Goal: Task Accomplishment & Management: Use online tool/utility

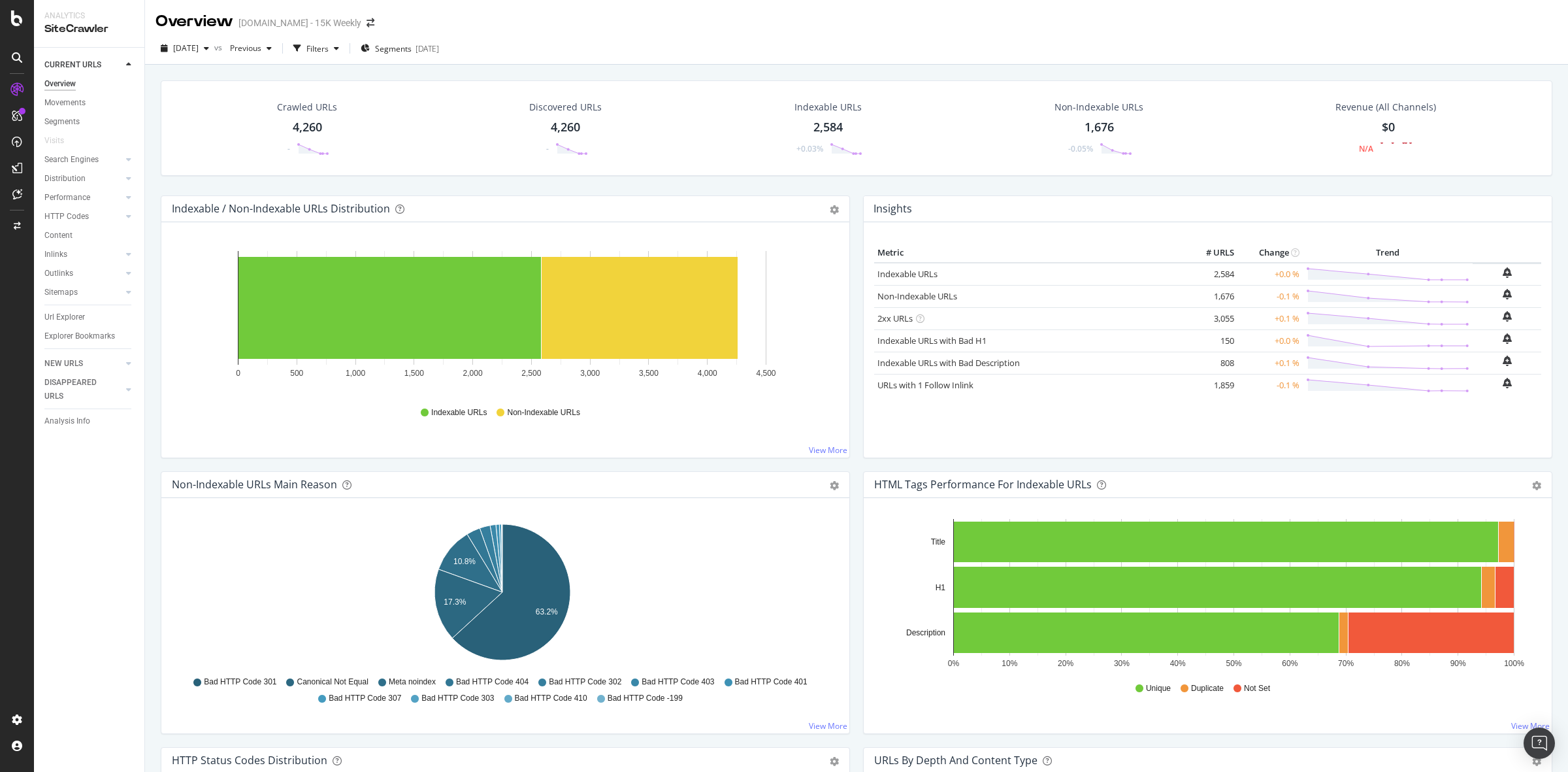
click at [11, 59] on div at bounding box center [17, 58] width 21 height 21
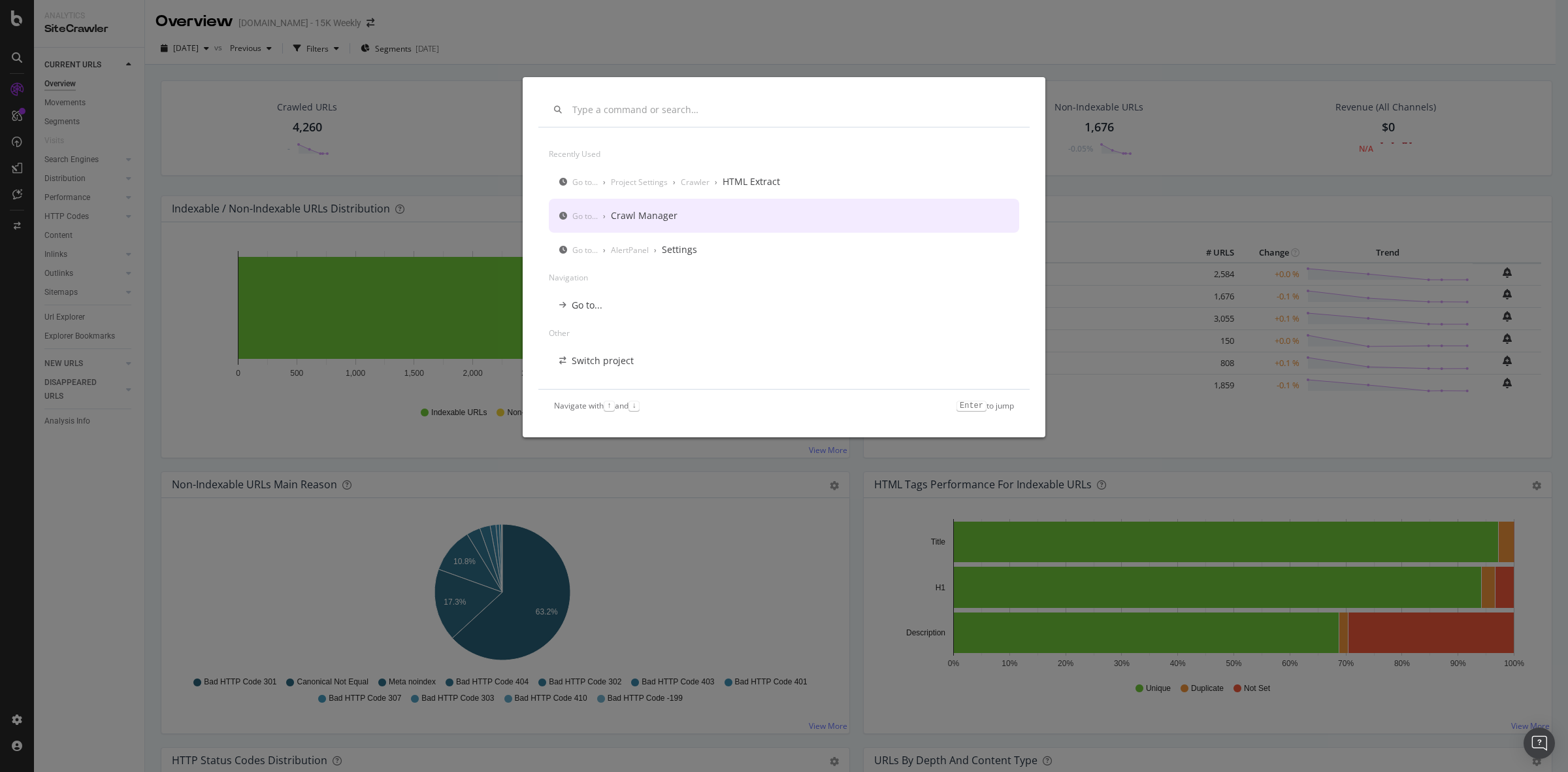
click at [716, 209] on div "Go to... › Crawl Manager" at bounding box center [784, 216] width 470 height 34
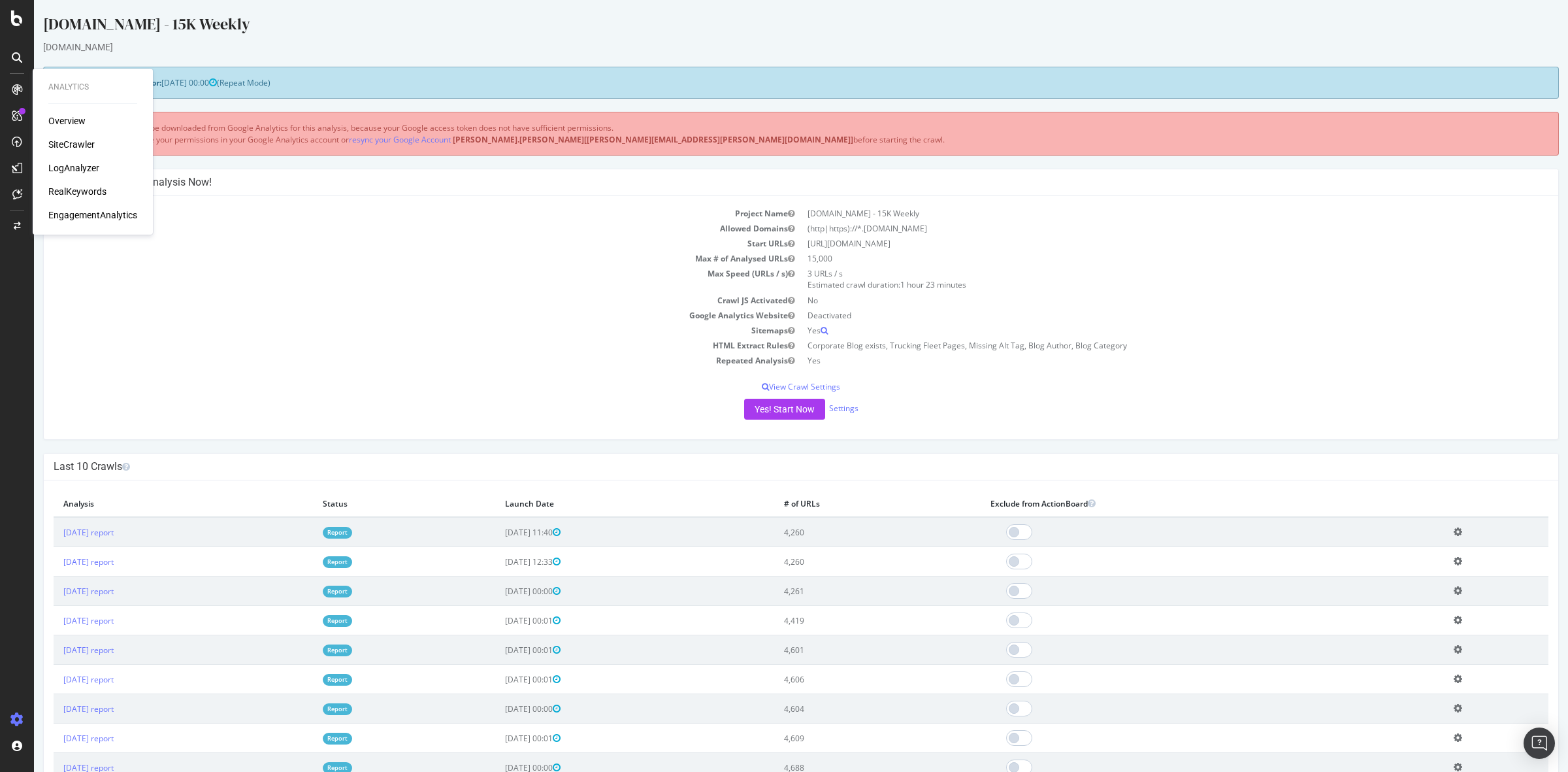
click at [74, 188] on div "RealKeywords" at bounding box center [77, 191] width 58 height 13
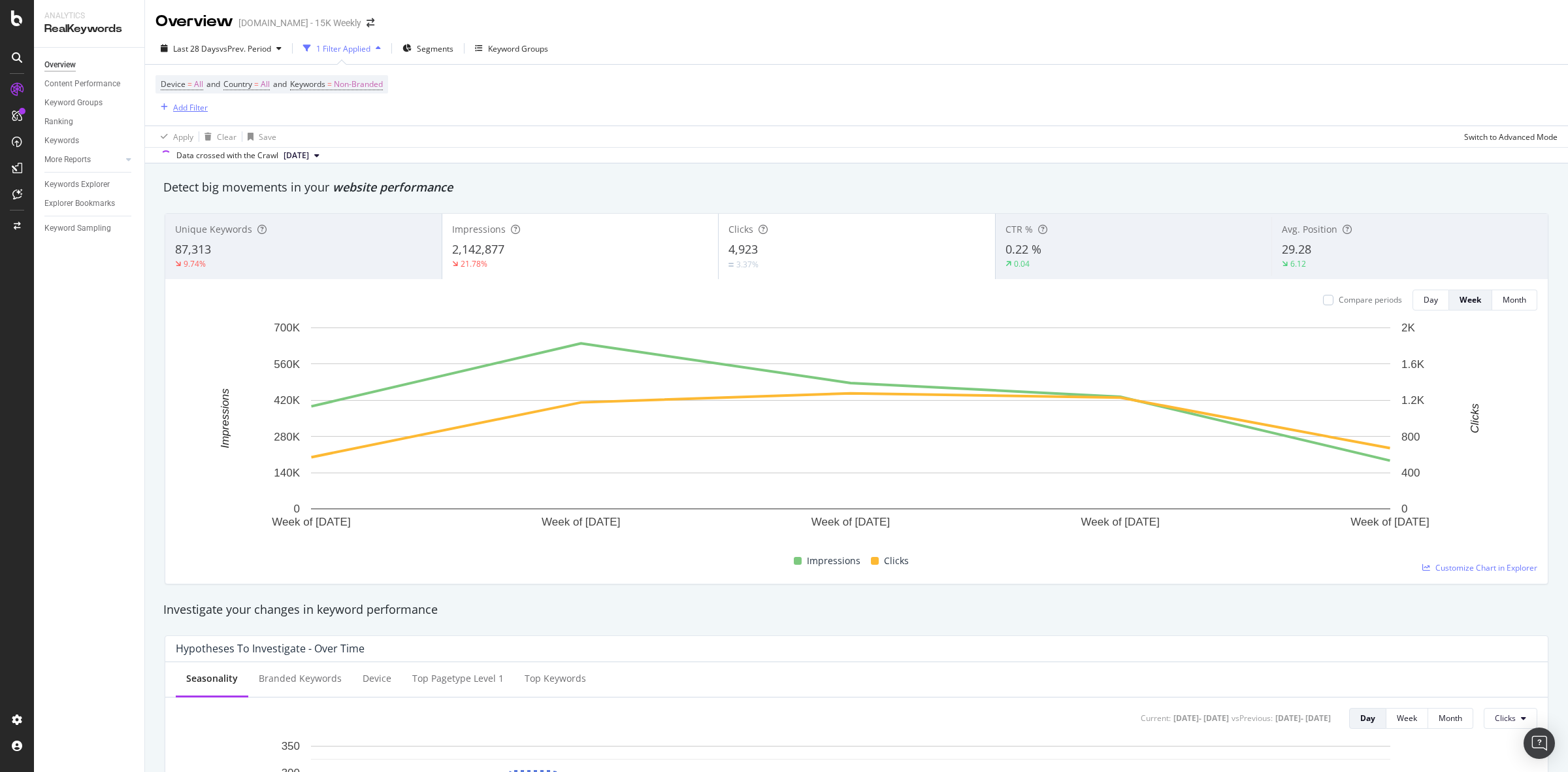
click at [187, 103] on div "Add Filter" at bounding box center [191, 107] width 35 height 11
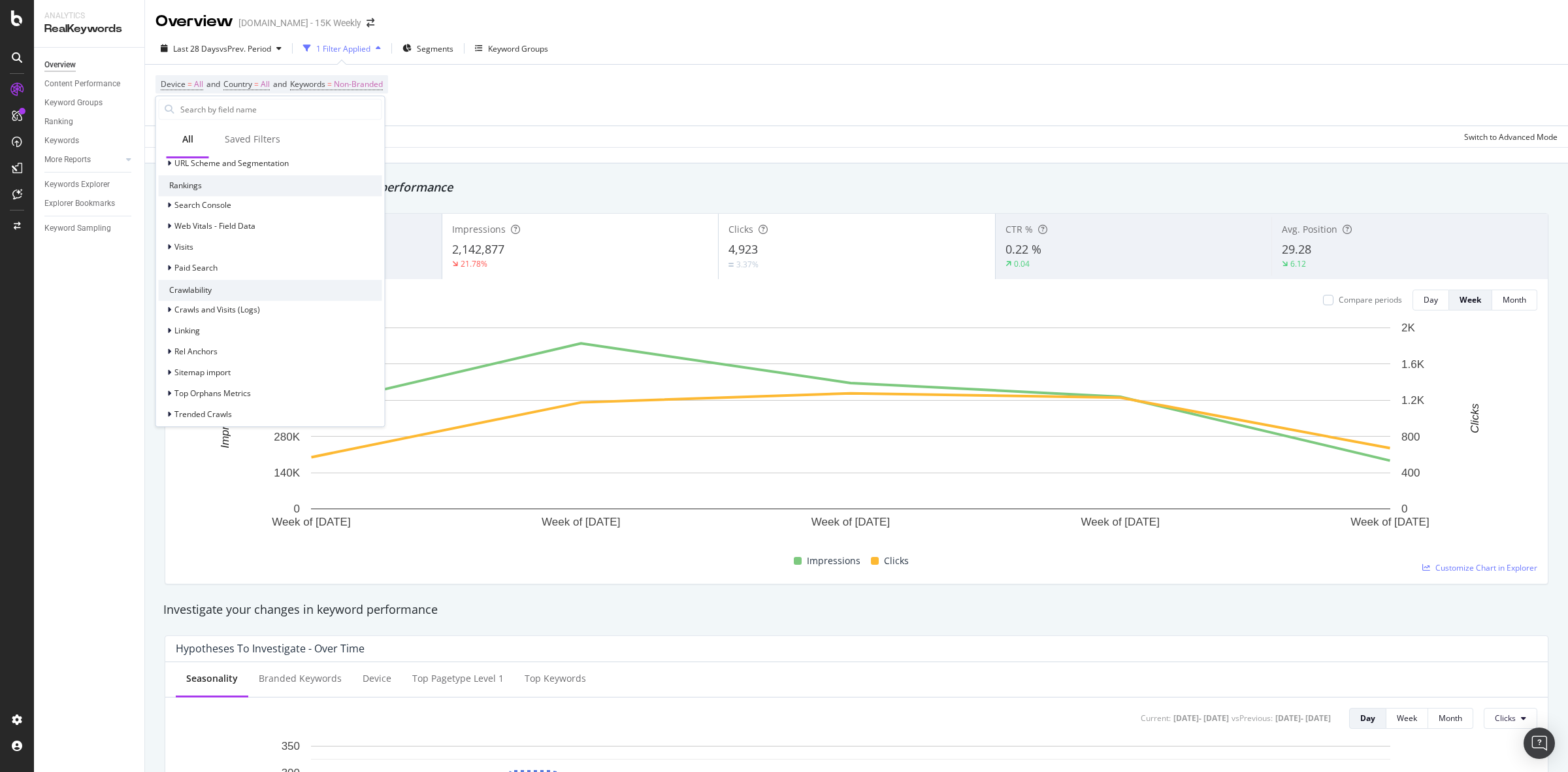
scroll to position [449, 0]
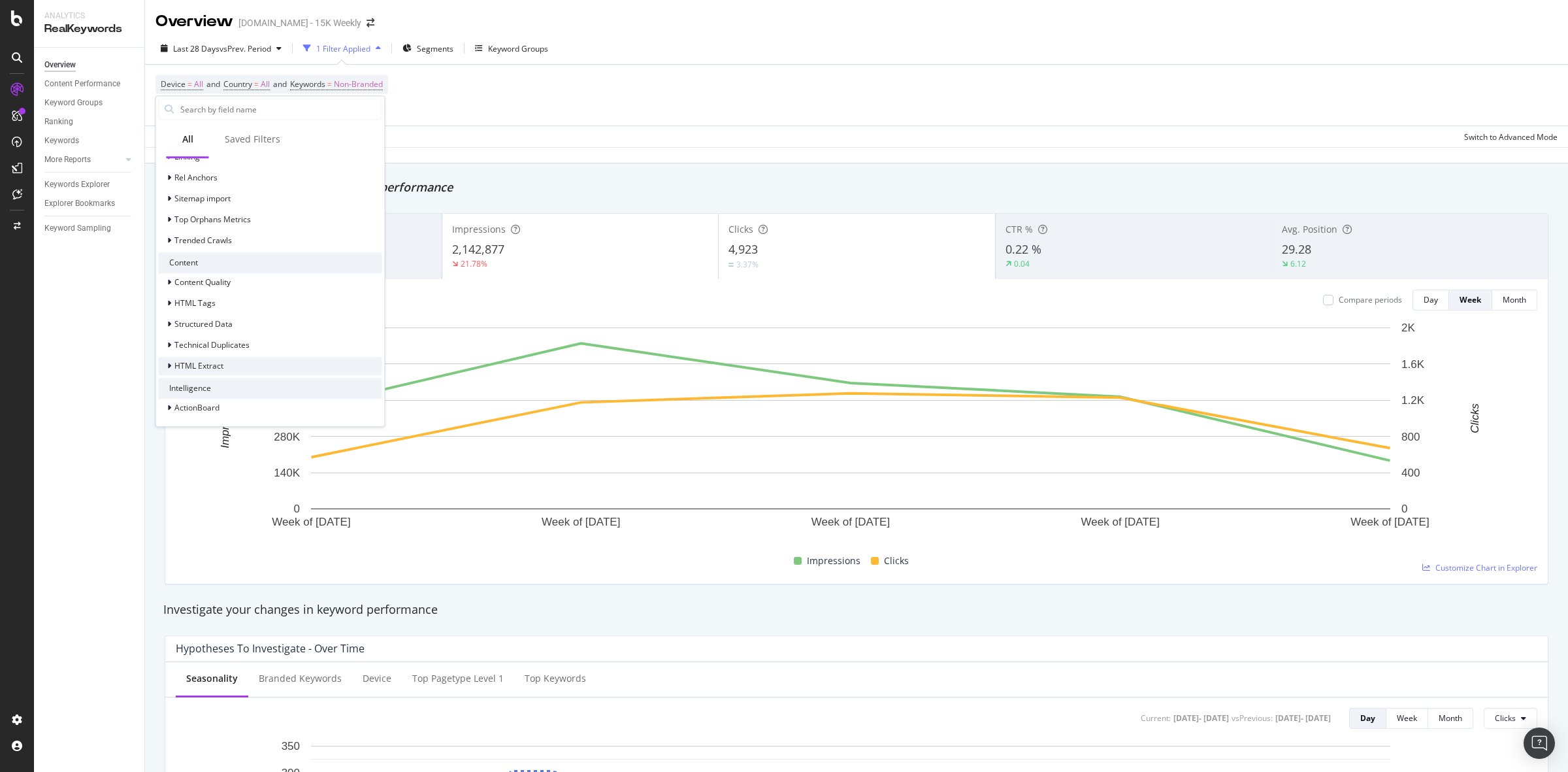
click at [243, 367] on div "HTML Extract" at bounding box center [270, 365] width 223 height 18
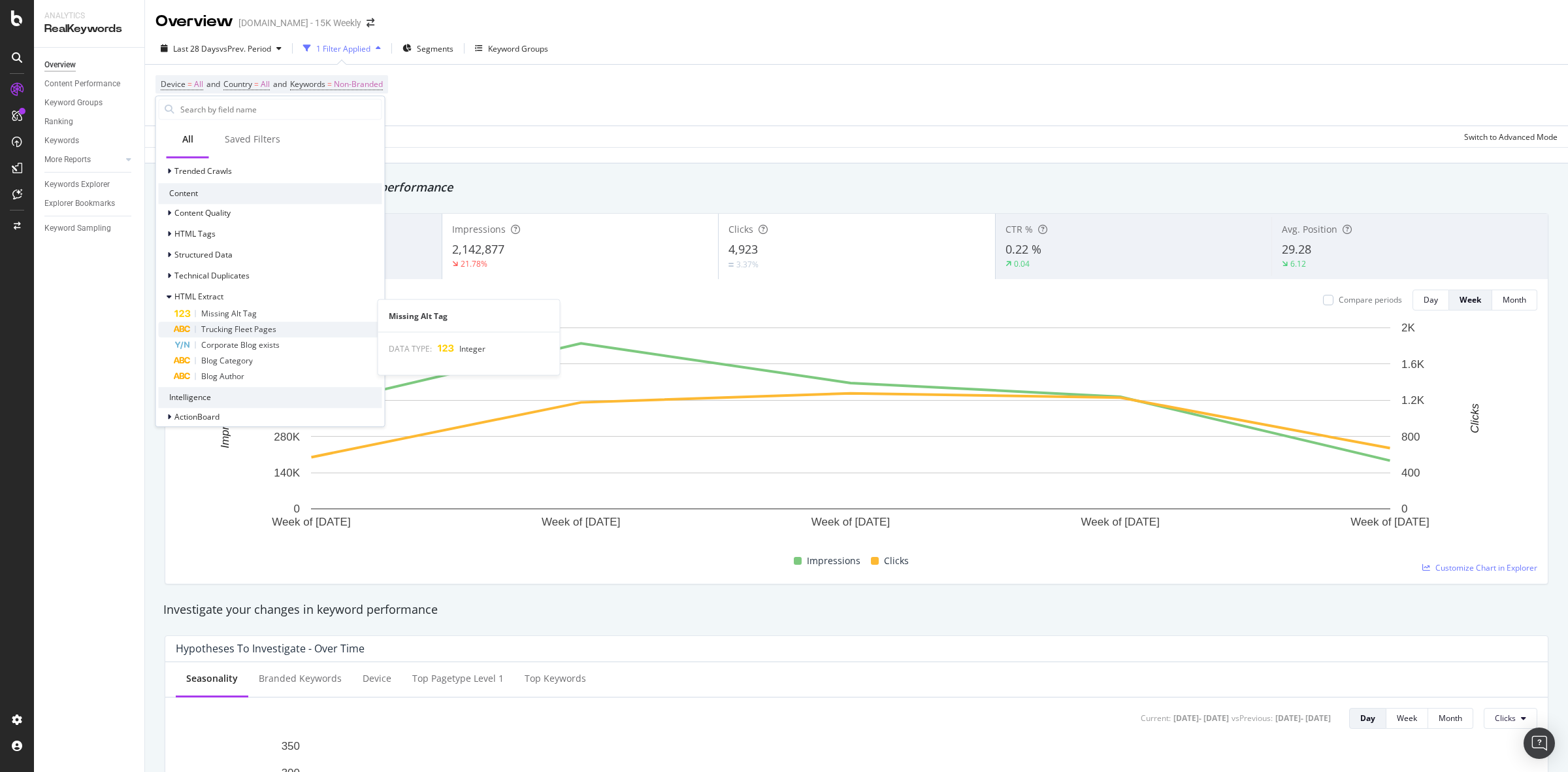
scroll to position [527, 0]
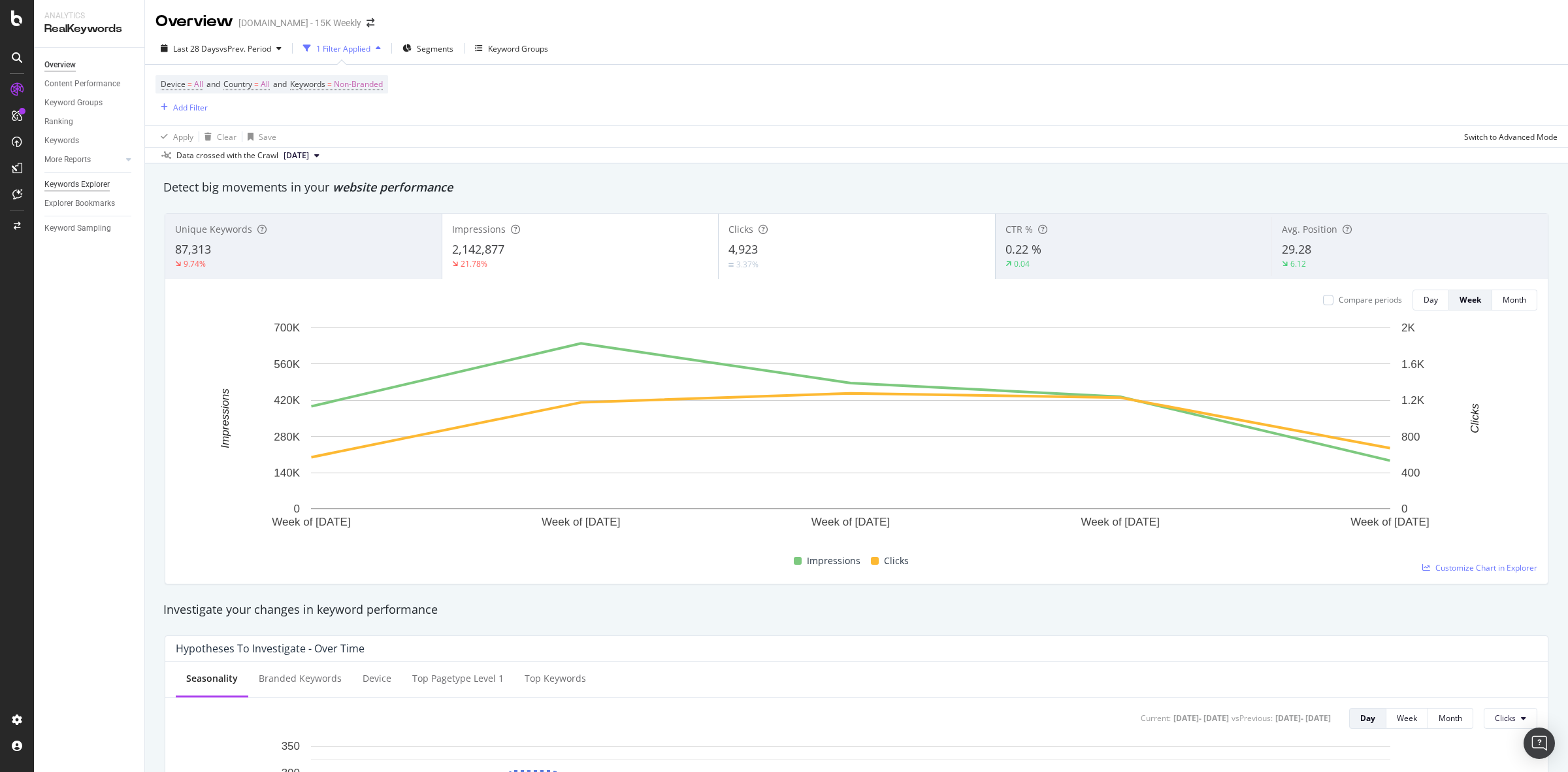
click at [73, 180] on div "Keywords Explorer" at bounding box center [77, 185] width 66 height 14
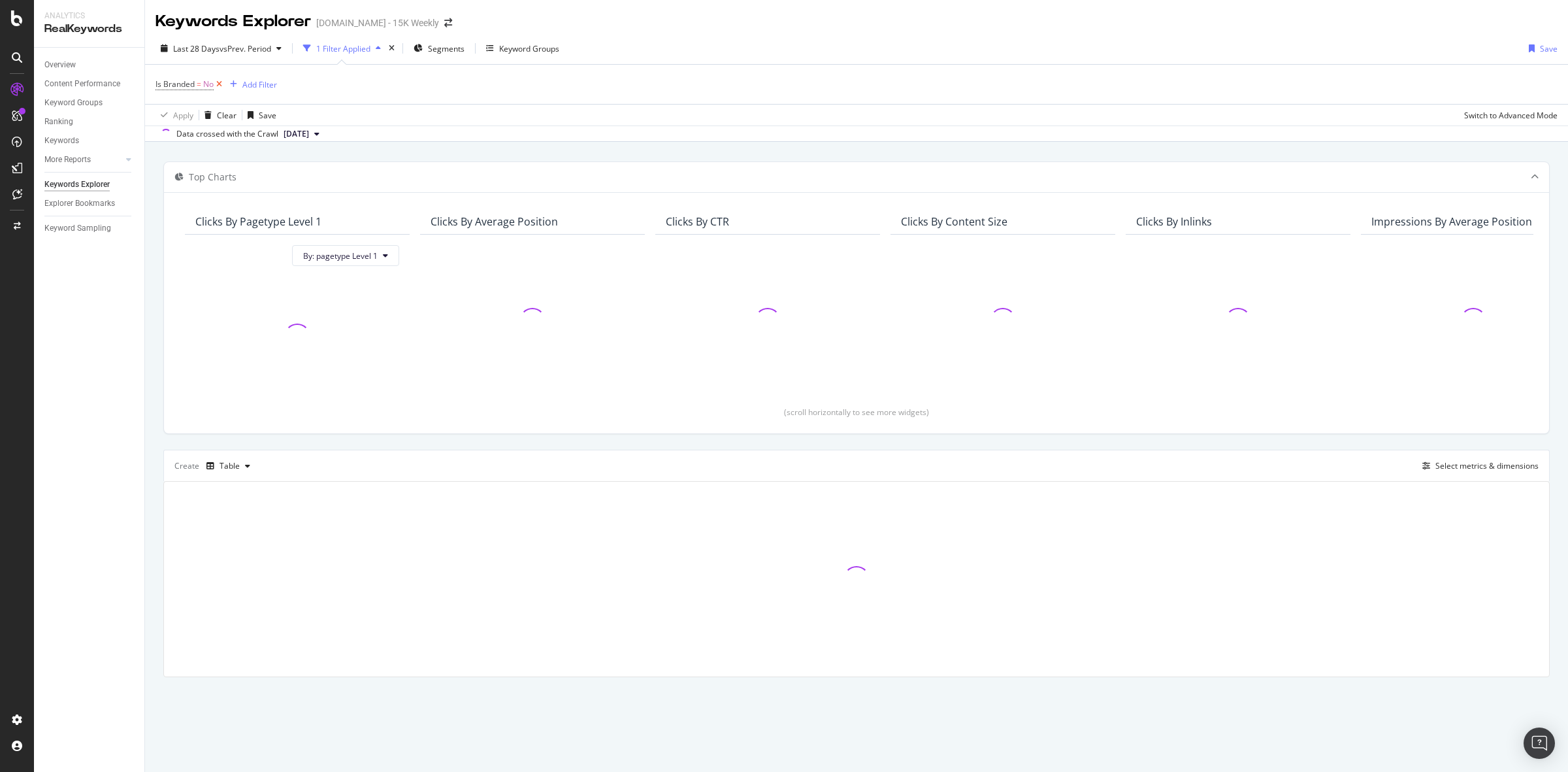
click at [216, 81] on icon at bounding box center [219, 84] width 11 height 13
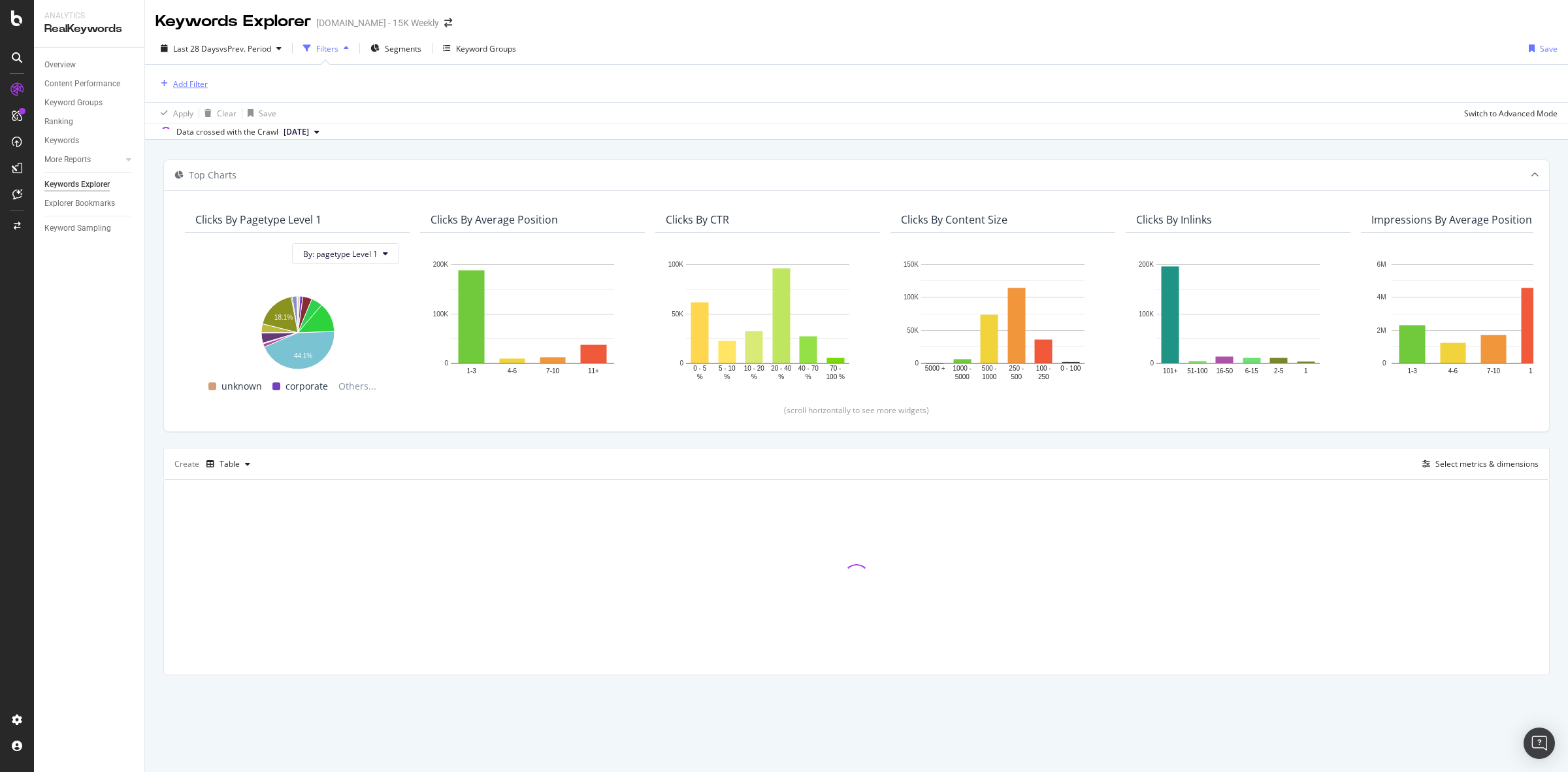
click at [200, 83] on div "Add Filter" at bounding box center [191, 84] width 35 height 11
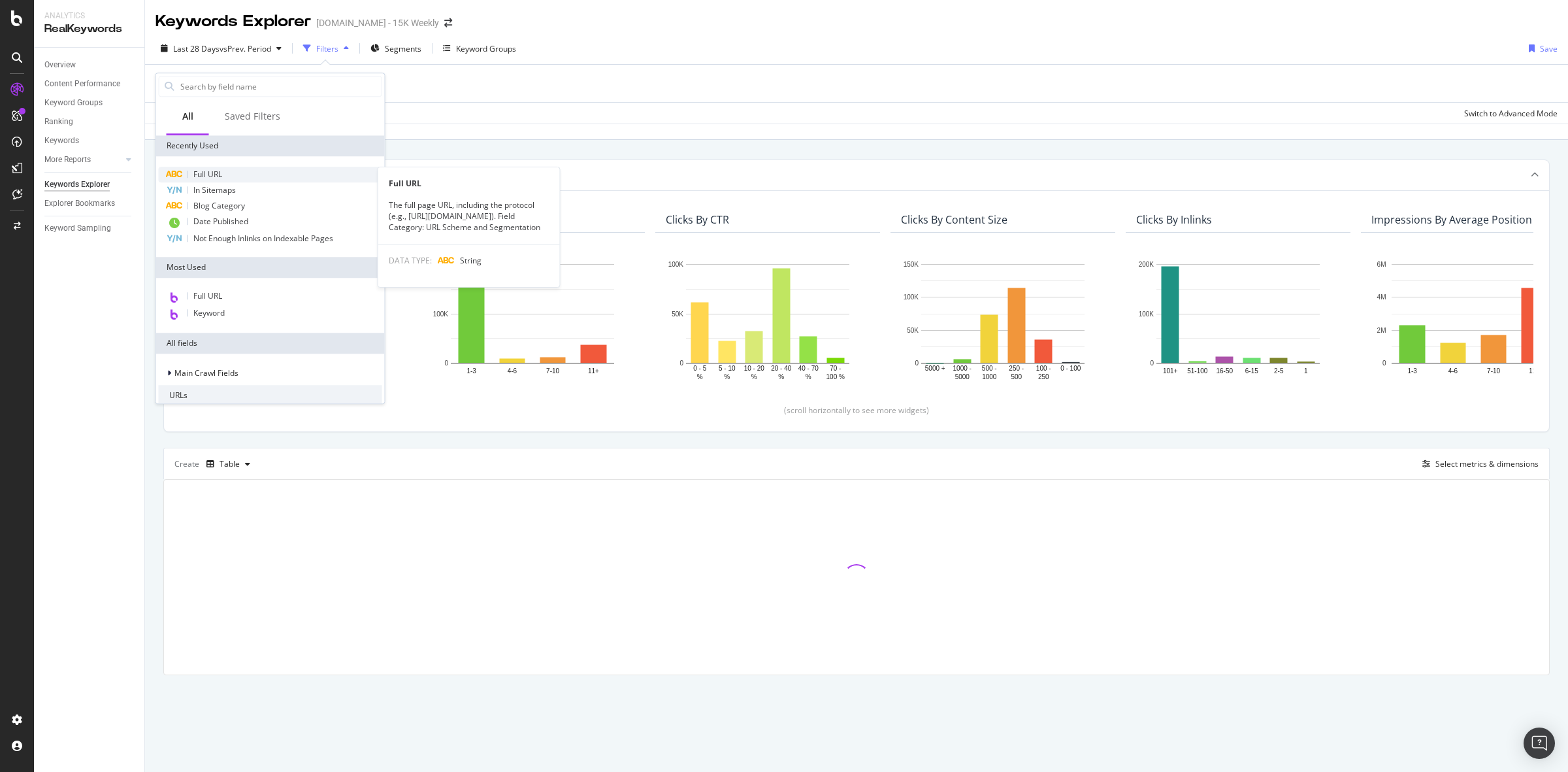
click at [230, 174] on div "Full URL" at bounding box center [270, 174] width 223 height 16
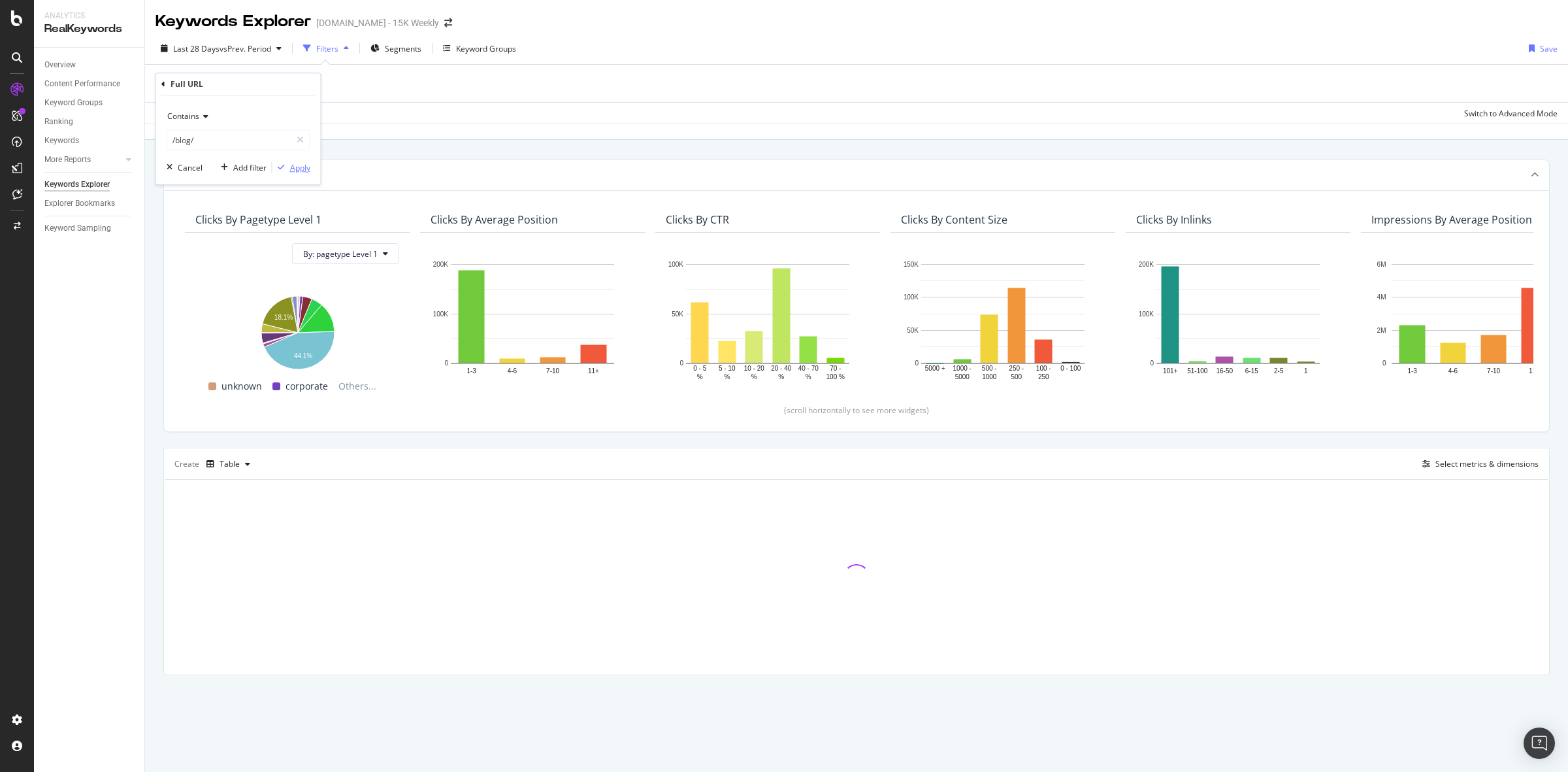
click at [300, 168] on div "Apply" at bounding box center [300, 167] width 20 height 11
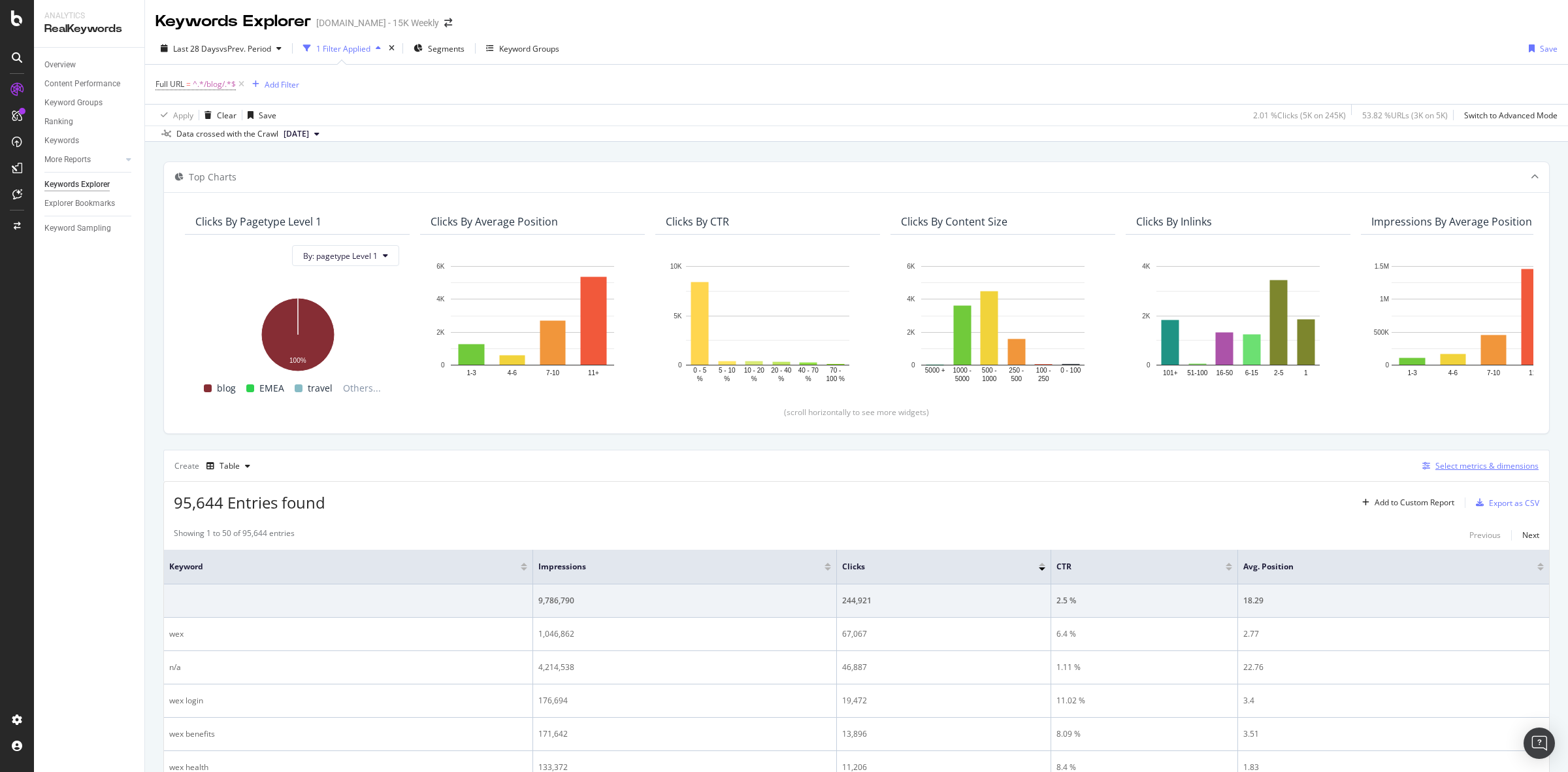
click at [1455, 465] on div "Select metrics & dimensions" at bounding box center [1487, 465] width 103 height 11
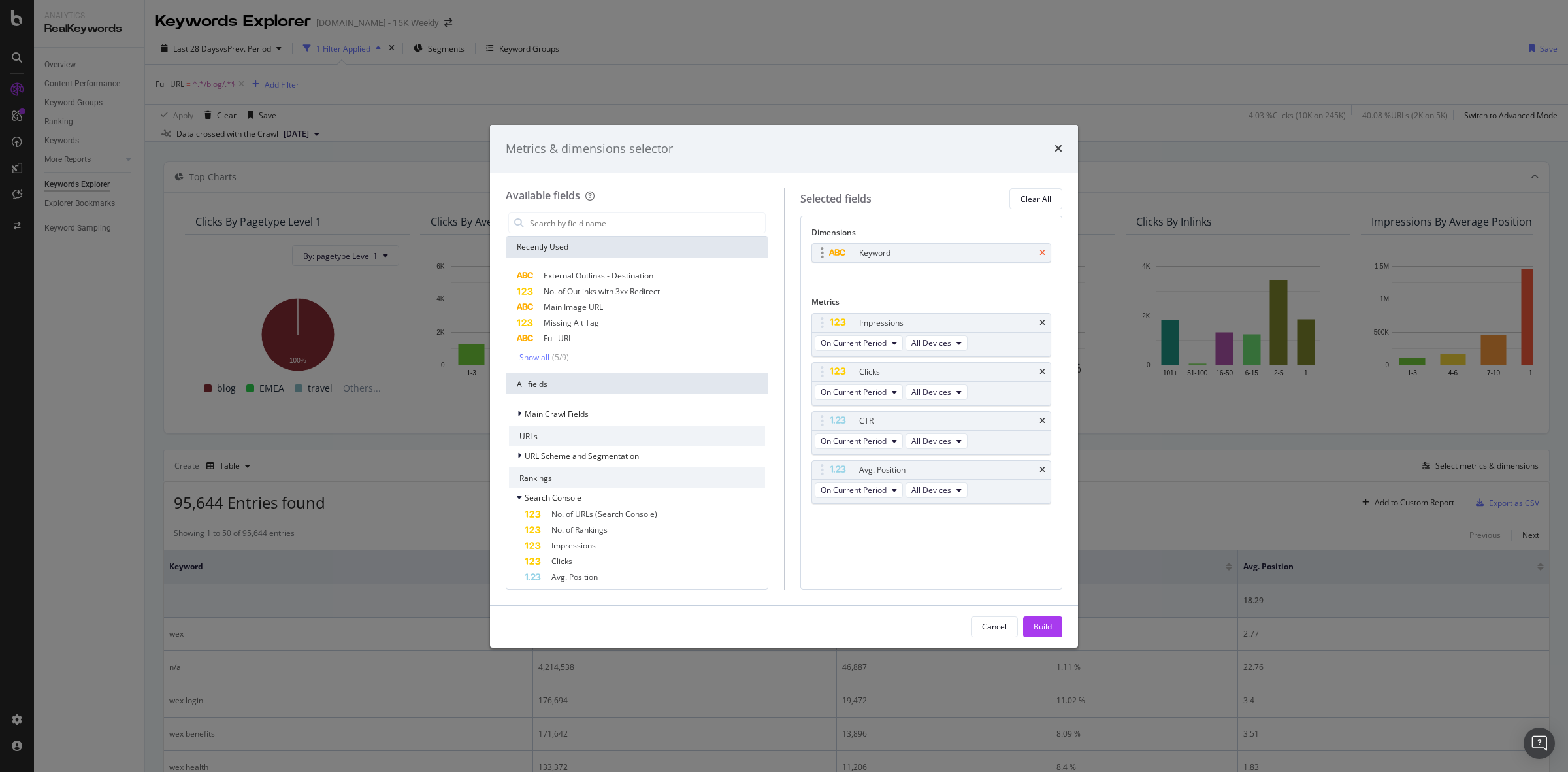
click at [1042, 253] on icon "times" at bounding box center [1042, 252] width 6 height 8
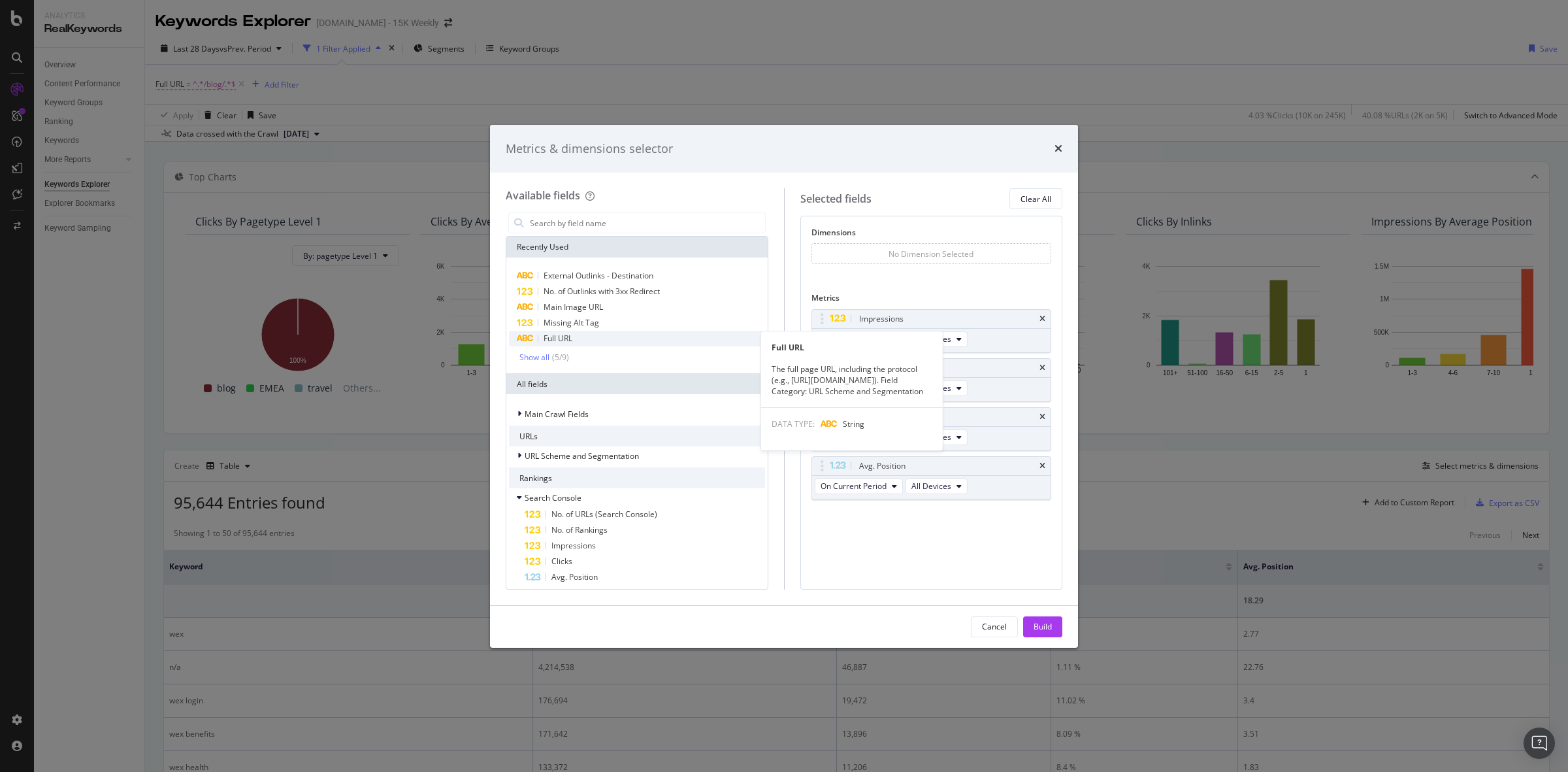
click at [578, 337] on div "Full URL" at bounding box center [637, 338] width 256 height 16
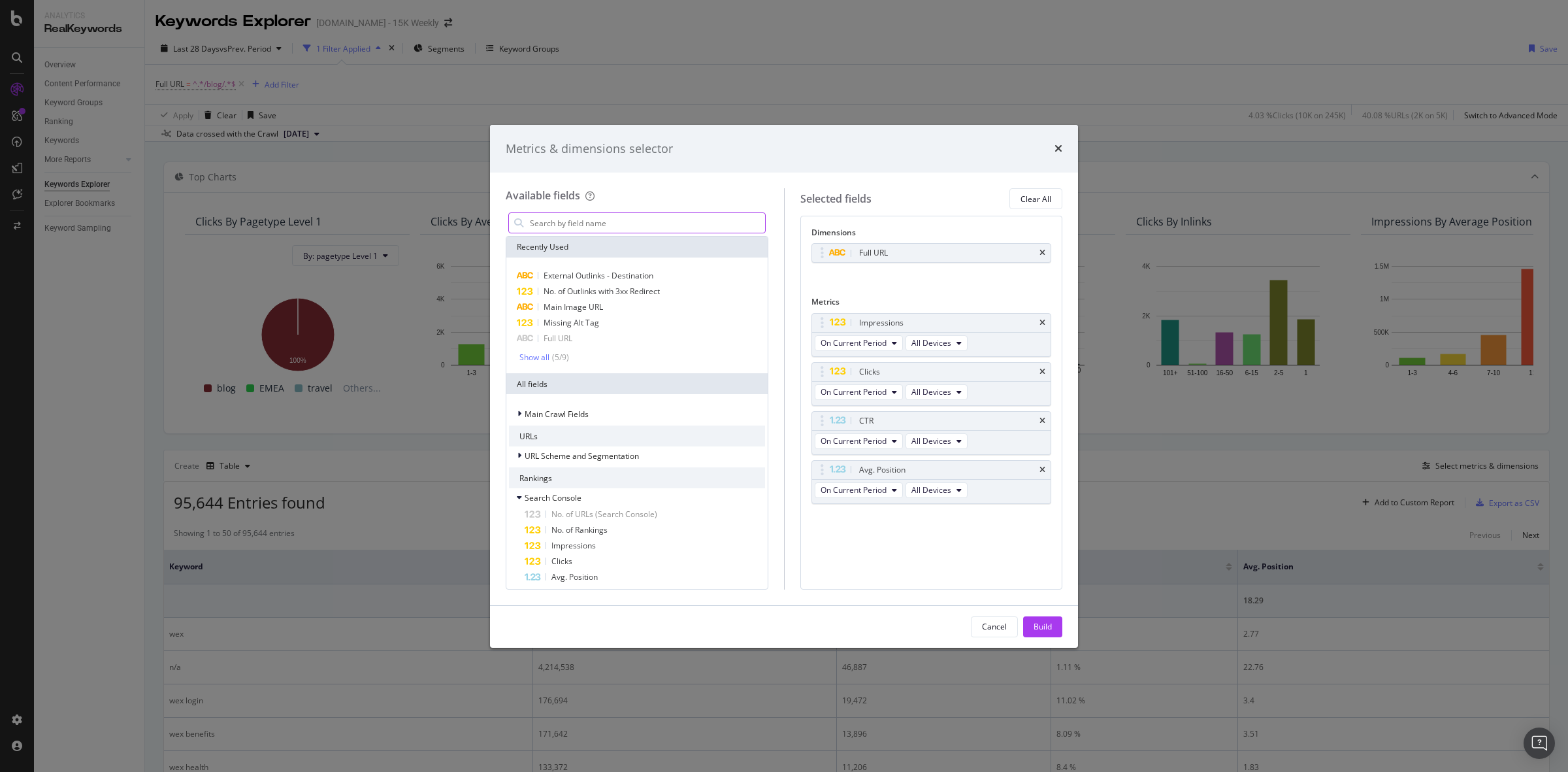
click at [619, 219] on input "modal" at bounding box center [646, 223] width 237 height 19
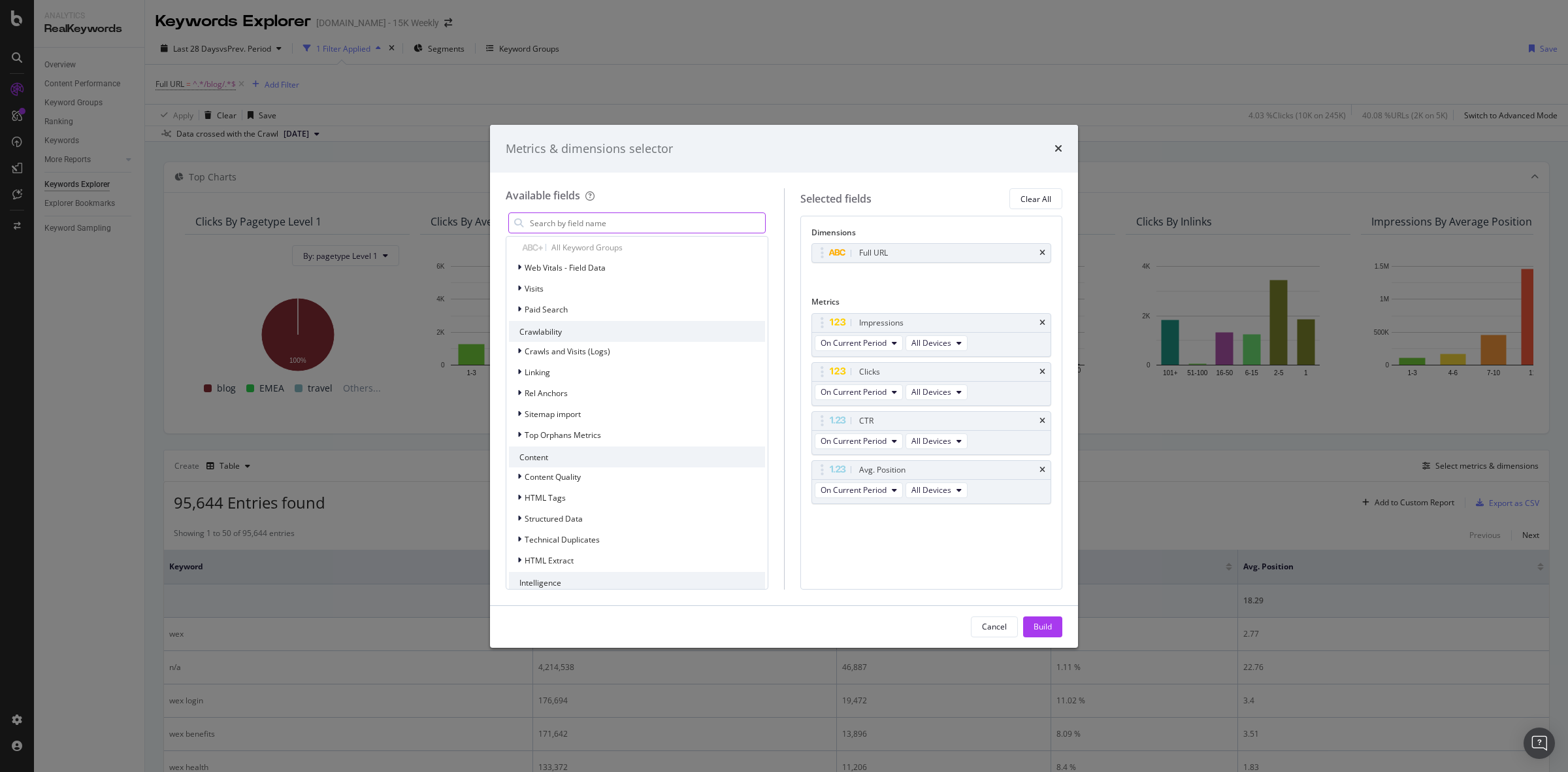
scroll to position [1161, 0]
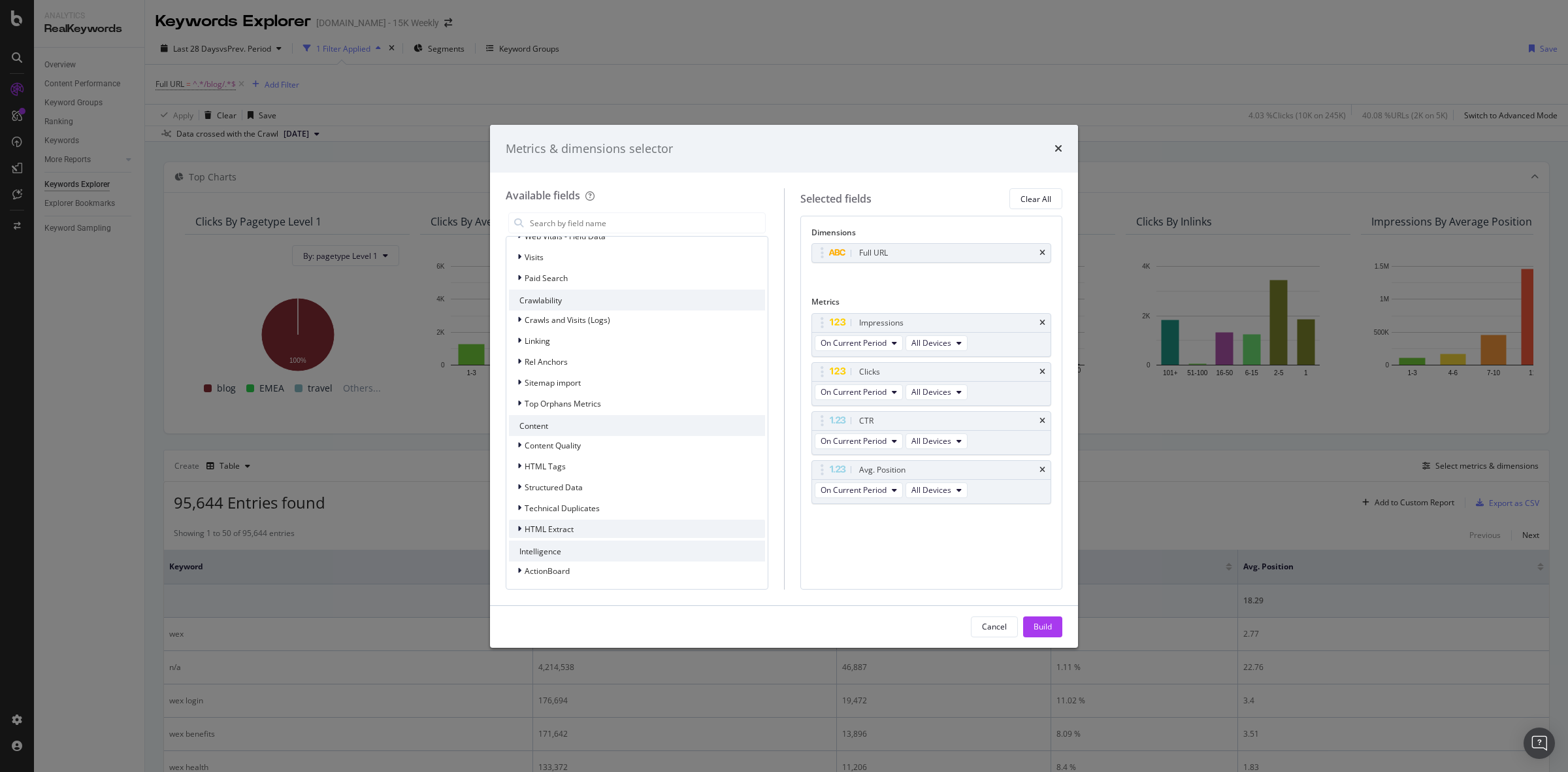
click at [590, 520] on div "HTML Extract" at bounding box center [637, 528] width 256 height 18
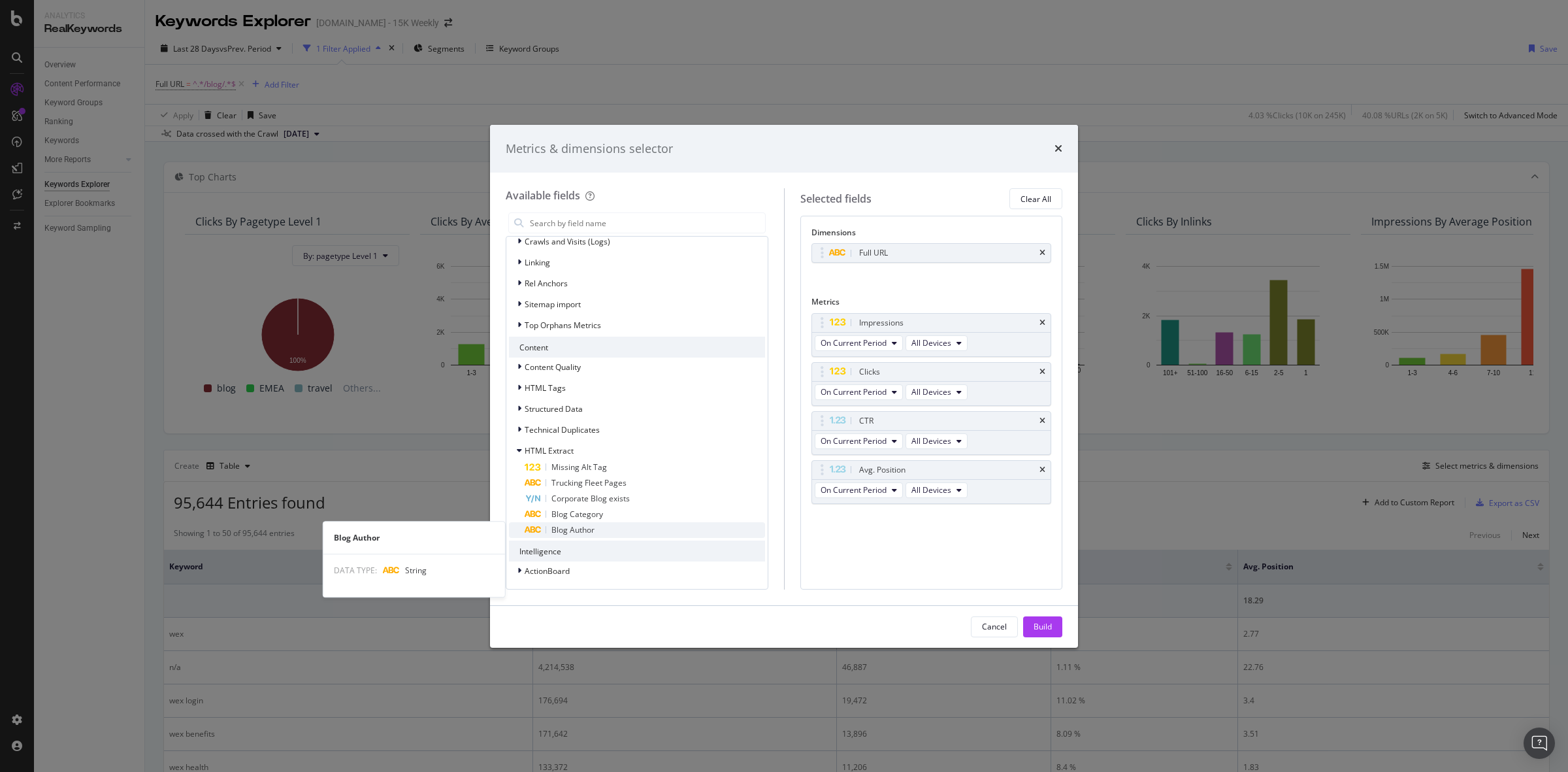
click at [599, 524] on div "Blog Author" at bounding box center [645, 530] width 241 height 16
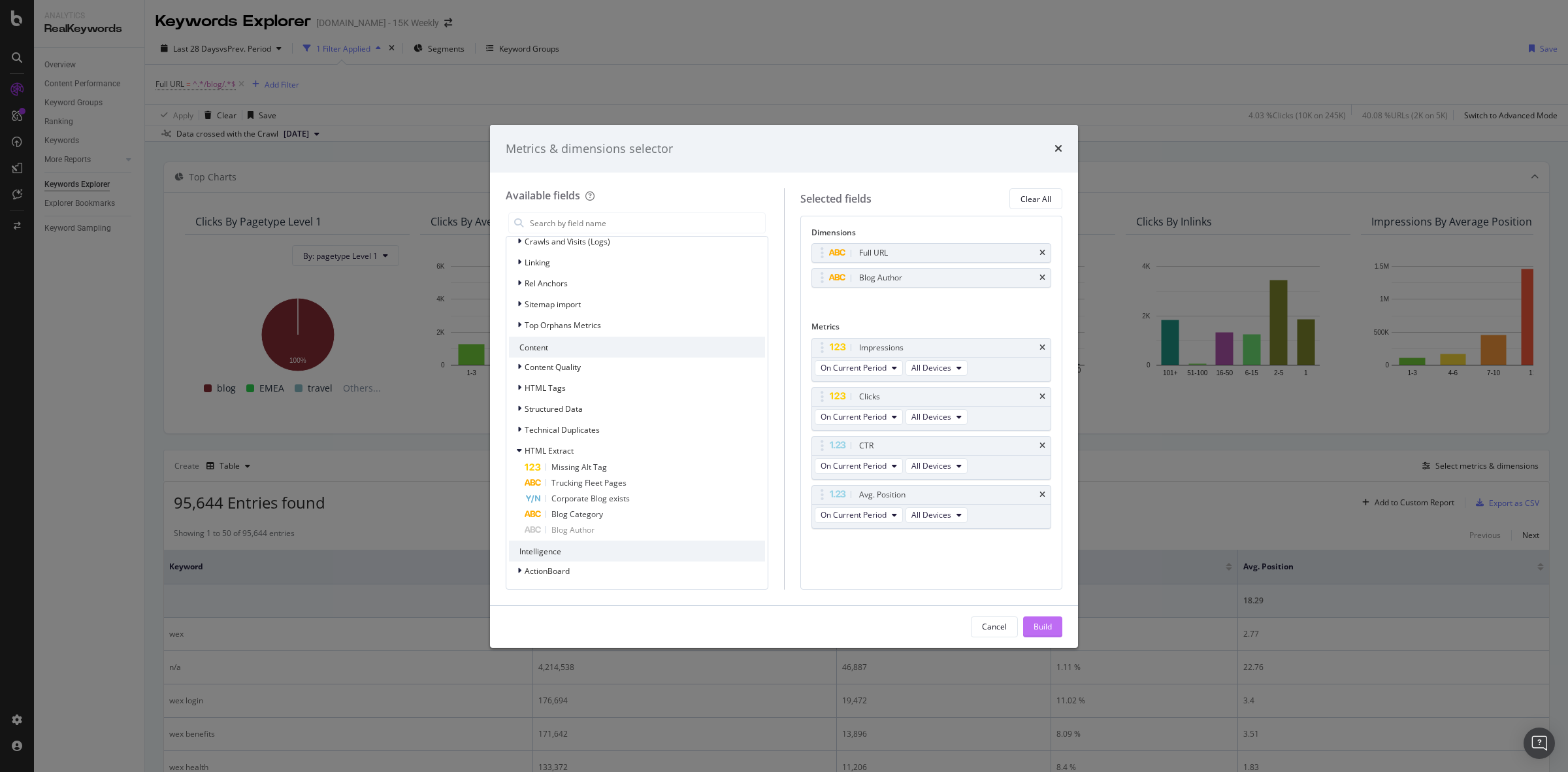
click at [1053, 624] on button "Build" at bounding box center [1042, 627] width 39 height 21
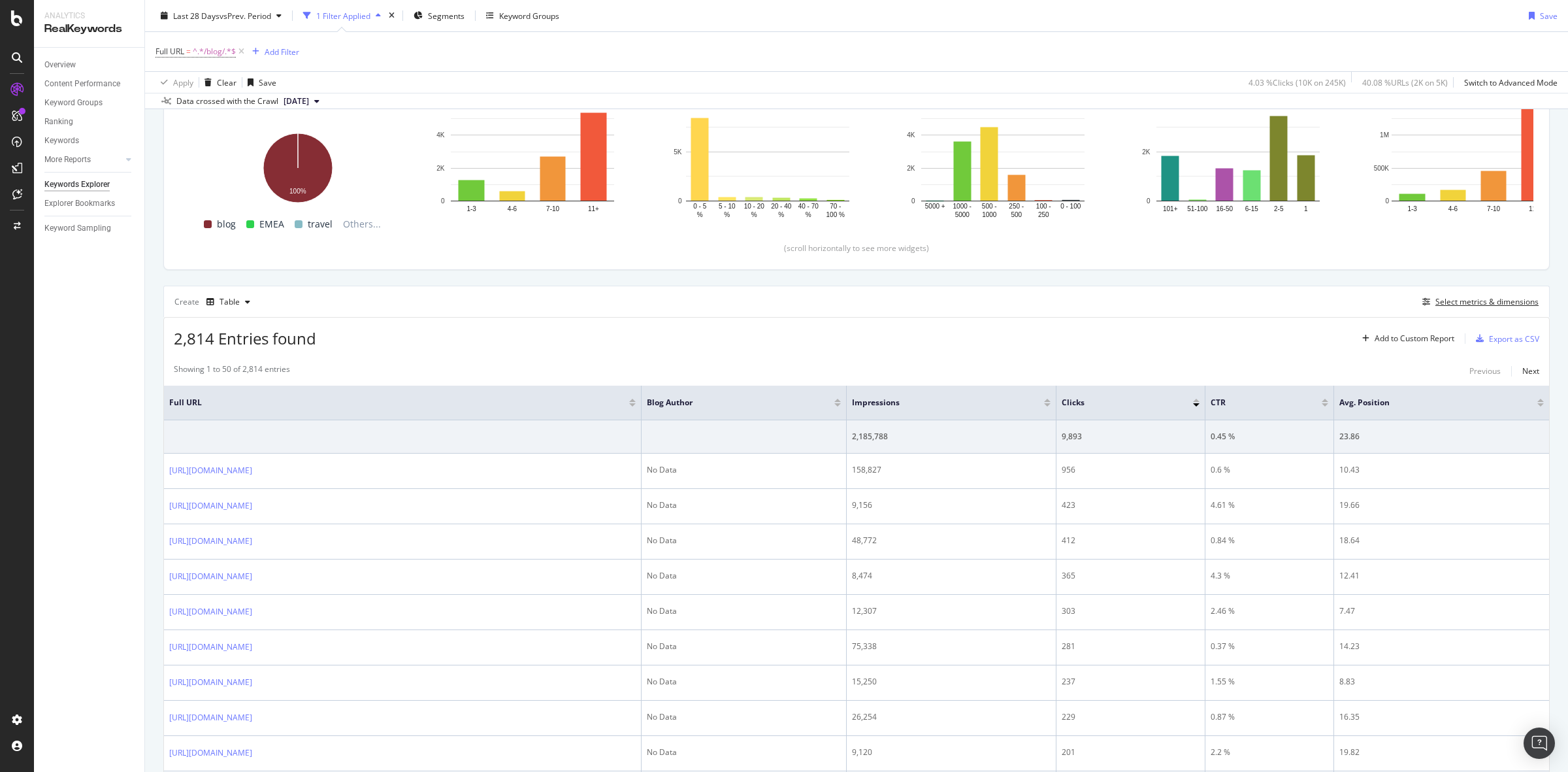
scroll to position [163, 0]
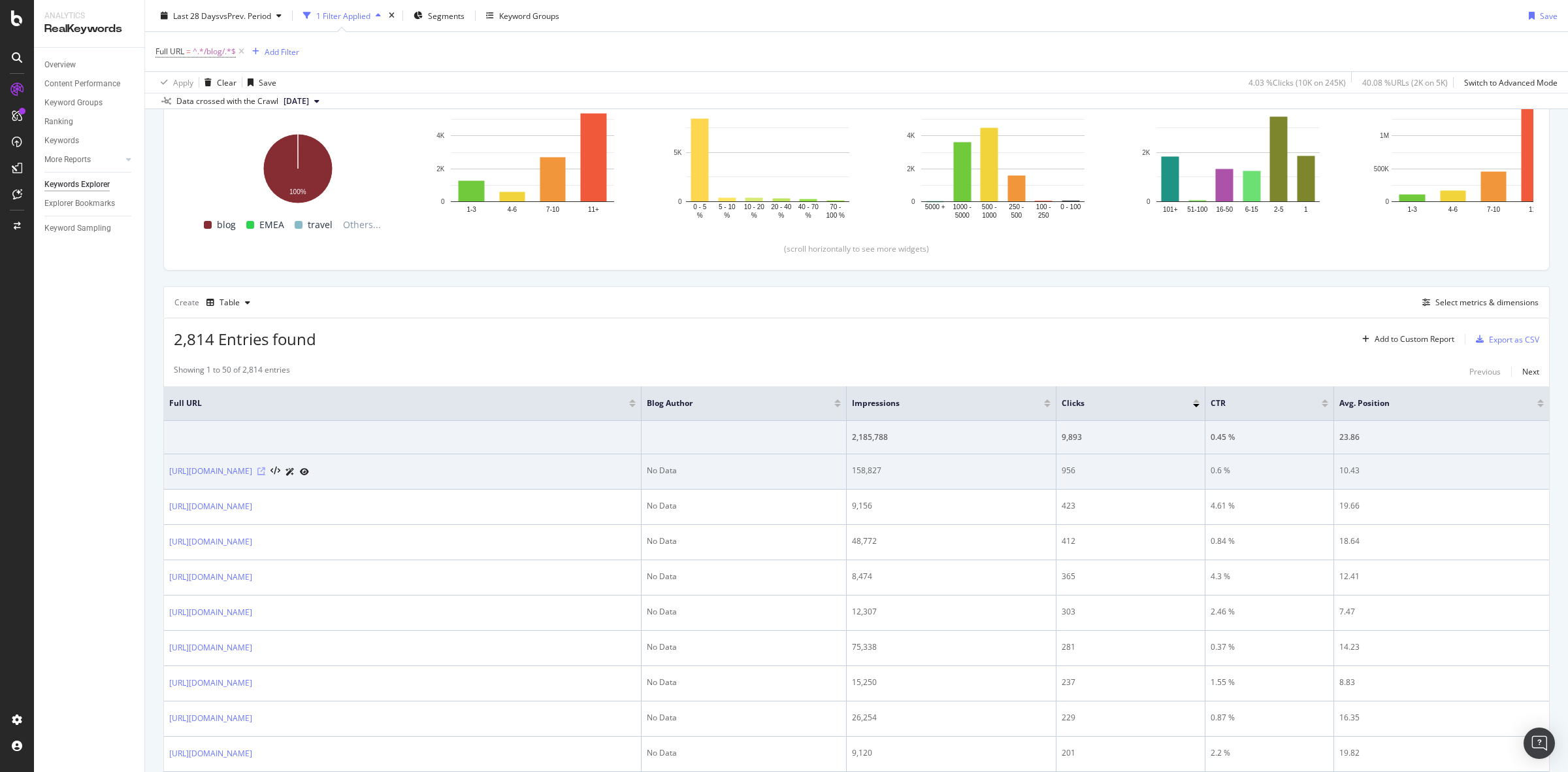
click at [265, 475] on icon at bounding box center [261, 471] width 8 height 8
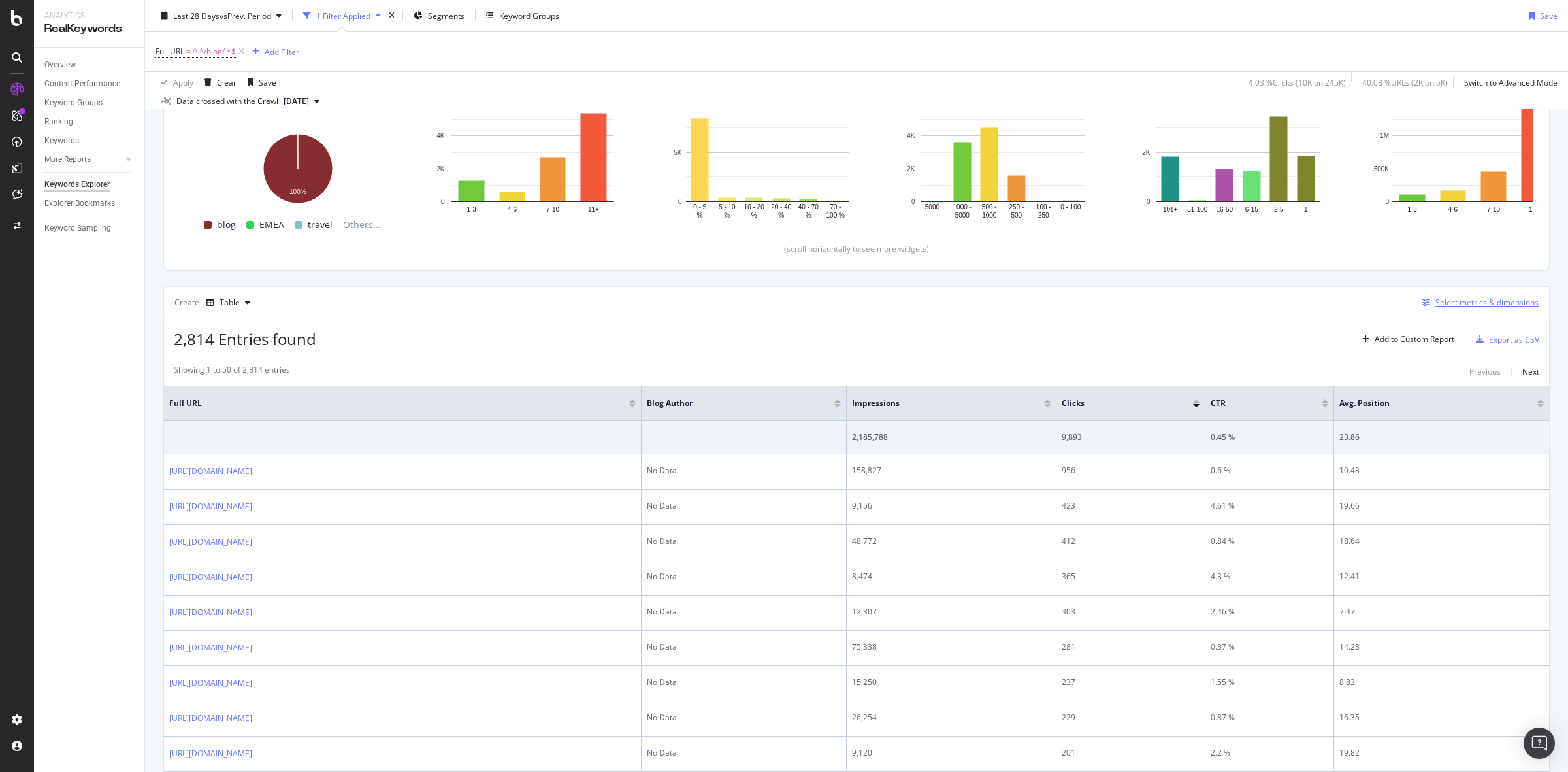
click at [1459, 309] on div "Select metrics & dimensions" at bounding box center [1478, 302] width 122 height 14
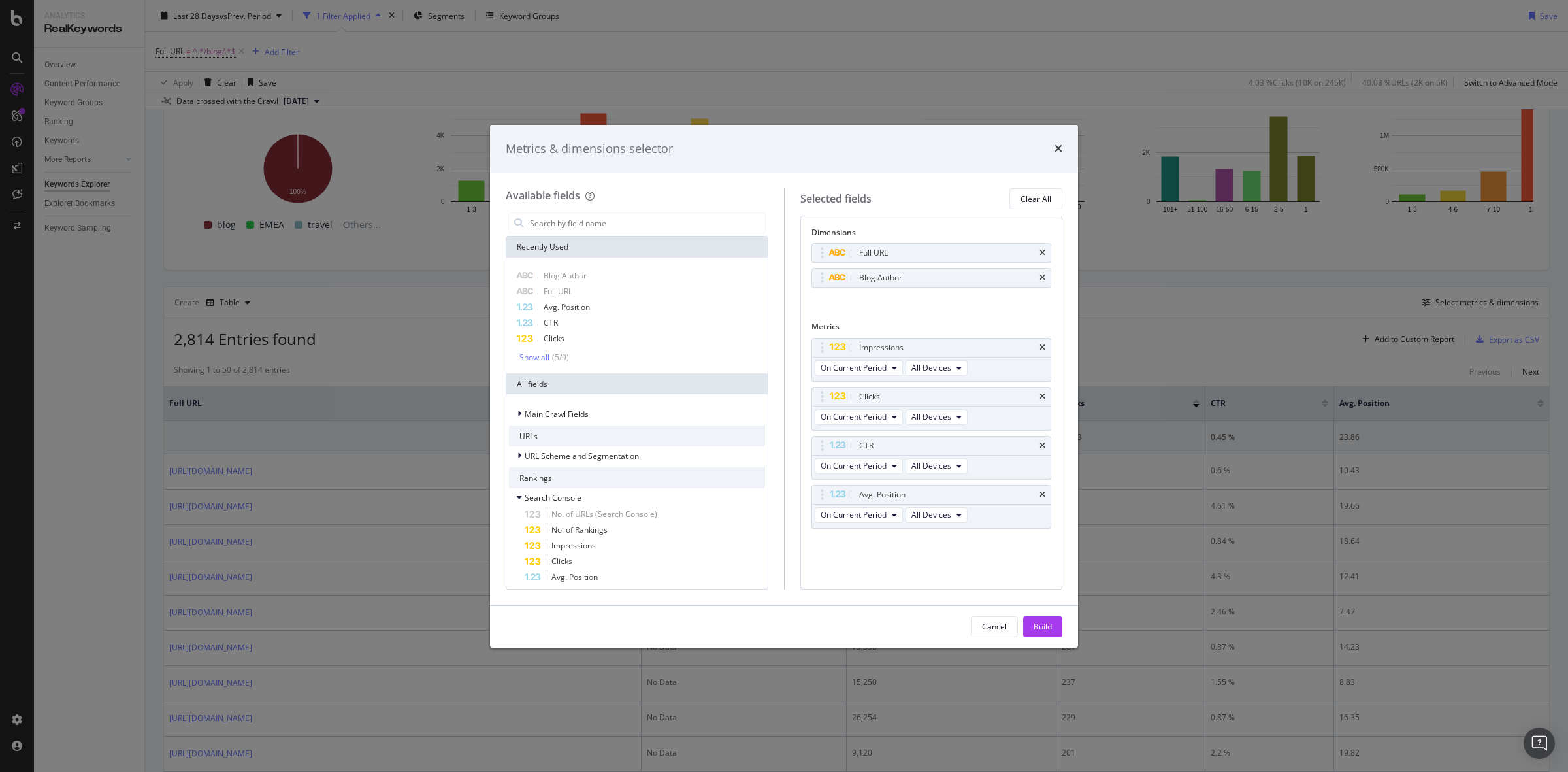
click at [1044, 277] on icon "times" at bounding box center [1042, 278] width 6 height 8
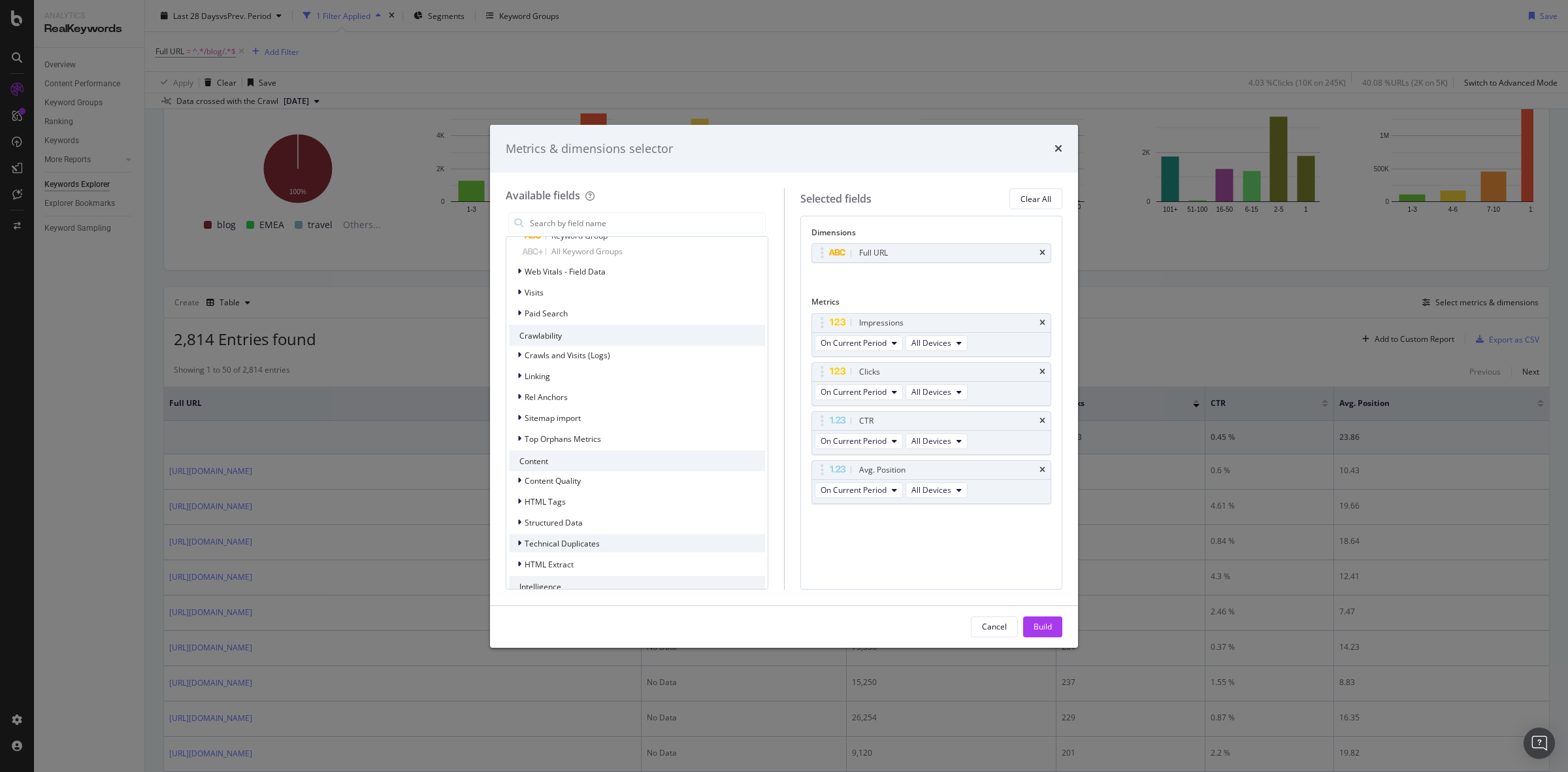
scroll to position [1161, 0]
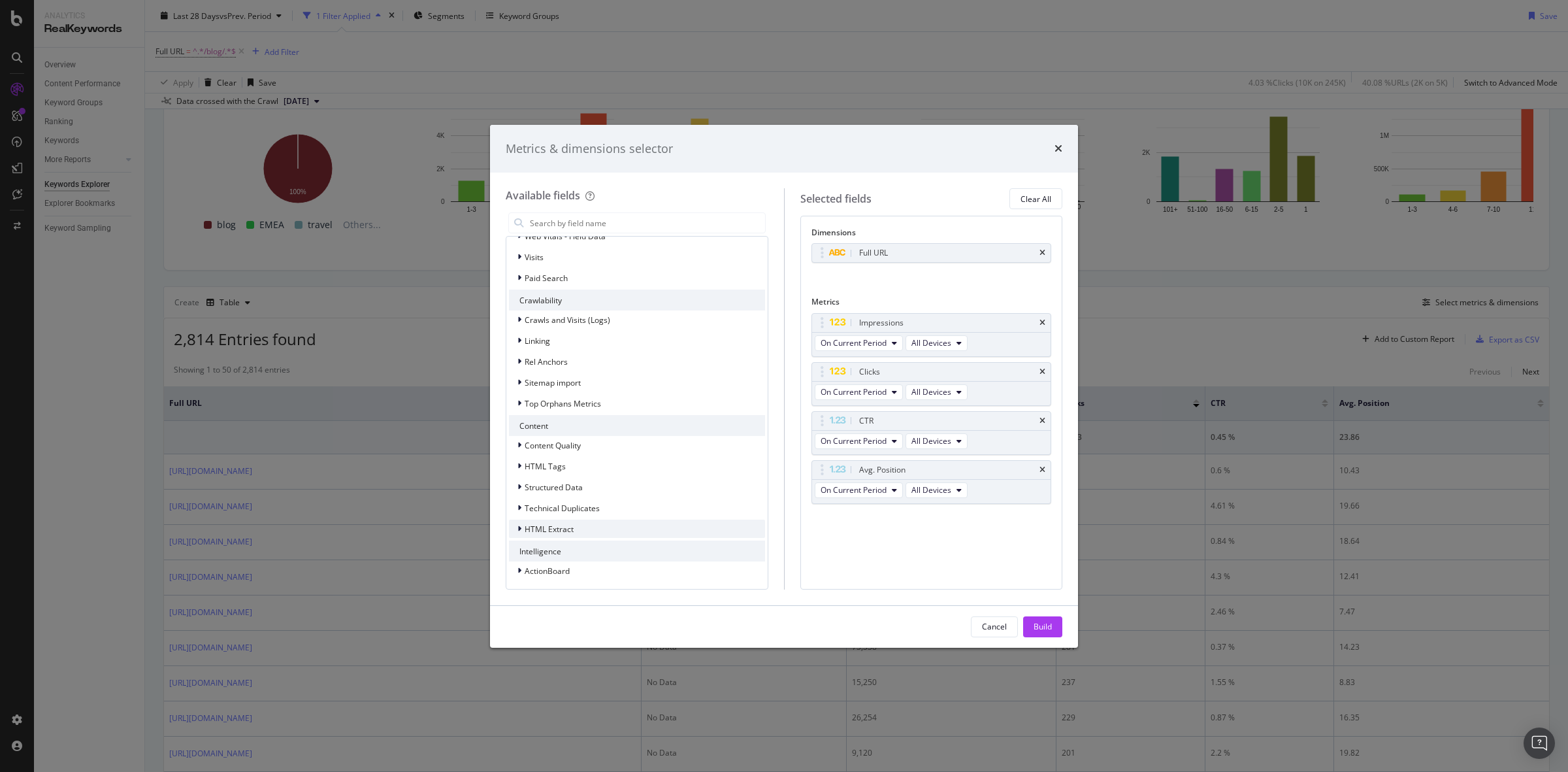
click at [579, 521] on div "HTML Extract" at bounding box center [637, 528] width 256 height 18
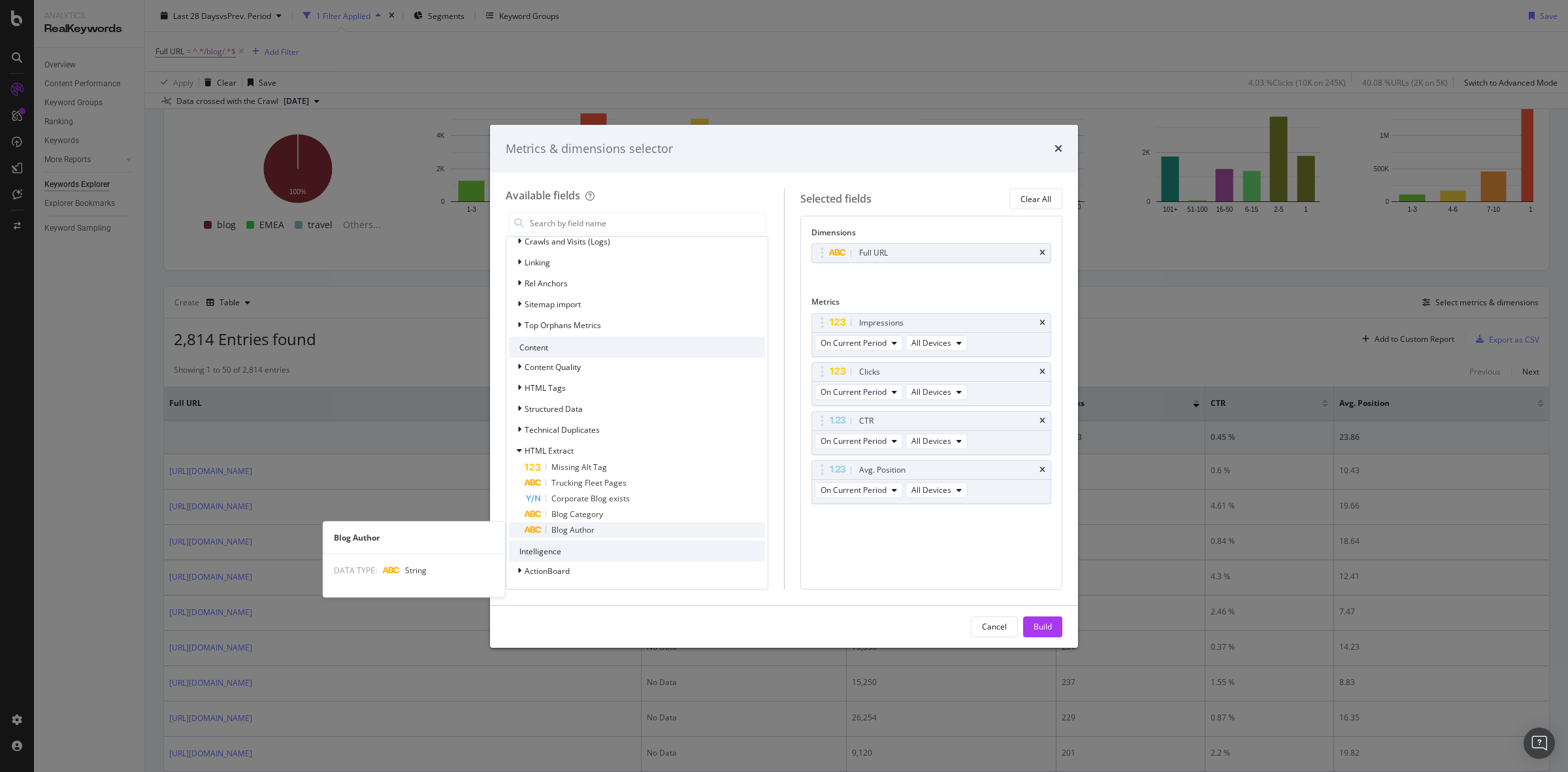
click at [598, 522] on div "Blog Author" at bounding box center [645, 530] width 241 height 16
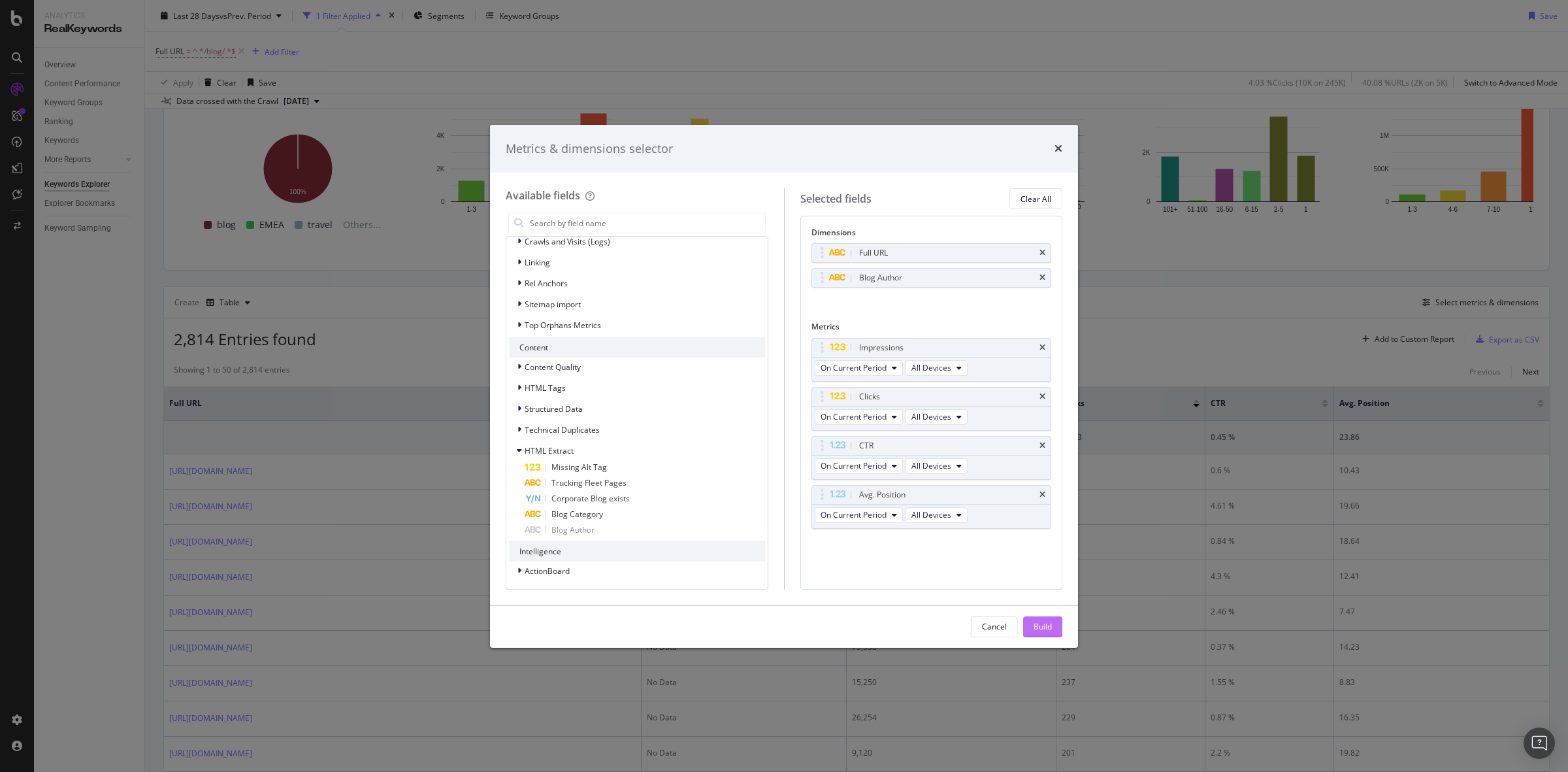
click at [1056, 625] on button "Build" at bounding box center [1042, 627] width 39 height 21
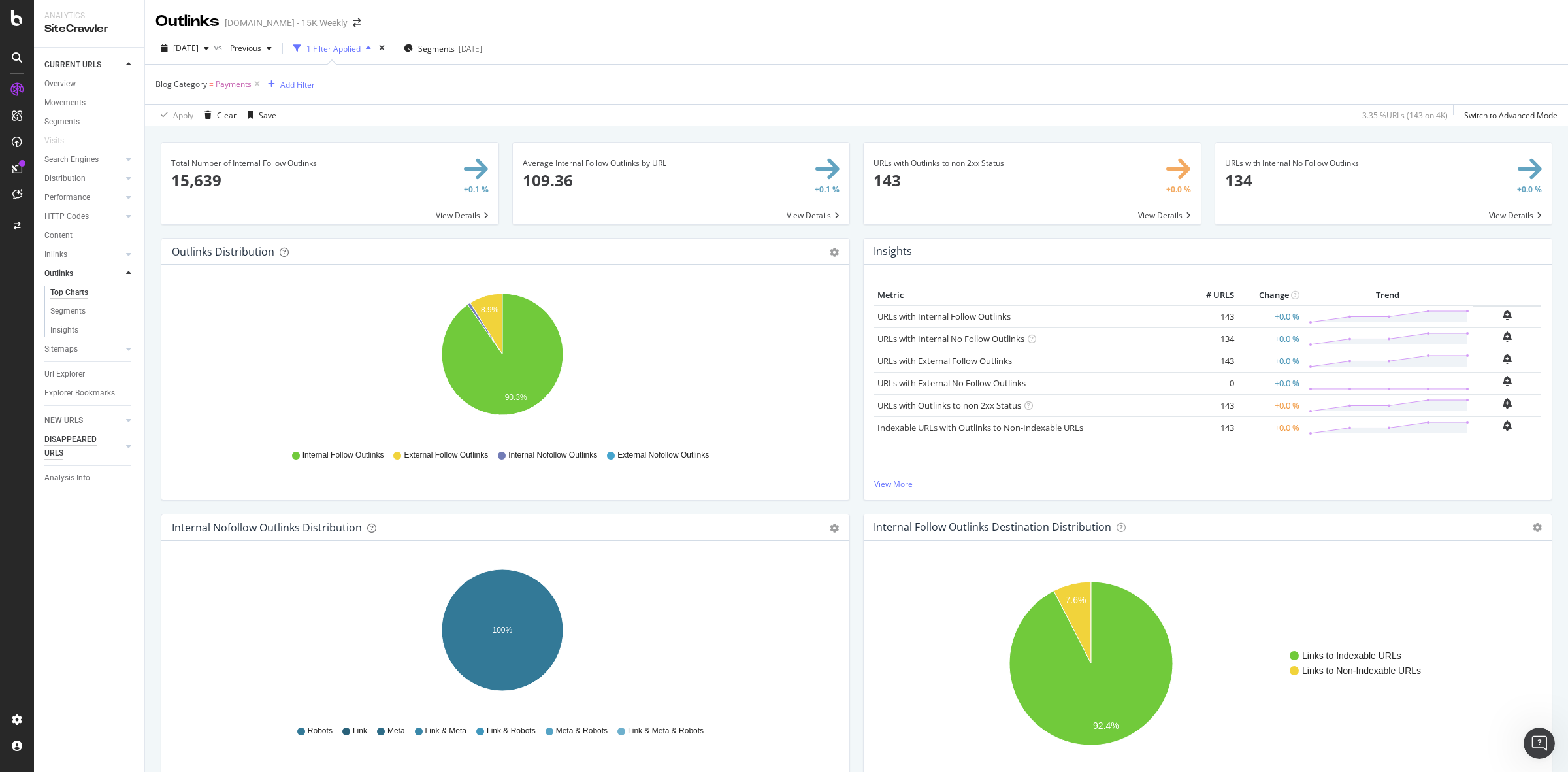
click at [72, 374] on div "Url Explorer" at bounding box center [65, 374] width 40 height 14
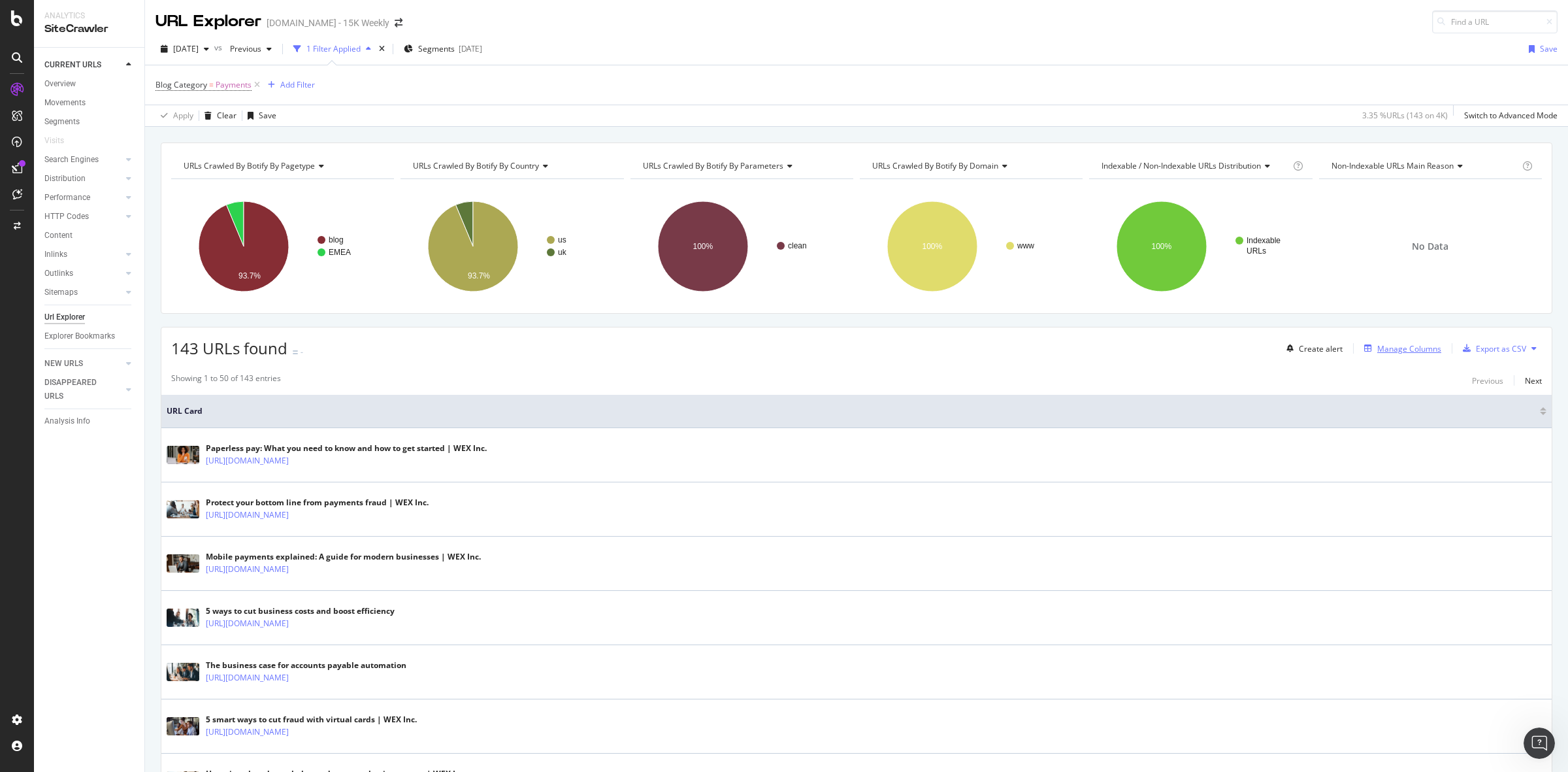
click at [1416, 348] on div "Manage Columns" at bounding box center [1409, 349] width 64 height 11
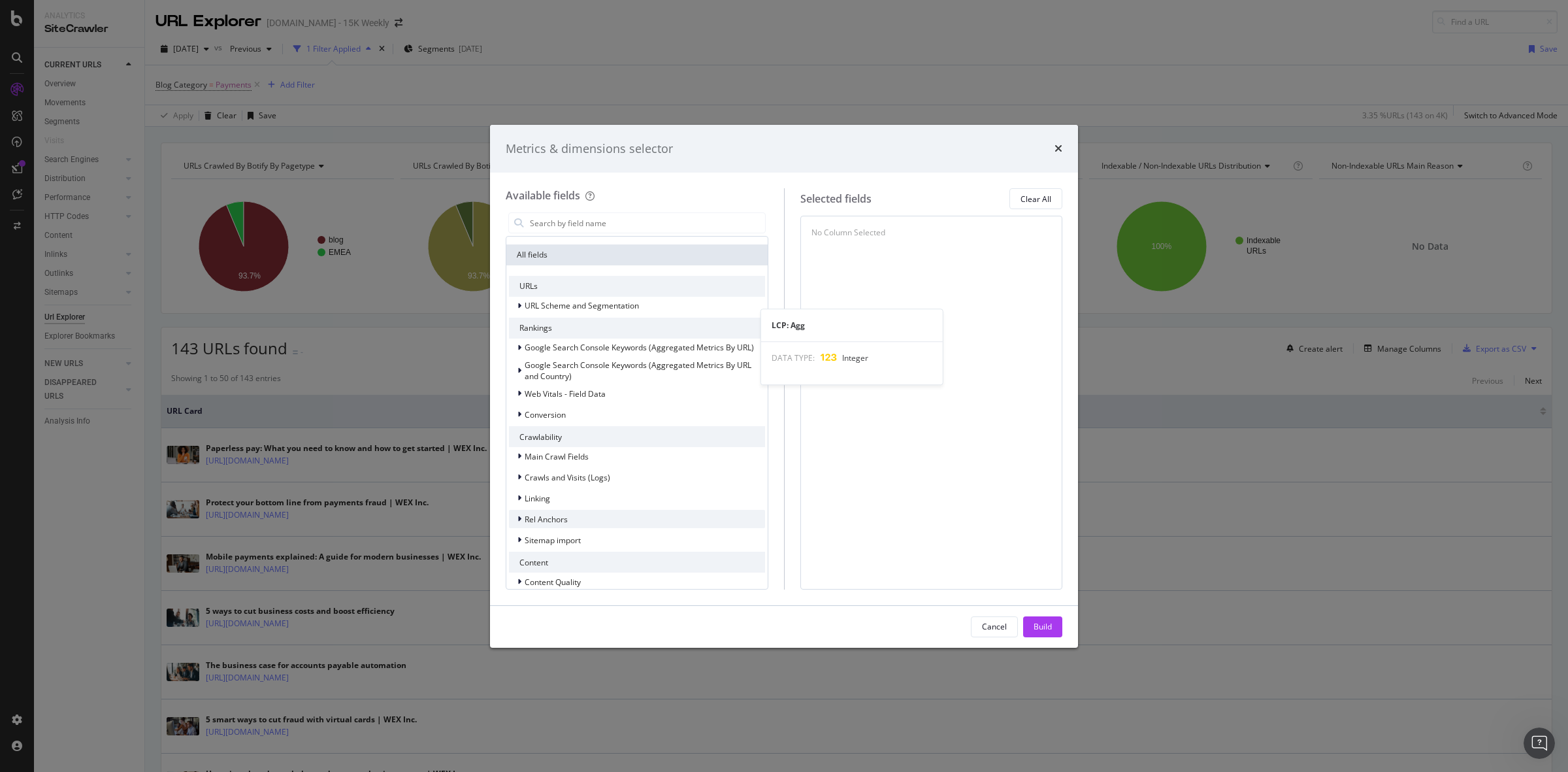
scroll to position [251, 0]
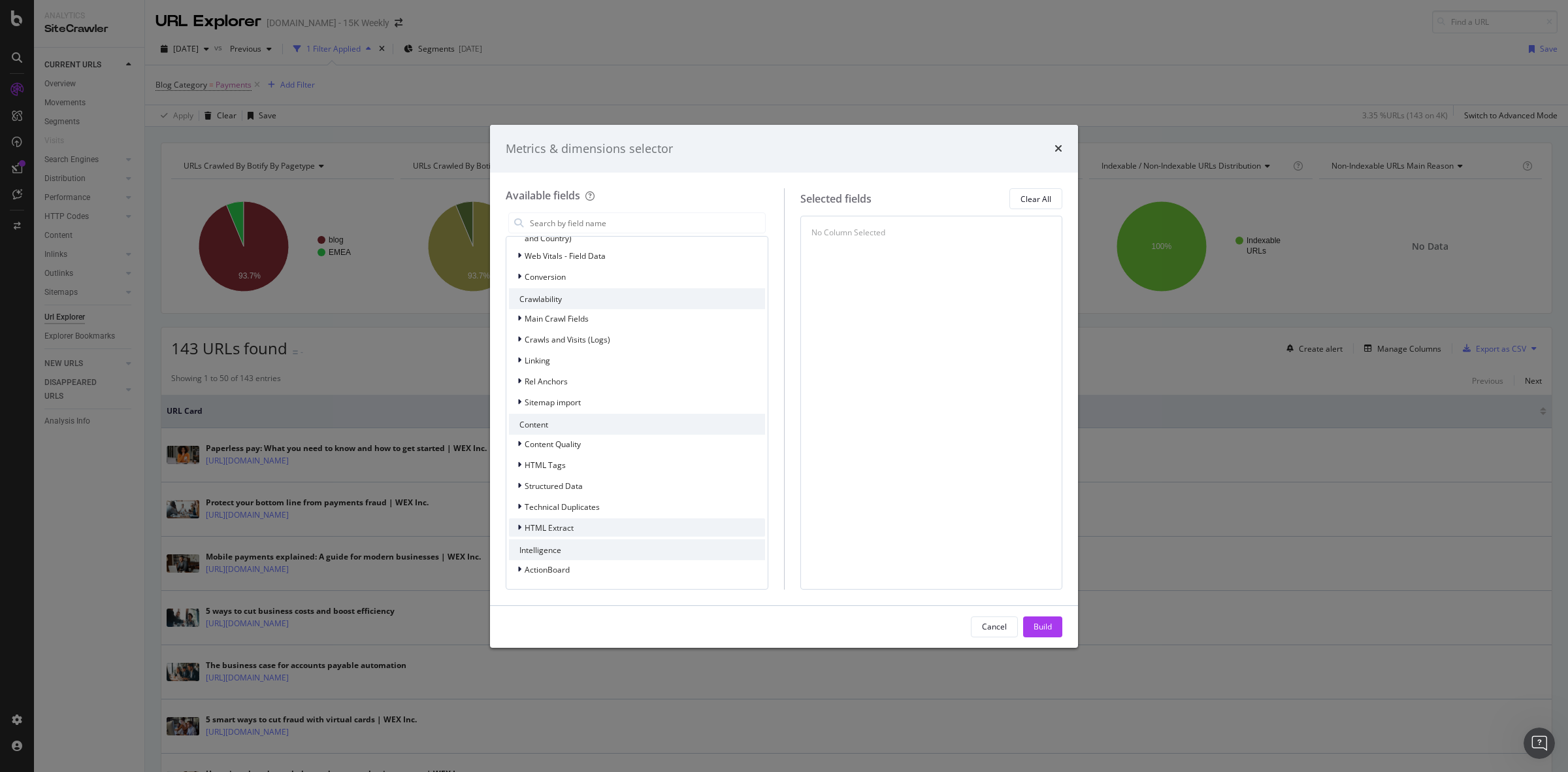
click at [609, 525] on div "HTML Extract" at bounding box center [637, 528] width 256 height 18
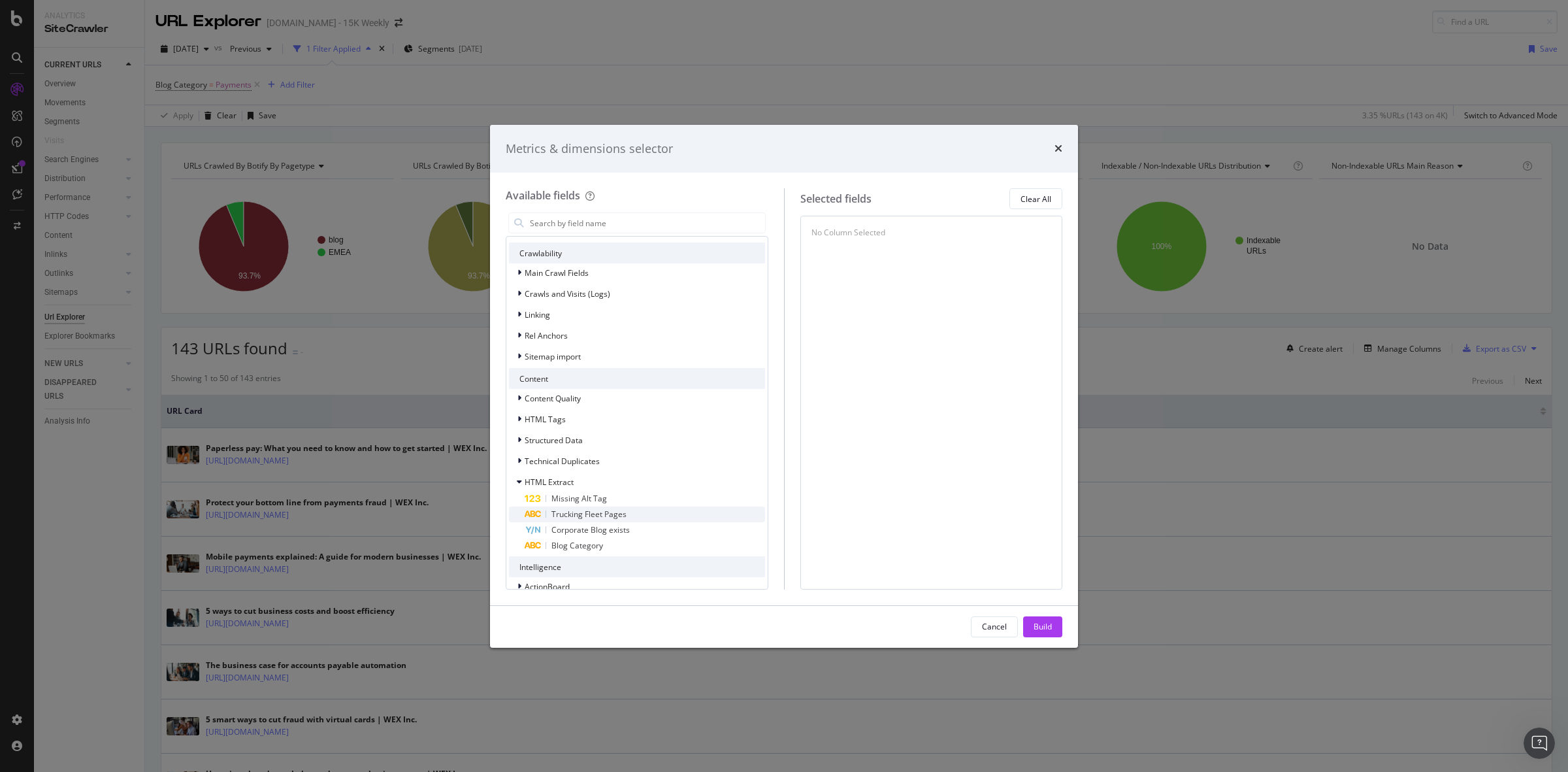
scroll to position [314, 0]
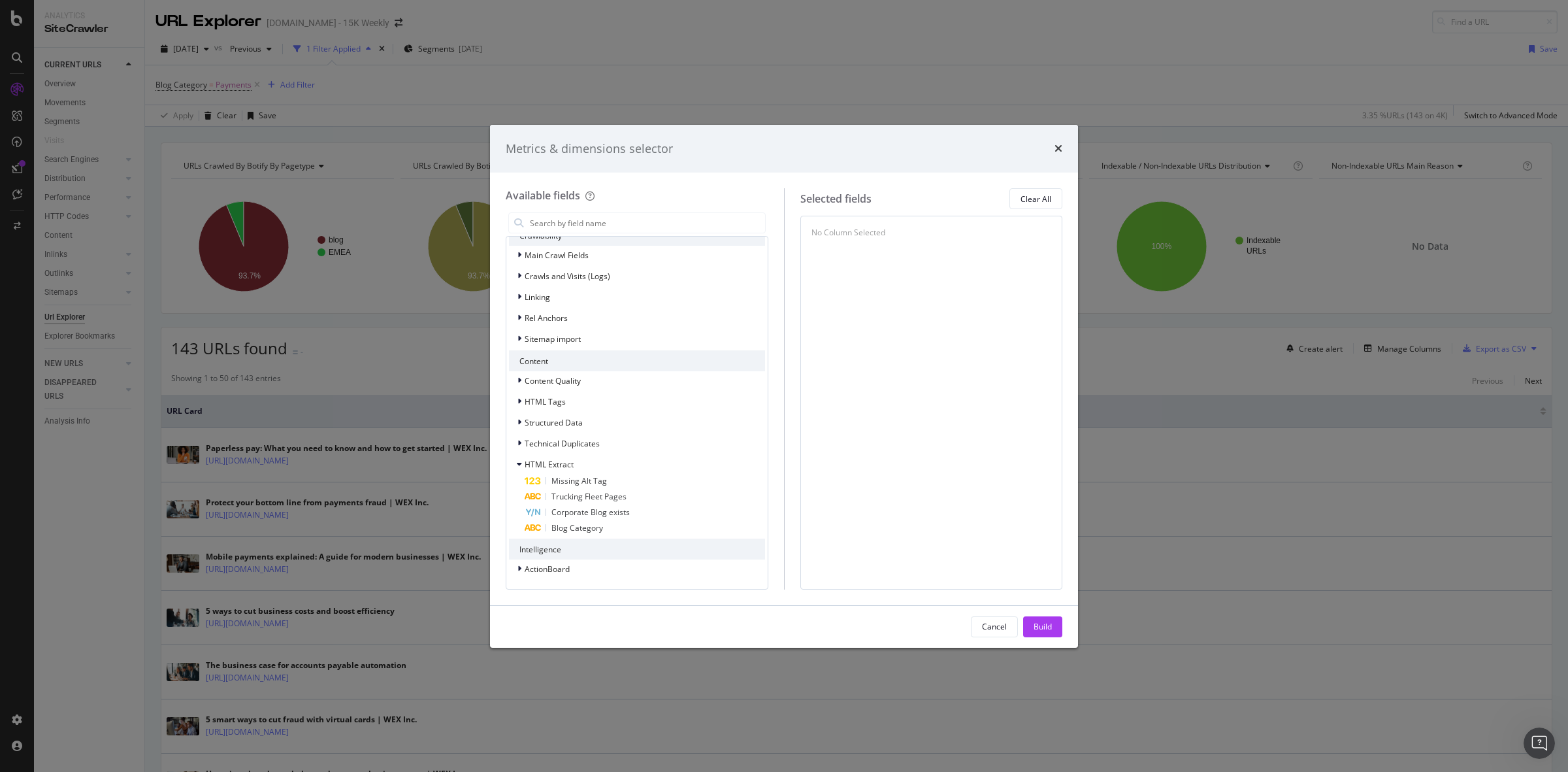
click at [745, 681] on div "Metrics & dimensions selector Available fields Recently Used External Outlinks …" at bounding box center [784, 386] width 1568 height 772
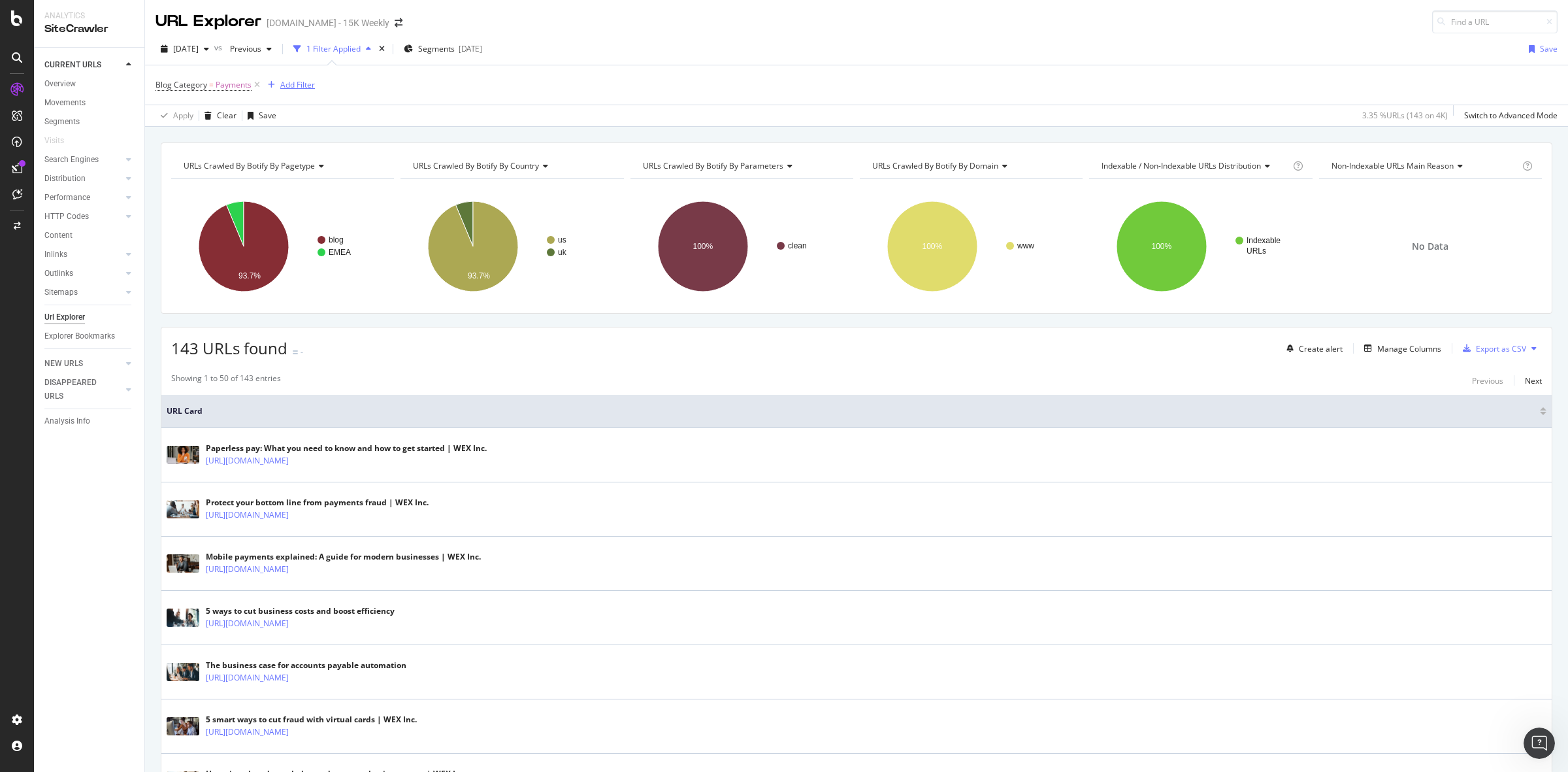
click at [297, 83] on div "Add Filter" at bounding box center [298, 84] width 35 height 11
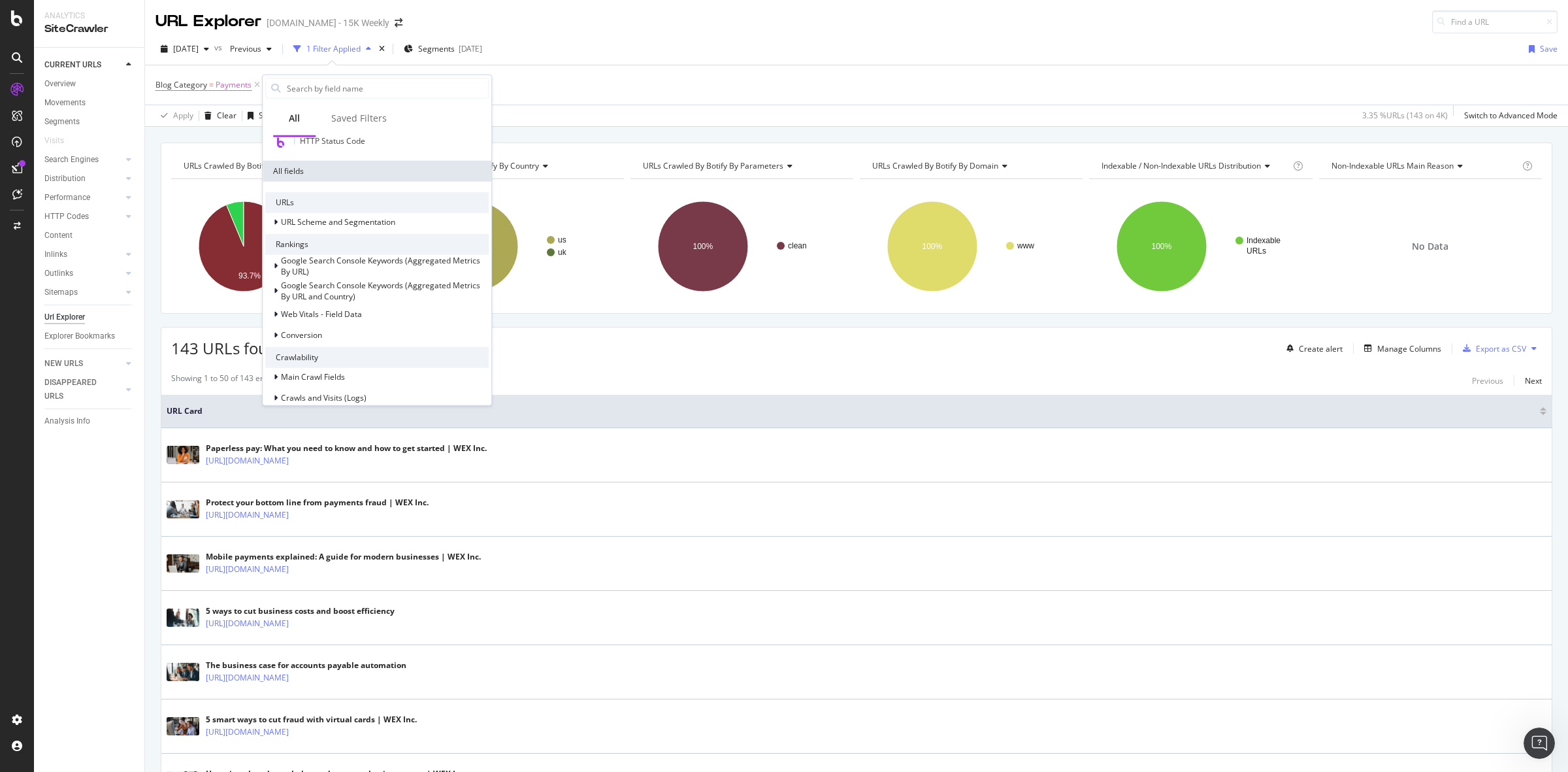
scroll to position [432, 0]
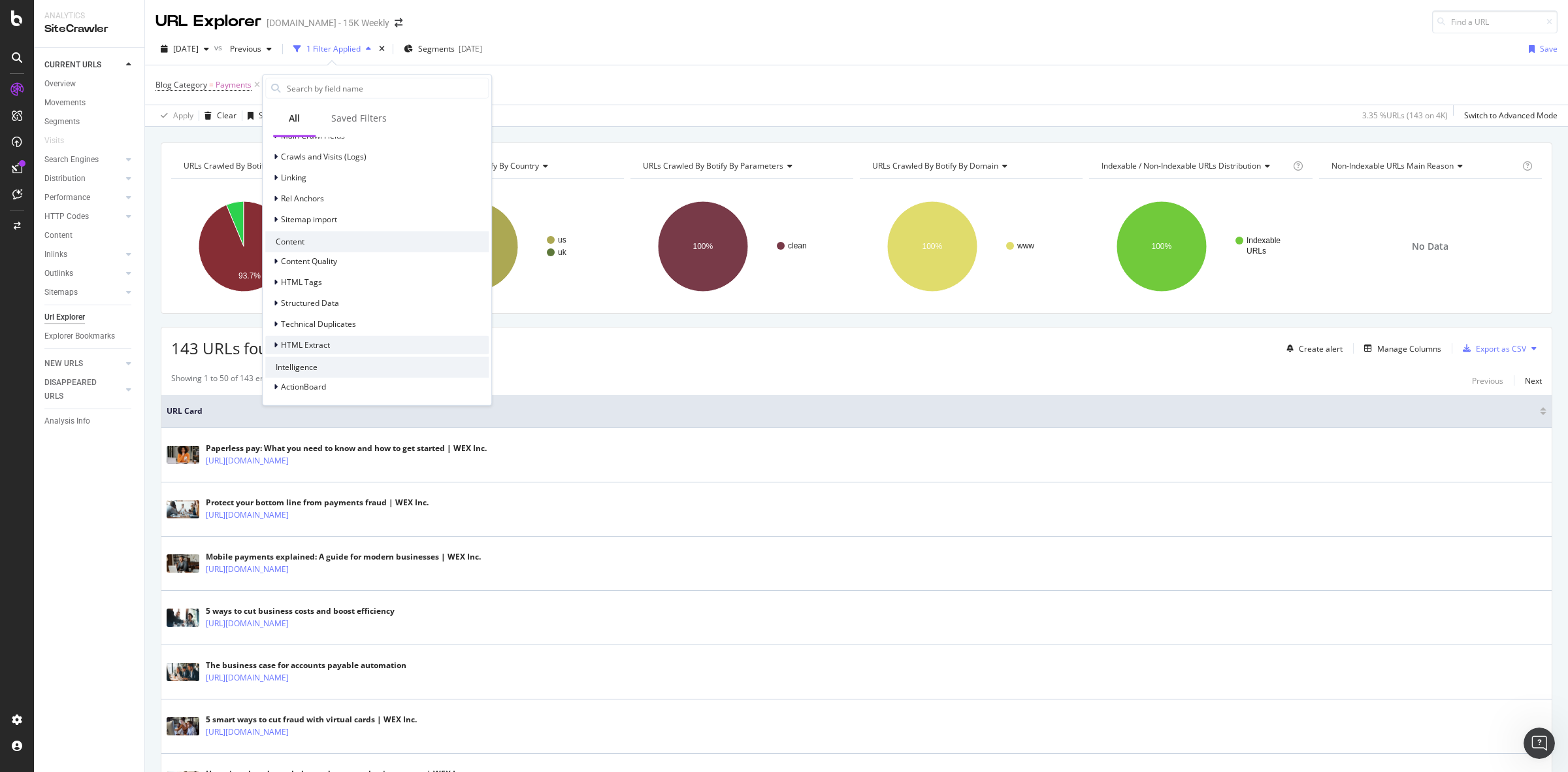
click at [333, 349] on div "HTML Extract" at bounding box center [377, 344] width 223 height 18
click at [334, 278] on div "HTML Extract" at bounding box center [377, 281] width 223 height 18
click at [753, 357] on div "143 URLs found - Create alert Manage Columns Export as CSV" at bounding box center [856, 344] width 1390 height 32
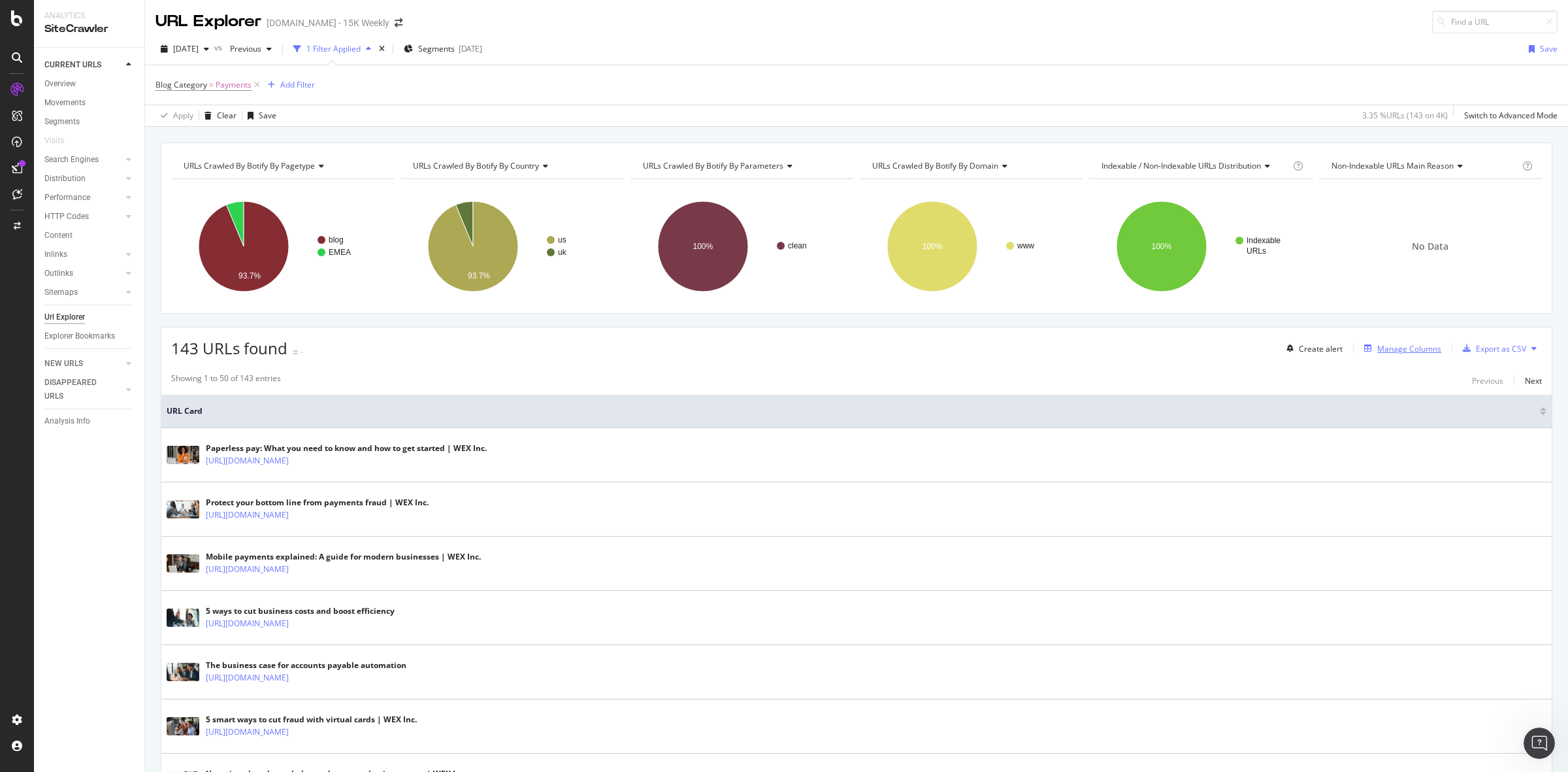
click at [1393, 344] on div "Manage Columns" at bounding box center [1401, 348] width 82 height 14
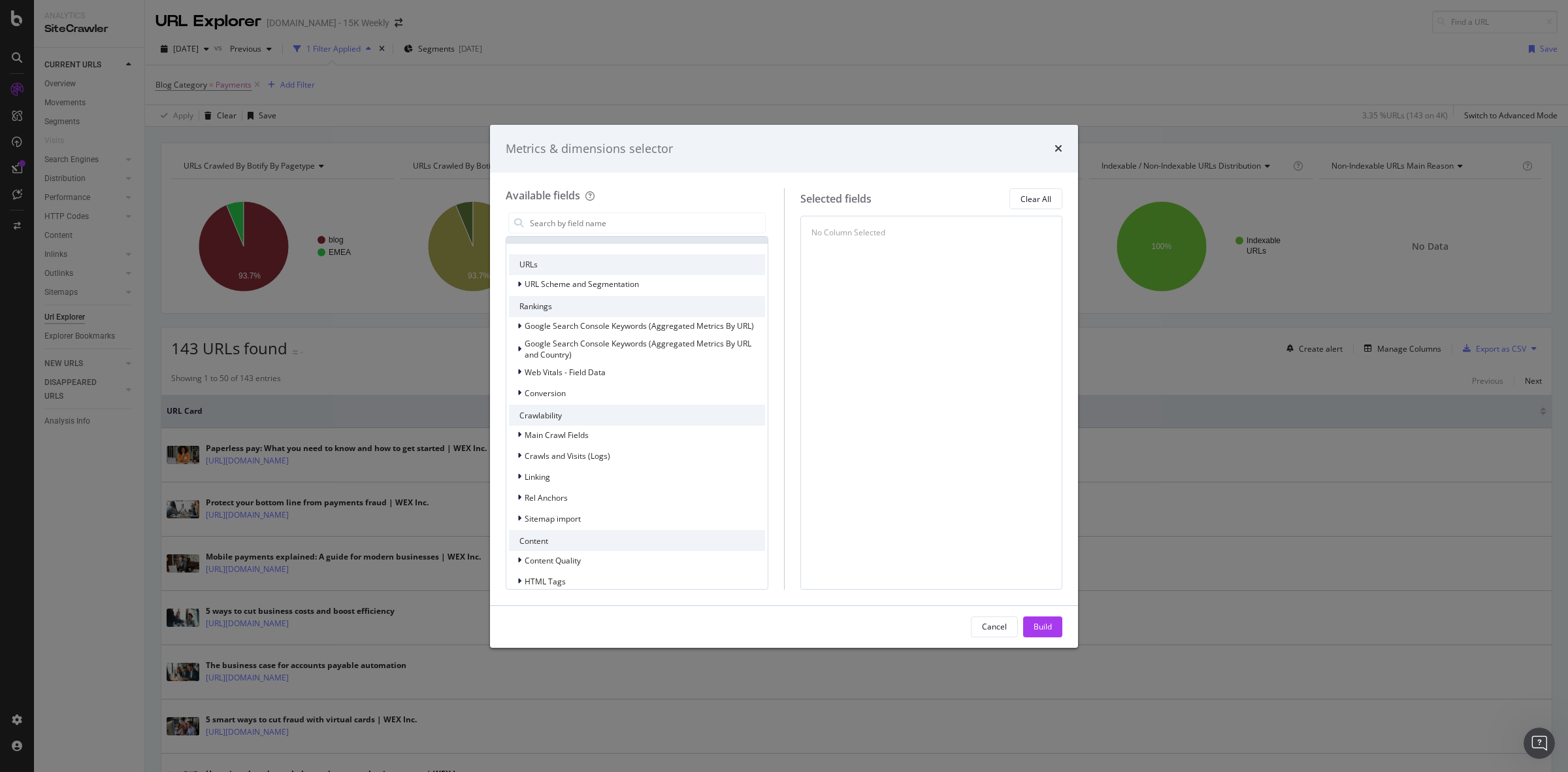
scroll to position [220, 0]
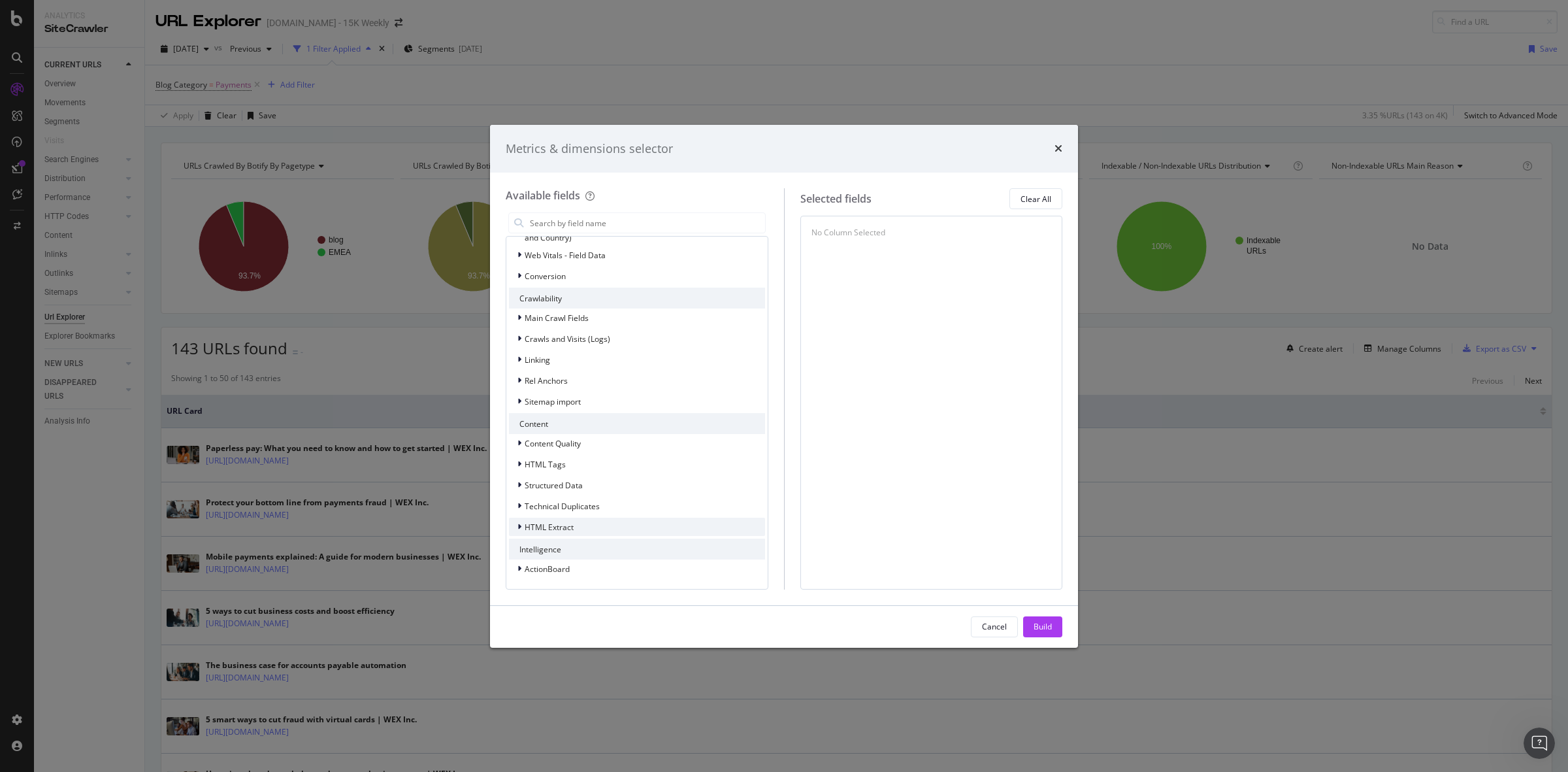
click at [593, 529] on div "HTML Extract" at bounding box center [637, 527] width 256 height 18
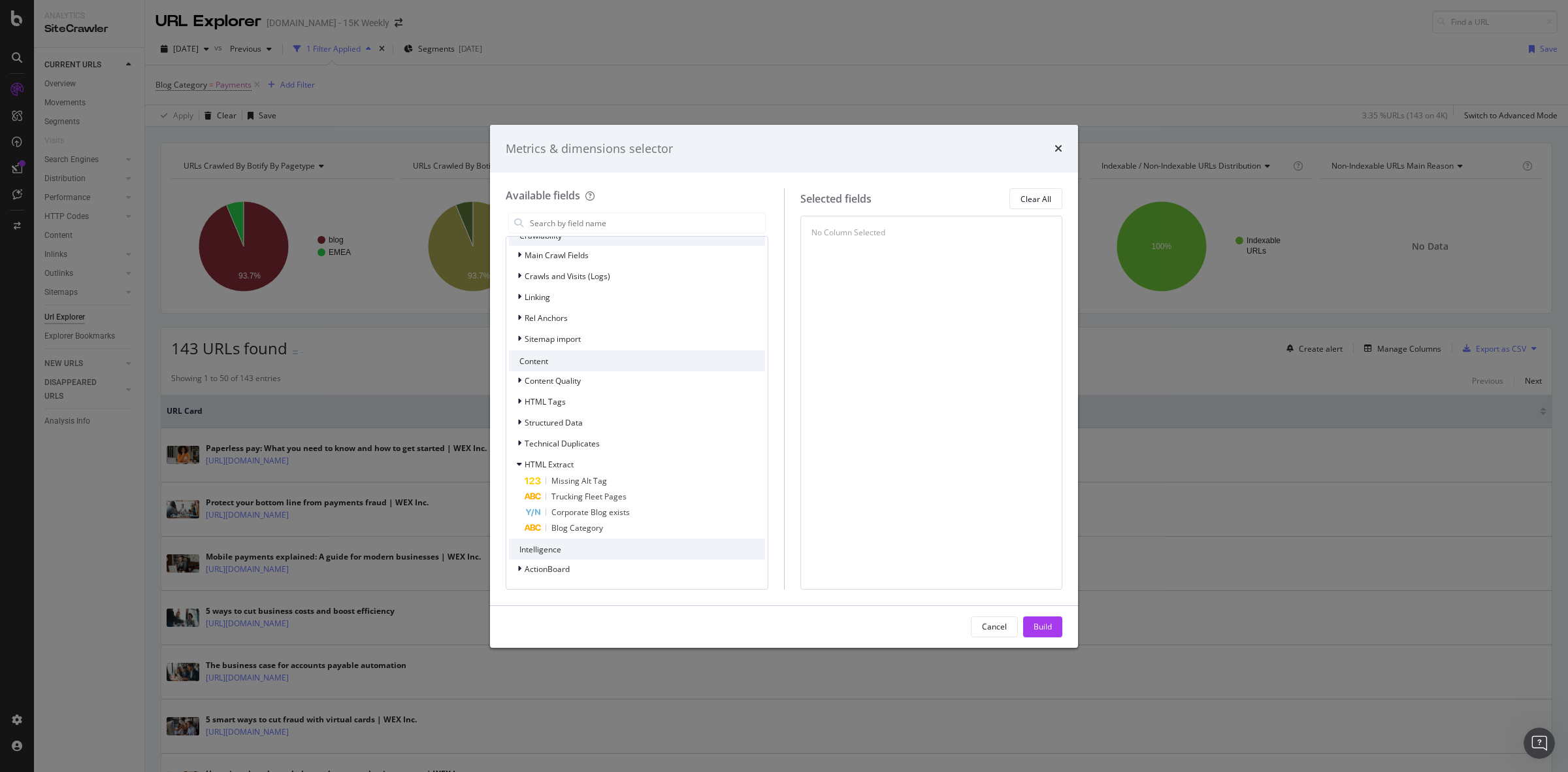
click at [1193, 390] on div "Metrics & dimensions selector Available fields Recently Used External Outlinks …" at bounding box center [784, 386] width 1568 height 772
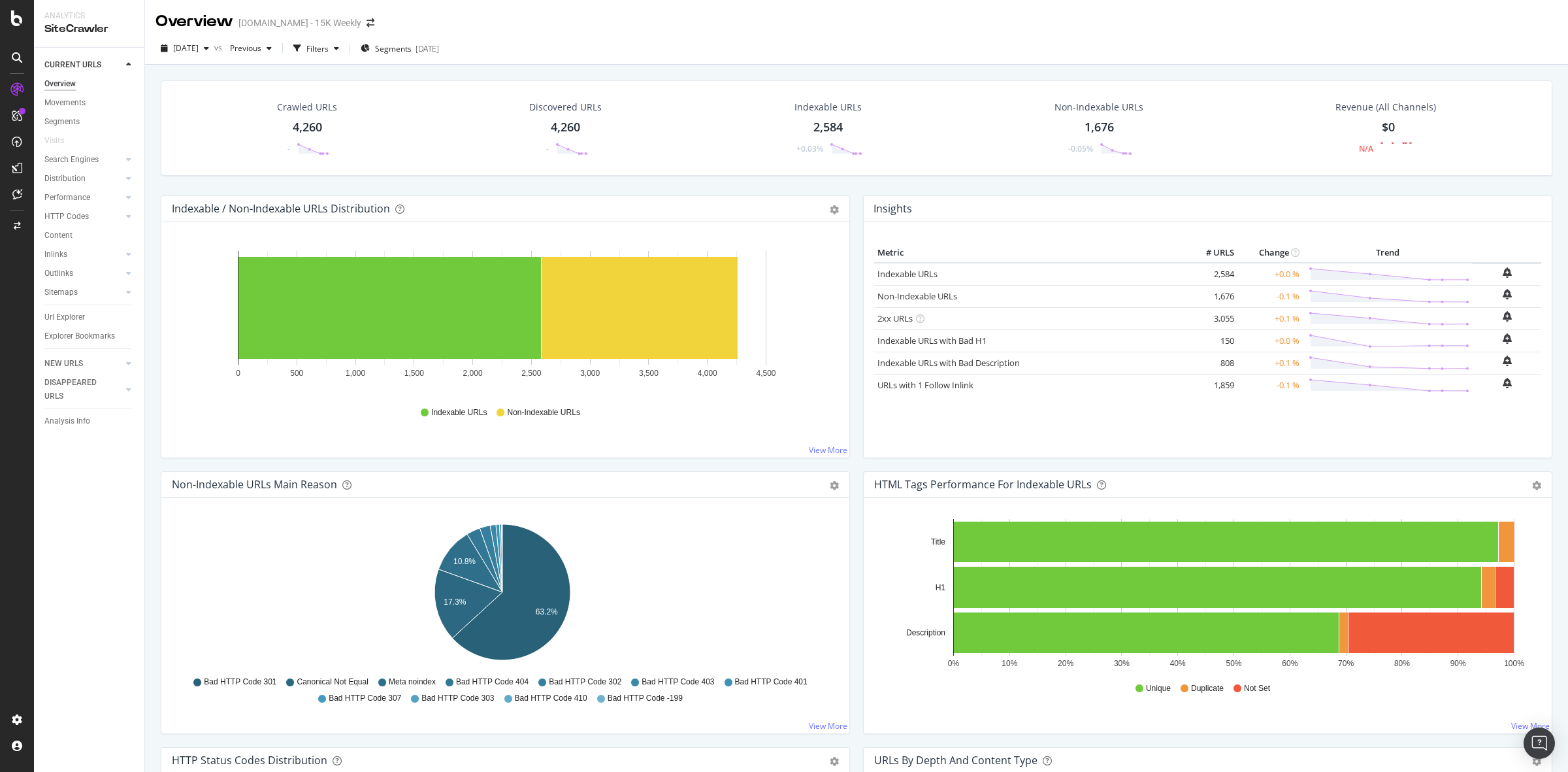
drag, startPoint x: 81, startPoint y: 317, endPoint x: 635, endPoint y: 2, distance: 637.3
click at [81, 317] on div "Url Explorer" at bounding box center [65, 317] width 40 height 14
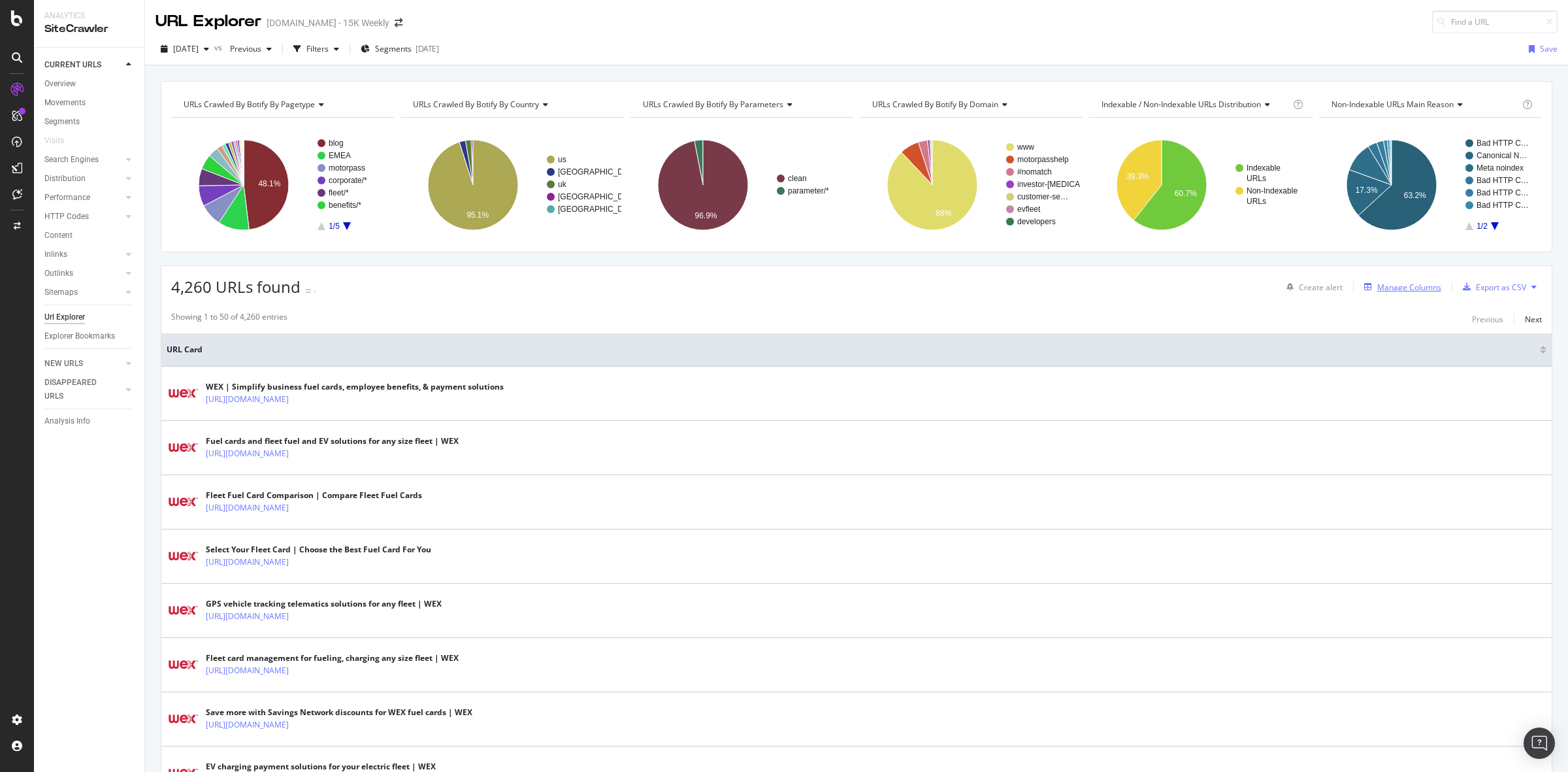
click at [1409, 291] on div "Manage Columns" at bounding box center [1409, 287] width 64 height 11
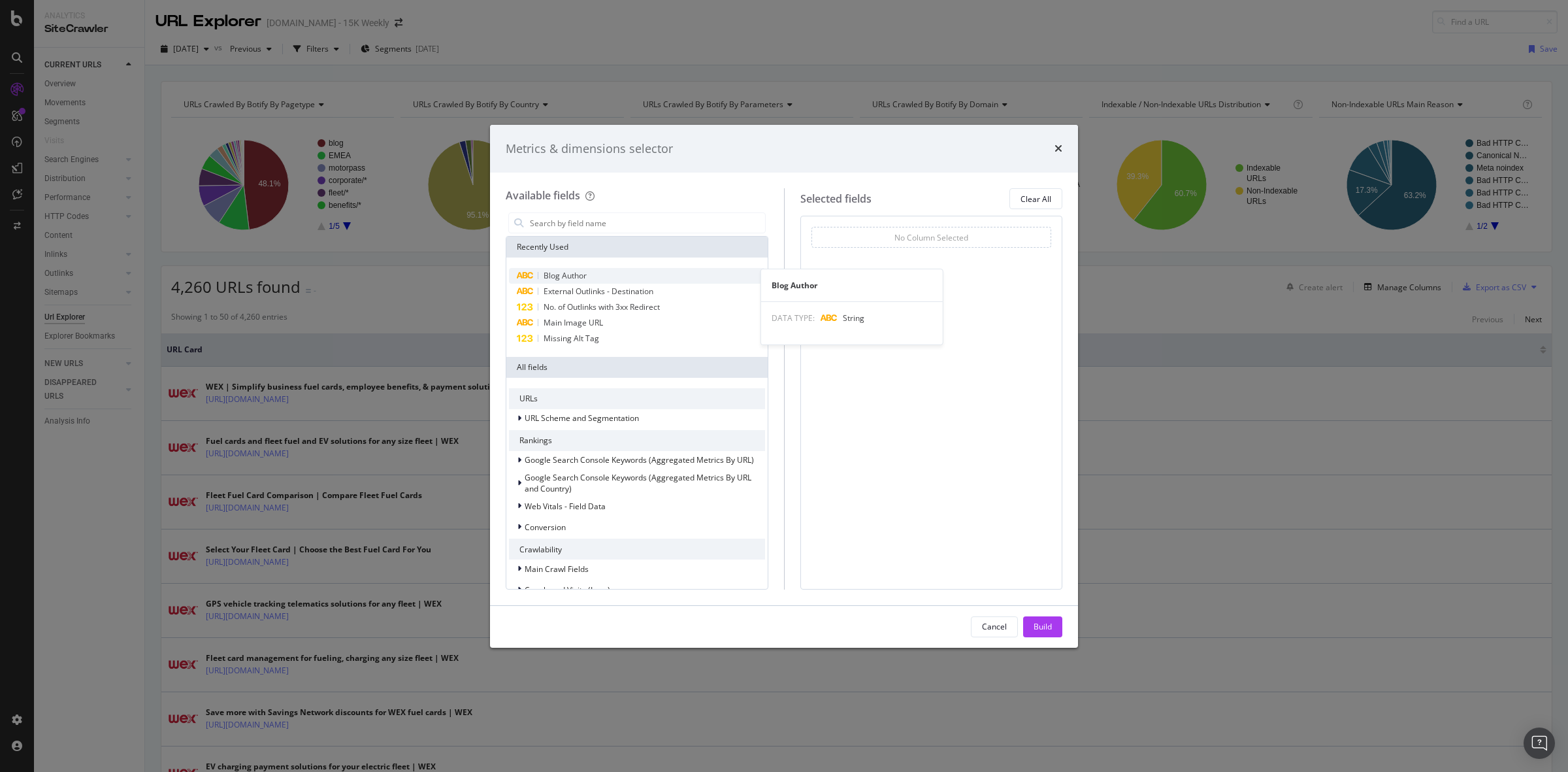
click at [586, 279] on span "Blog Author" at bounding box center [565, 275] width 43 height 11
click at [1040, 629] on div "Build" at bounding box center [1042, 627] width 18 height 11
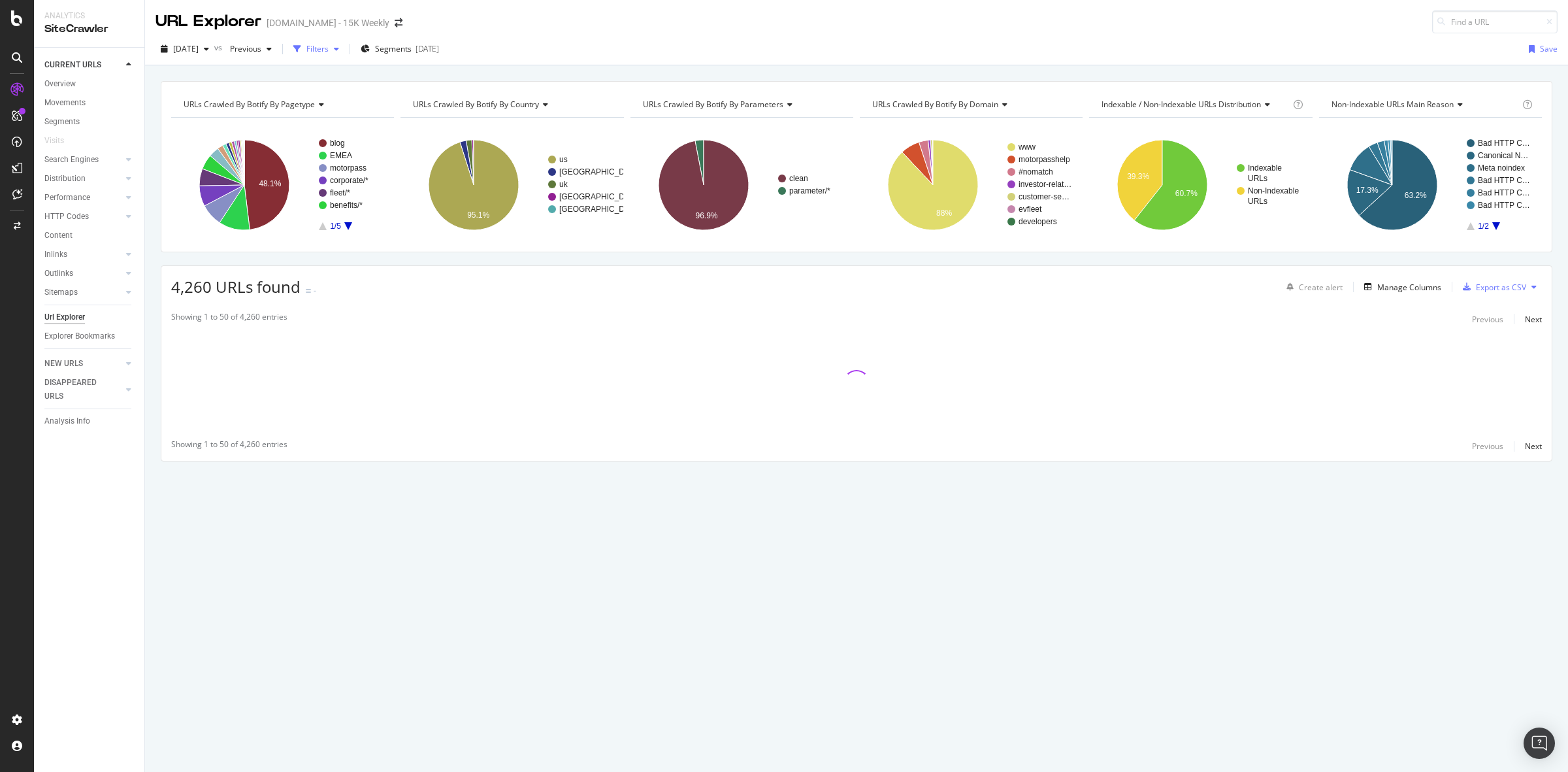
click at [344, 44] on div "Filters" at bounding box center [316, 49] width 56 height 19
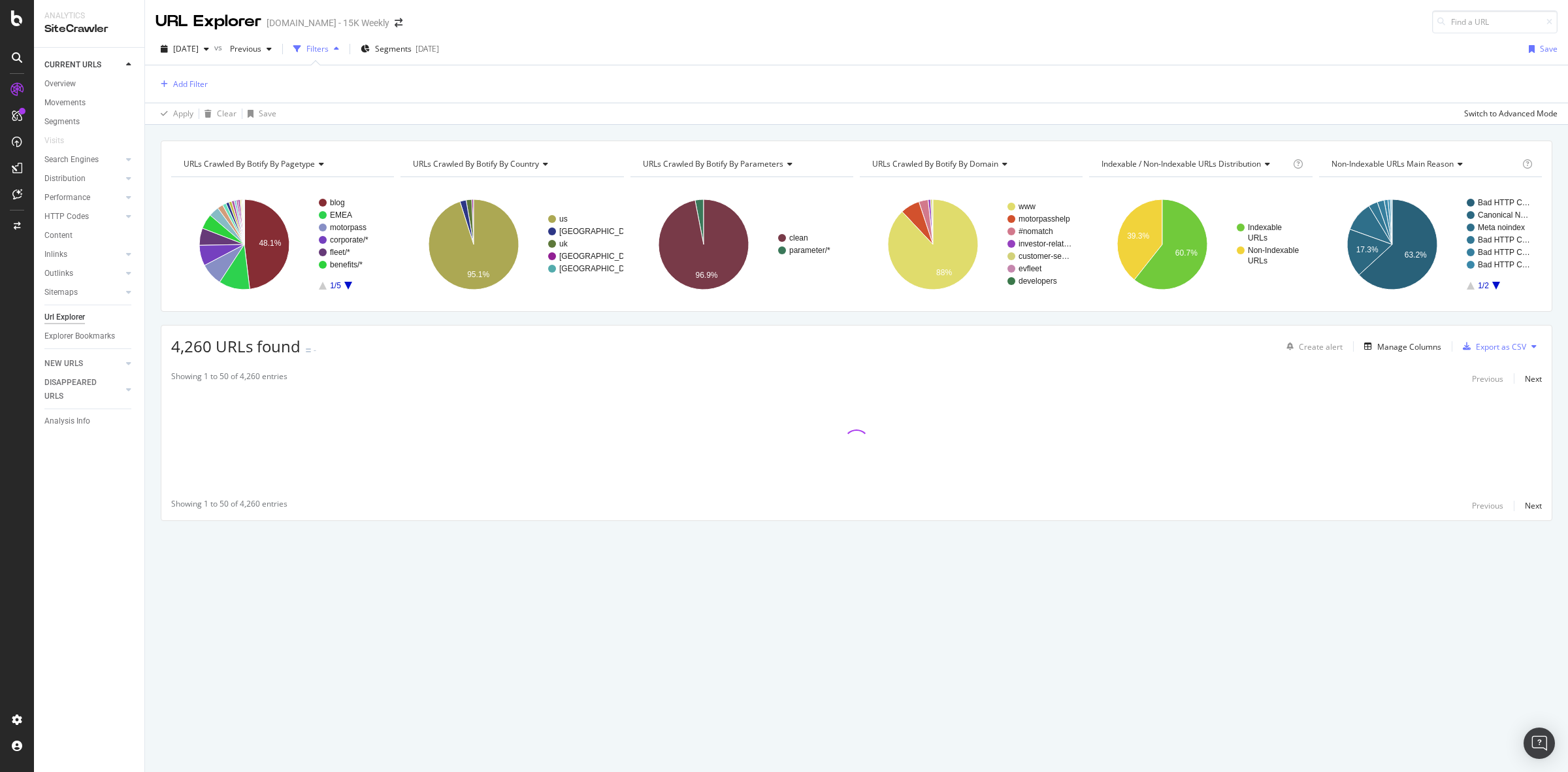
click at [204, 68] on div "Add Filter" at bounding box center [857, 84] width 1402 height 38
click at [197, 82] on div "Add Filter" at bounding box center [191, 84] width 35 height 11
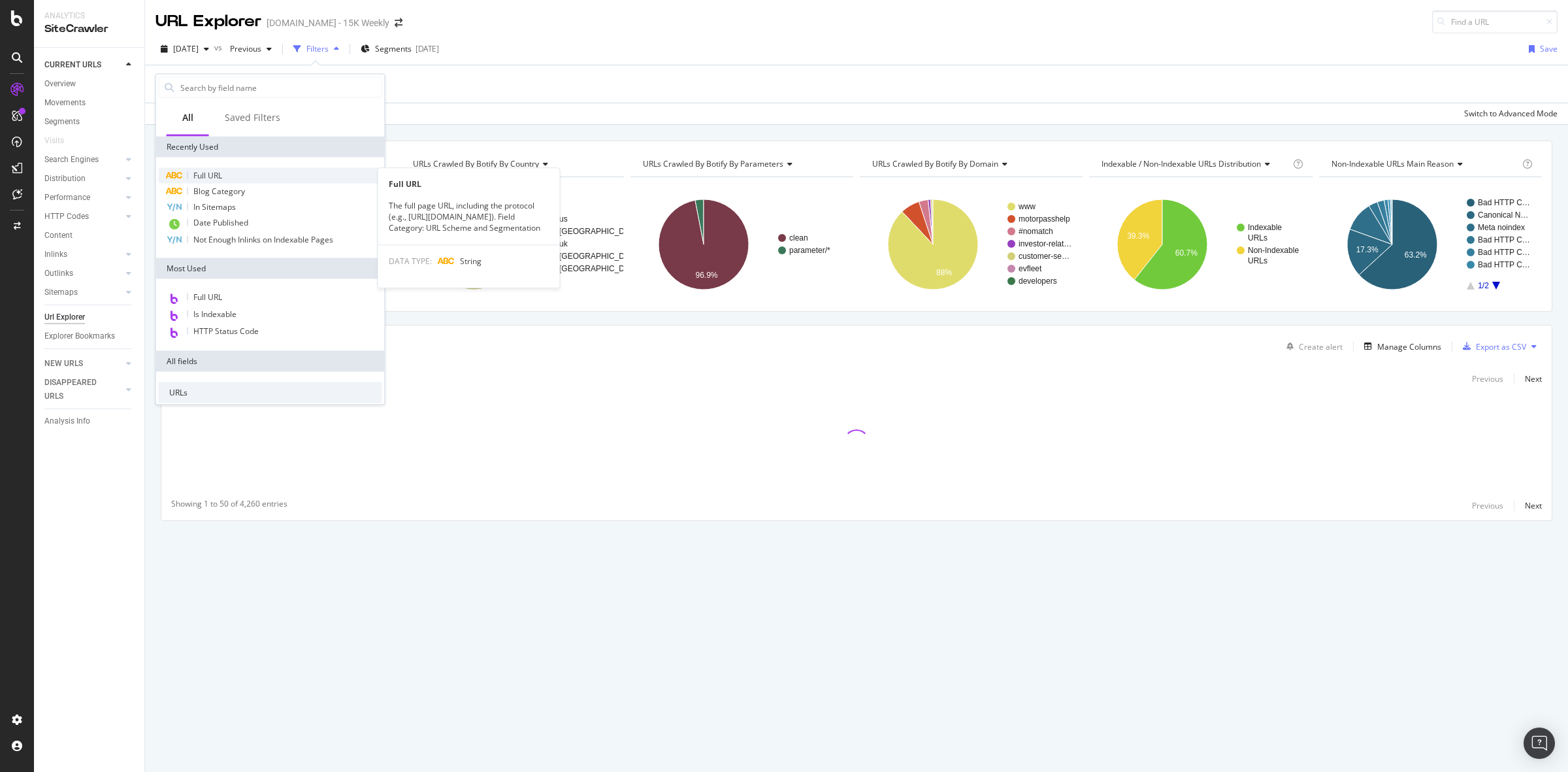
click at [214, 180] on span "Full URL" at bounding box center [208, 175] width 29 height 11
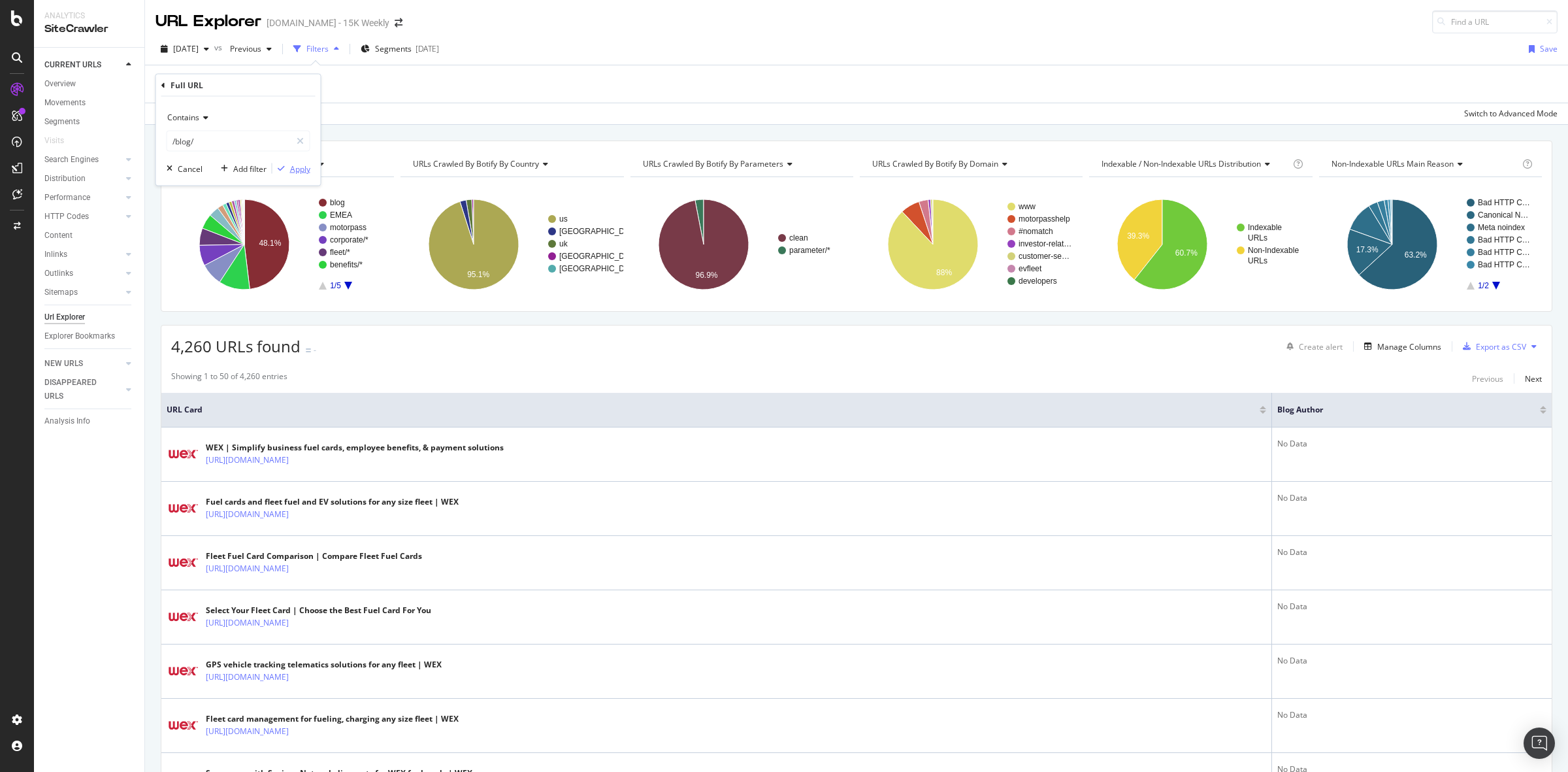
click at [302, 171] on div "Apply" at bounding box center [300, 168] width 20 height 11
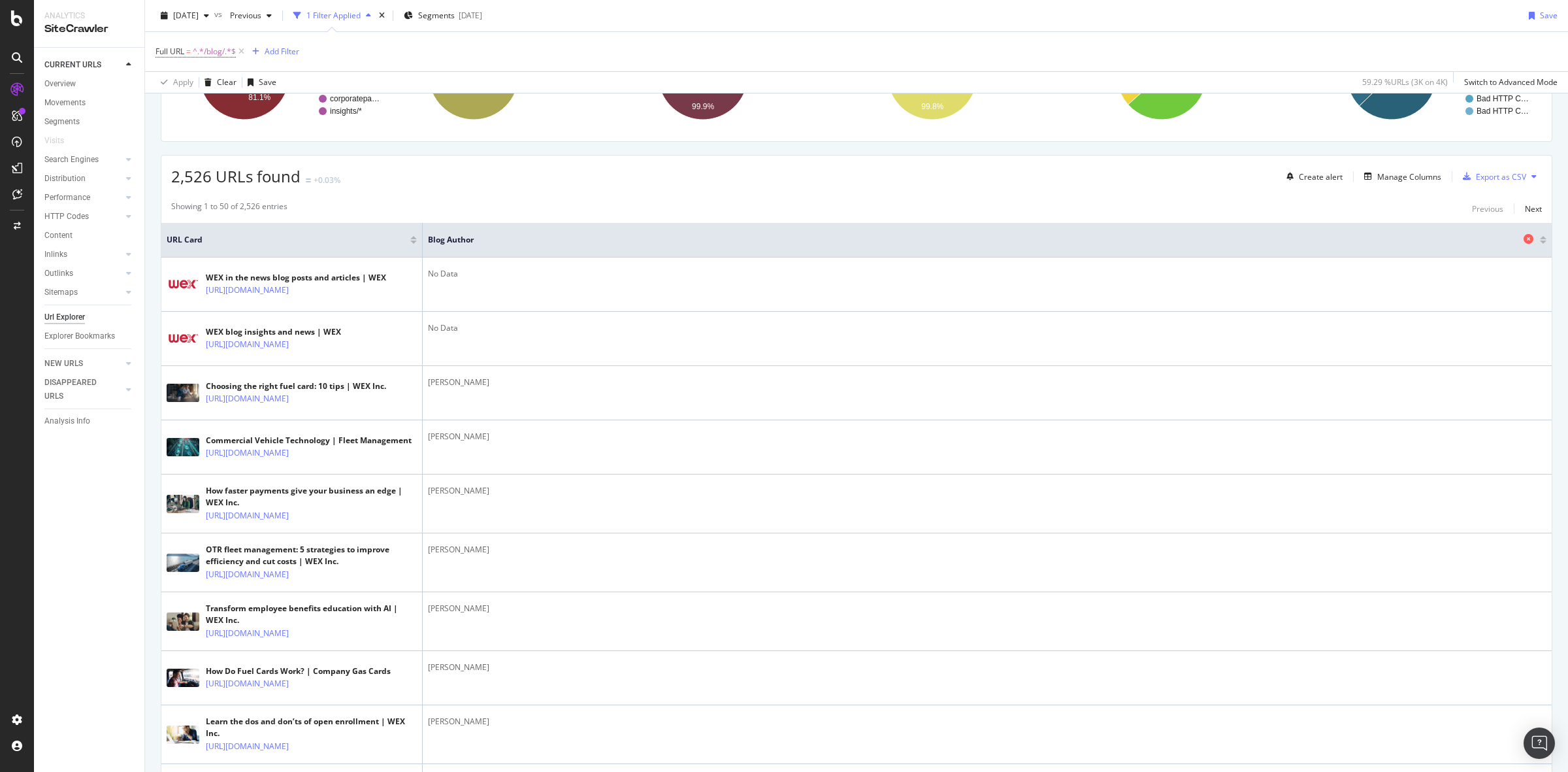
scroll to position [163, 0]
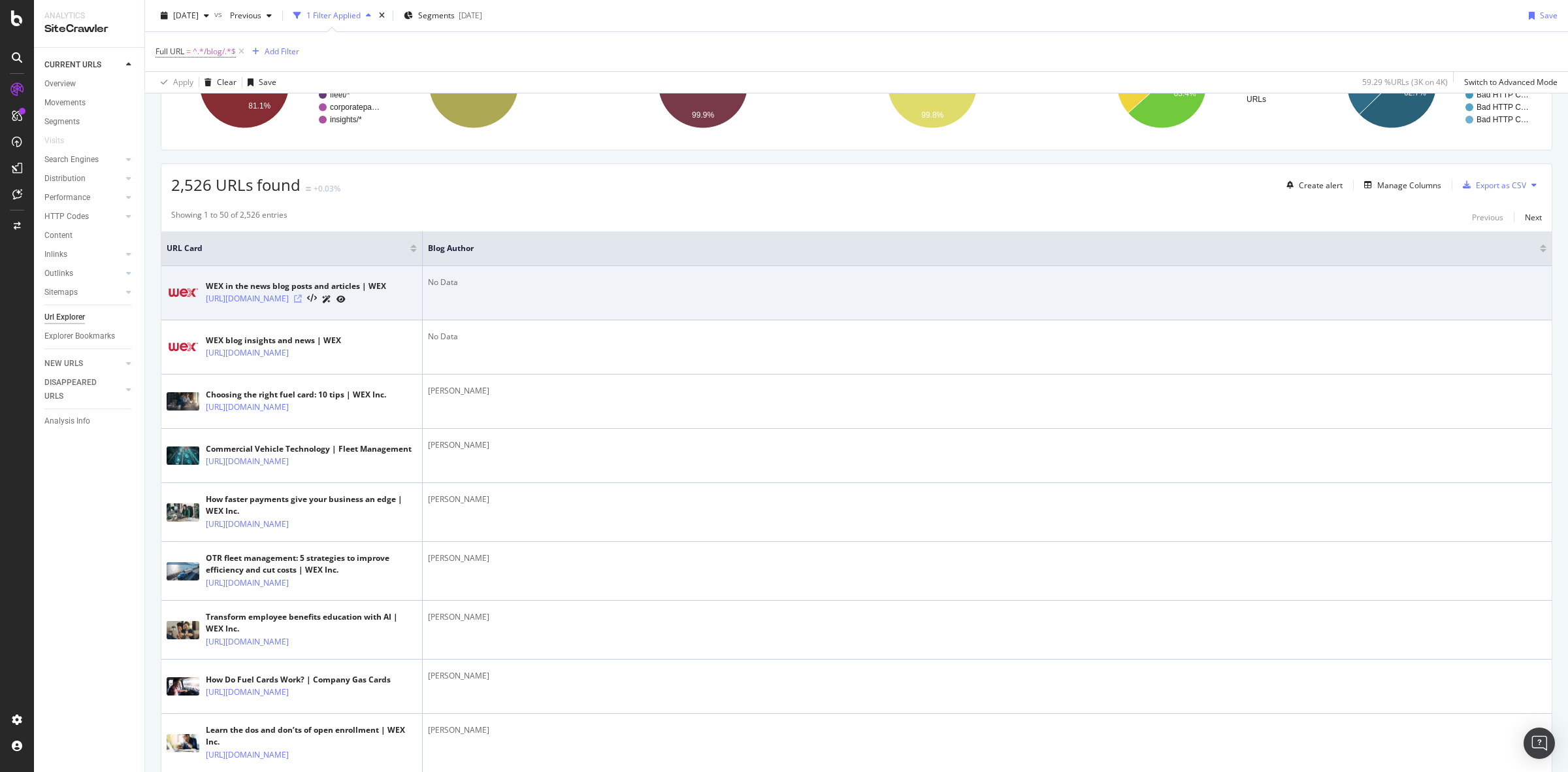
click at [302, 302] on icon at bounding box center [298, 298] width 8 height 8
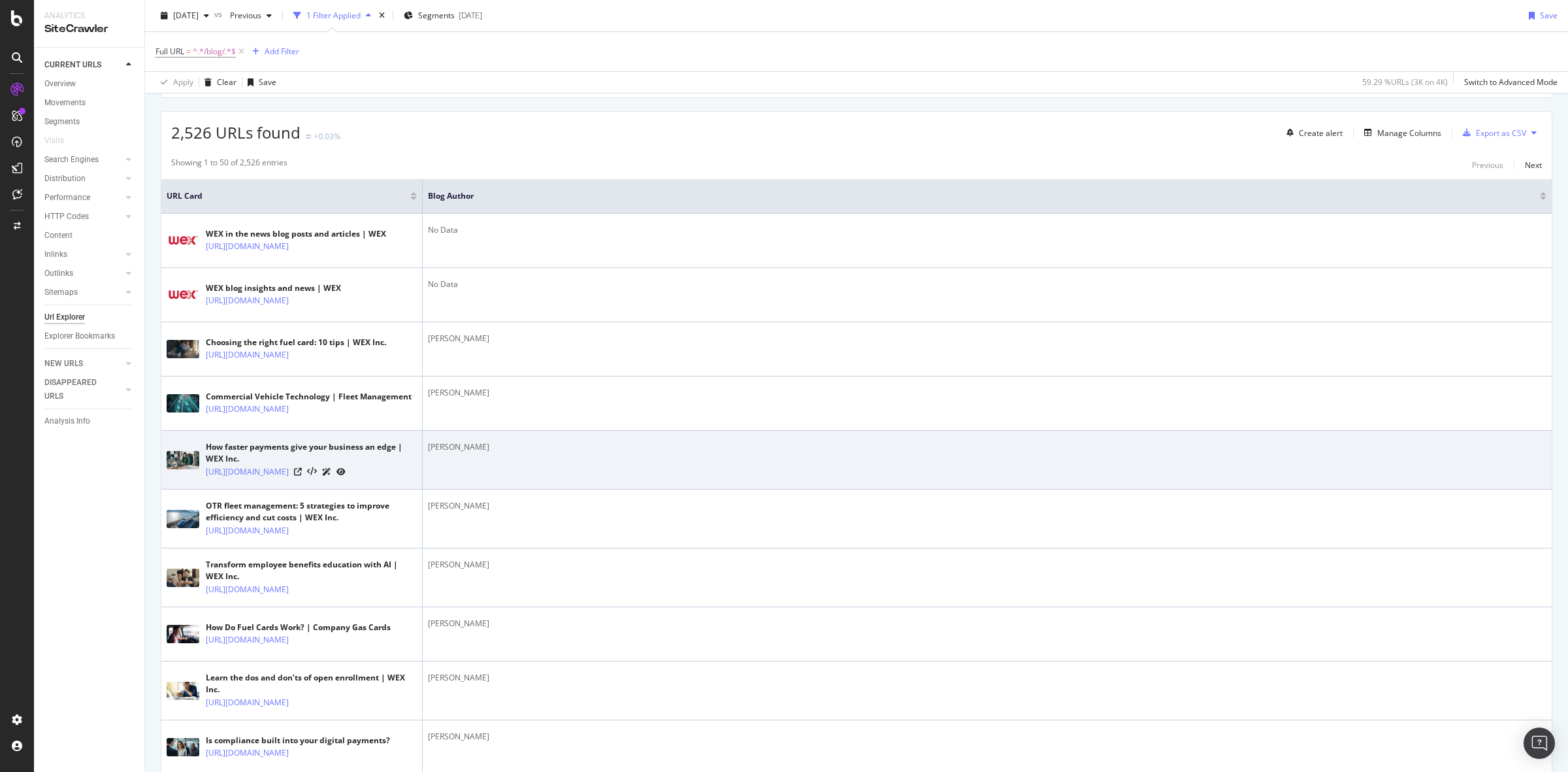
scroll to position [0, 0]
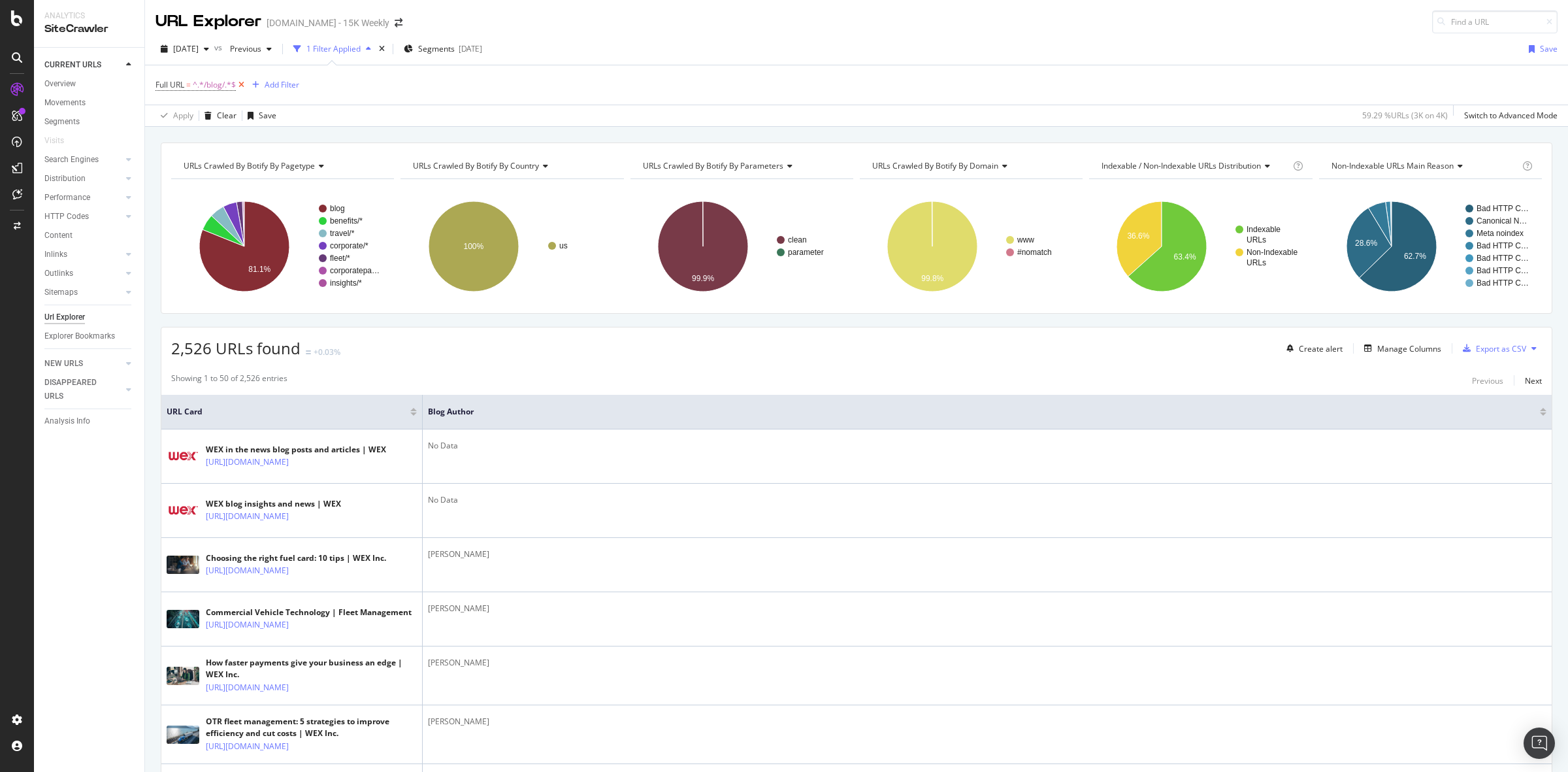
click at [243, 83] on icon at bounding box center [241, 85] width 11 height 13
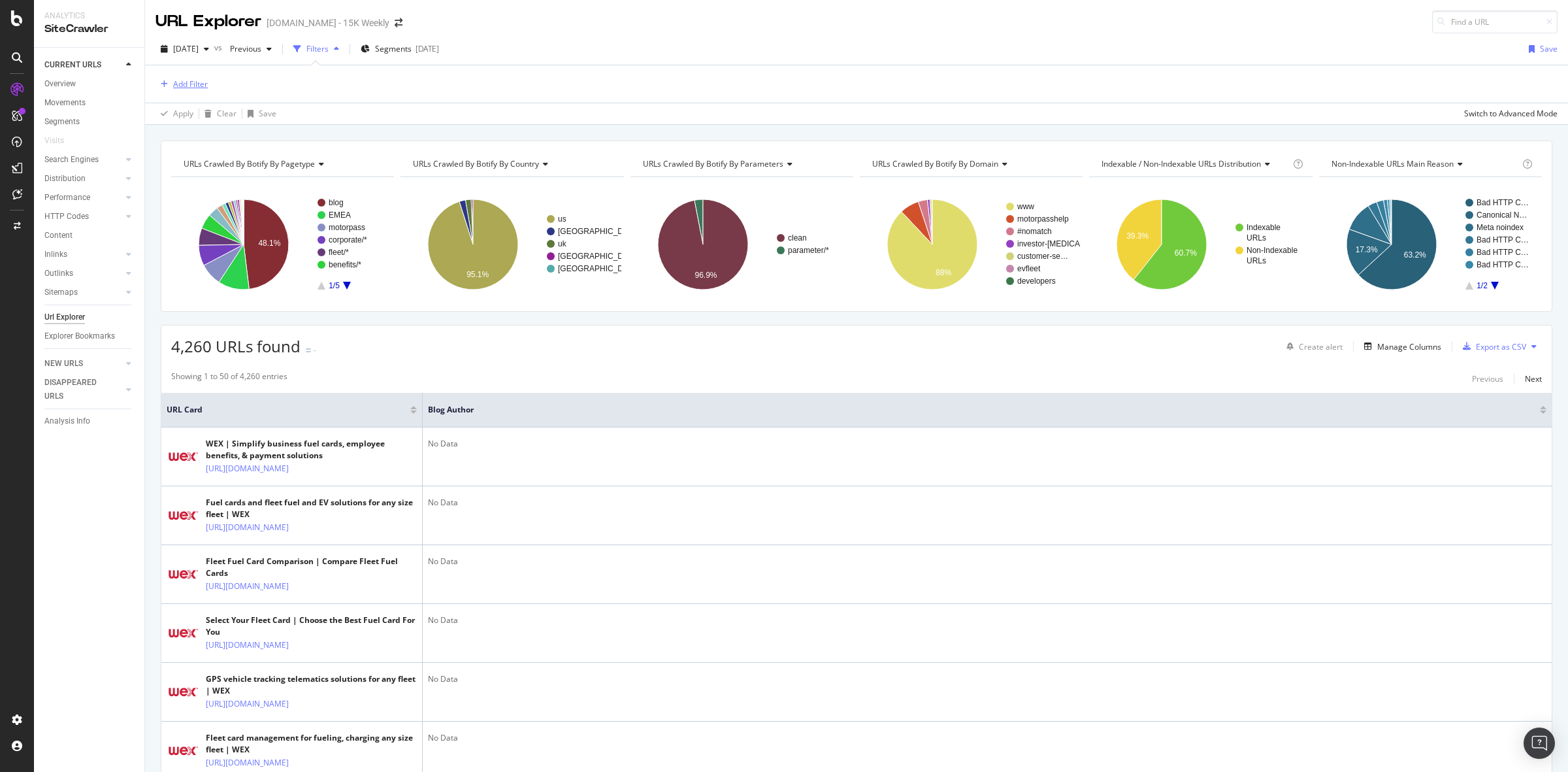
click at [197, 81] on div "Add Filter" at bounding box center [191, 84] width 35 height 11
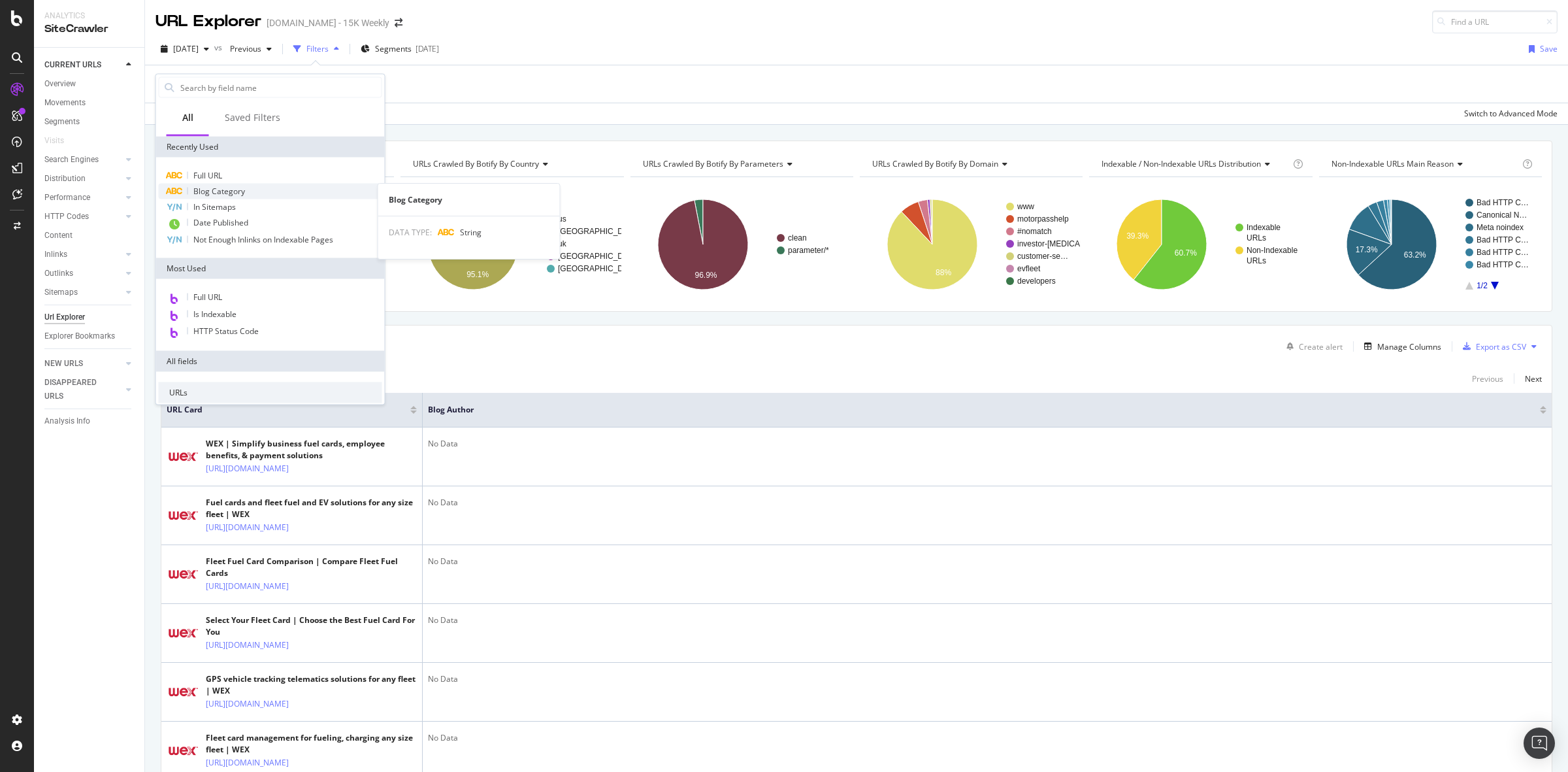
click at [251, 189] on div "Blog Category" at bounding box center [270, 192] width 223 height 16
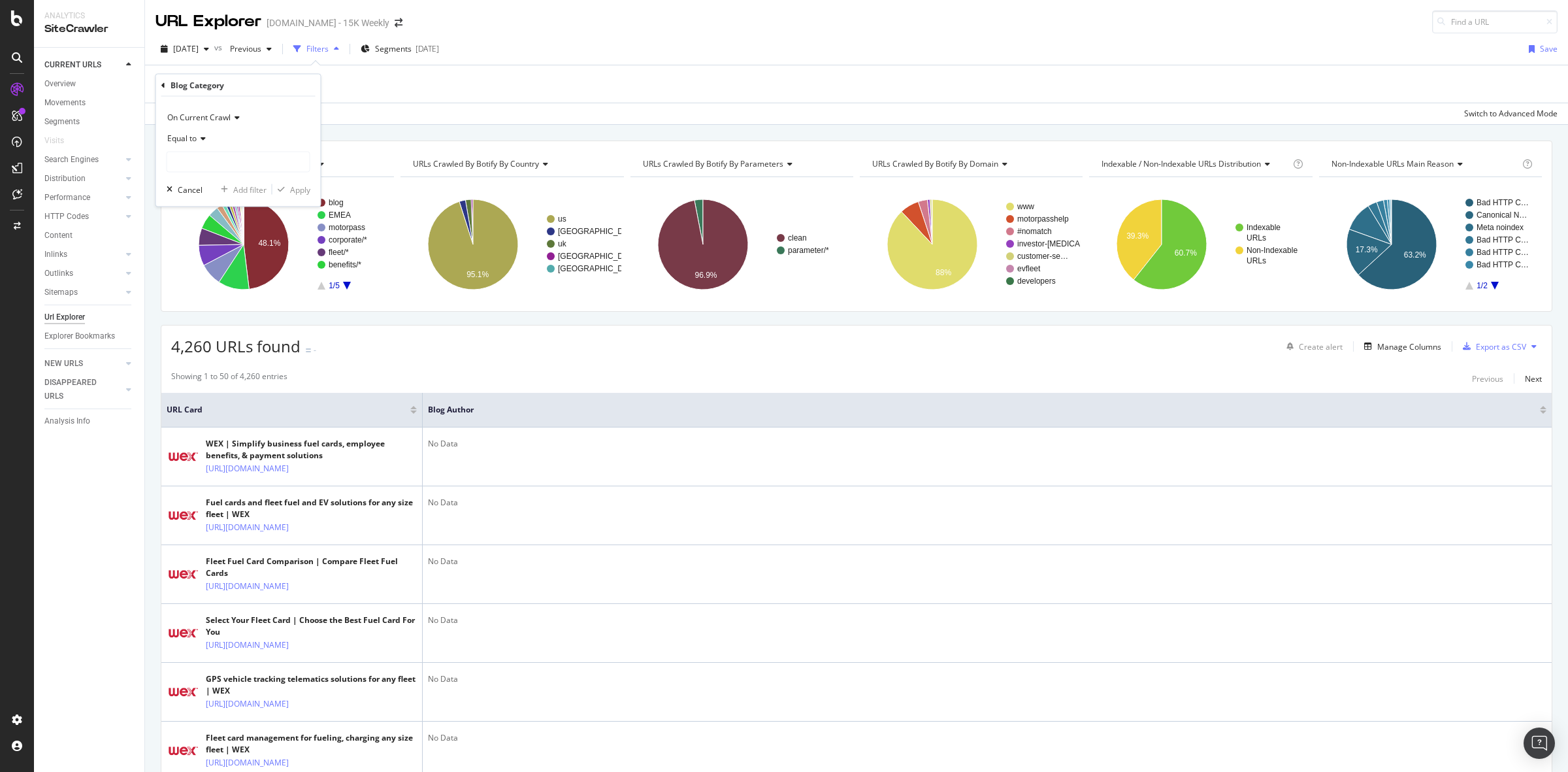
click at [210, 128] on div "Equal to" at bounding box center [238, 138] width 144 height 21
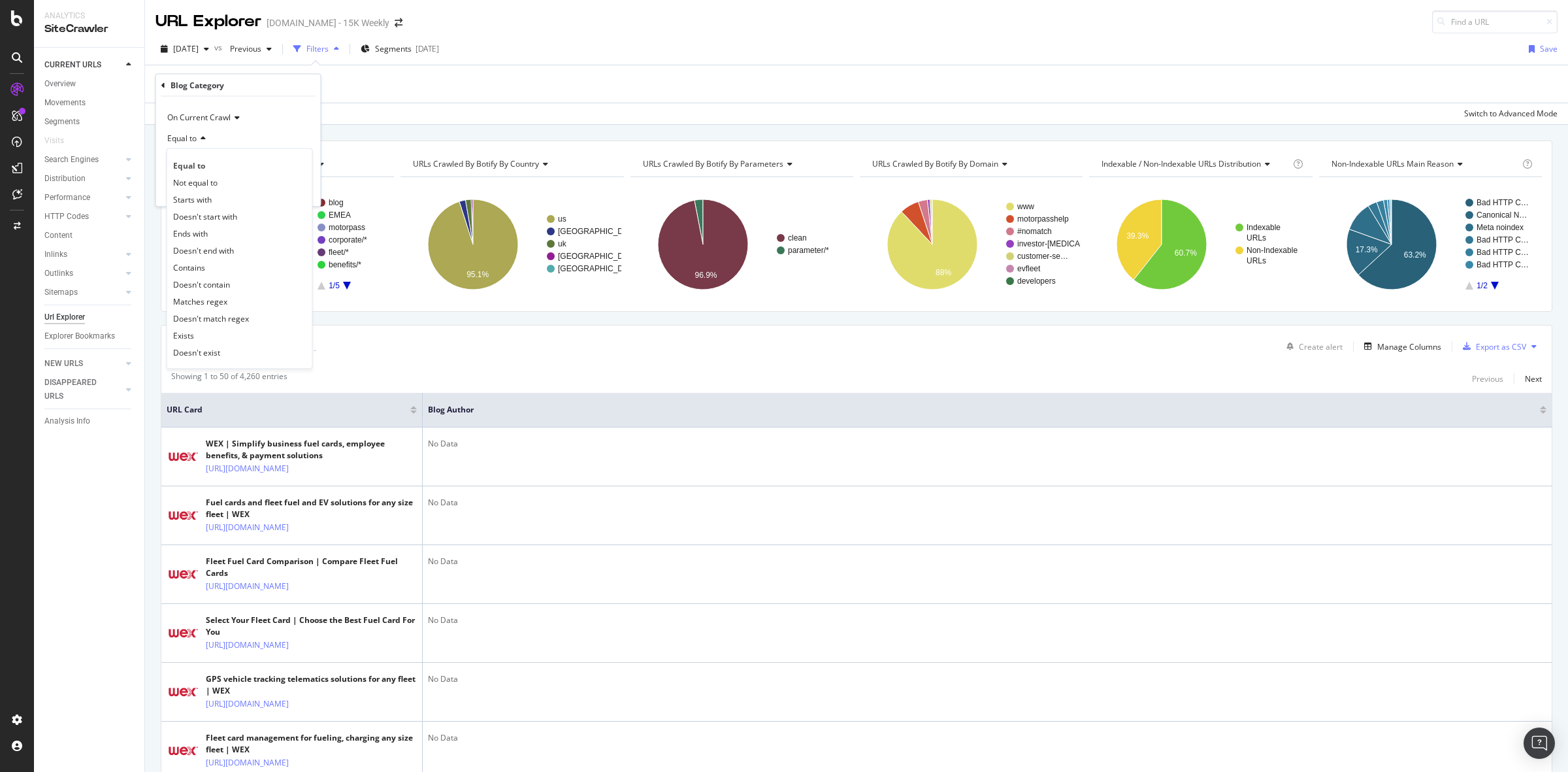
click at [276, 126] on div "On Current Crawl" at bounding box center [238, 117] width 144 height 21
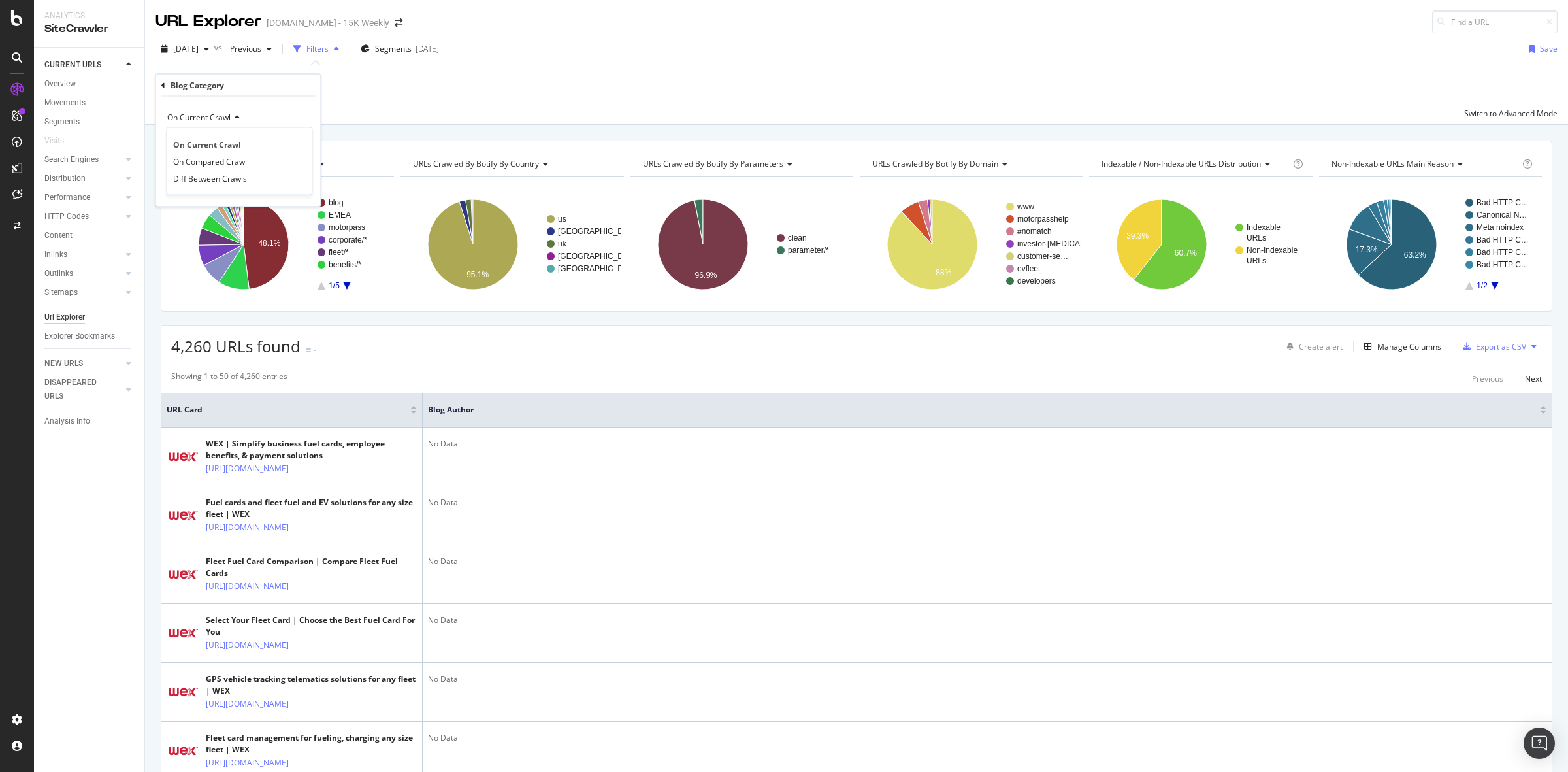
click at [288, 103] on div "On Current Crawl On Current Crawl On Compared Crawl Diff Between Crawls Equal t…" at bounding box center [238, 151] width 165 height 110
click at [264, 167] on input "text" at bounding box center [238, 162] width 143 height 21
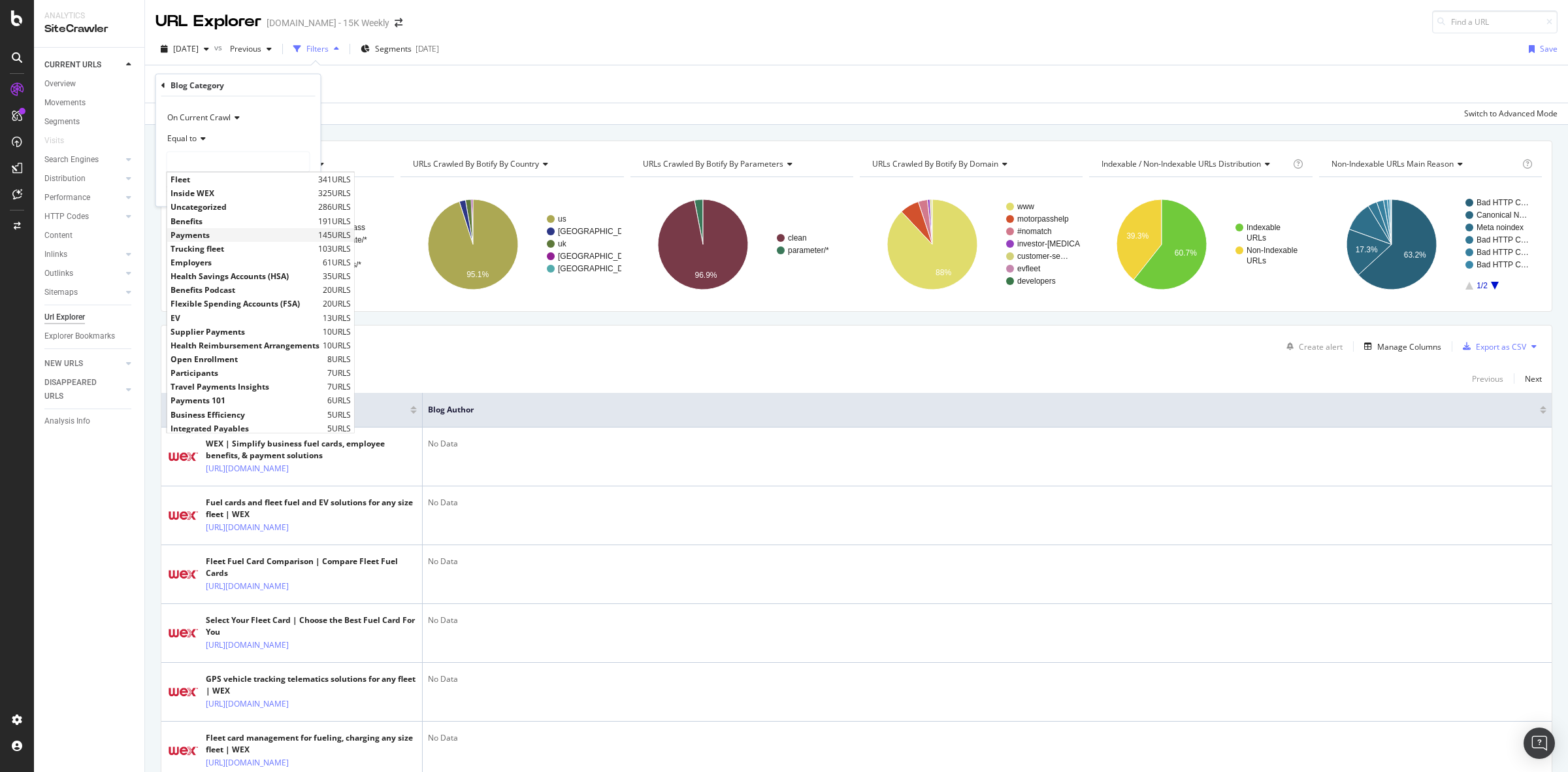
click at [220, 230] on span "Payments" at bounding box center [243, 234] width 145 height 11
type input "Payments"
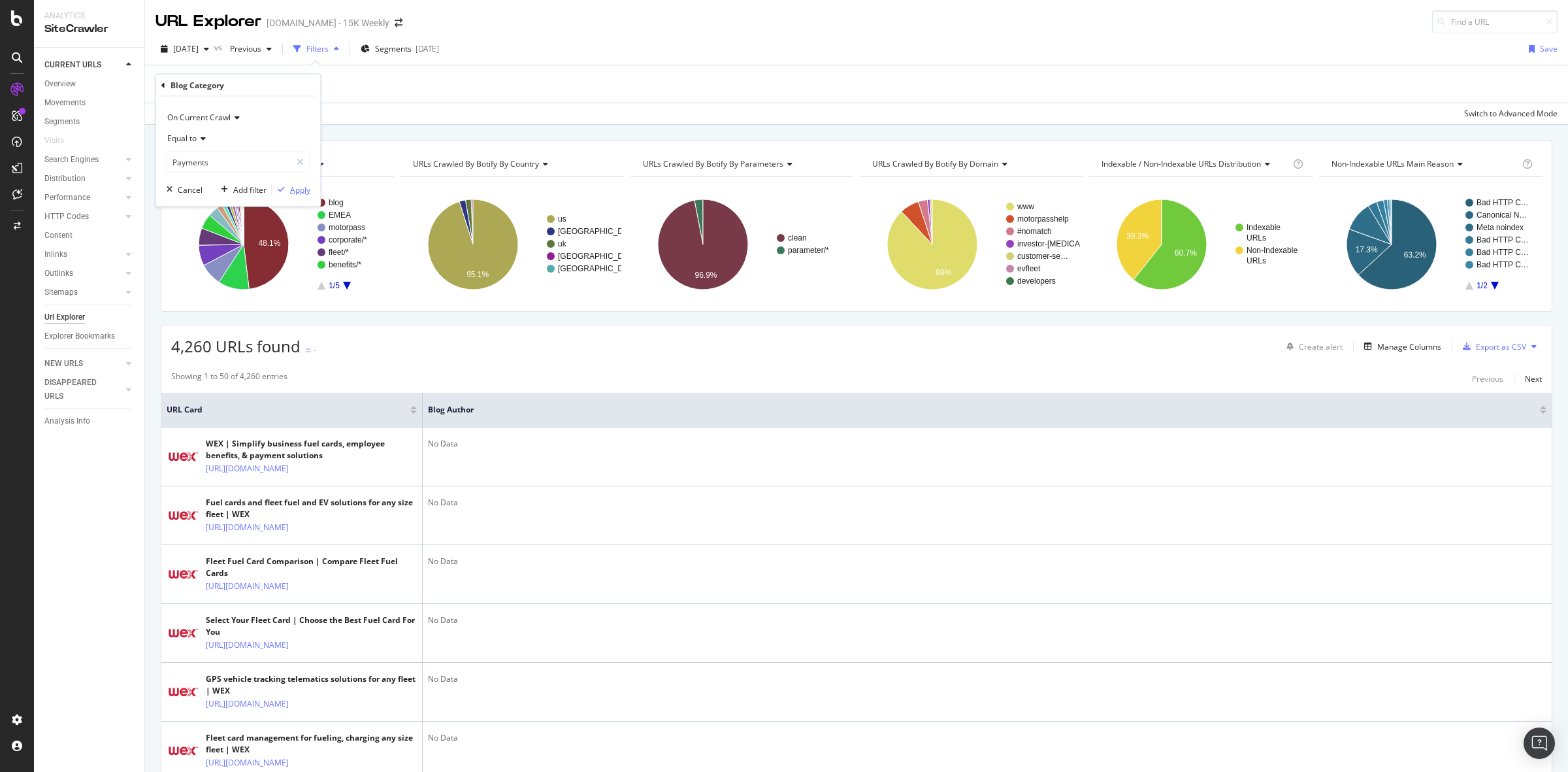
click at [297, 194] on div "Apply" at bounding box center [300, 189] width 20 height 11
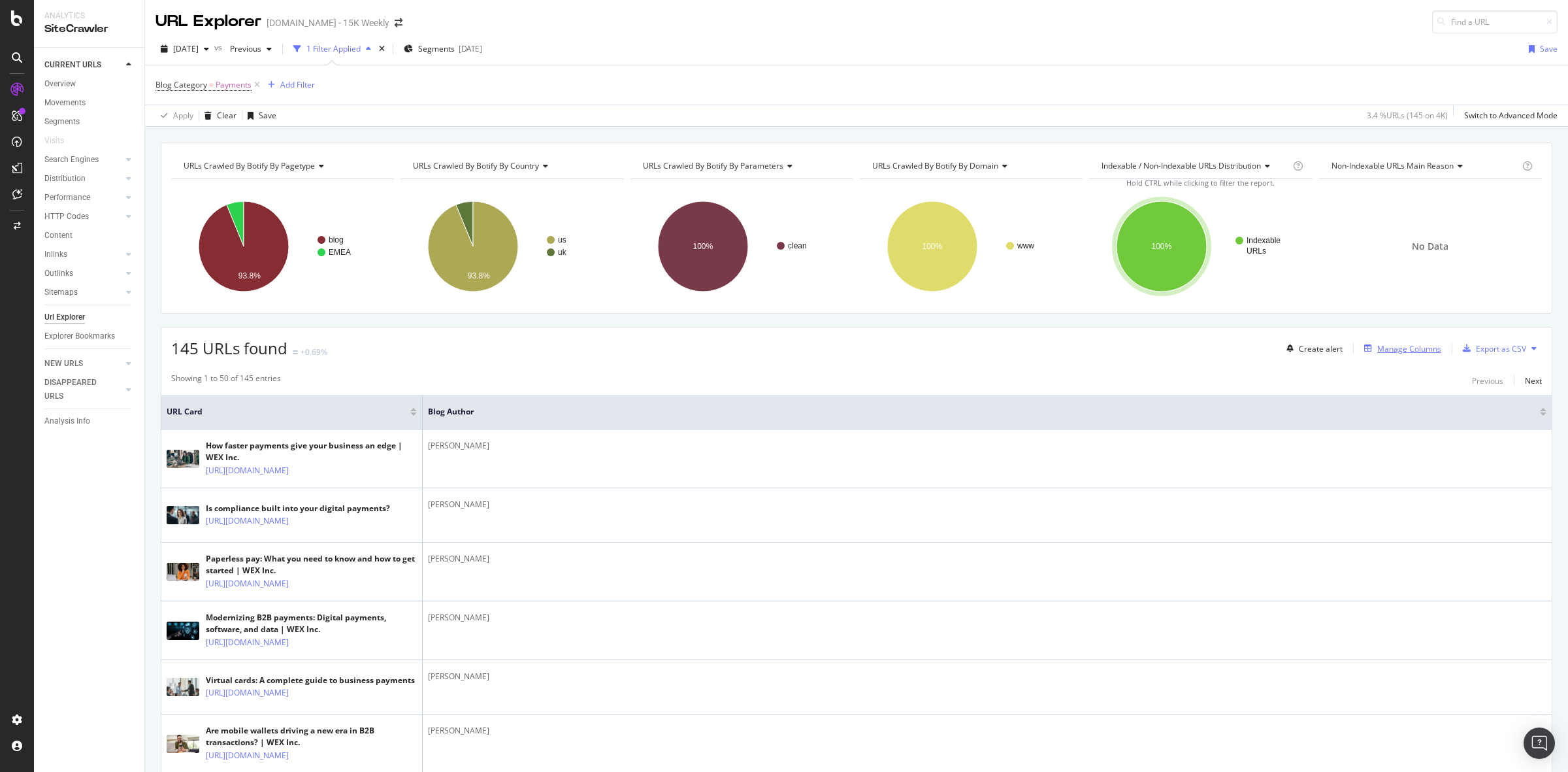
click at [1384, 344] on div "Manage Columns" at bounding box center [1409, 349] width 64 height 11
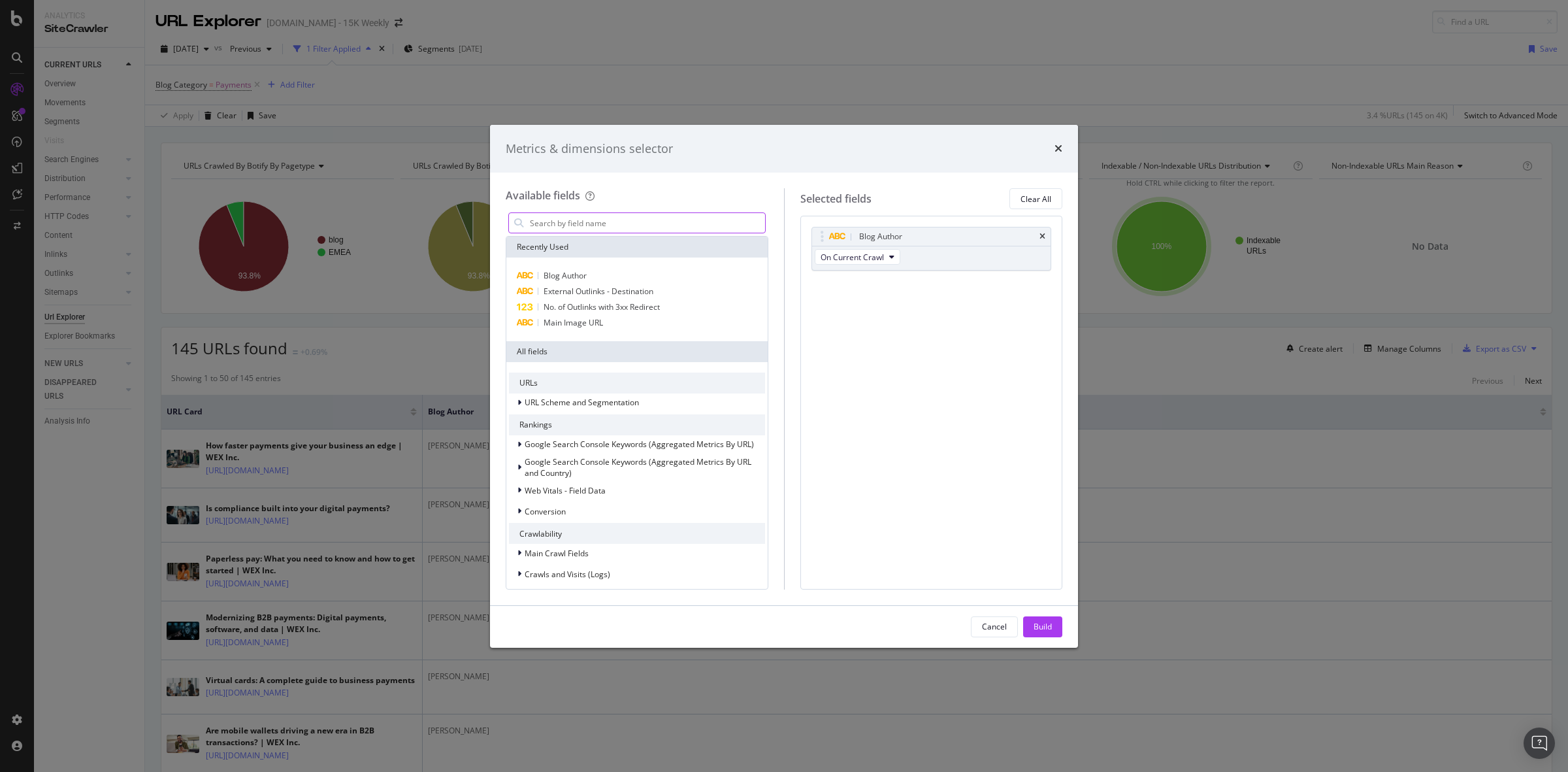
click at [605, 217] on input "modal" at bounding box center [646, 223] width 237 height 19
drag, startPoint x: 406, startPoint y: 240, endPoint x: 415, endPoint y: 224, distance: 18.4
click at [409, 239] on div "Metrics & dimensions selector Available fields Recently Used Blog Author Extern…" at bounding box center [784, 386] width 1568 height 772
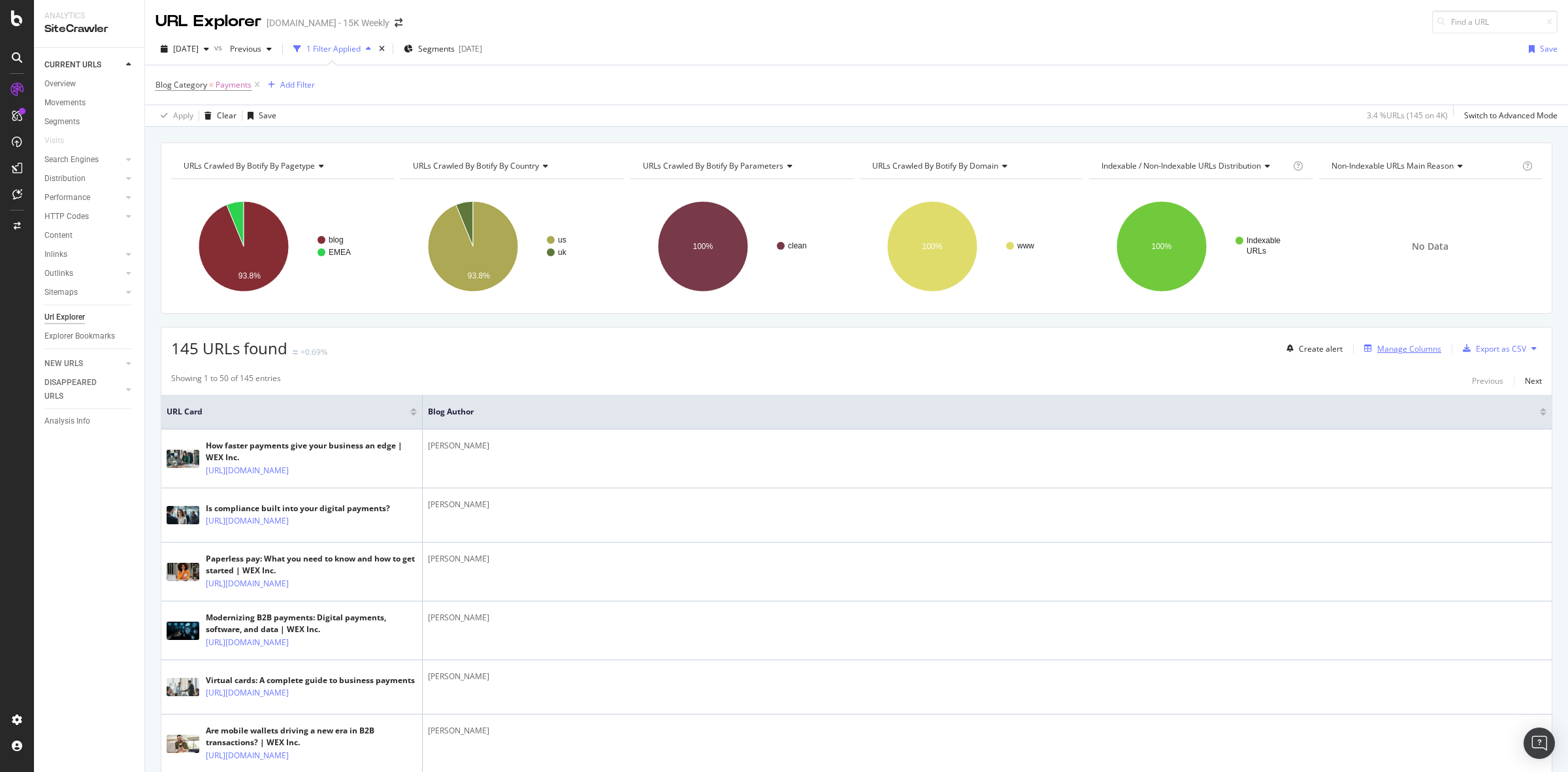
click at [1377, 346] on div "Manage Columns" at bounding box center [1409, 349] width 64 height 11
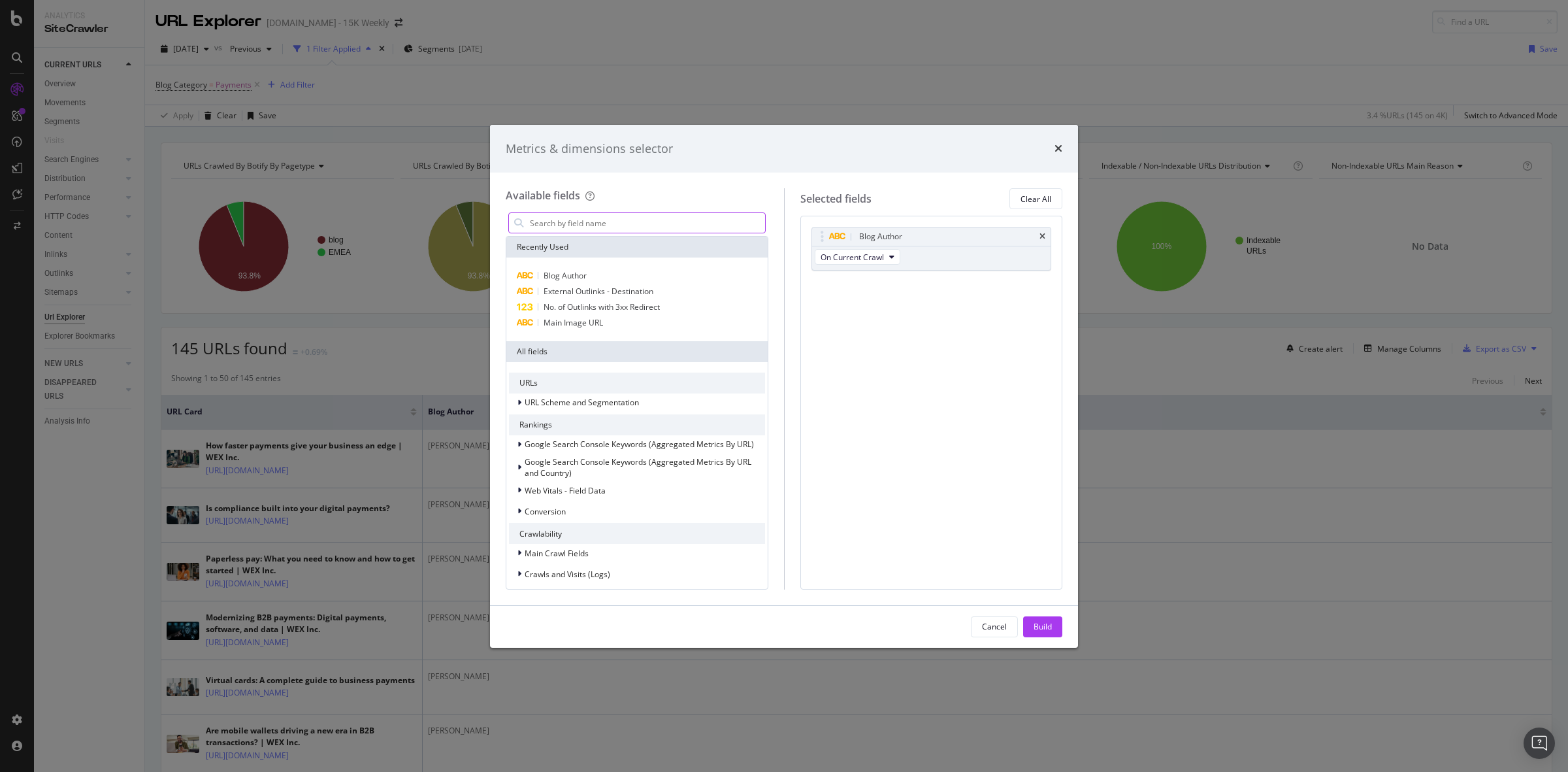
click at [652, 216] on input "modal" at bounding box center [646, 223] width 237 height 19
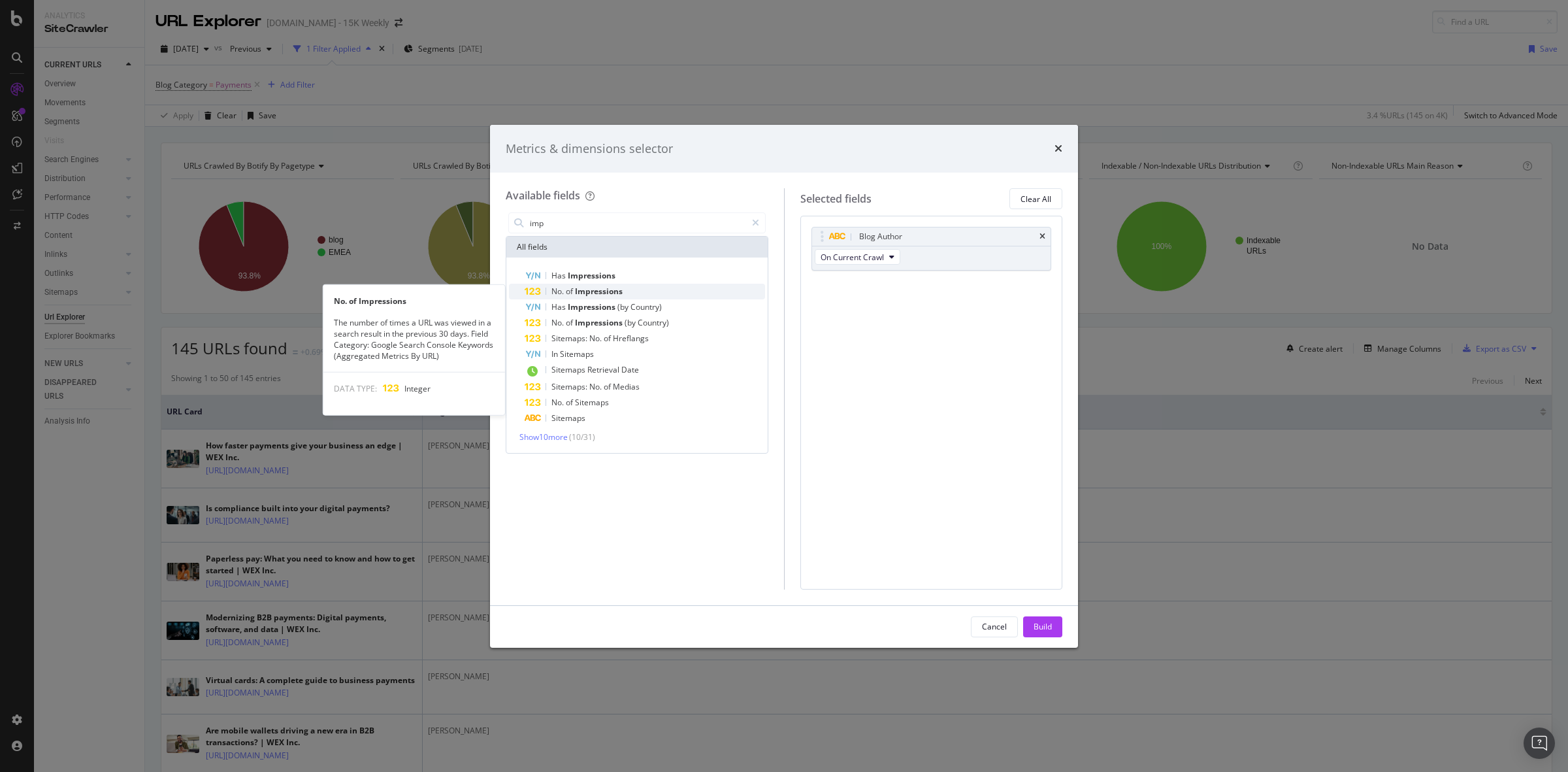
click at [684, 296] on div "No. of Impressions" at bounding box center [645, 292] width 241 height 16
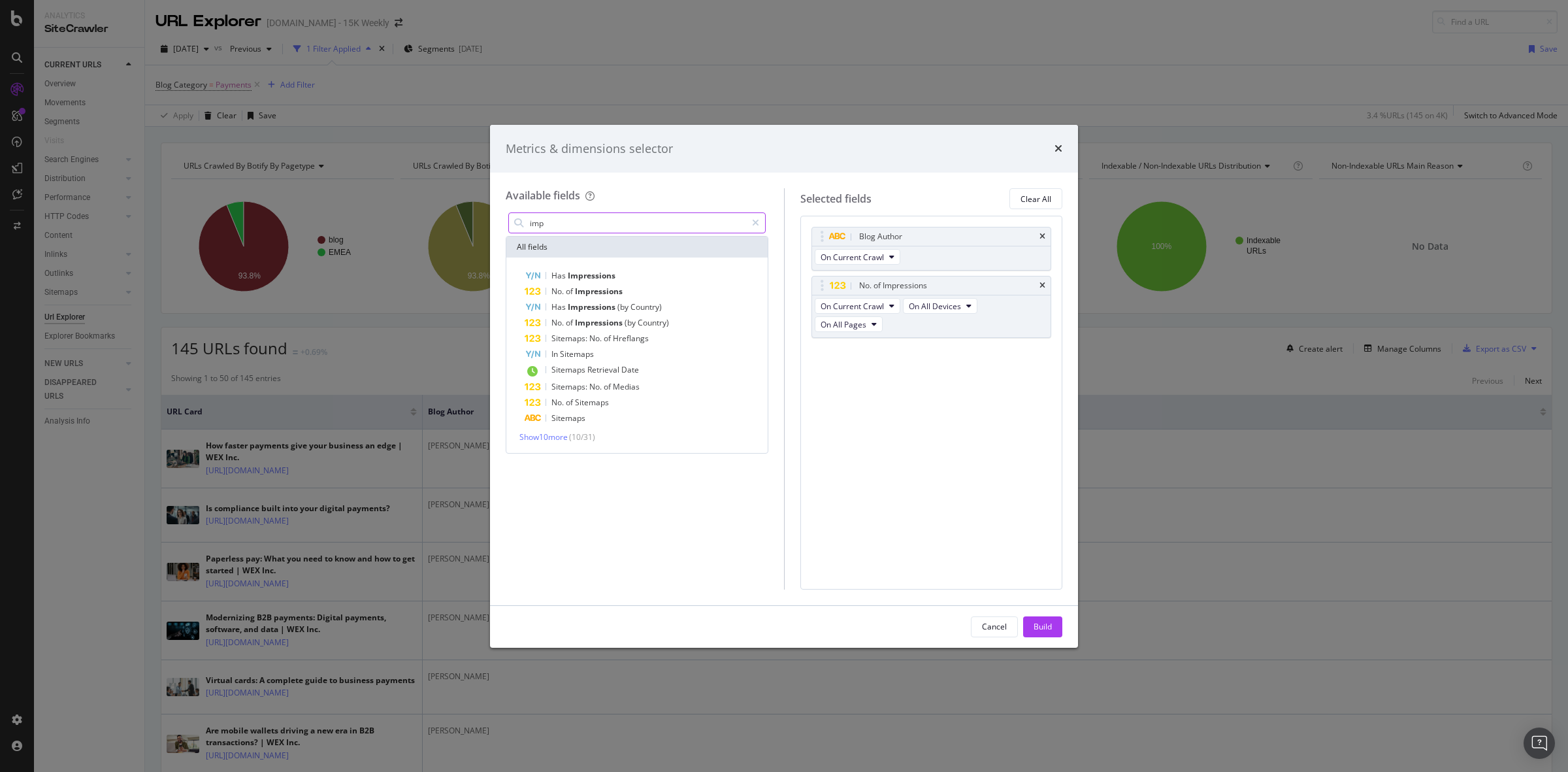
click at [646, 221] on input "imp" at bounding box center [637, 223] width 217 height 19
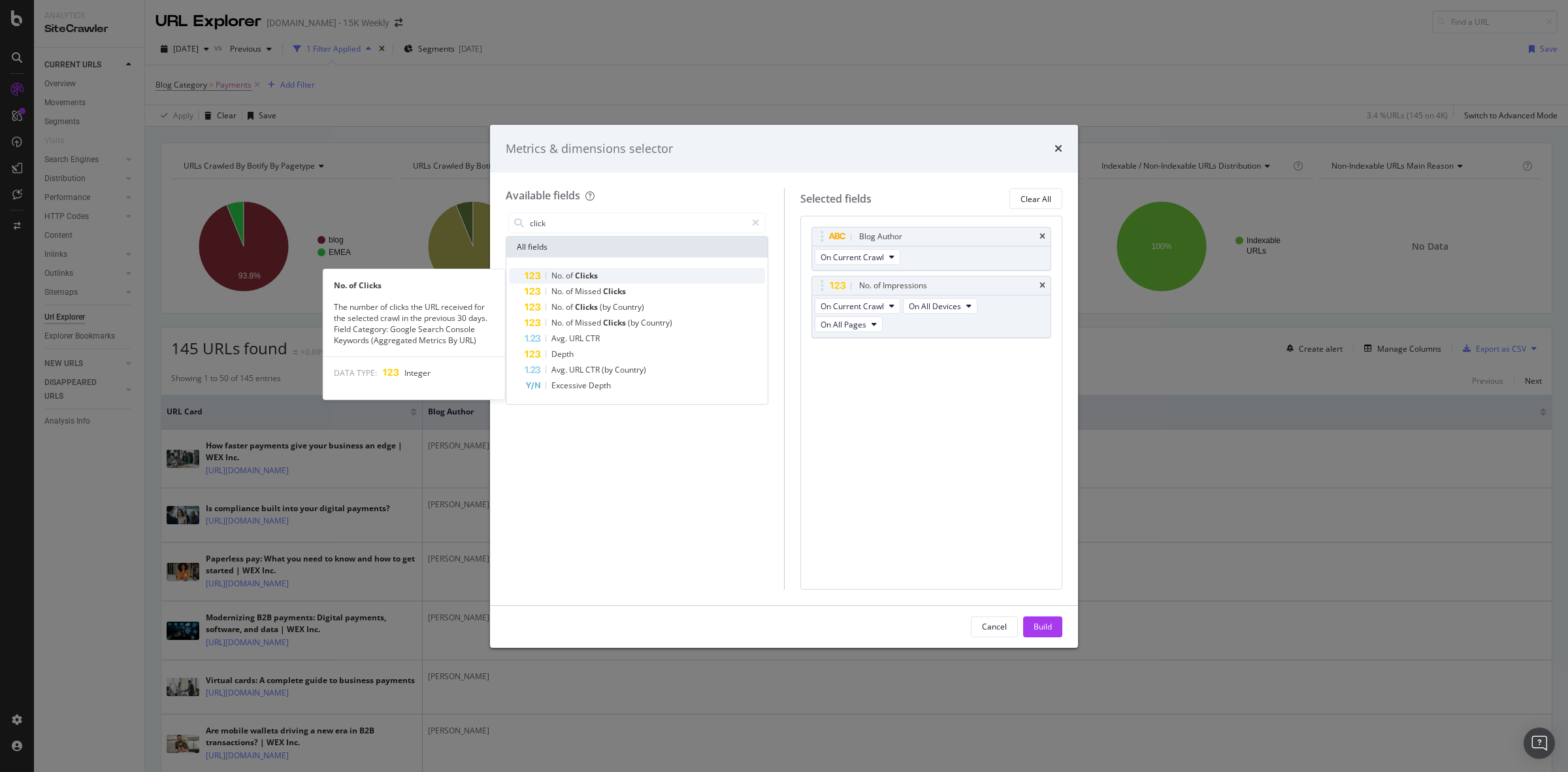
click at [605, 268] on div "No. of Clicks" at bounding box center [645, 276] width 241 height 16
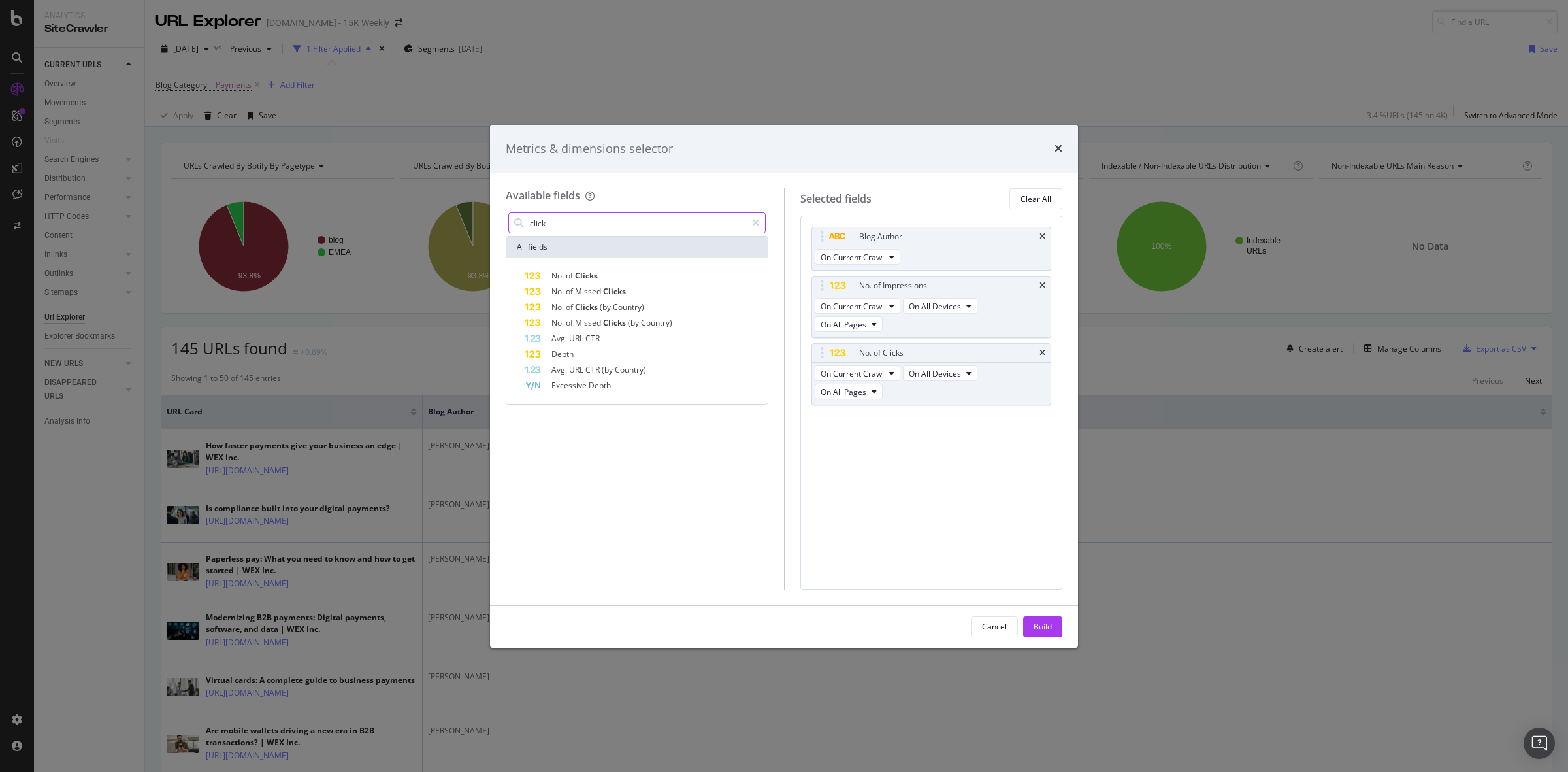
click at [604, 227] on input "click" at bounding box center [637, 223] width 217 height 19
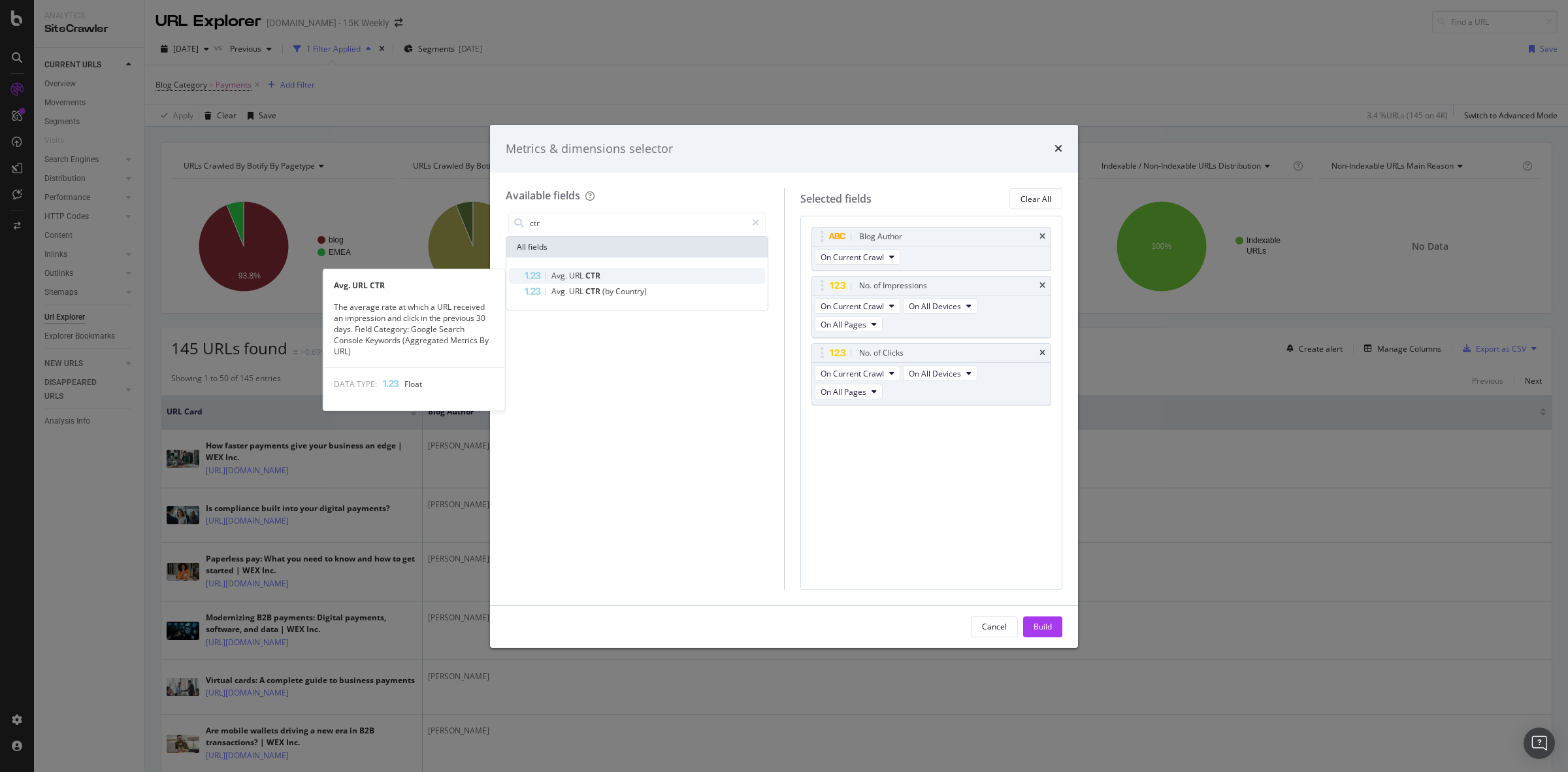
click at [621, 269] on div "Avg. URL CTR" at bounding box center [645, 276] width 241 height 16
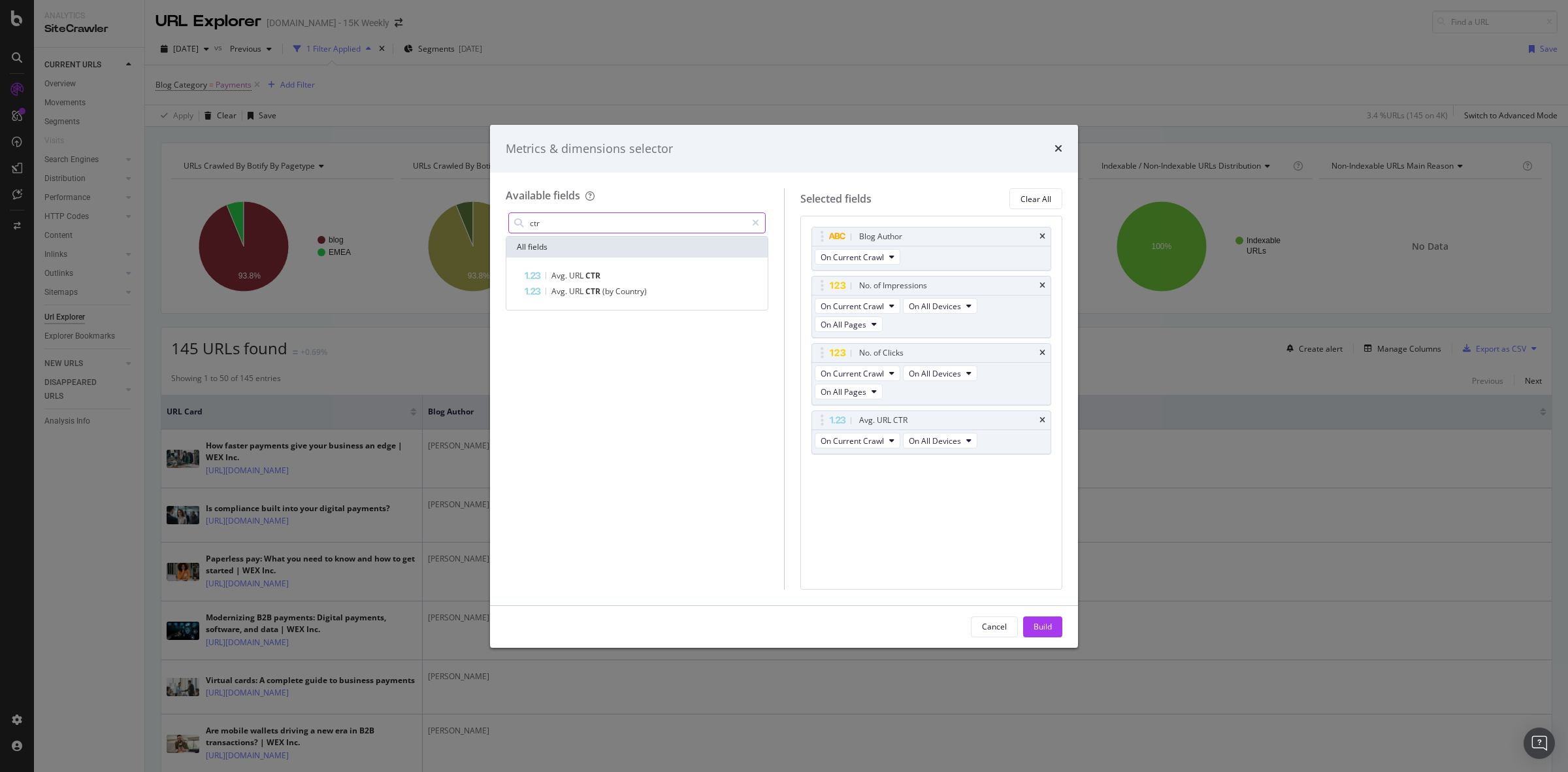
click at [596, 220] on input "ctr" at bounding box center [637, 223] width 217 height 19
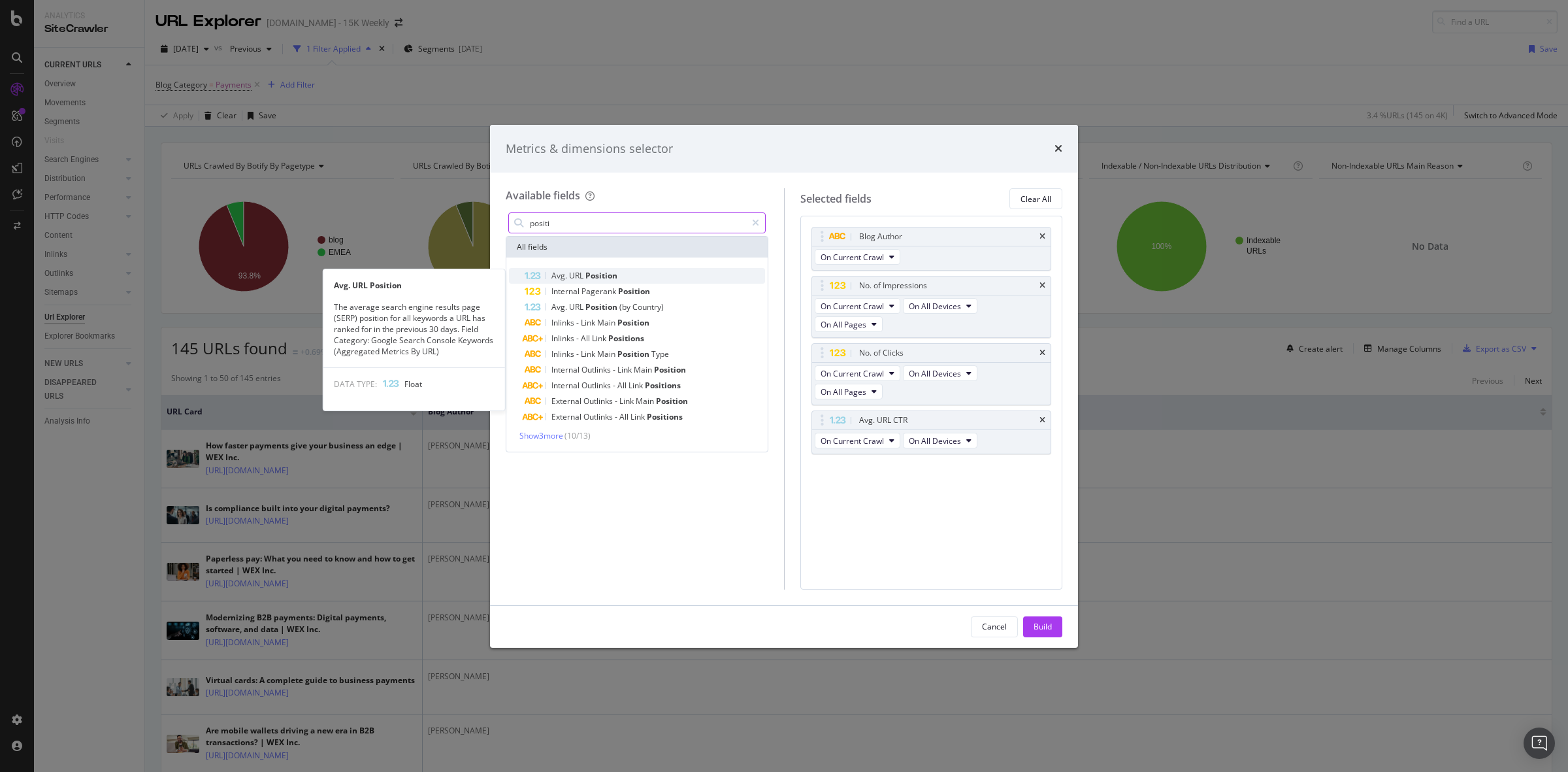
type input "positi"
click at [590, 274] on span "Position" at bounding box center [601, 275] width 32 height 11
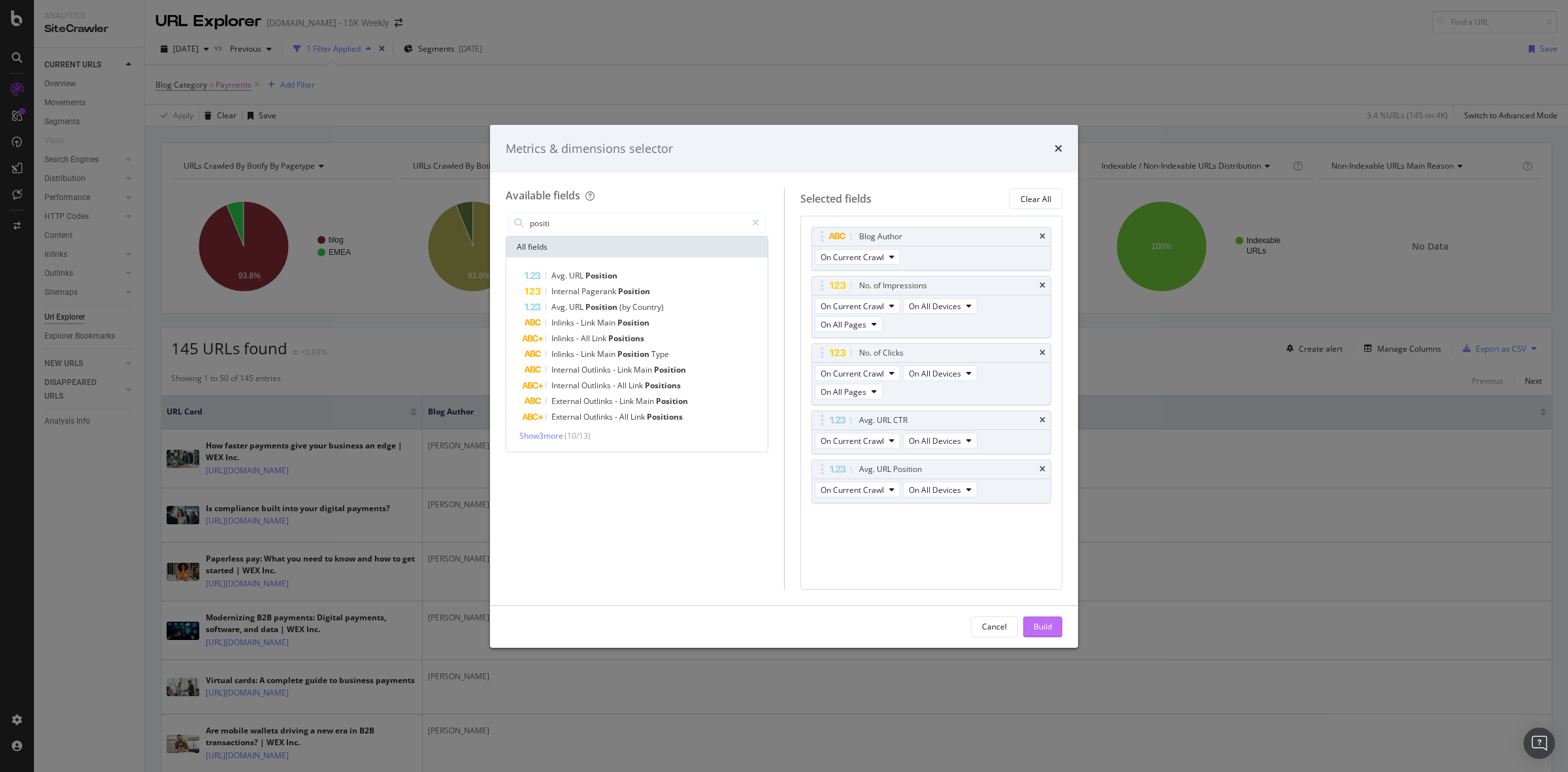
click at [1047, 626] on div "Build" at bounding box center [1042, 627] width 18 height 11
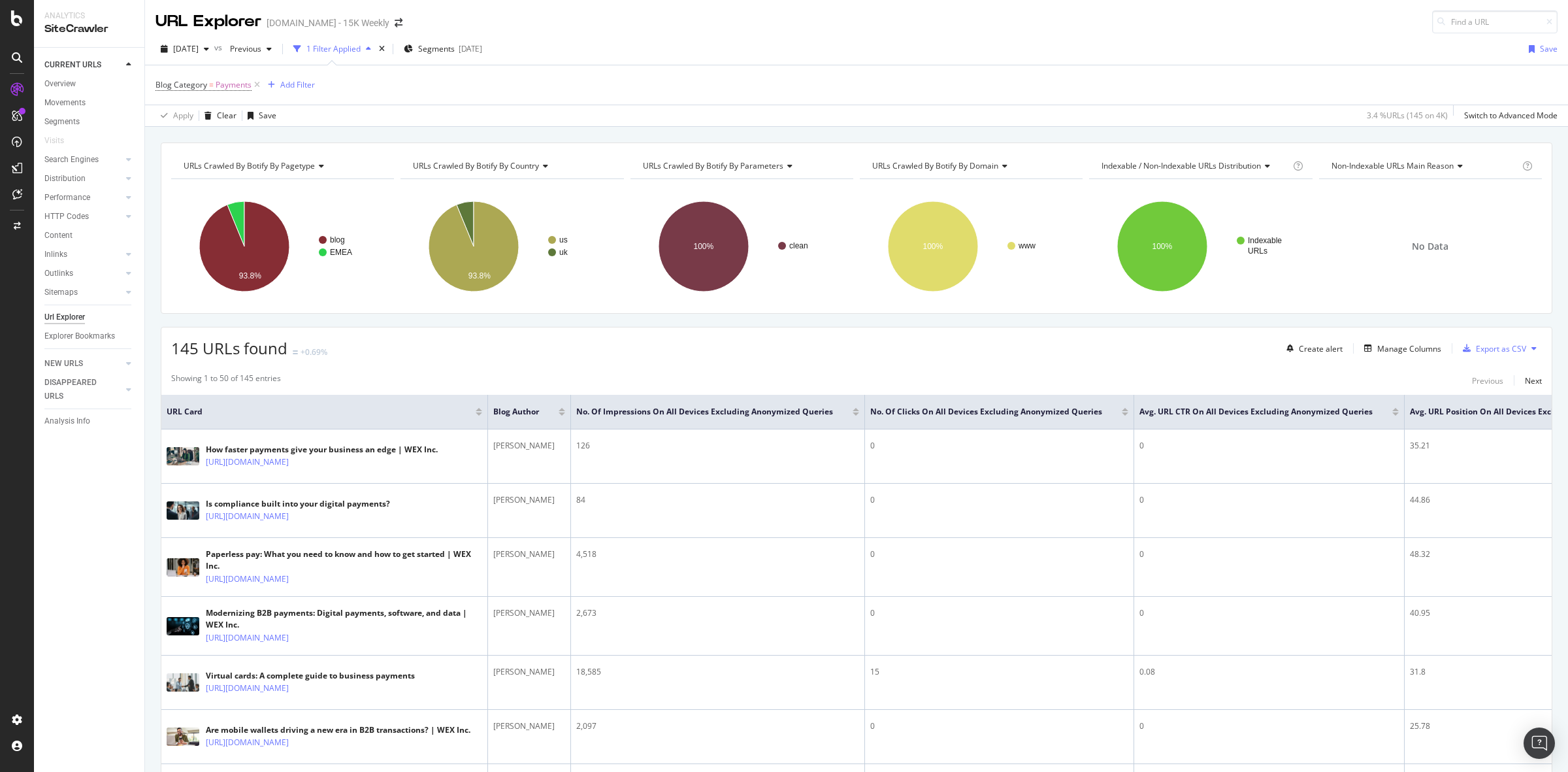
click at [1122, 415] on div at bounding box center [1125, 414] width 6 height 4
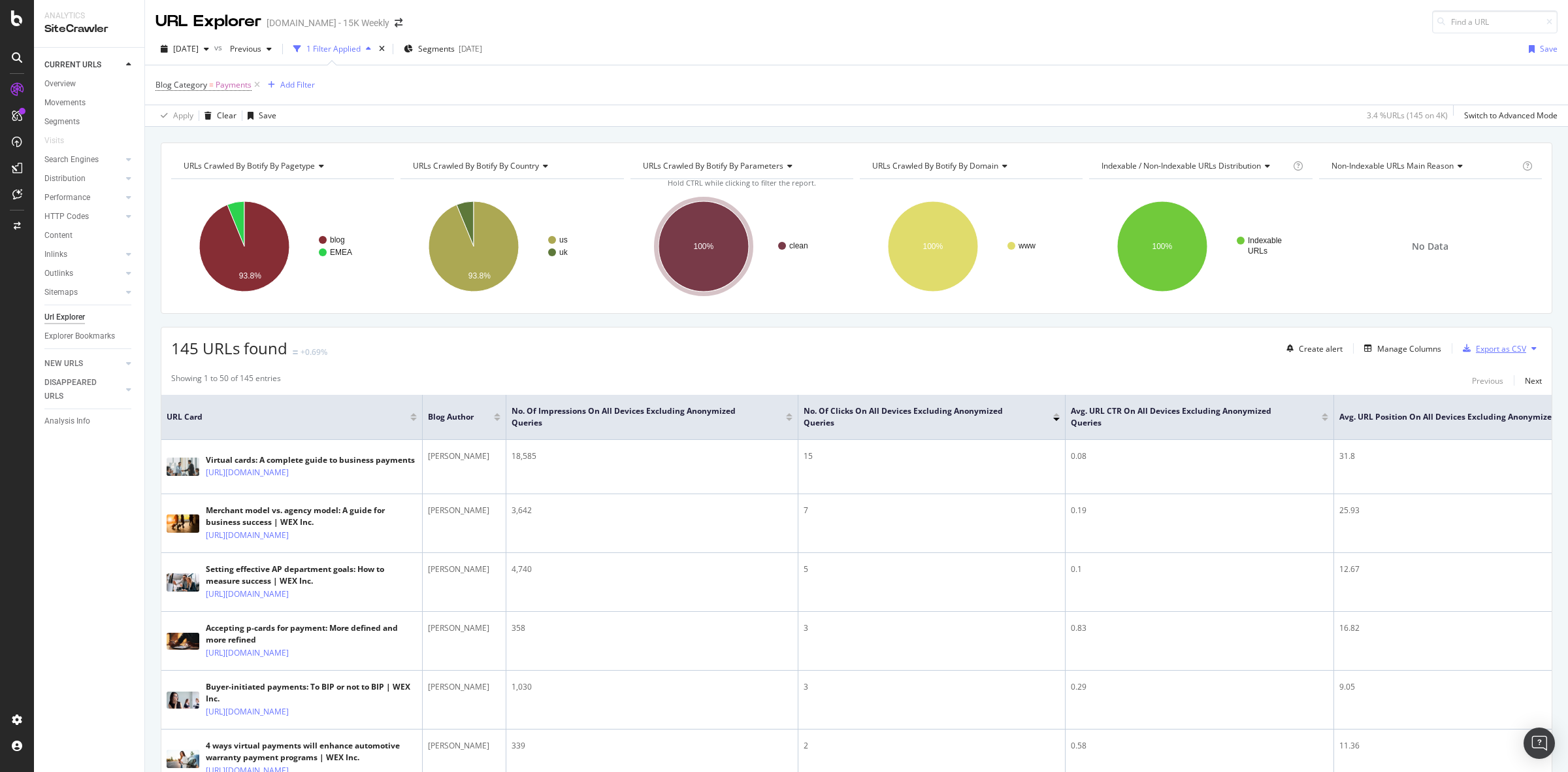
click at [1491, 351] on div "Export as CSV" at bounding box center [1501, 349] width 50 height 11
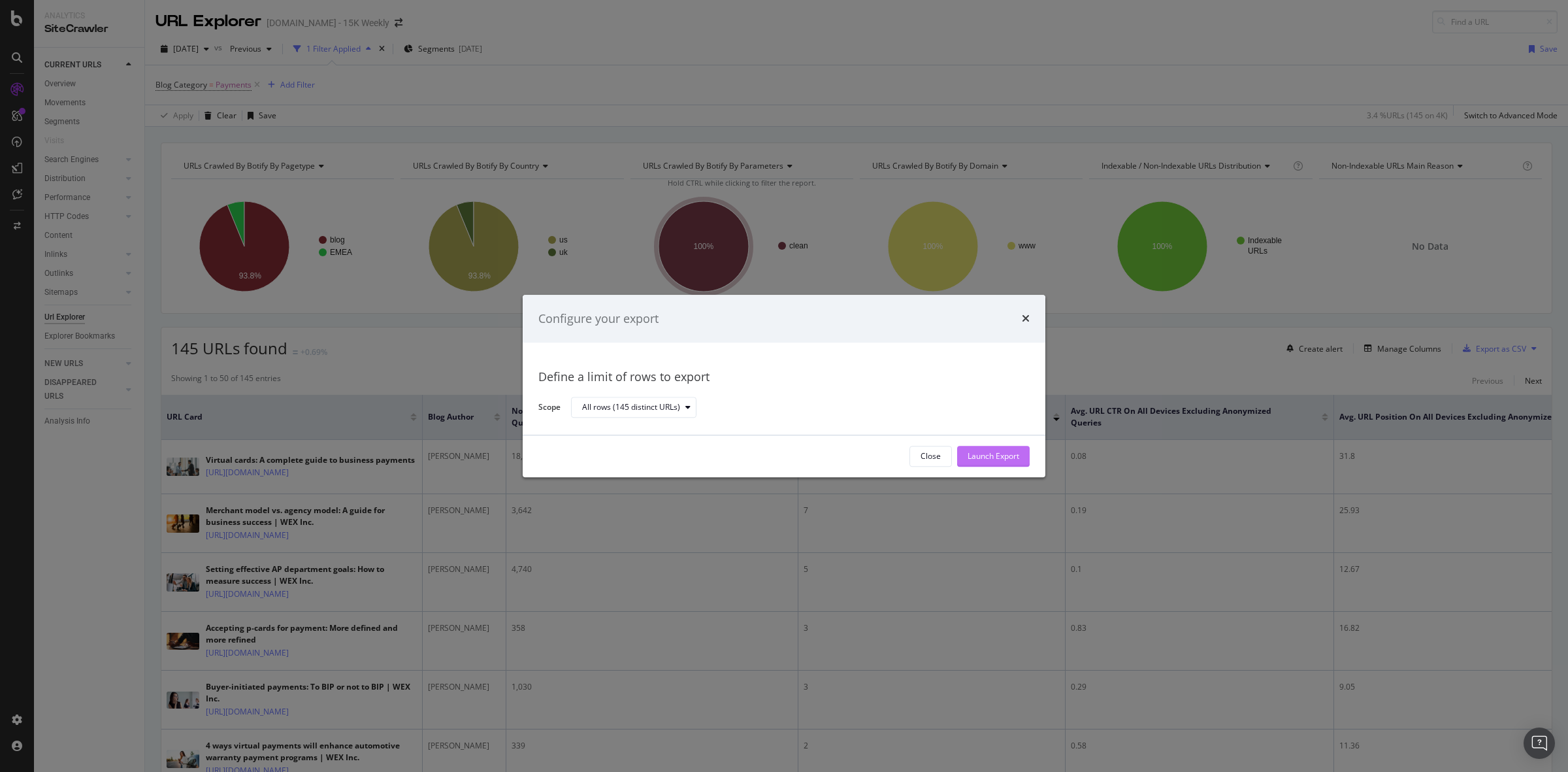
click at [1005, 458] on div "Launch Export" at bounding box center [993, 457] width 52 height 11
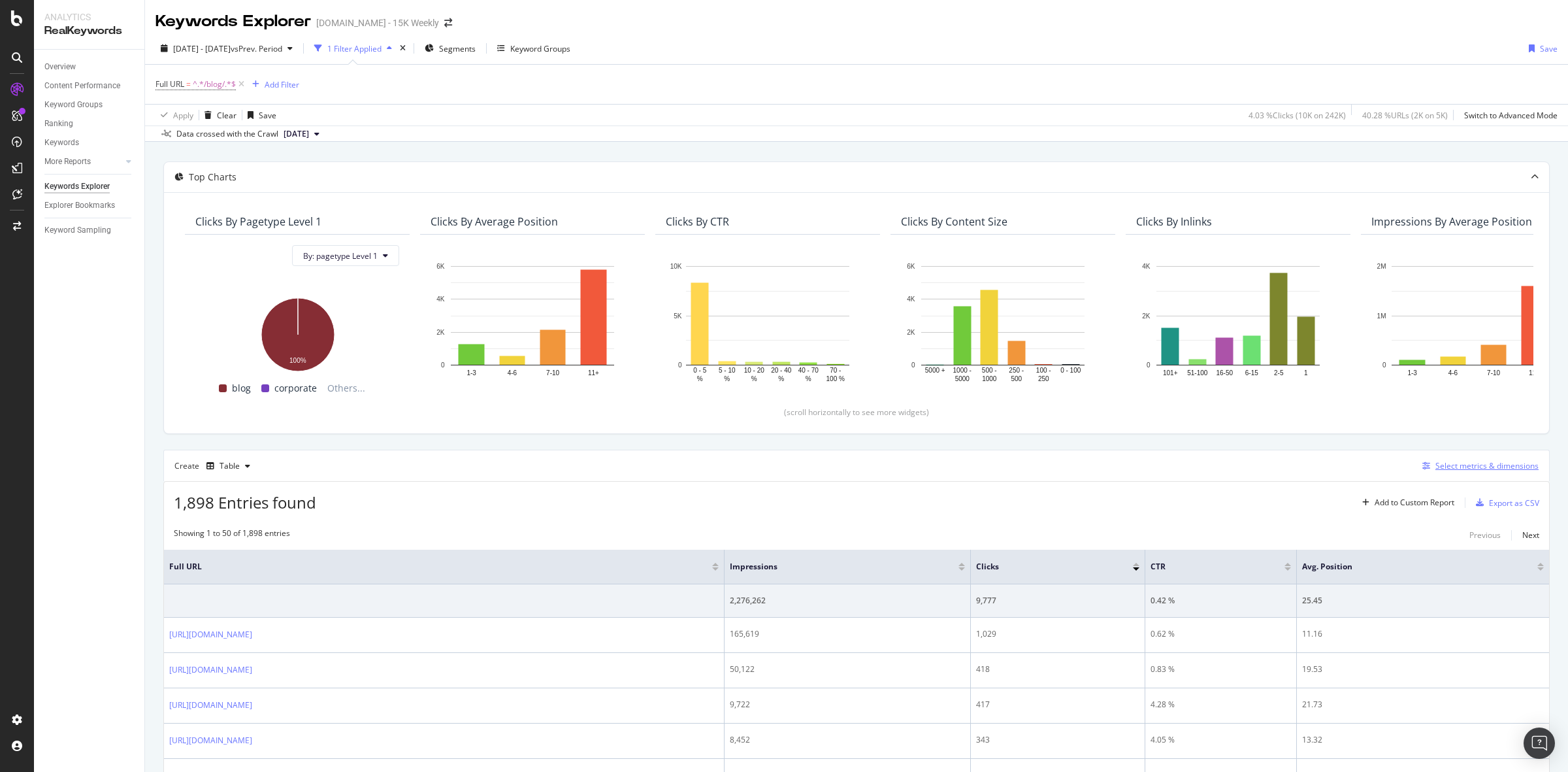
click at [1454, 463] on div "Select metrics & dimensions" at bounding box center [1487, 465] width 103 height 11
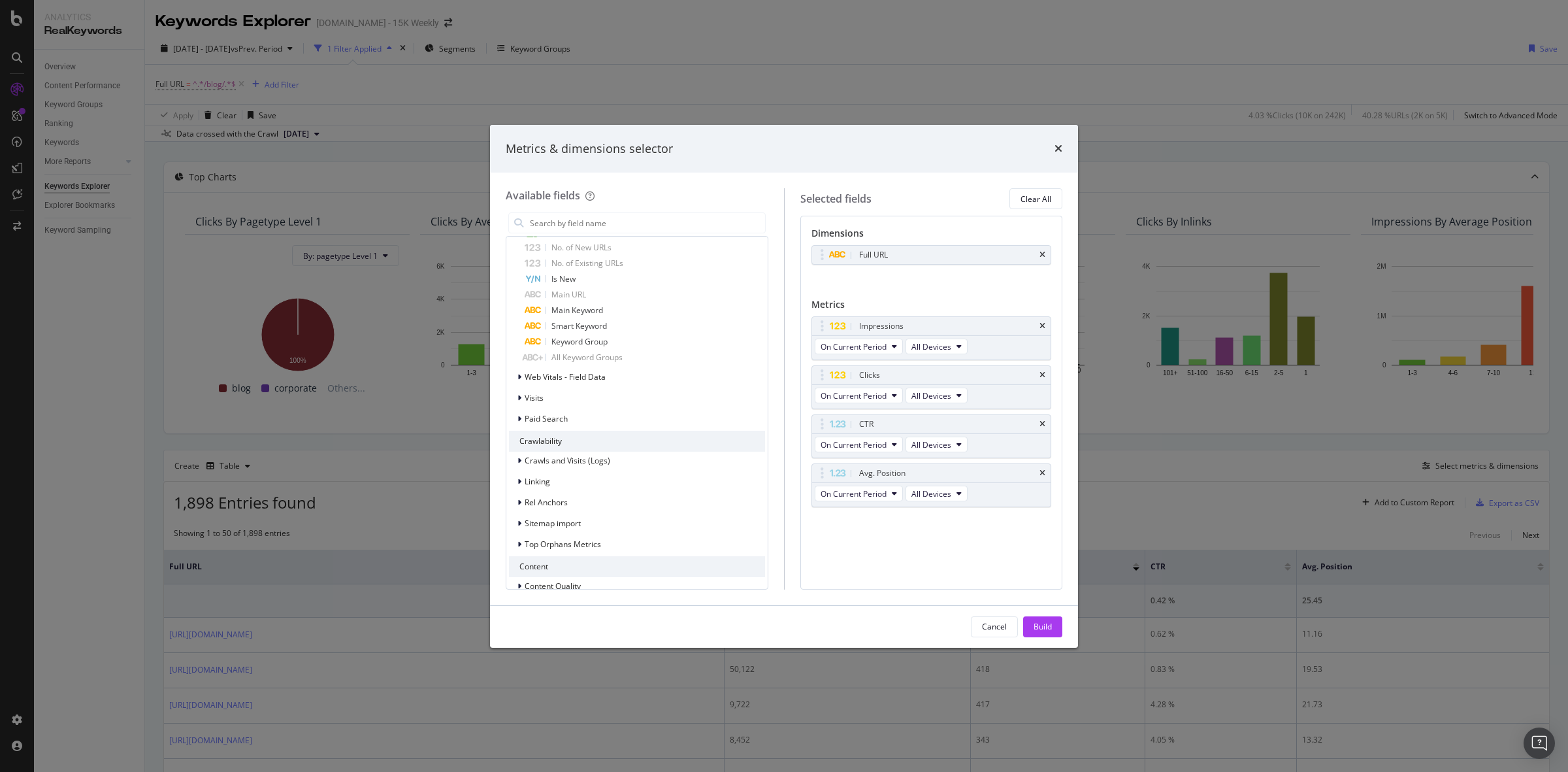
scroll to position [1164, 0]
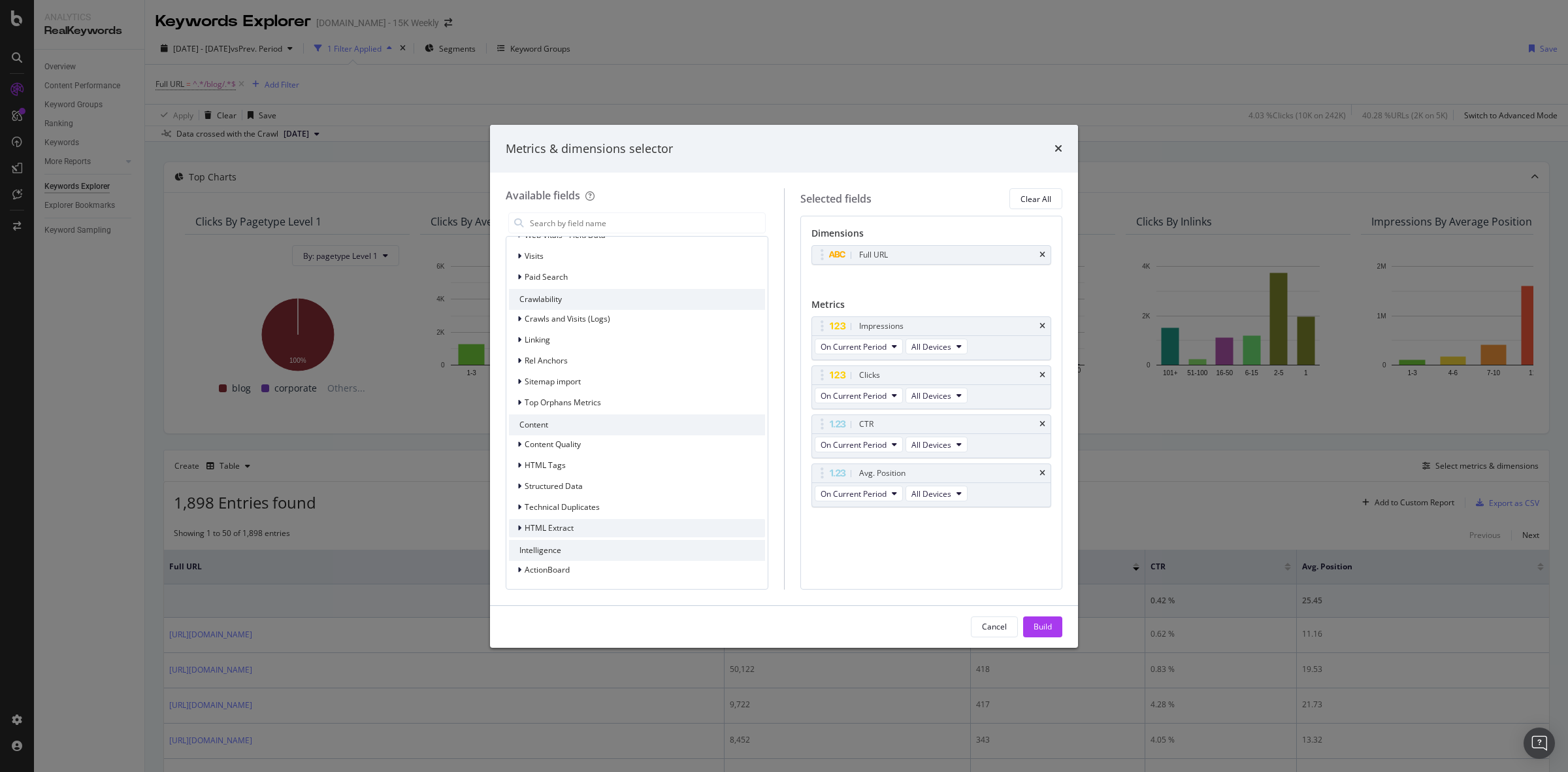
click at [573, 530] on span "HTML Extract" at bounding box center [549, 528] width 49 height 11
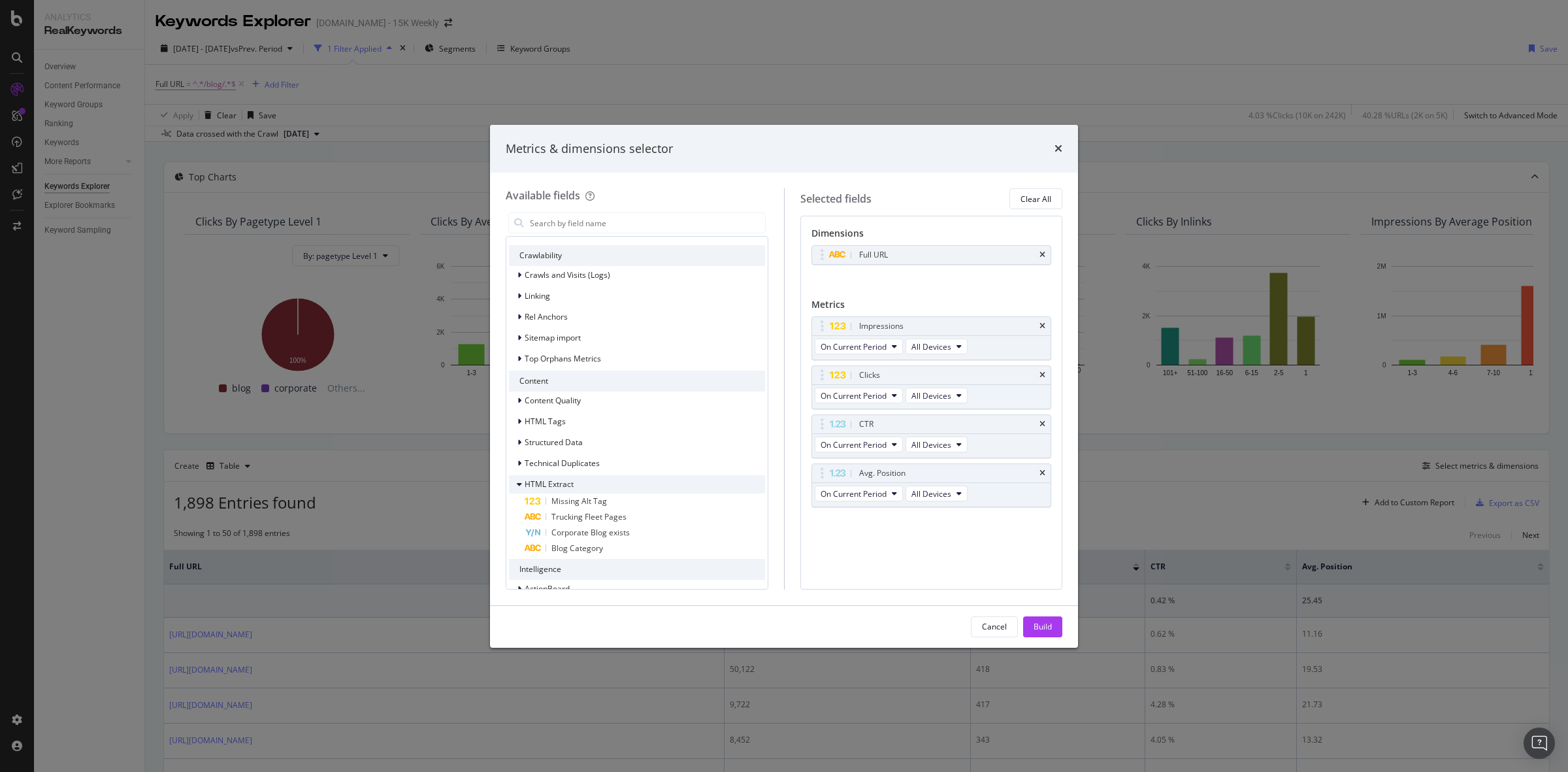
scroll to position [1226, 0]
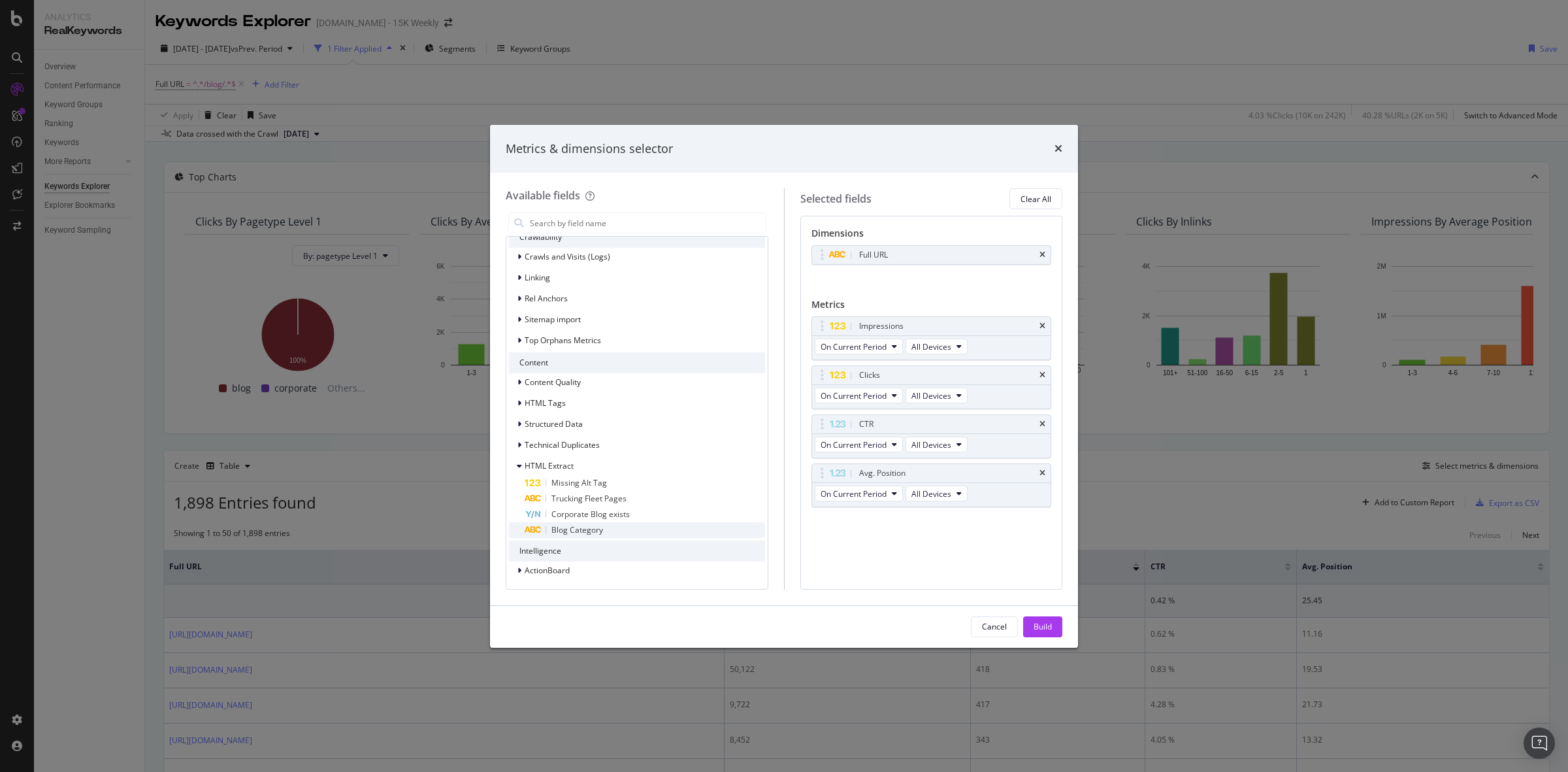
click at [595, 527] on span "Blog Category" at bounding box center [577, 529] width 52 height 11
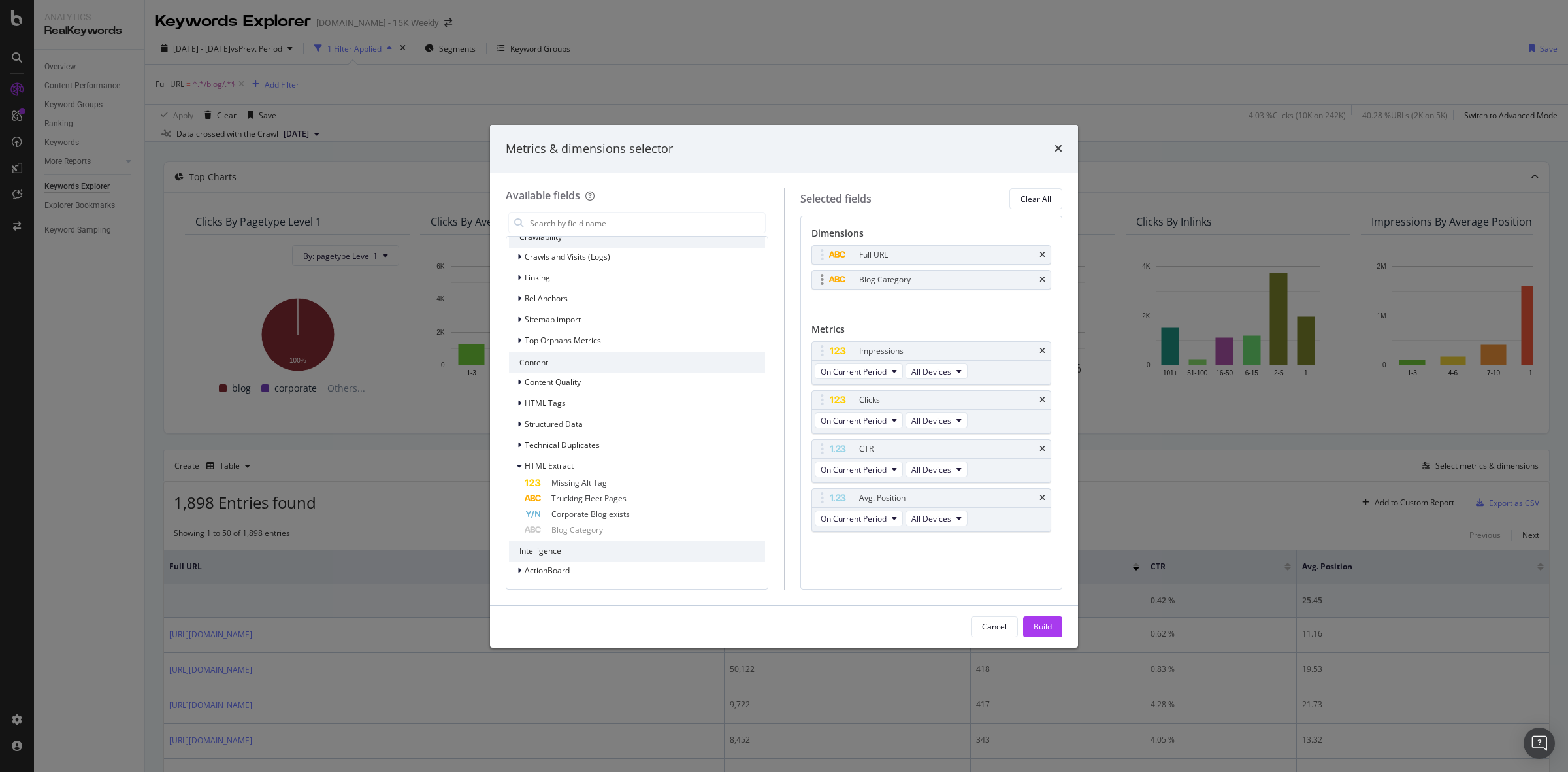
click at [1043, 274] on div "Blog Category" at bounding box center [931, 280] width 239 height 18
click at [415, 259] on div "Metrics & dimensions selector Available fields Recently Used Full URL Avg. Posi…" at bounding box center [784, 386] width 1568 height 772
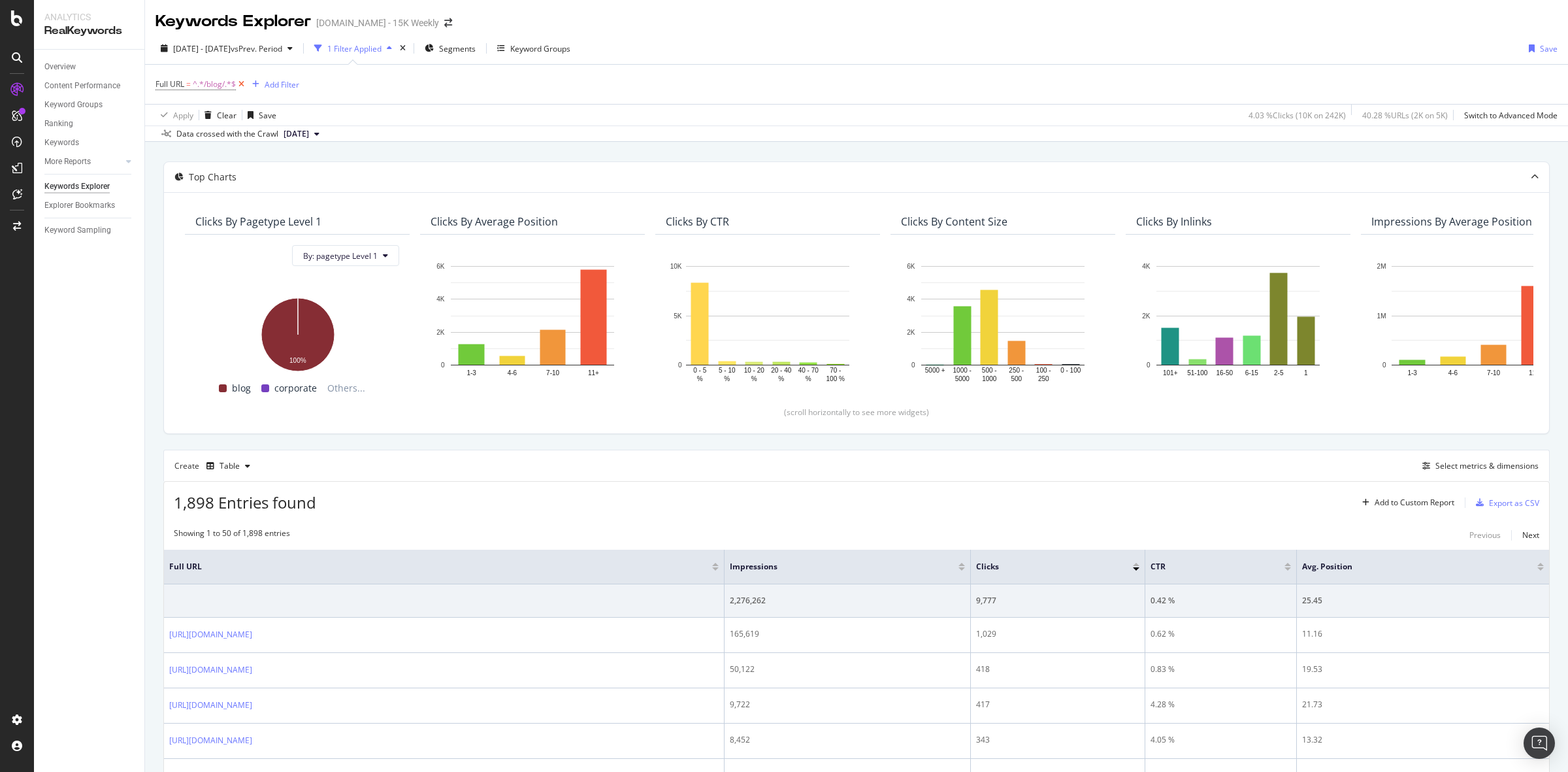
click at [243, 83] on icon at bounding box center [241, 84] width 11 height 13
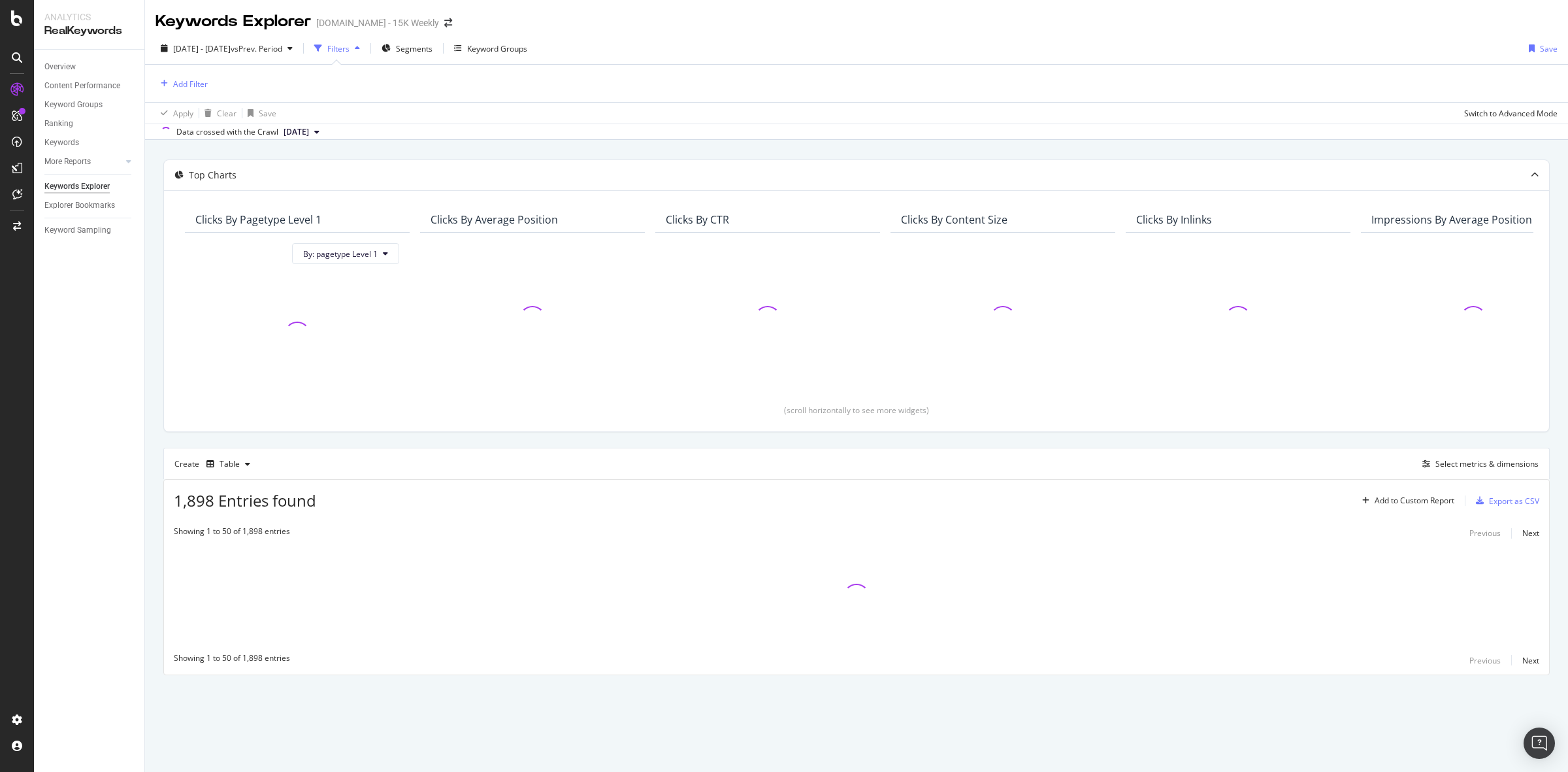
click at [211, 85] on div "Add Filter" at bounding box center [857, 83] width 1402 height 38
click at [203, 83] on div "Add Filter" at bounding box center [191, 84] width 35 height 11
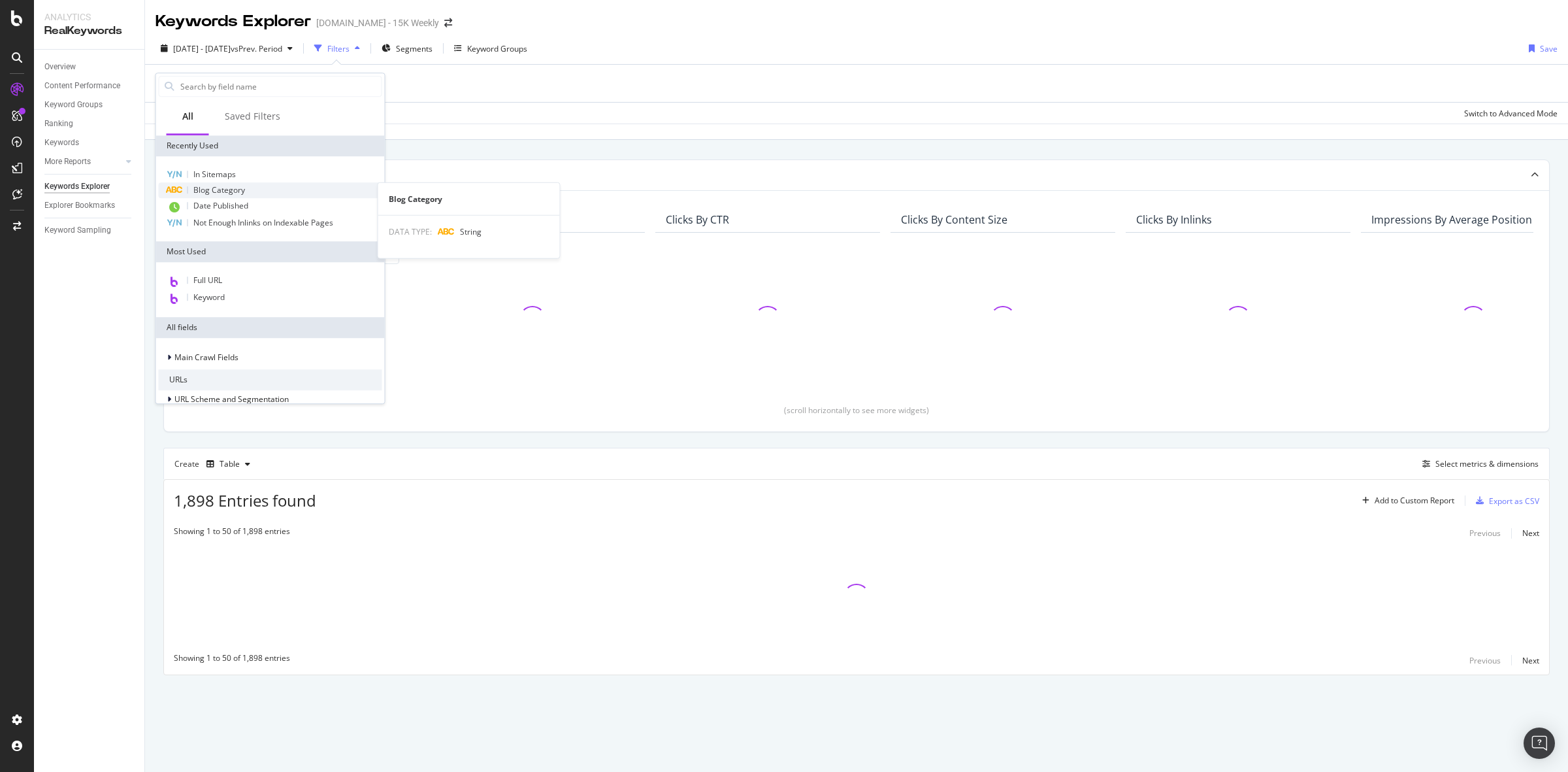
click at [248, 182] on div "Blog Category" at bounding box center [270, 190] width 223 height 16
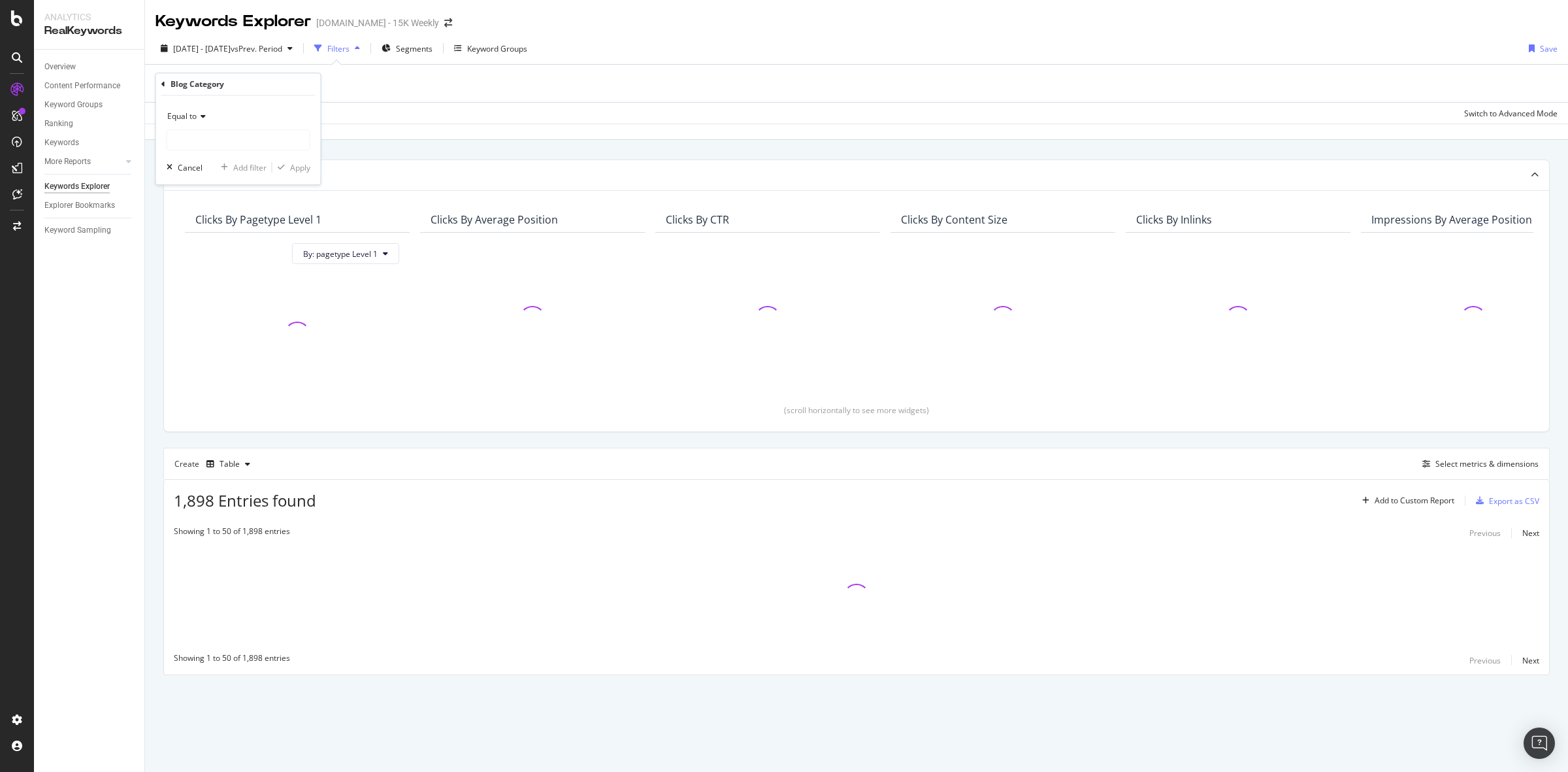
click at [226, 152] on div "Equal to Cancel Add filter Apply" at bounding box center [238, 139] width 165 height 89
click at [230, 131] on input "text" at bounding box center [238, 140] width 143 height 21
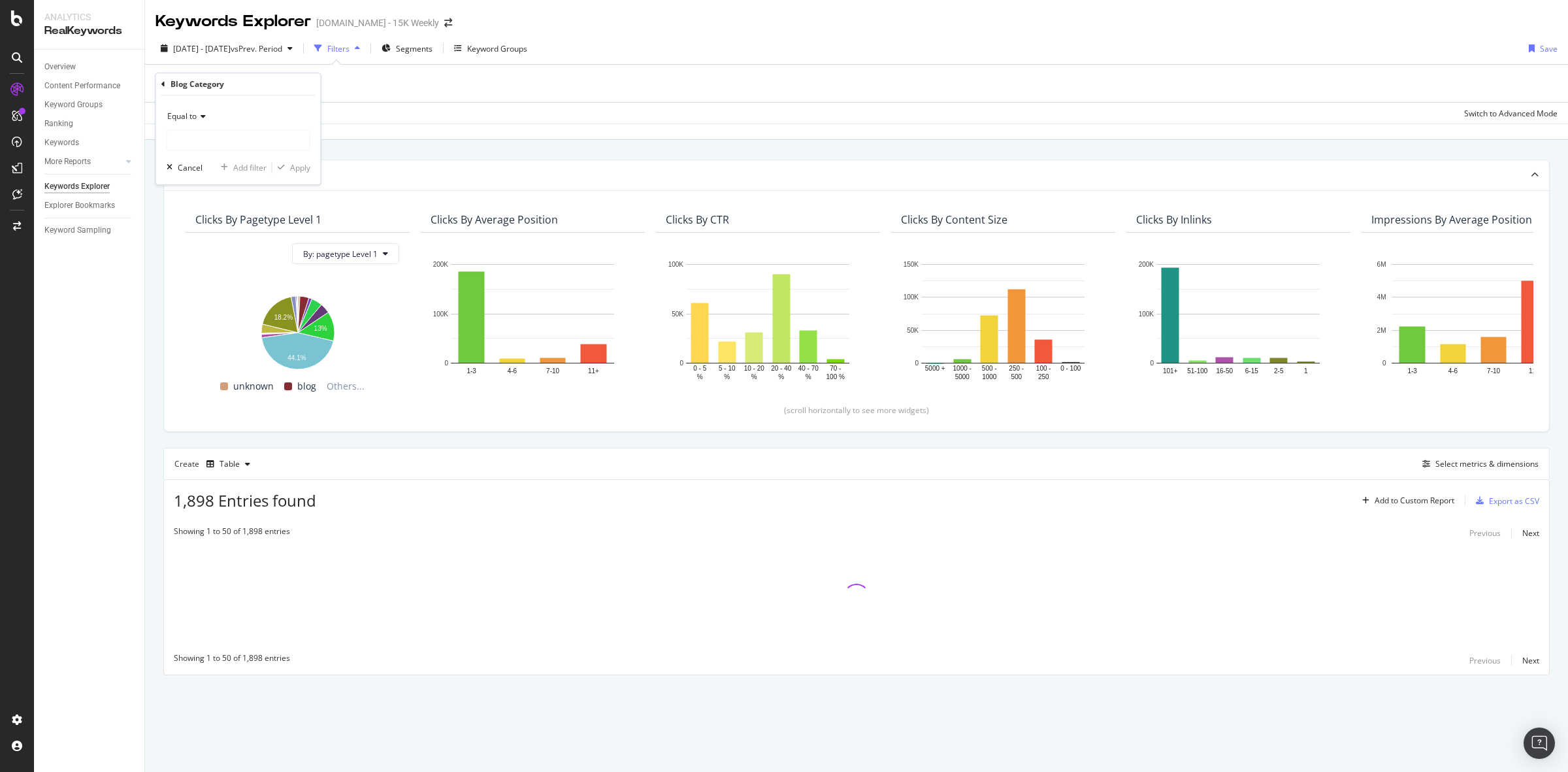
click at [257, 80] on div "Blog Category" at bounding box center [238, 84] width 154 height 22
click at [217, 138] on input "text" at bounding box center [238, 140] width 143 height 21
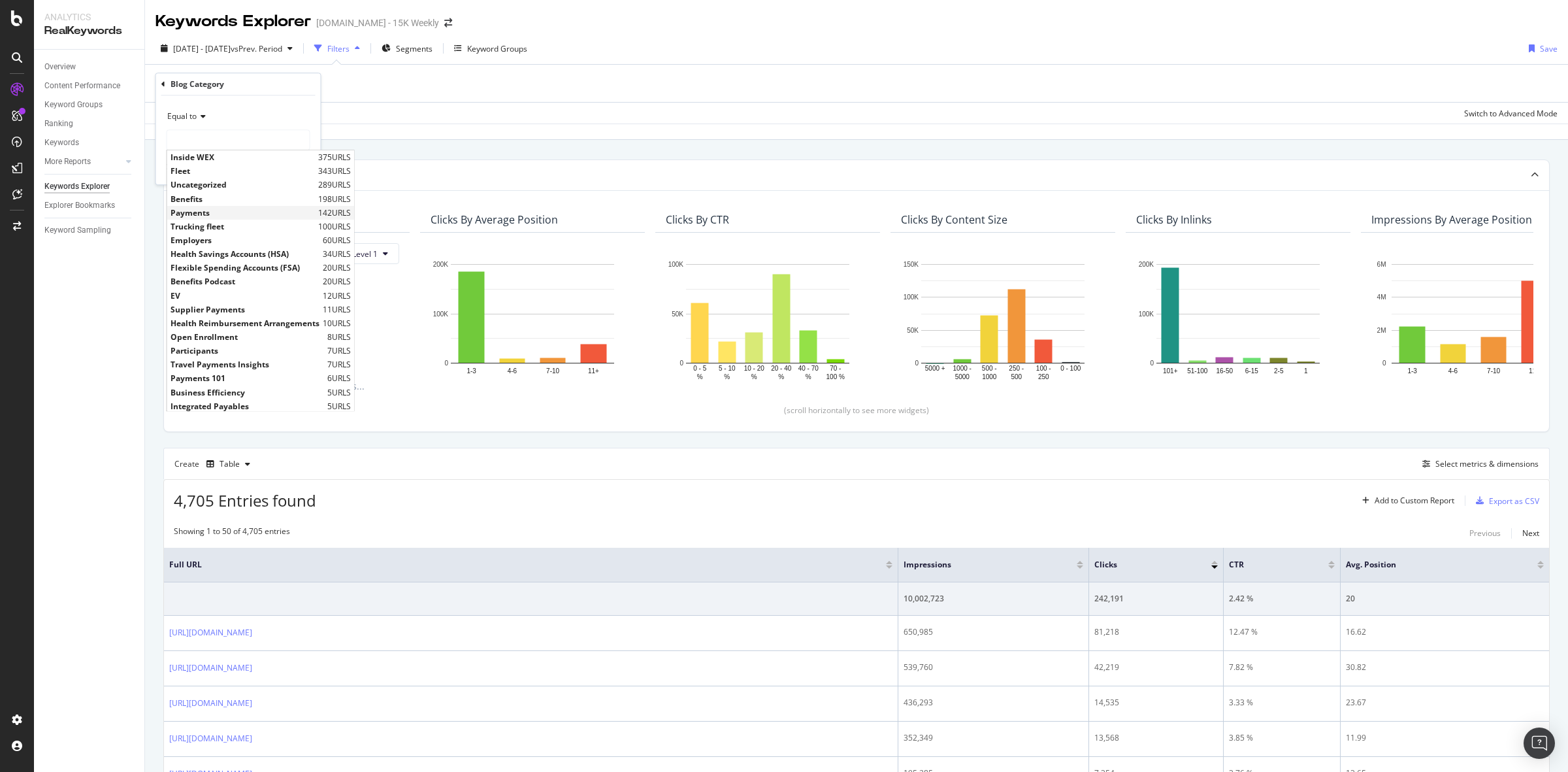
click at [208, 210] on span "Payments" at bounding box center [243, 212] width 145 height 11
type input "Payments"
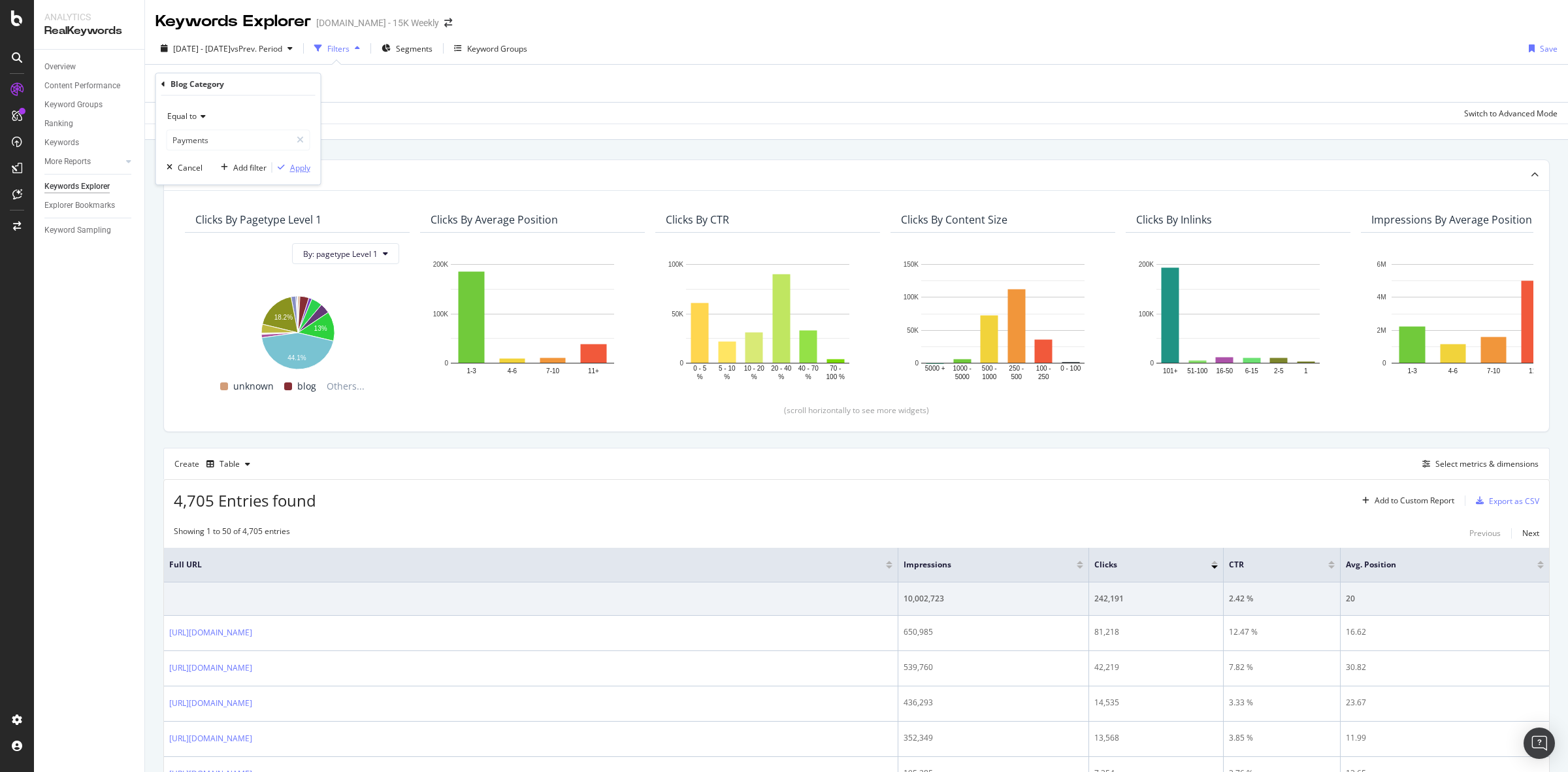
click at [295, 163] on div "Apply" at bounding box center [300, 167] width 20 height 11
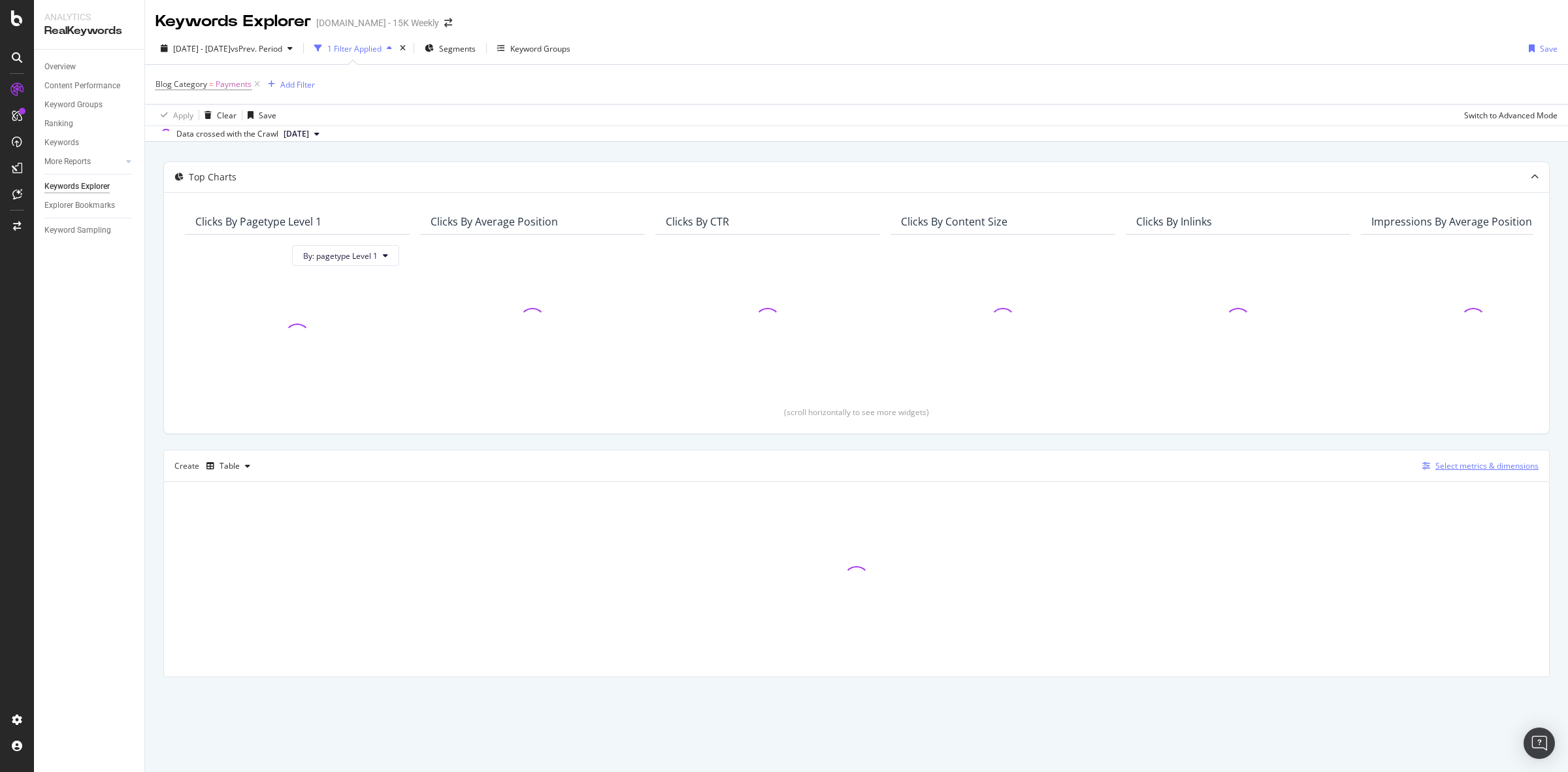
click at [1464, 467] on div "Select metrics & dimensions" at bounding box center [1487, 465] width 103 height 11
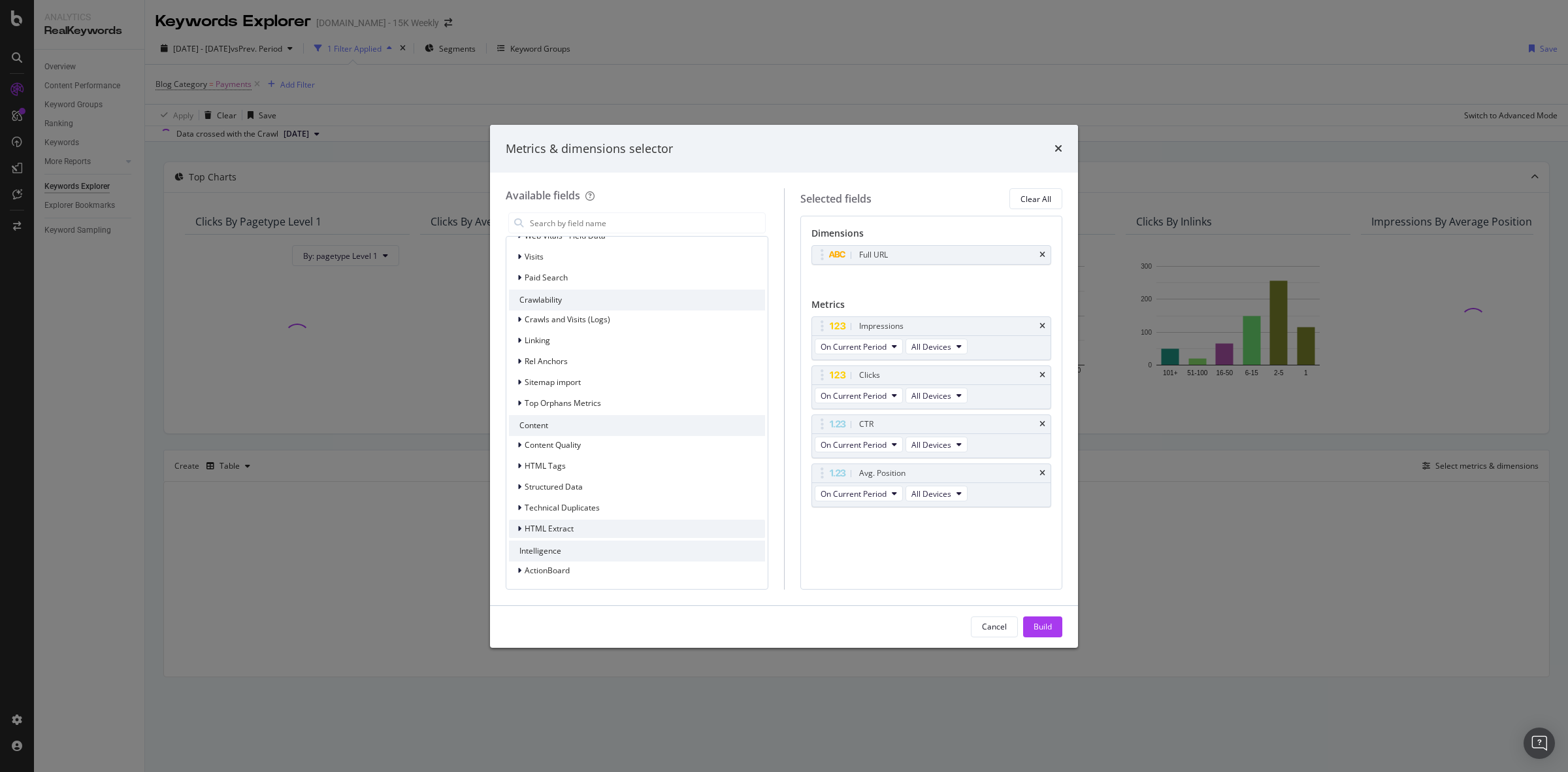
click at [610, 524] on div "HTML Extract" at bounding box center [637, 528] width 256 height 18
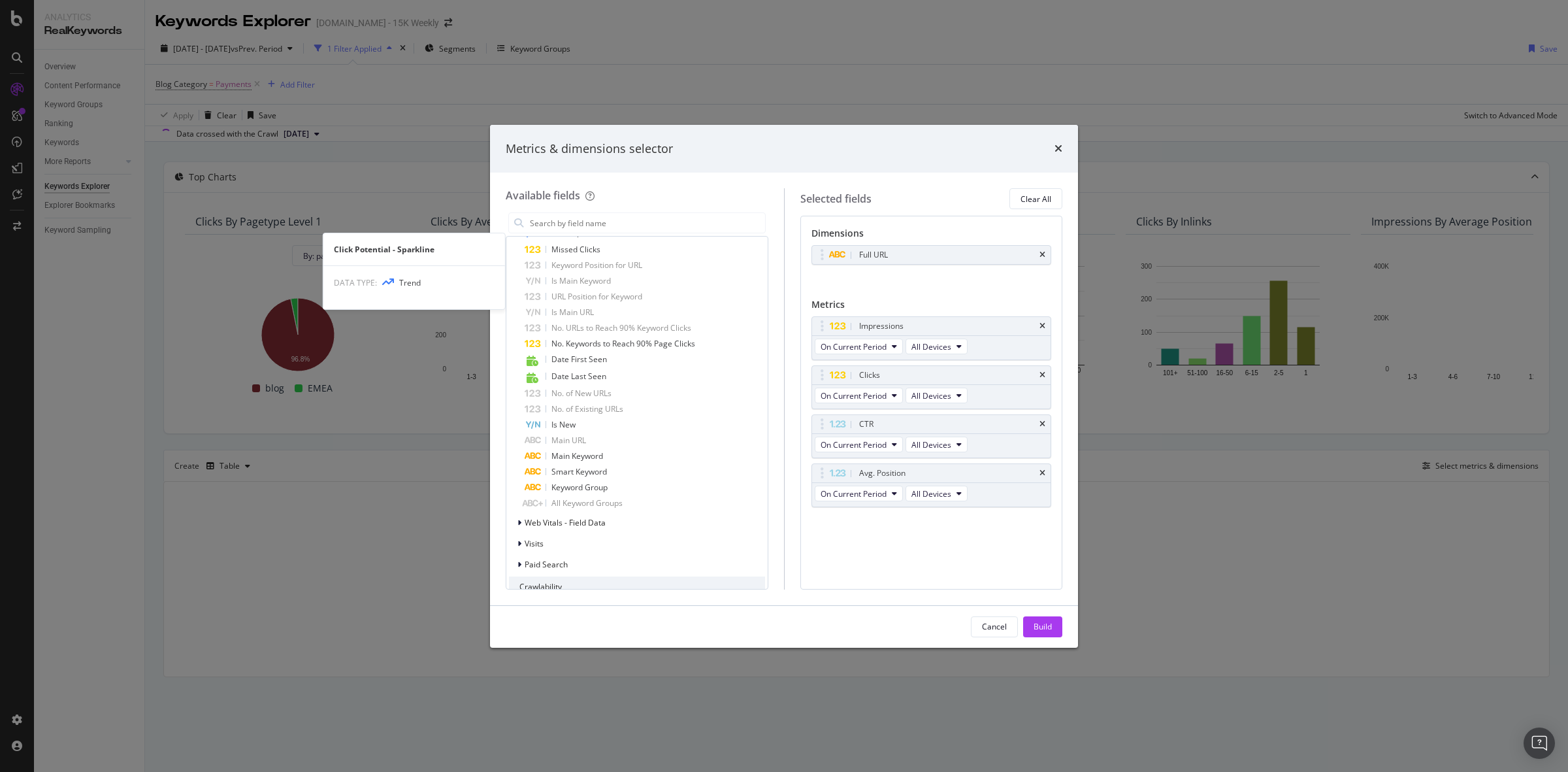
scroll to position [783, 0]
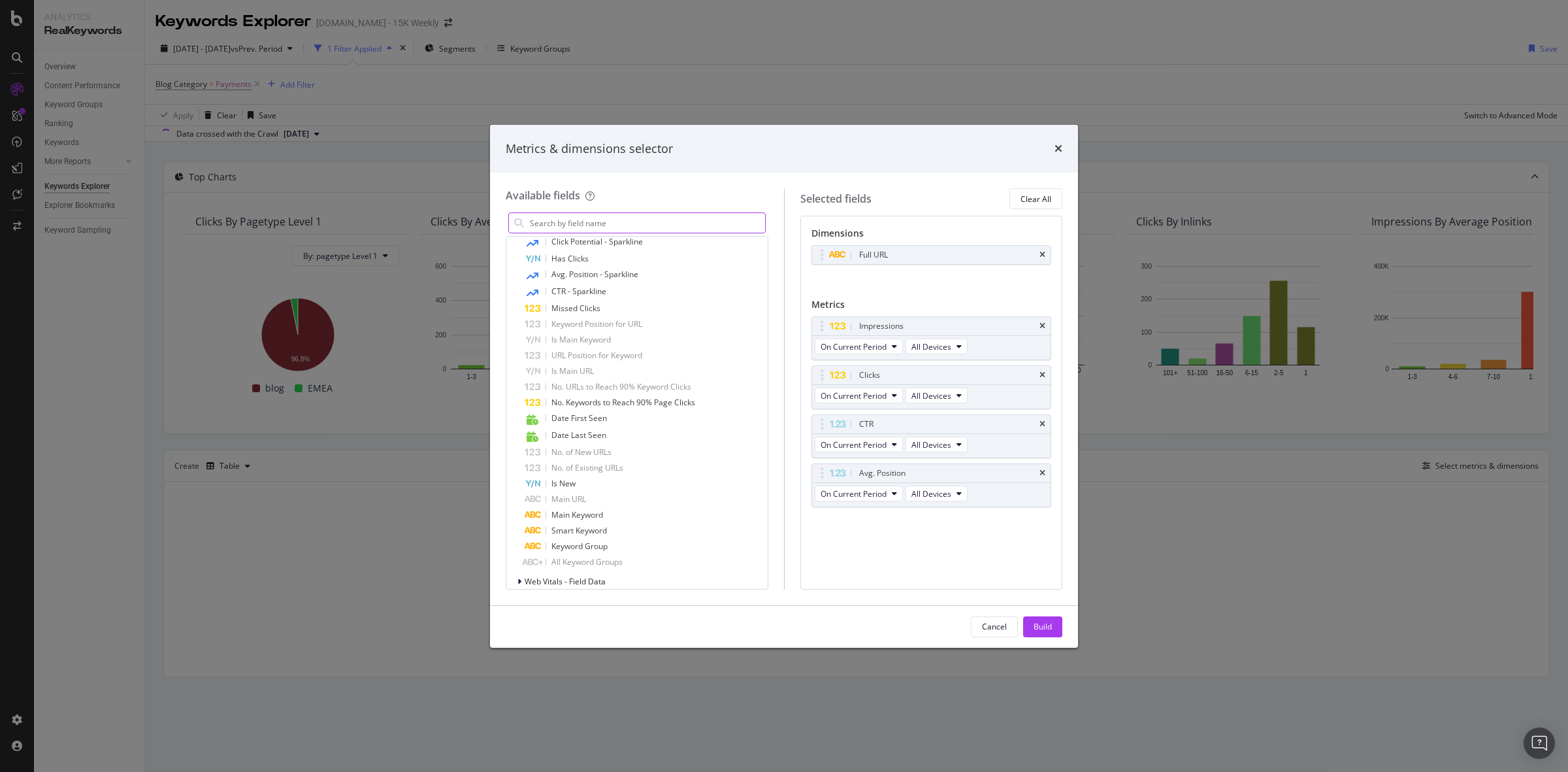
click at [624, 219] on input "modal" at bounding box center [646, 223] width 237 height 19
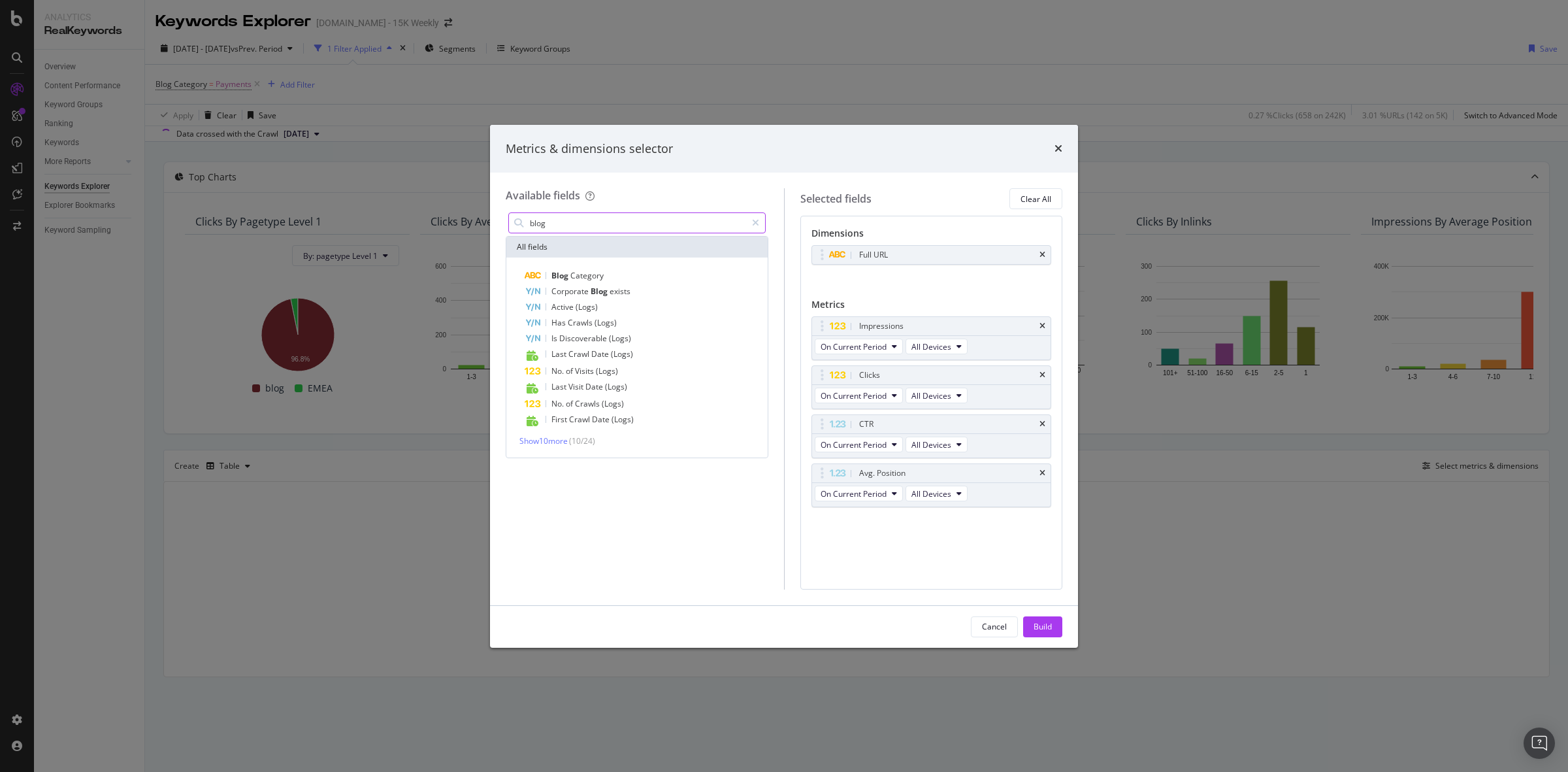
scroll to position [0, 0]
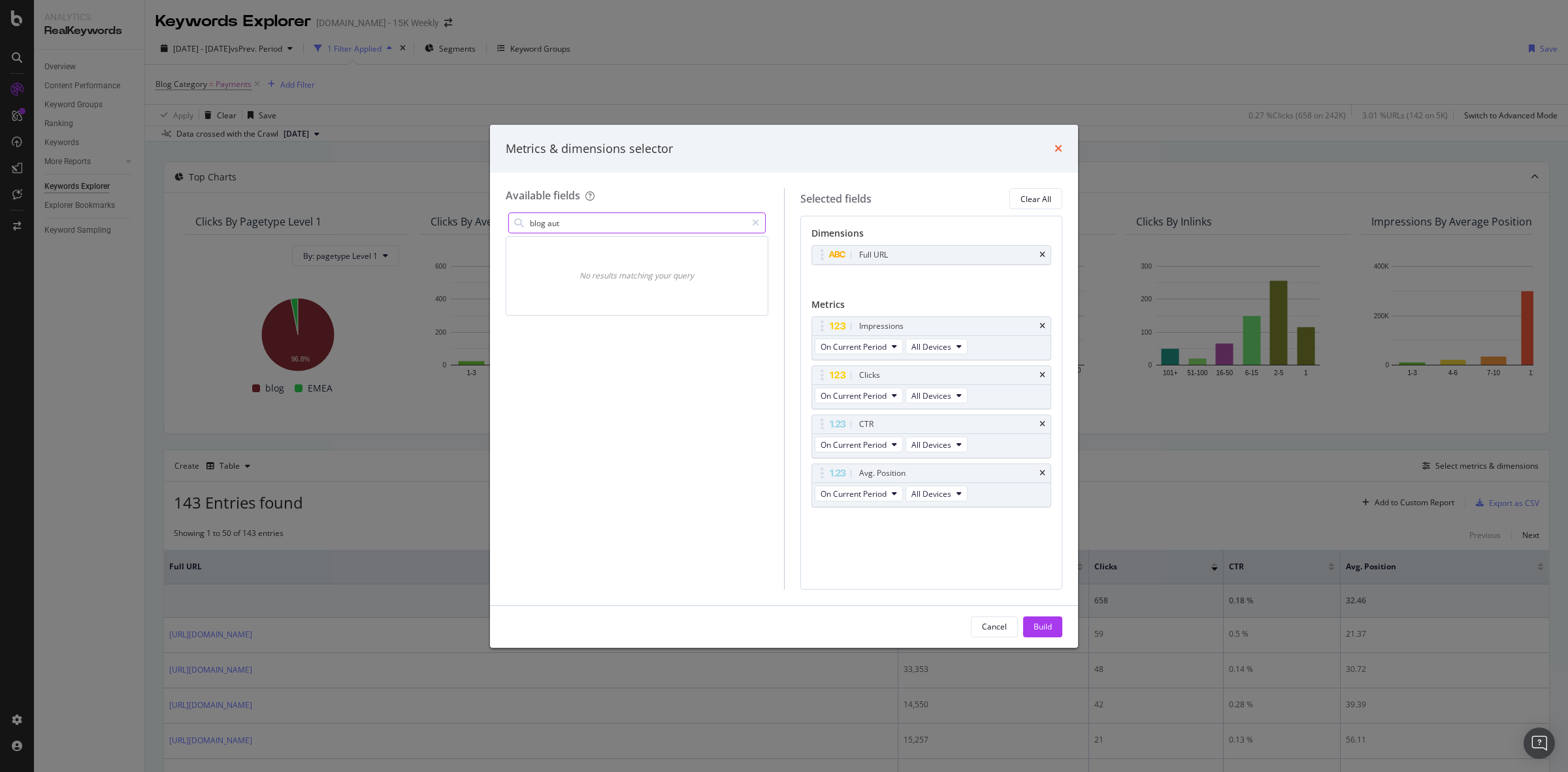
type input "blog aut"
click at [1058, 148] on icon "times" at bounding box center [1058, 148] width 8 height 11
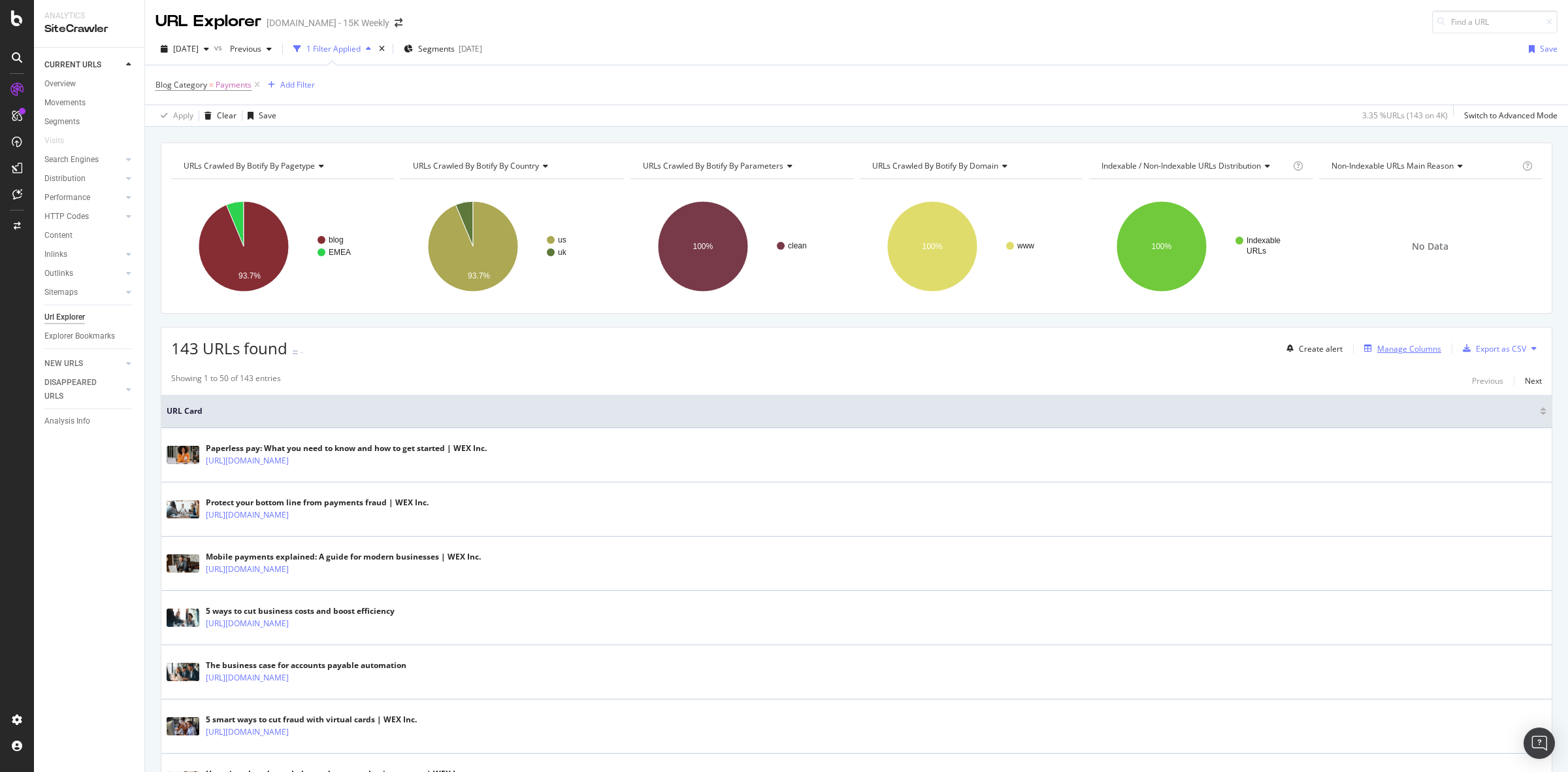
click at [1409, 351] on div "Manage Columns" at bounding box center [1409, 349] width 64 height 11
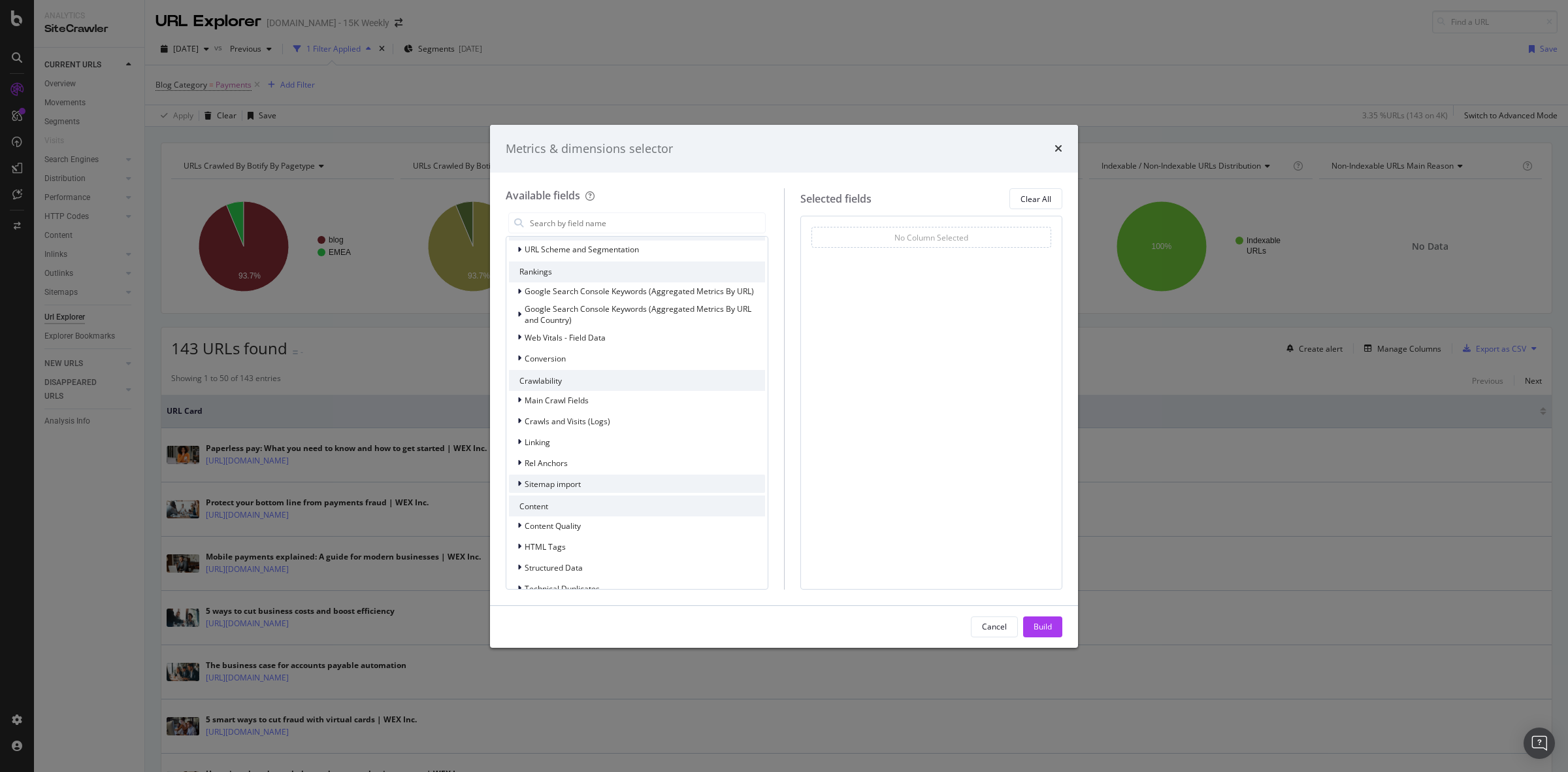
scroll to position [220, 0]
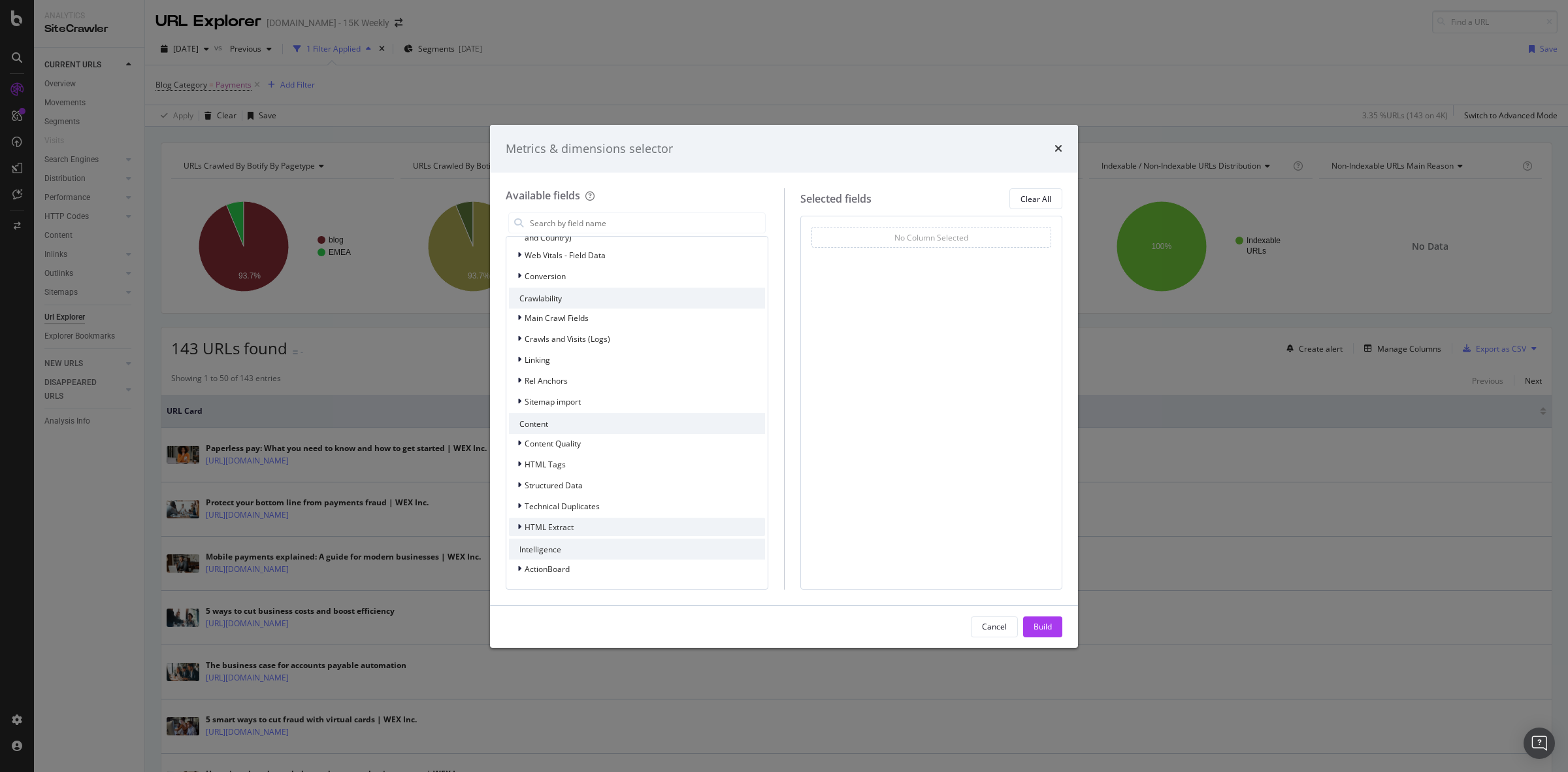
click at [549, 535] on div "HTML Extract" at bounding box center [637, 527] width 256 height 18
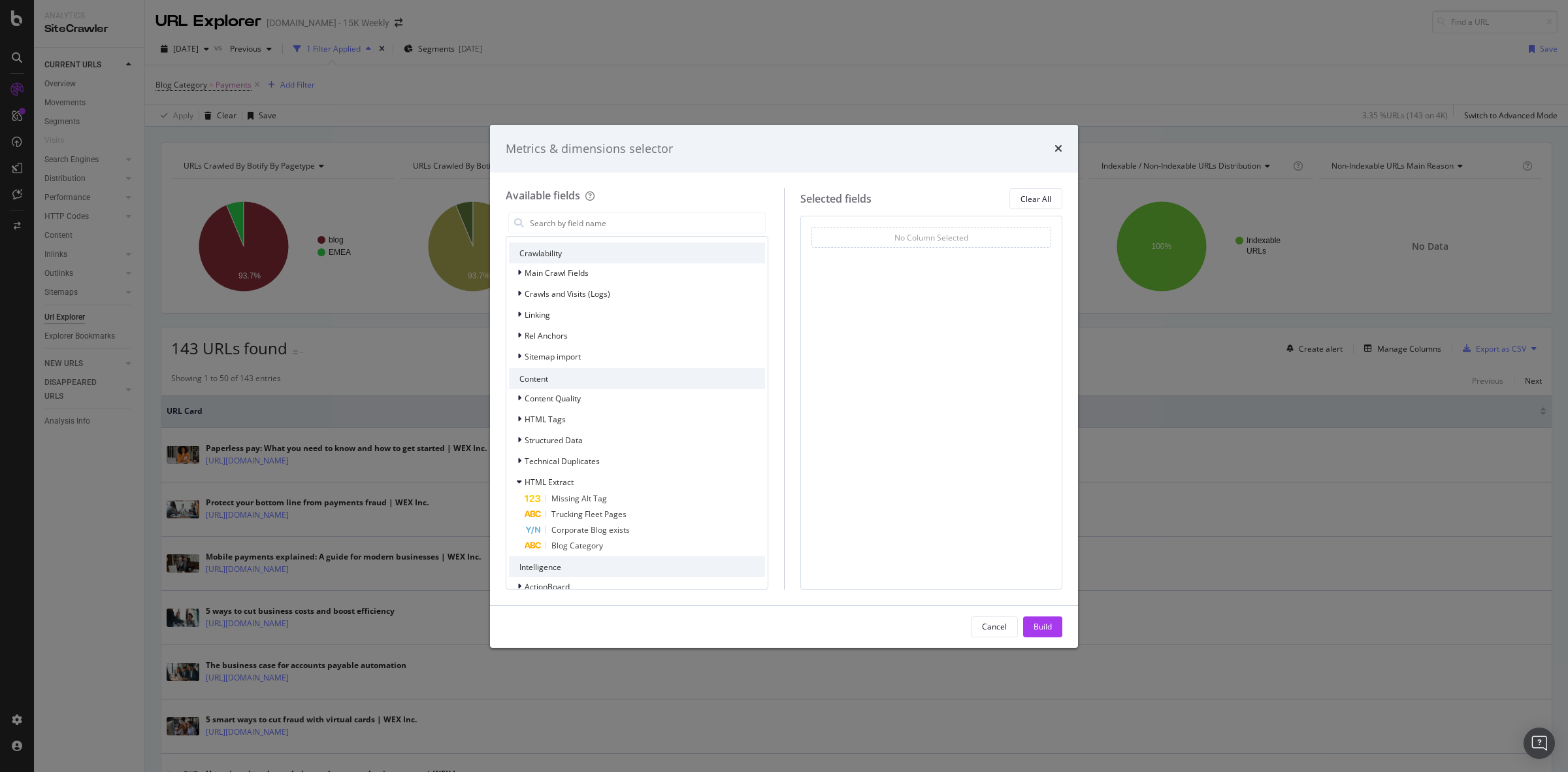
scroll to position [282, 0]
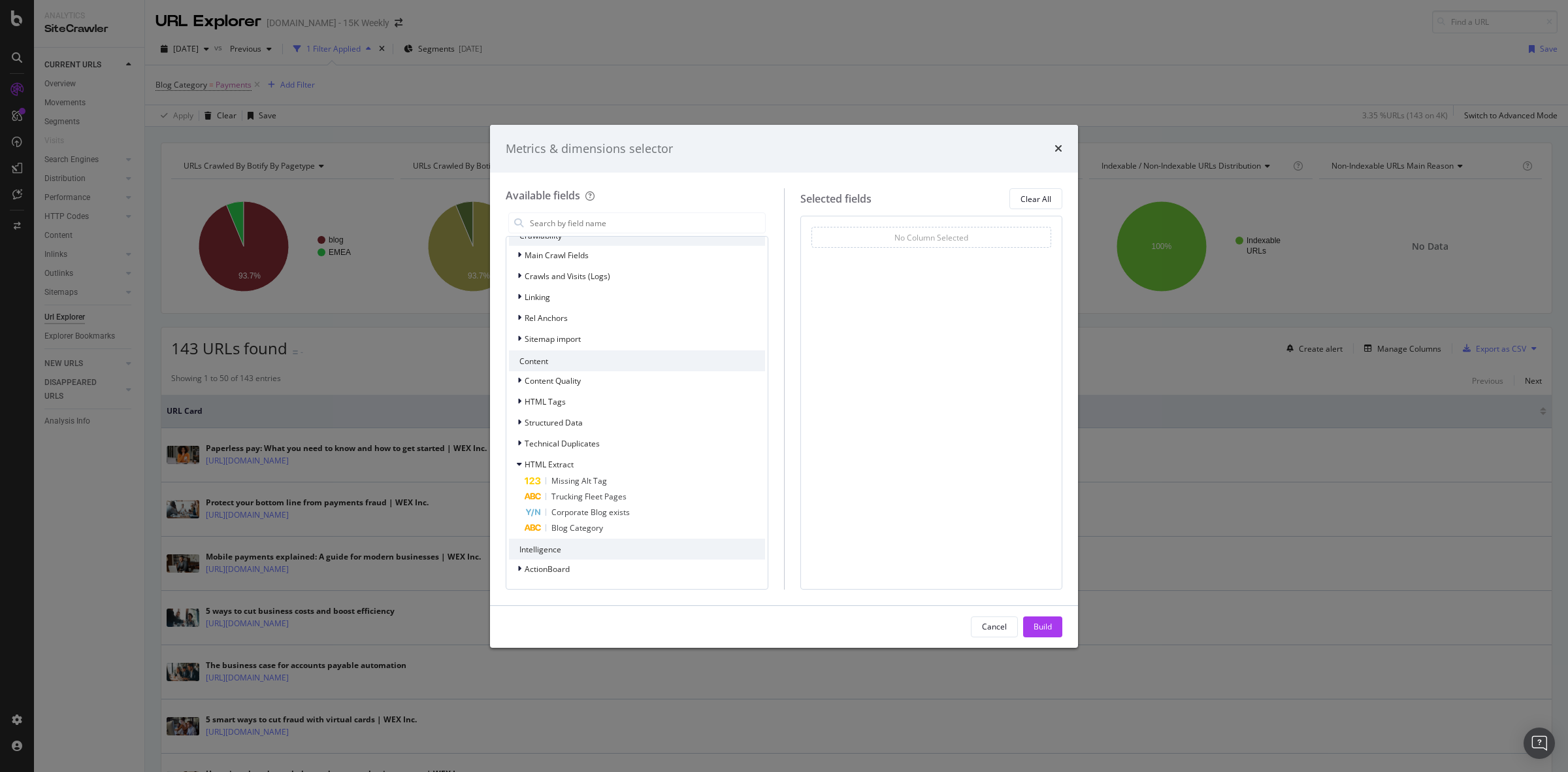
click at [1201, 439] on div "Metrics & dimensions selector Available fields Recently Used External Outlinks …" at bounding box center [784, 386] width 1568 height 772
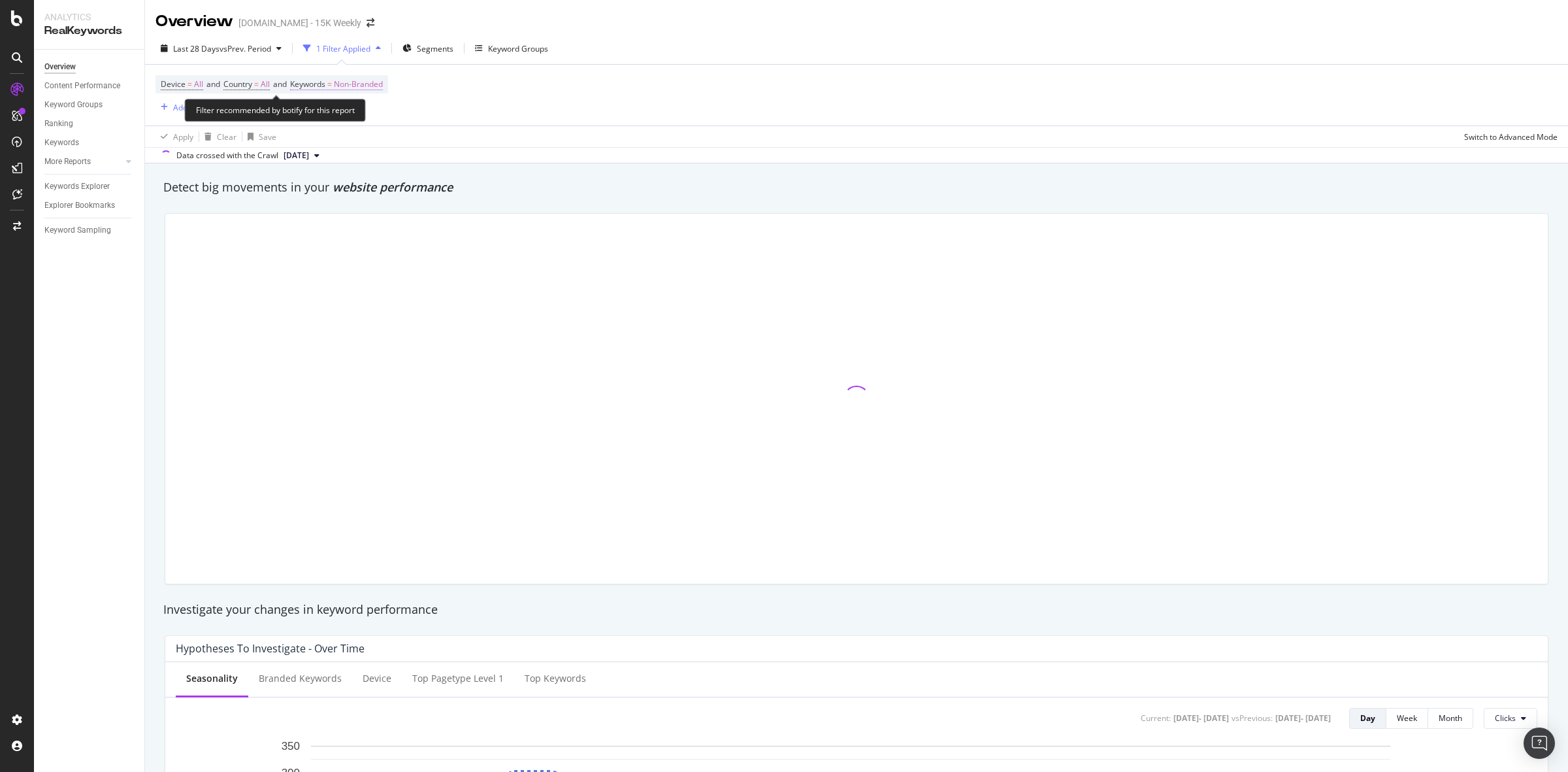
click at [357, 81] on span "Non-Branded" at bounding box center [358, 84] width 49 height 18
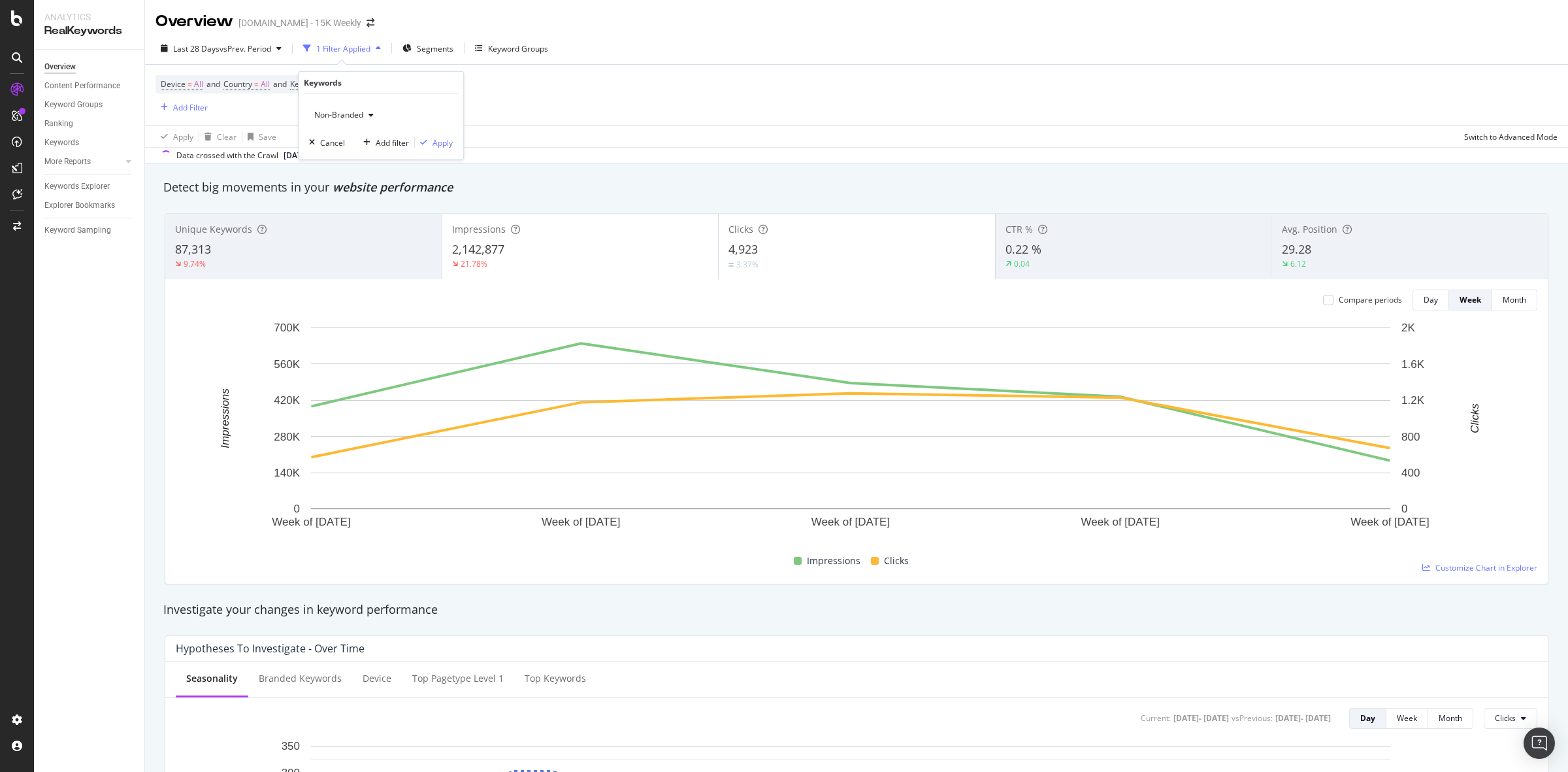
click at [373, 108] on div "Non-Branded" at bounding box center [344, 115] width 70 height 19
click at [368, 91] on div "Keywords" at bounding box center [381, 82] width 154 height 22
click at [366, 113] on div "button" at bounding box center [371, 115] width 16 height 8
click at [341, 213] on span "All" at bounding box center [387, 216] width 133 height 11
click at [431, 143] on div "button" at bounding box center [424, 142] width 18 height 8
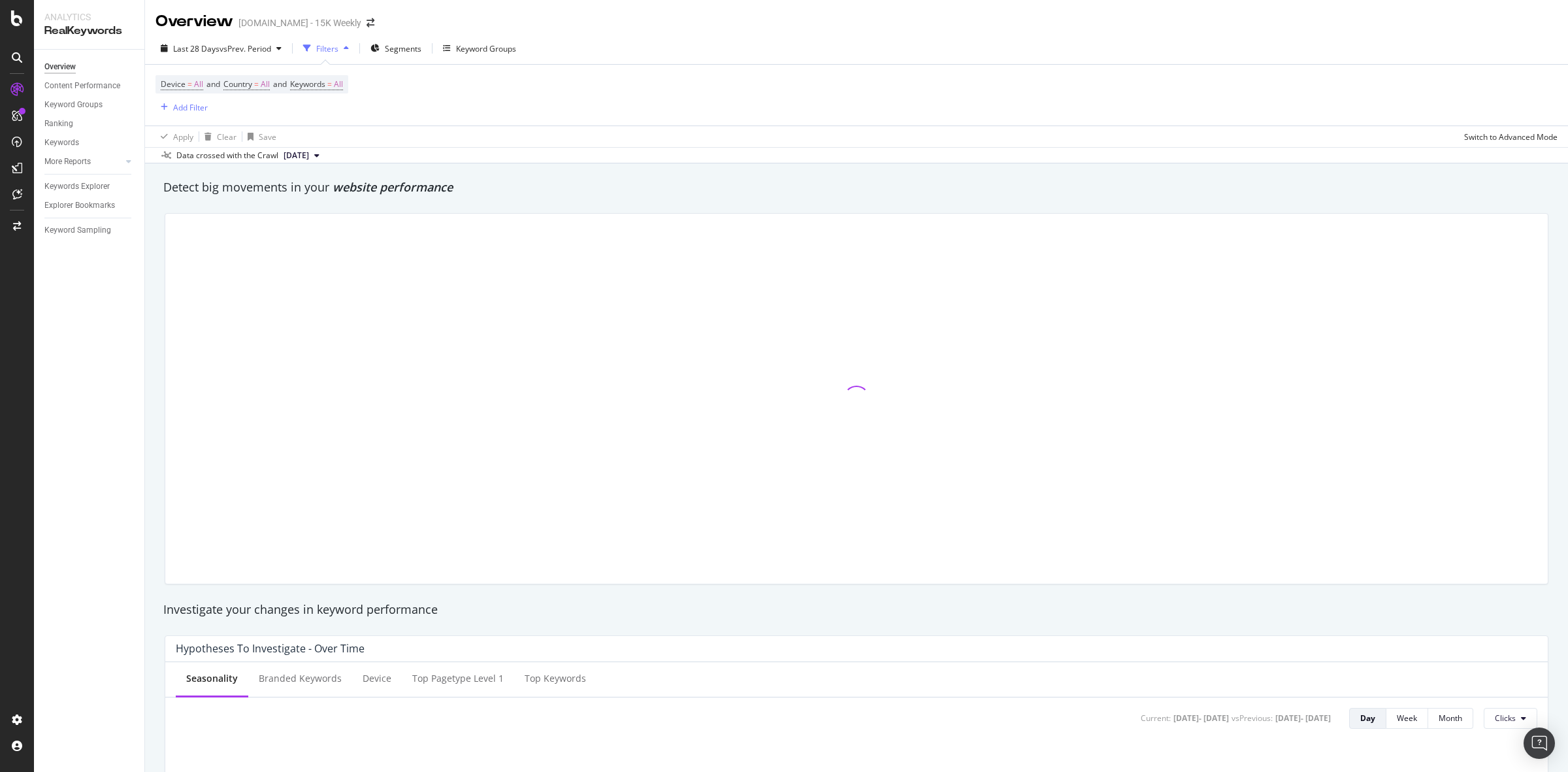
click at [81, 177] on div "Keywords Explorer" at bounding box center [95, 187] width 100 height 19
click at [81, 184] on div "Keywords Explorer" at bounding box center [77, 187] width 66 height 14
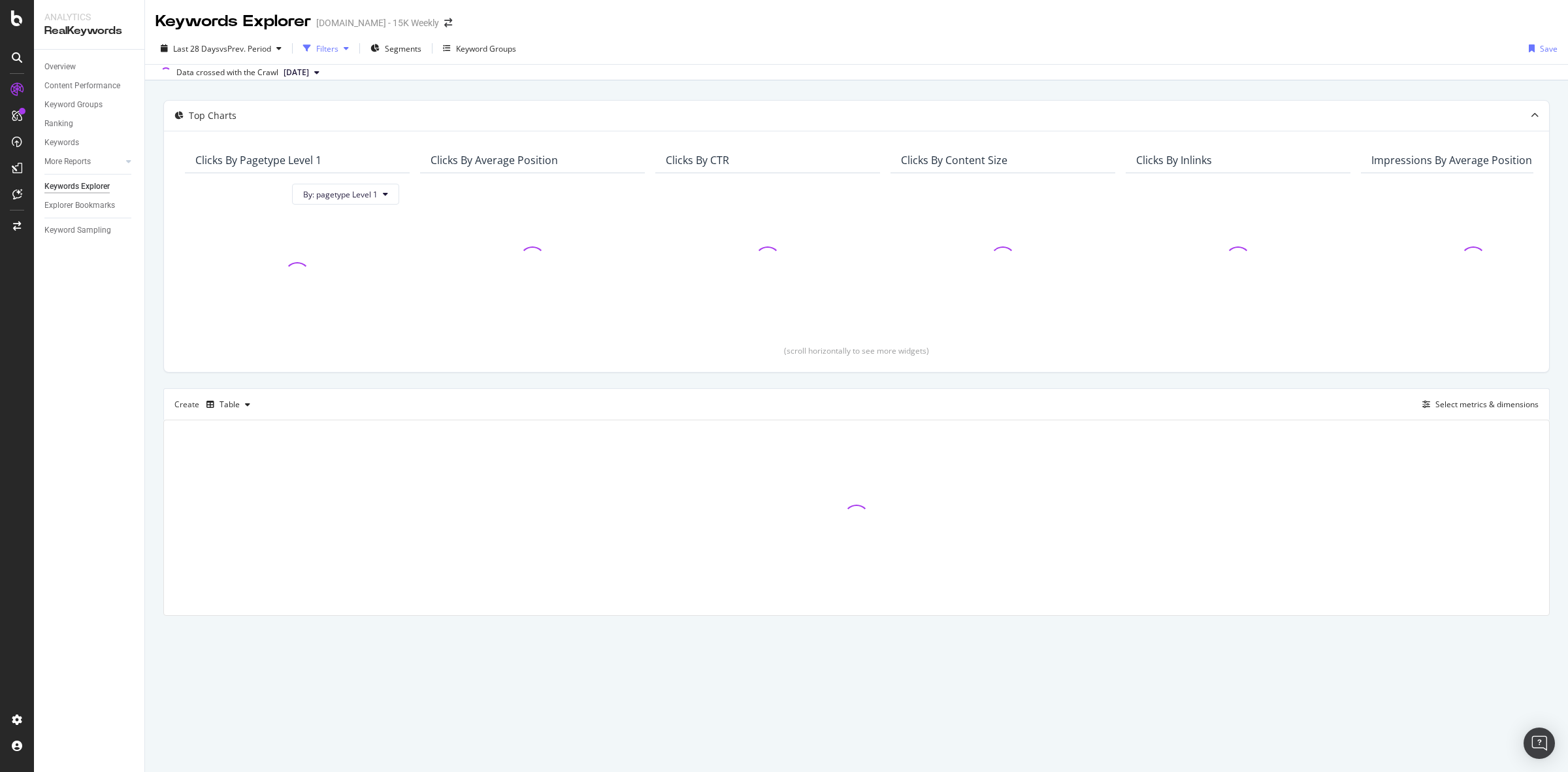
click at [353, 47] on div "button" at bounding box center [346, 48] width 16 height 8
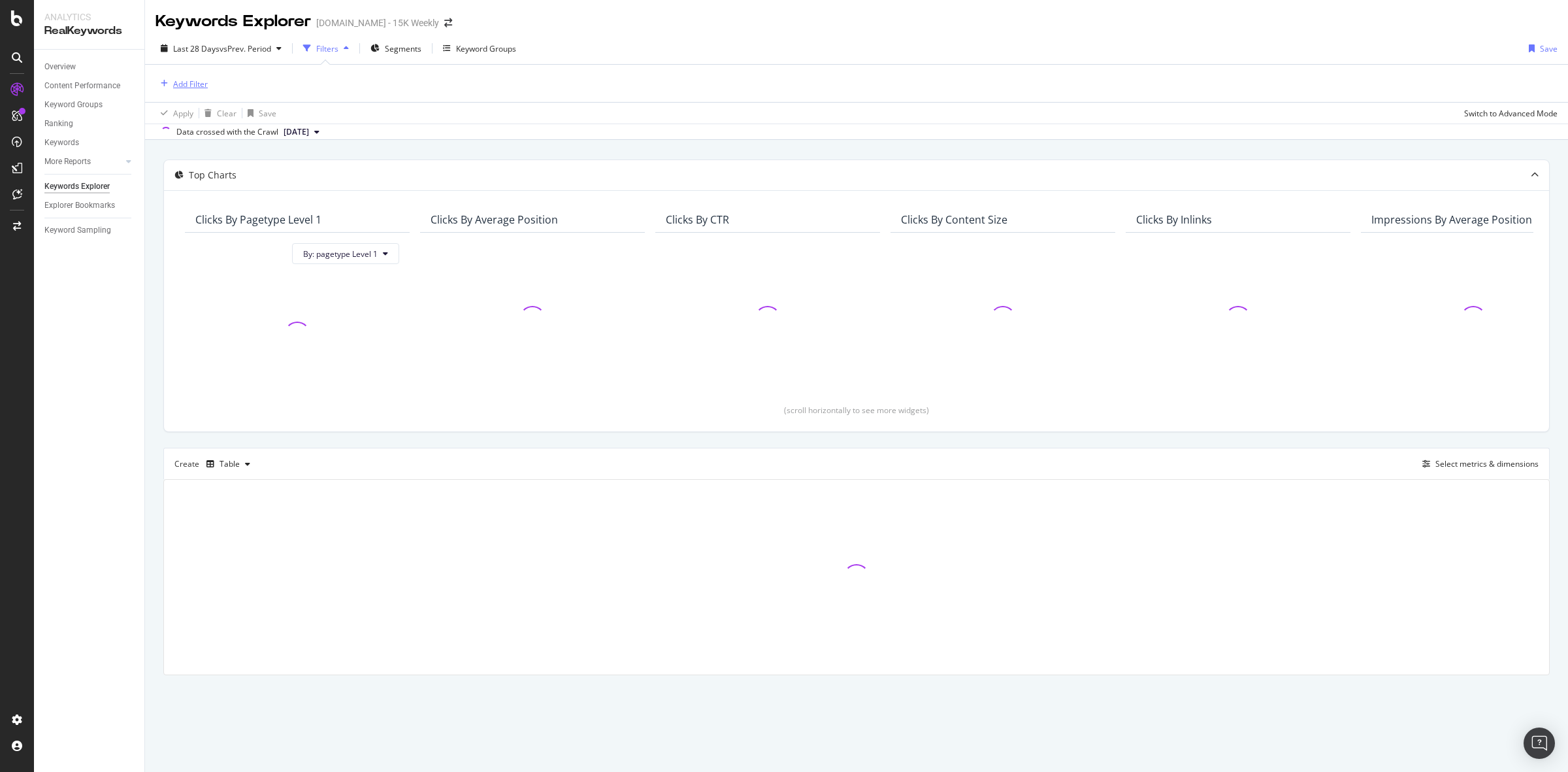
click at [202, 87] on div "Add Filter" at bounding box center [191, 84] width 35 height 11
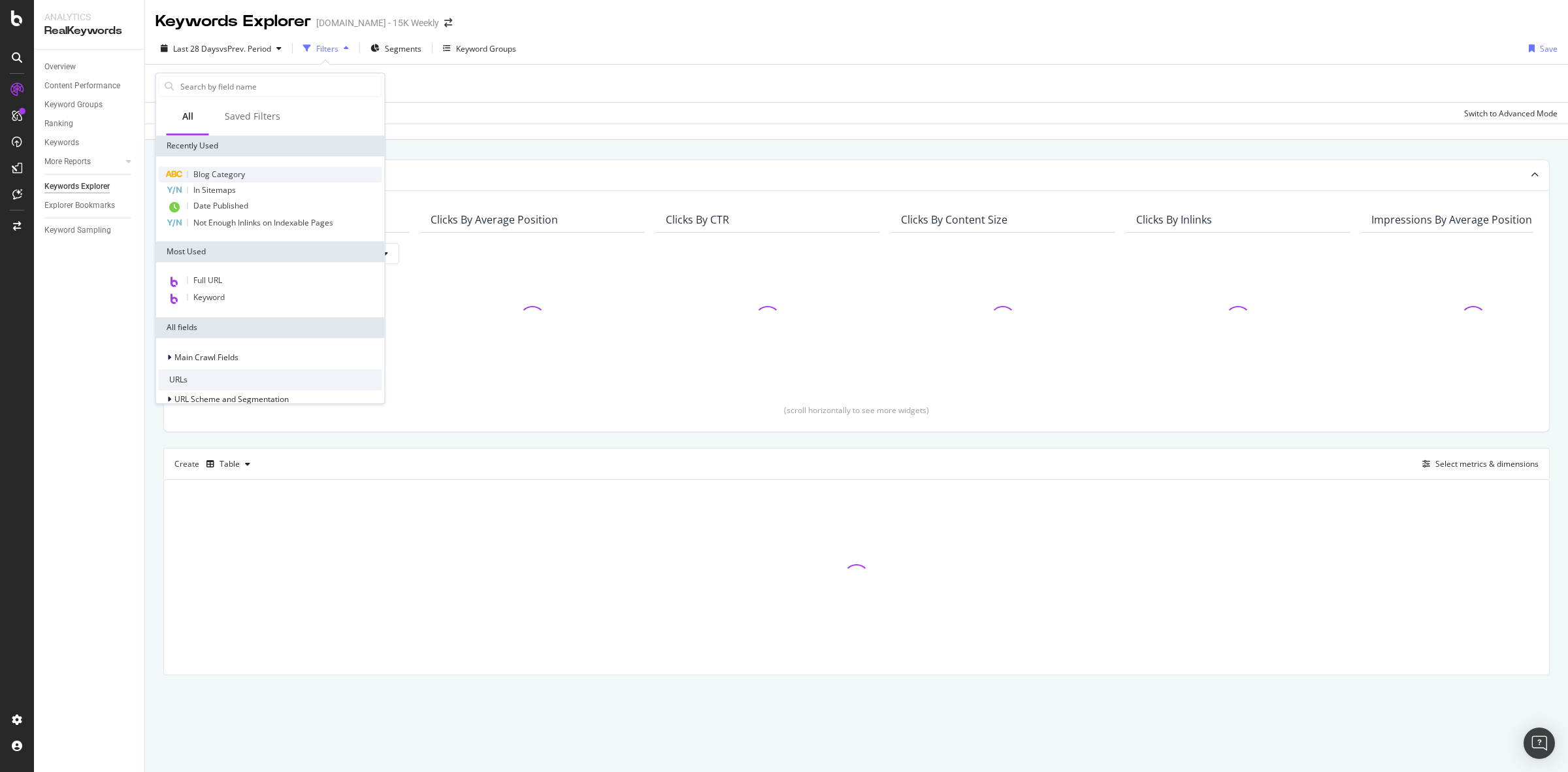
click at [247, 174] on div "Blog Category" at bounding box center [270, 174] width 223 height 16
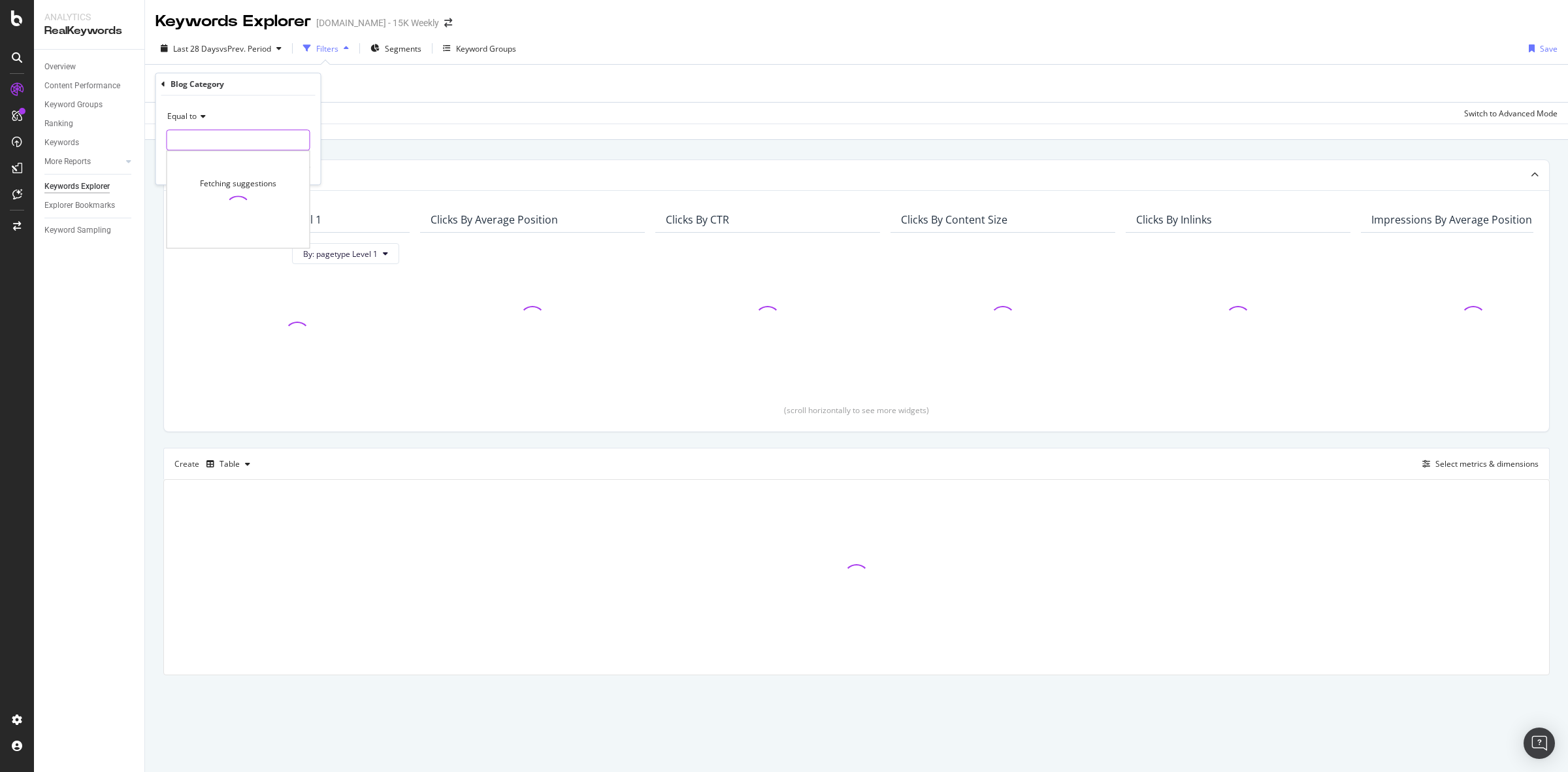
click at [221, 139] on input "text" at bounding box center [238, 140] width 143 height 21
click at [520, 76] on div "Add Filter" at bounding box center [857, 83] width 1402 height 38
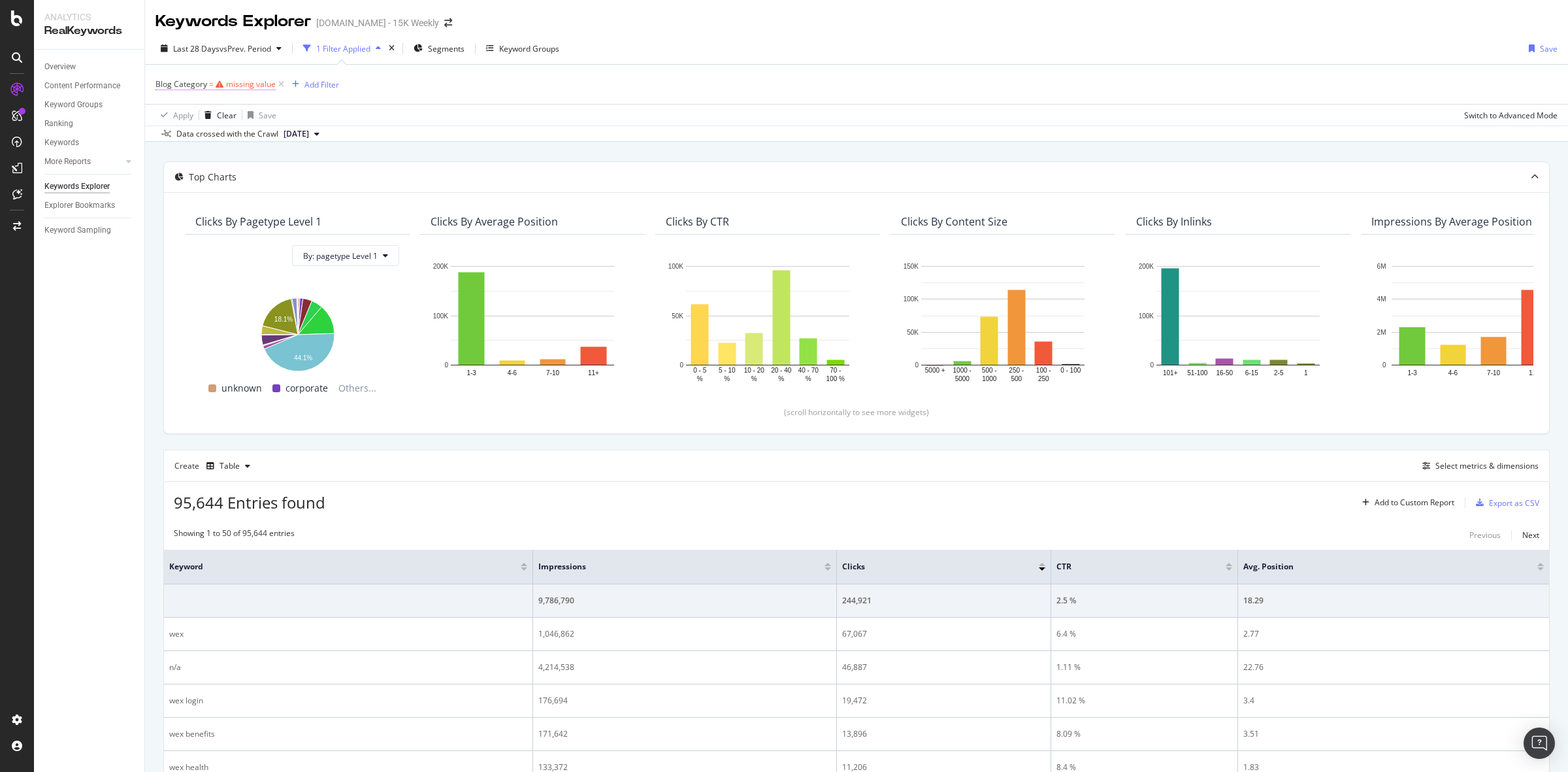
click at [238, 83] on div "missing value" at bounding box center [251, 84] width 50 height 11
click at [228, 141] on input "text" at bounding box center [238, 138] width 143 height 21
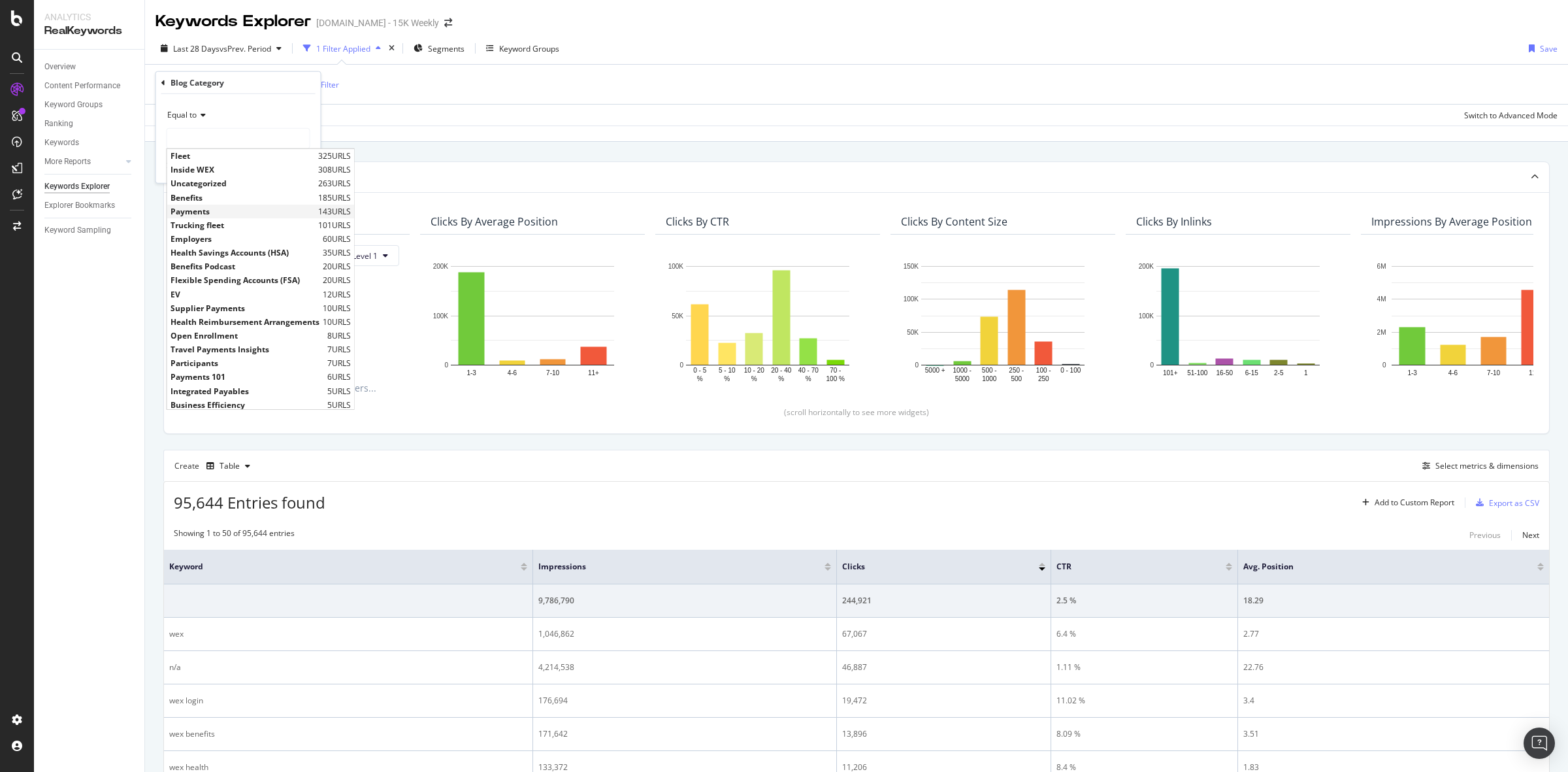
click at [227, 207] on span "Payments" at bounding box center [243, 210] width 145 height 11
type input "Payments"
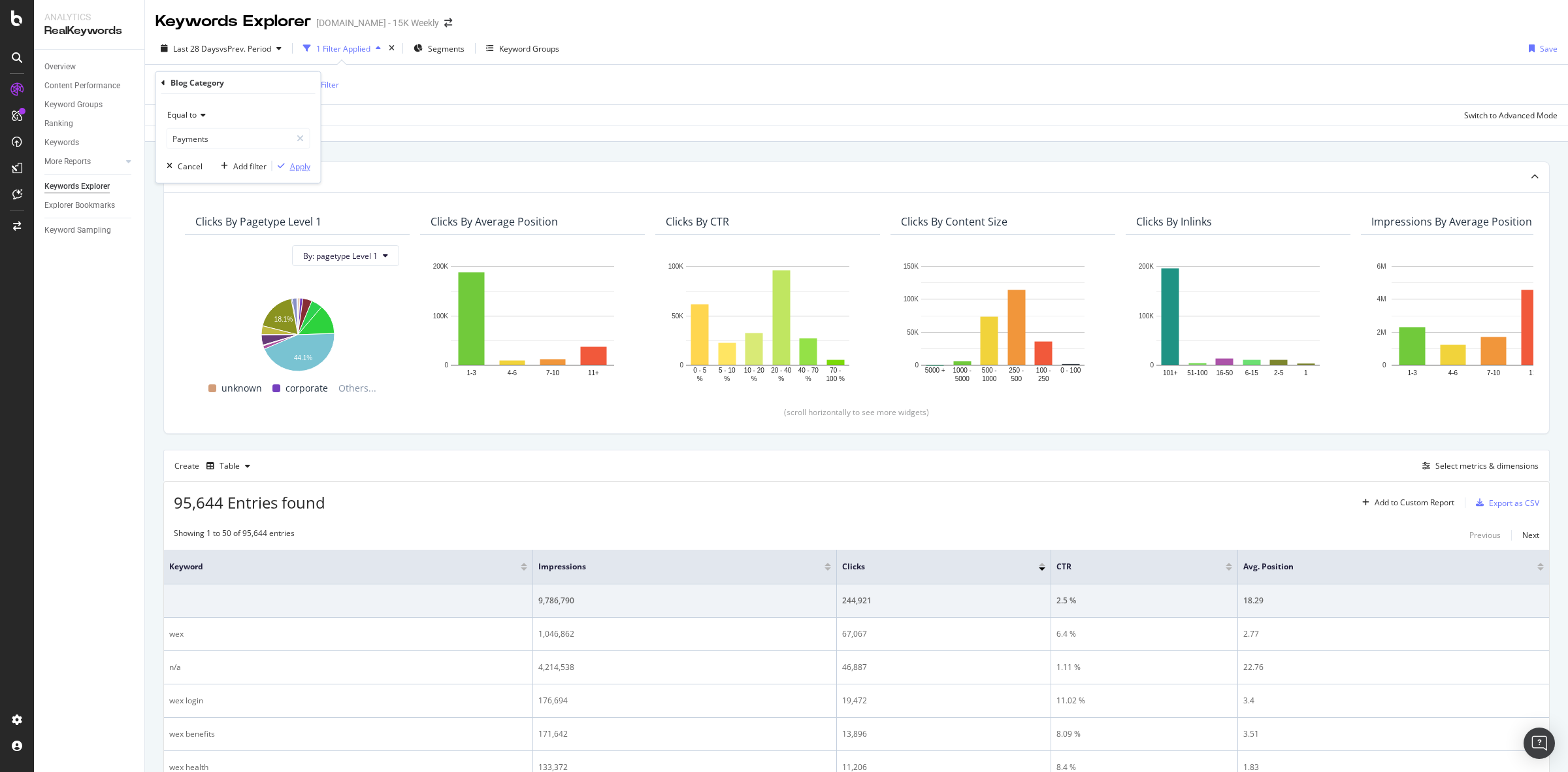
click at [294, 166] on div "Apply" at bounding box center [300, 166] width 20 height 11
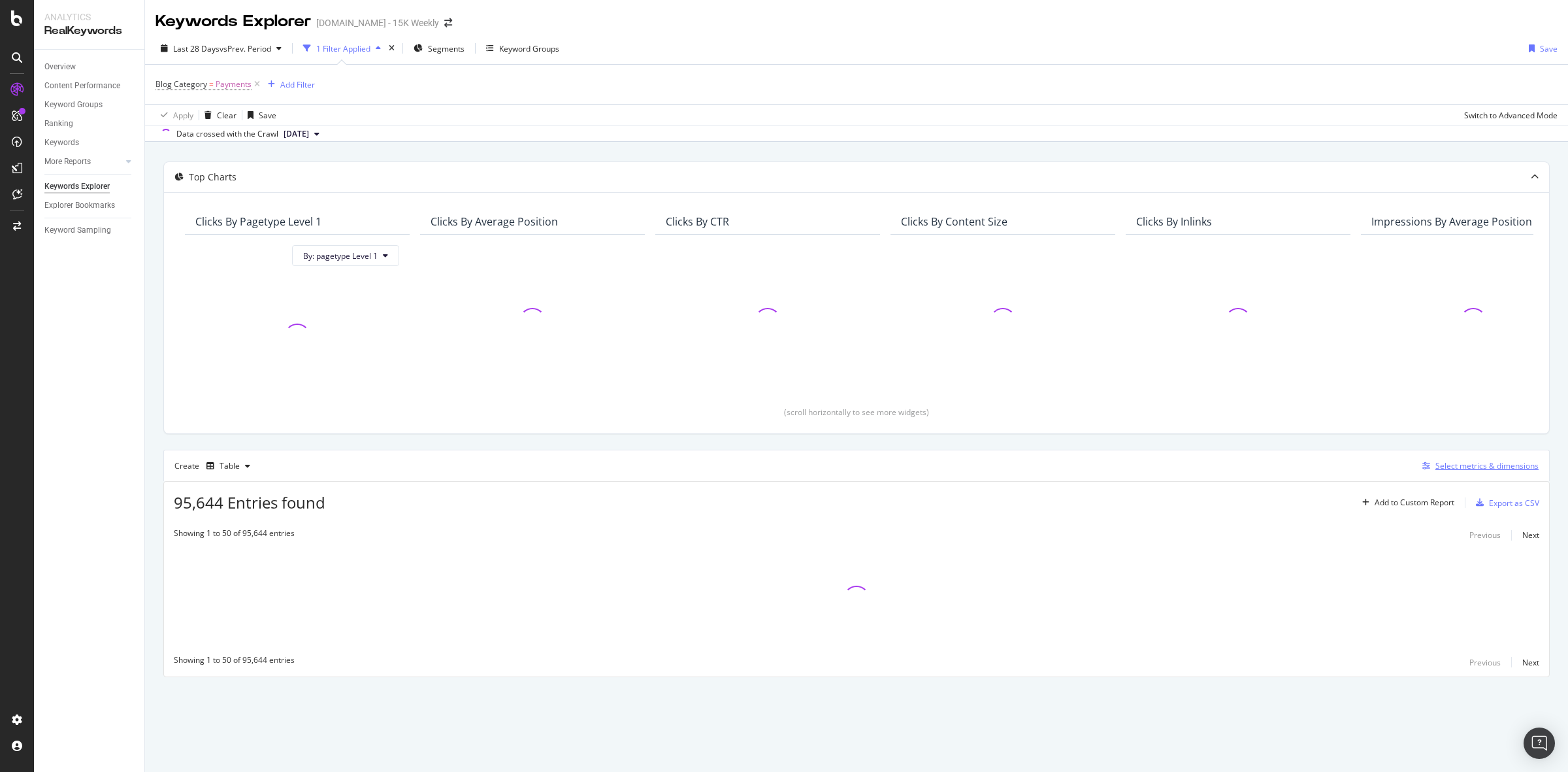
click at [1254, 472] on div "Select metrics & dimensions" at bounding box center [1478, 466] width 122 height 14
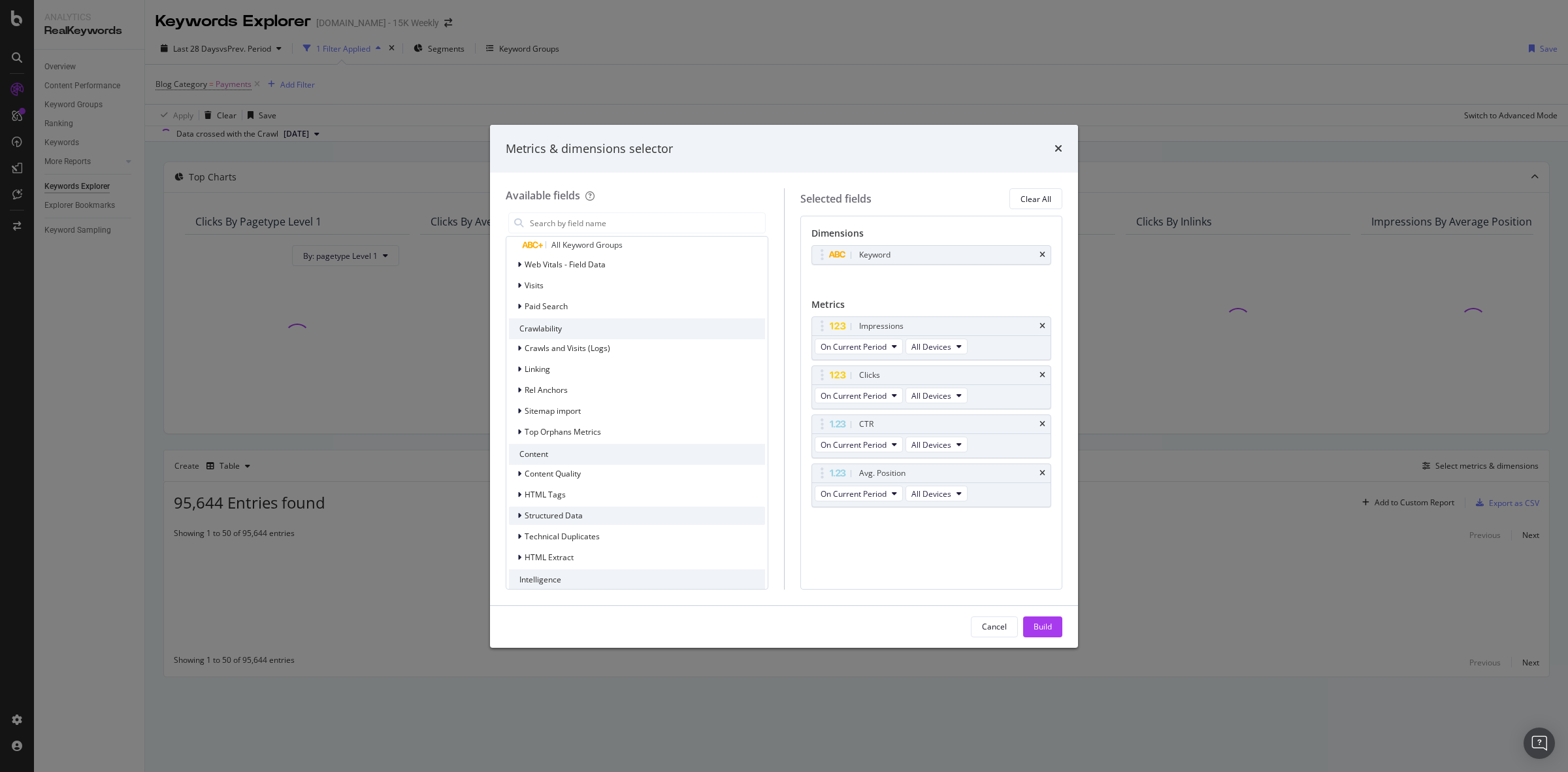
scroll to position [1144, 0]
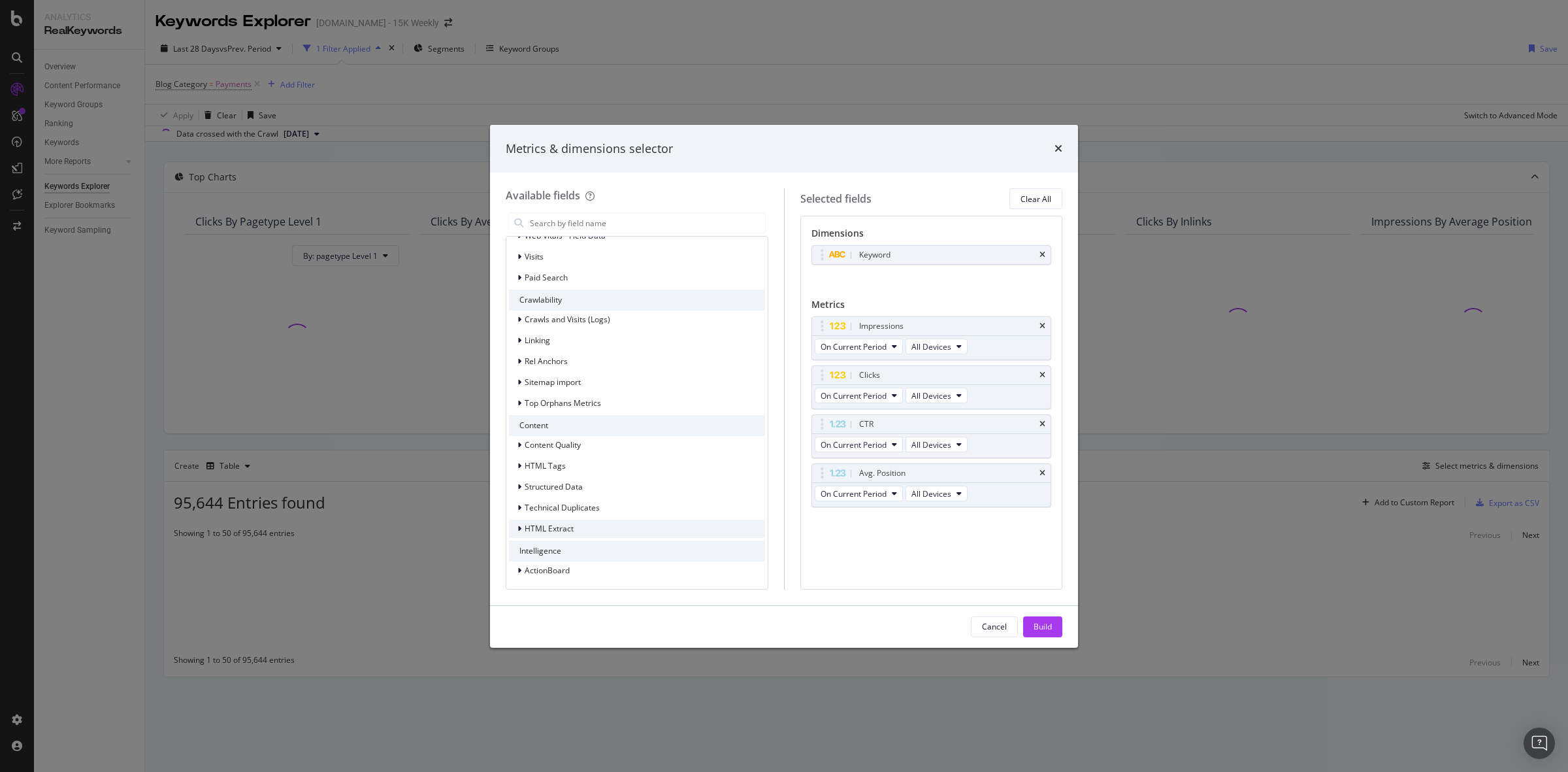
drag, startPoint x: 573, startPoint y: 523, endPoint x: 577, endPoint y: 517, distance: 7.2
click at [574, 524] on div "HTML Extract" at bounding box center [637, 528] width 256 height 18
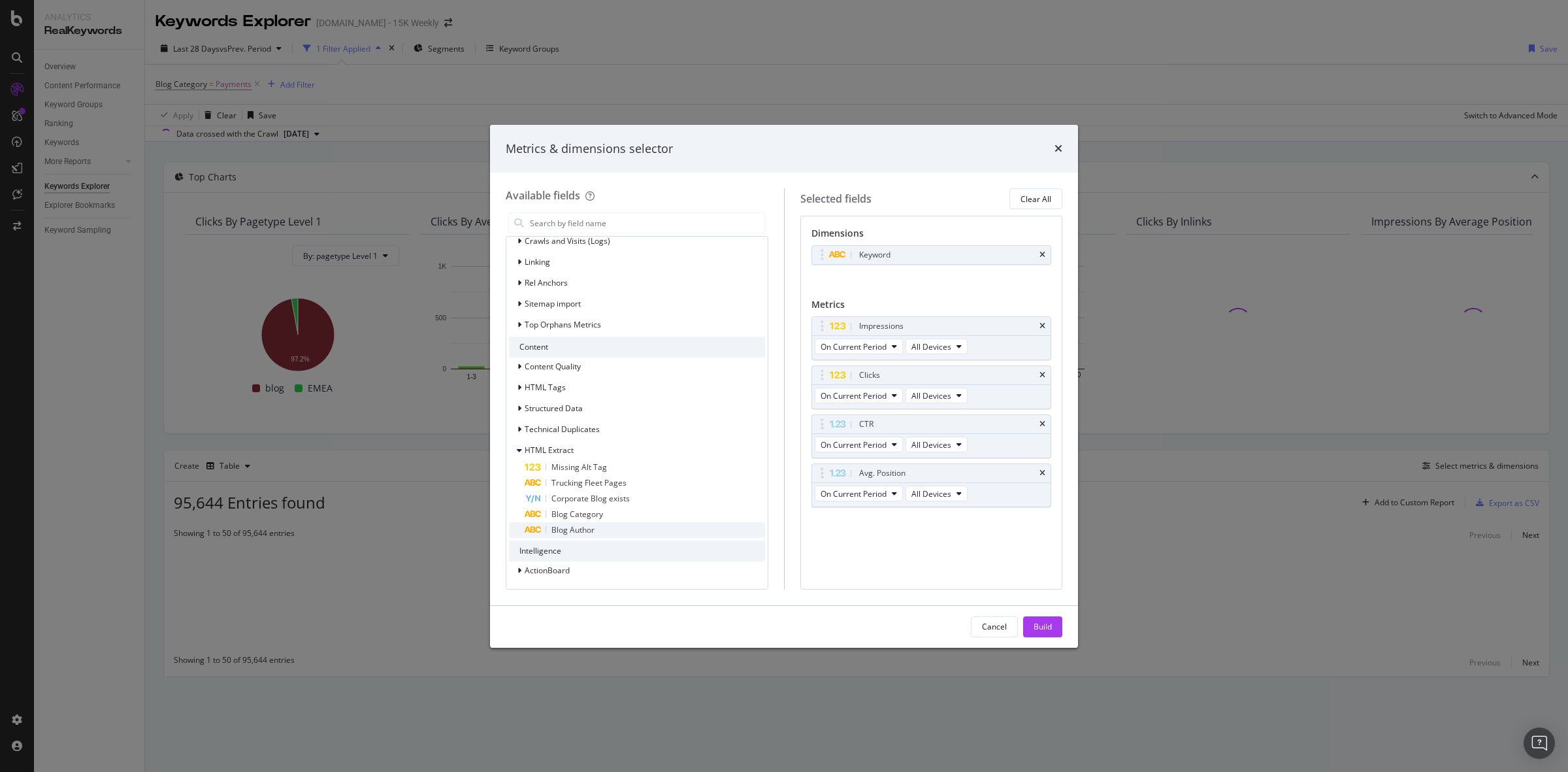
click at [608, 526] on div "Blog Author" at bounding box center [645, 530] width 241 height 16
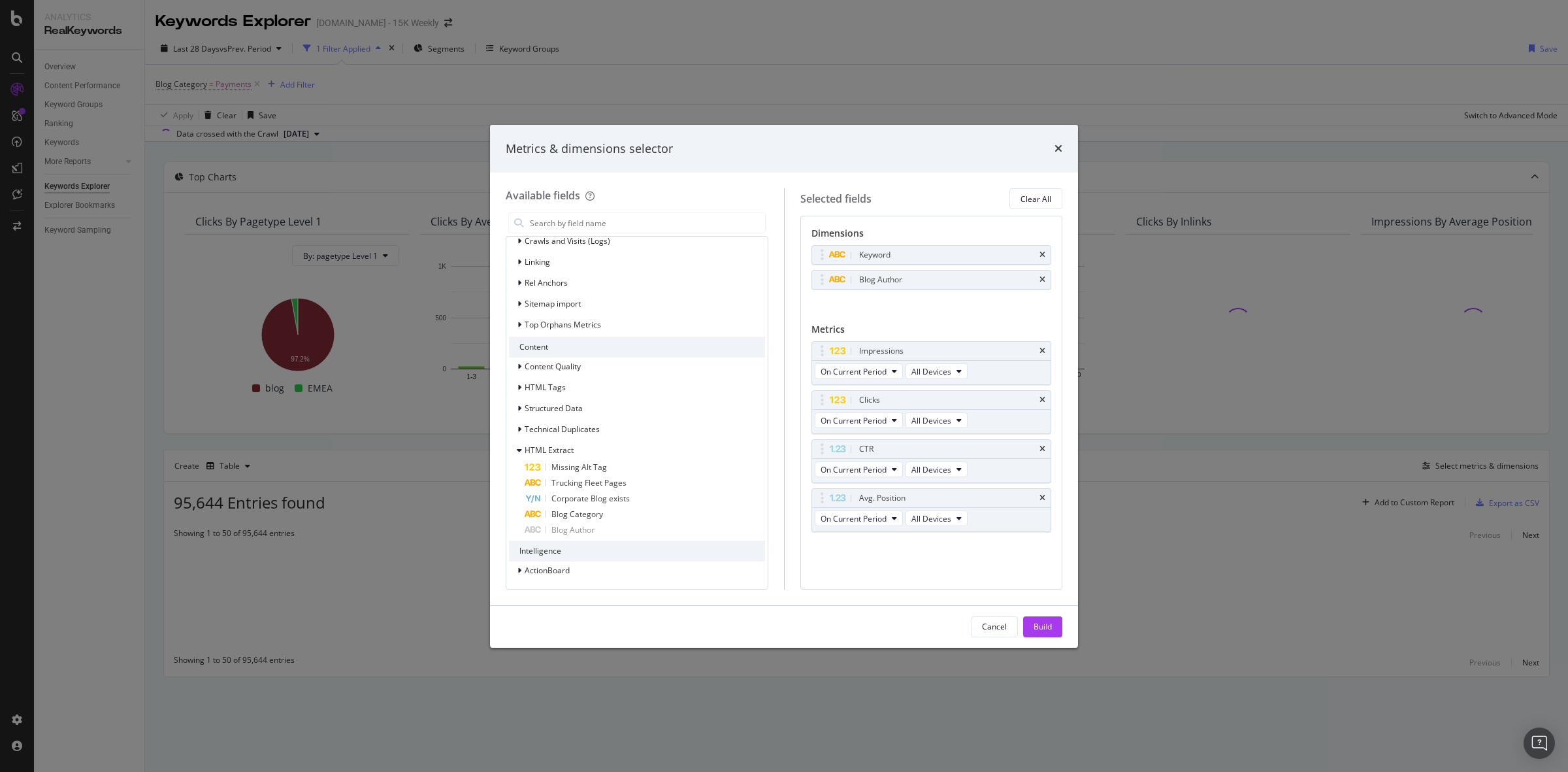
click at [1059, 617] on button "Build" at bounding box center [1042, 627] width 39 height 21
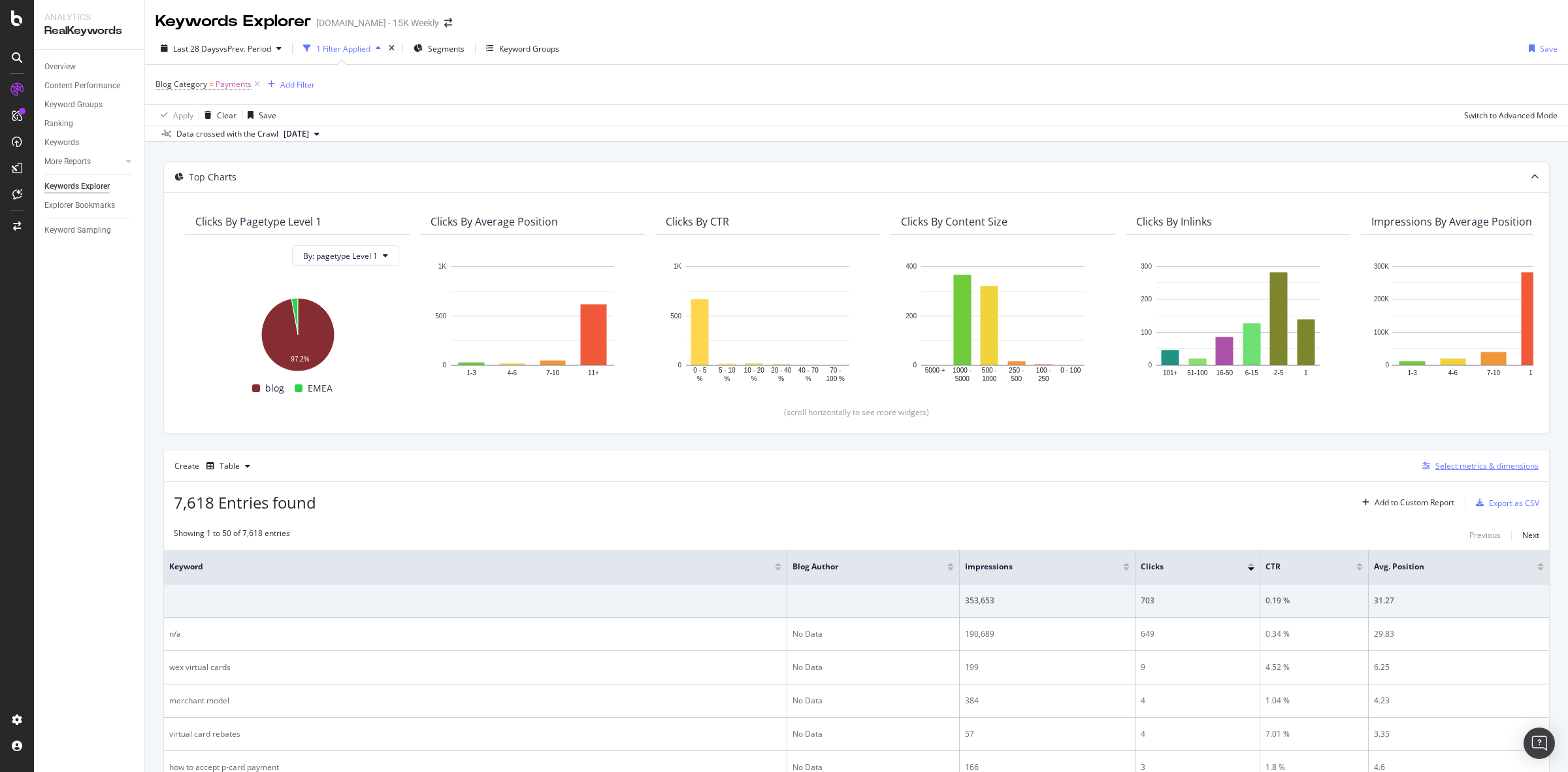
click at [1254, 468] on div "Select metrics & dimensions" at bounding box center [1487, 465] width 103 height 11
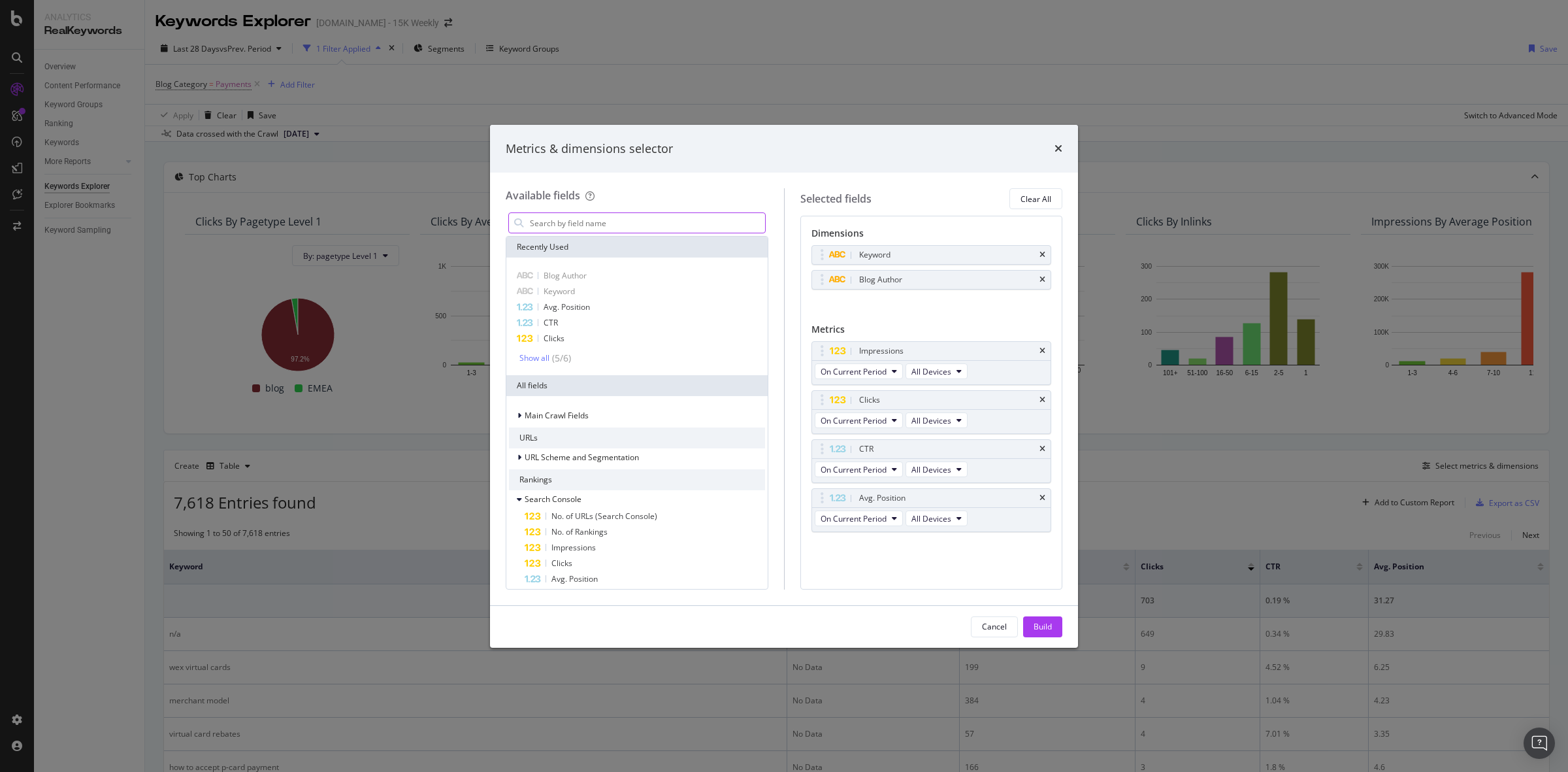
click at [604, 229] on input "modal" at bounding box center [646, 223] width 237 height 19
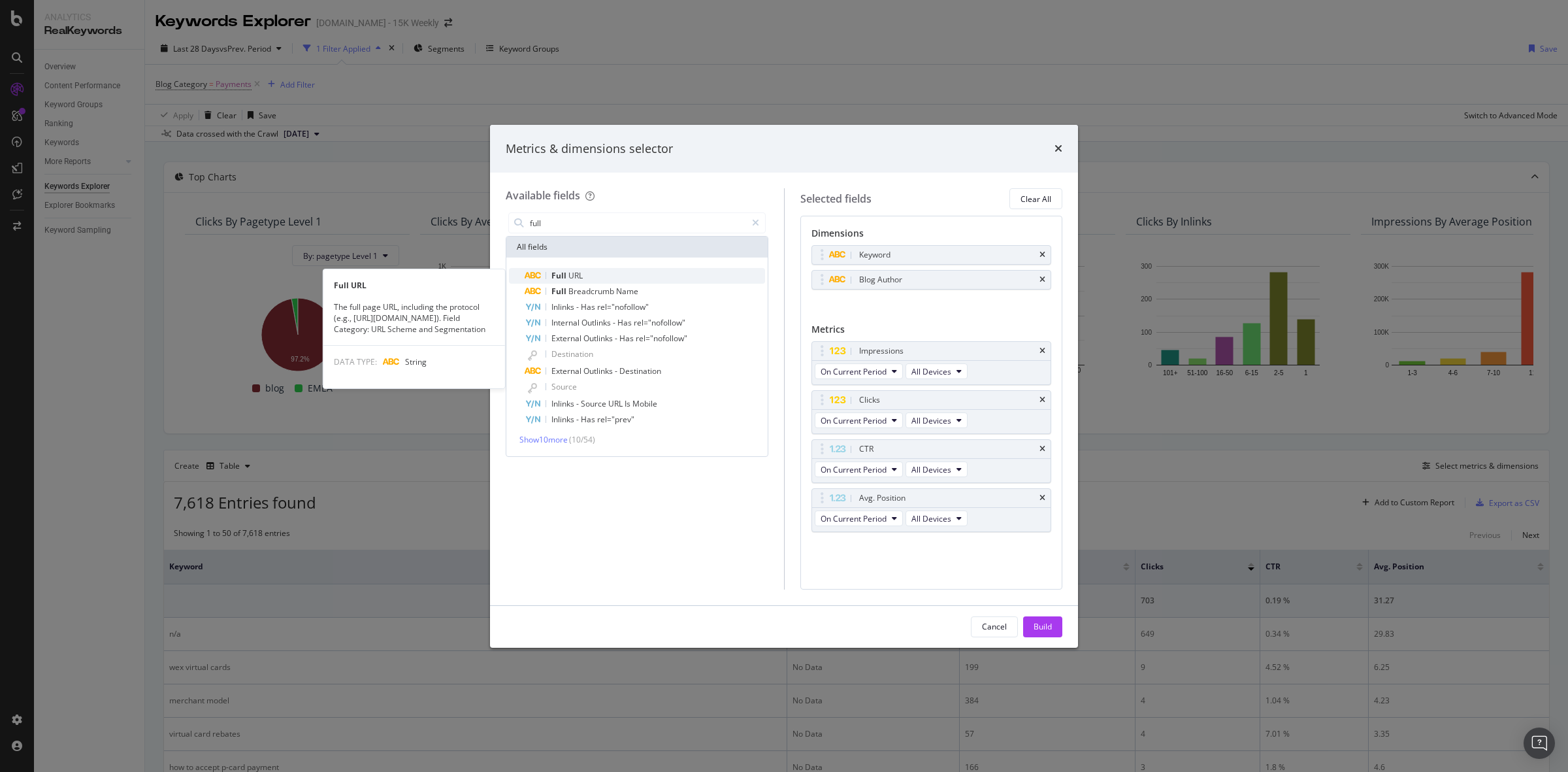
type input "full"
click at [611, 278] on div "Full URL" at bounding box center [645, 276] width 241 height 16
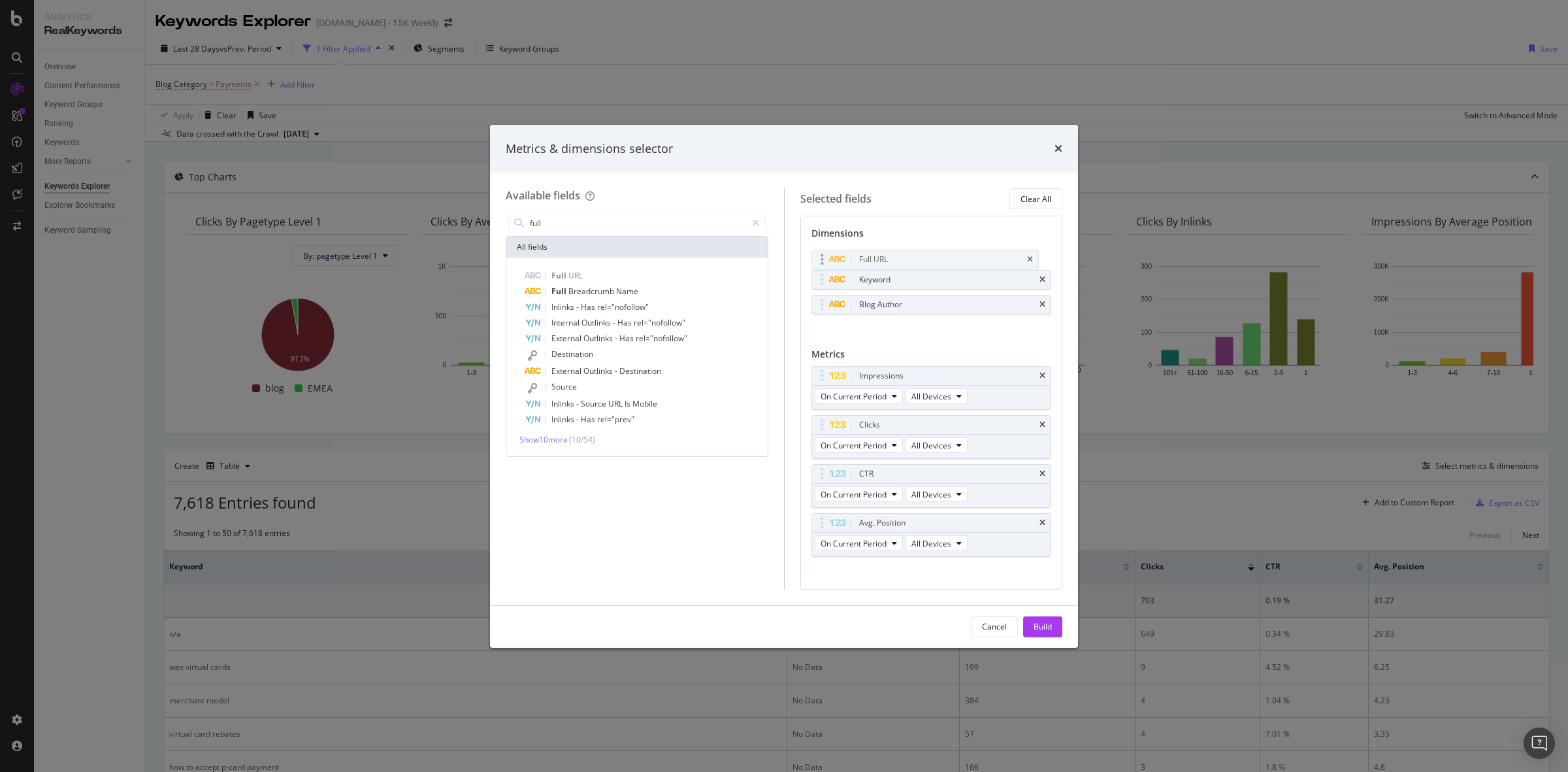
drag, startPoint x: 824, startPoint y: 301, endPoint x: 824, endPoint y: 256, distance: 45.0
click at [824, 256] on body "Analytics RealKeywords Overview Content Performance Keyword Groups Ranking Keyw…" at bounding box center [784, 386] width 1568 height 772
click at [1040, 280] on icon "times" at bounding box center [1042, 280] width 6 height 8
click at [1062, 610] on div "Cancel Build" at bounding box center [783, 627] width 588 height 42
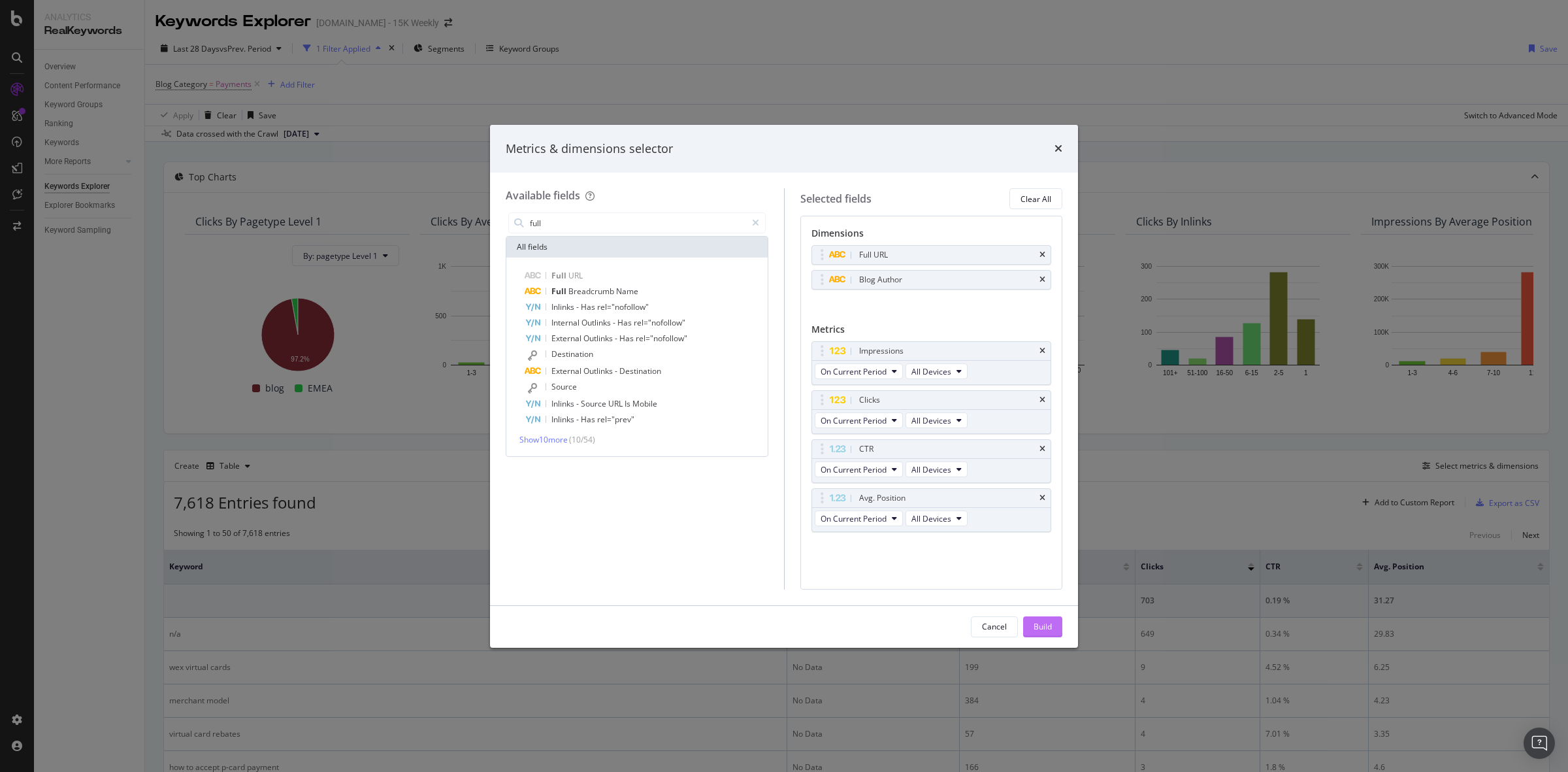
click at [1053, 617] on button "Build" at bounding box center [1042, 627] width 39 height 21
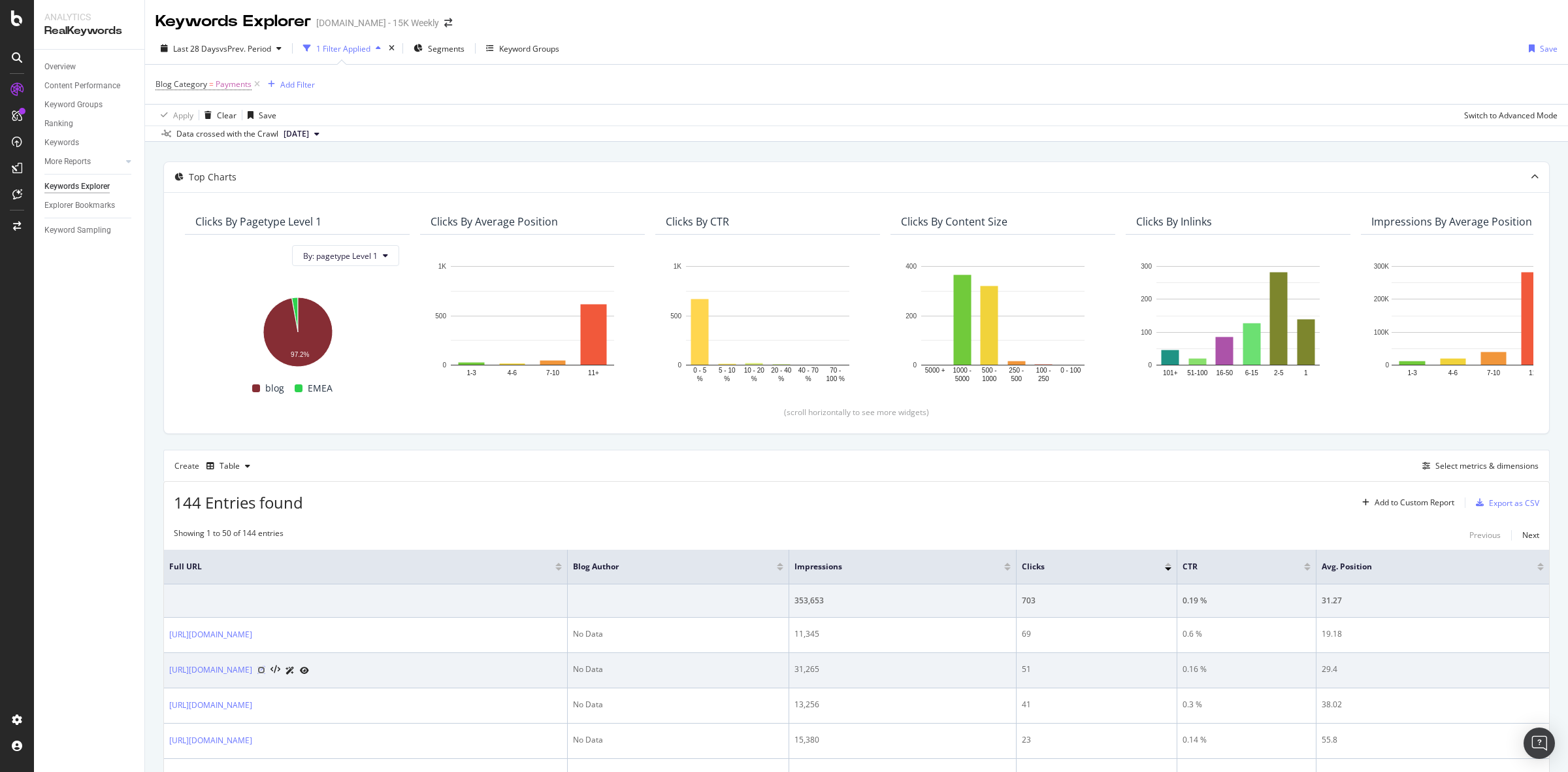
click at [265, 617] on icon at bounding box center [261, 669] width 8 height 8
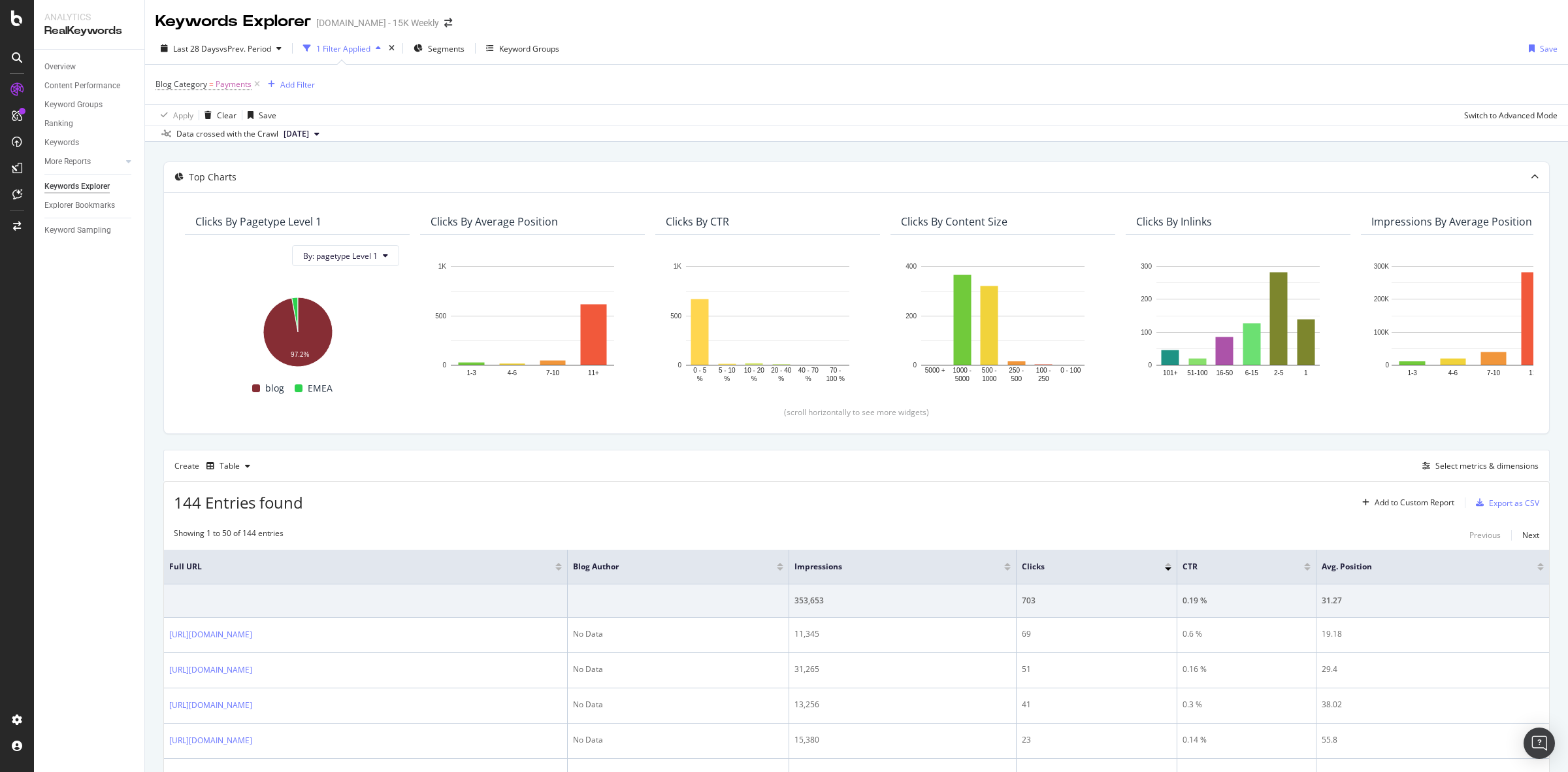
scroll to position [245, 0]
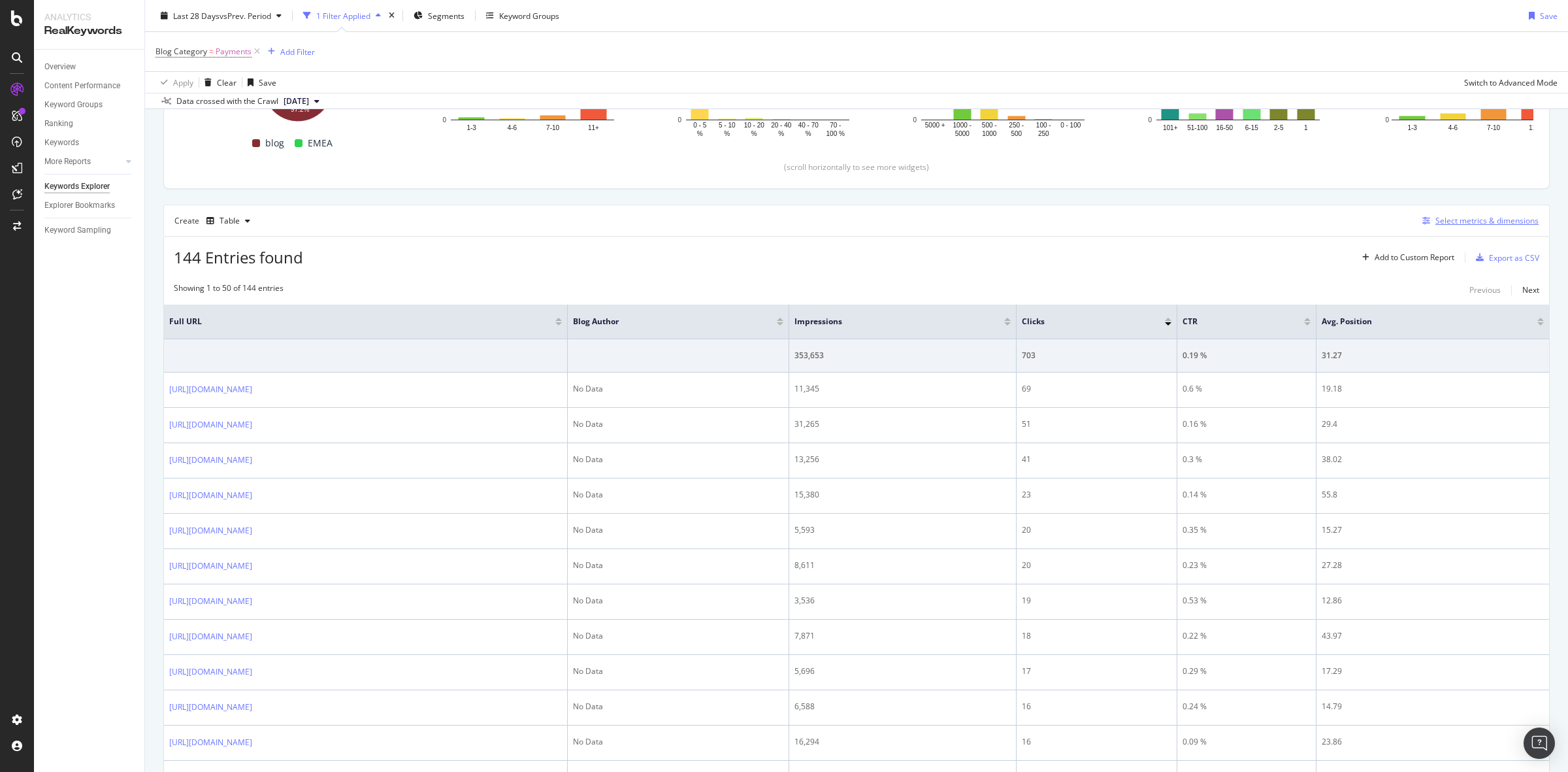
click at [1254, 217] on div "Select metrics & dimensions" at bounding box center [1487, 220] width 103 height 11
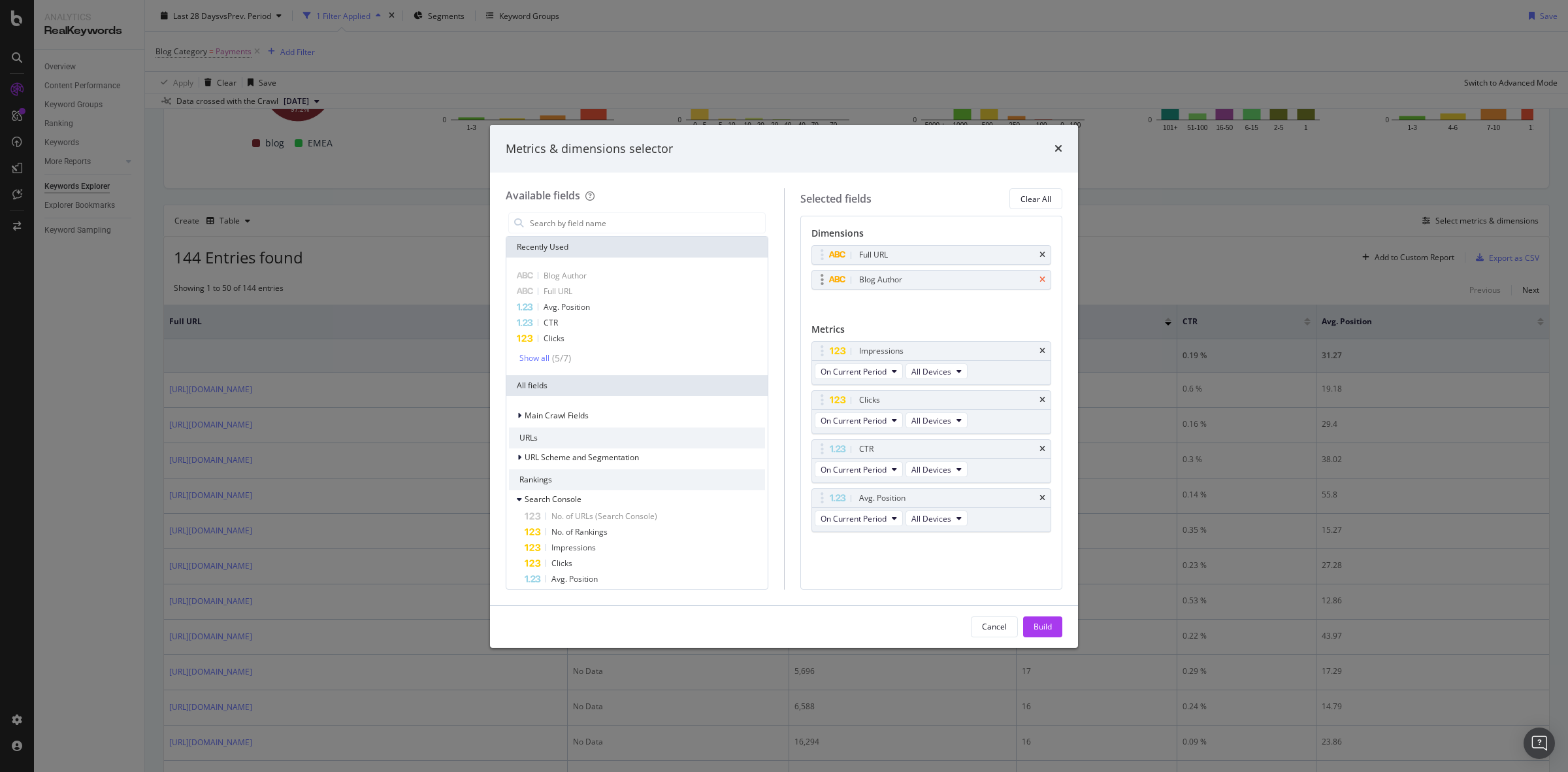
click at [1042, 281] on icon "times" at bounding box center [1042, 280] width 6 height 8
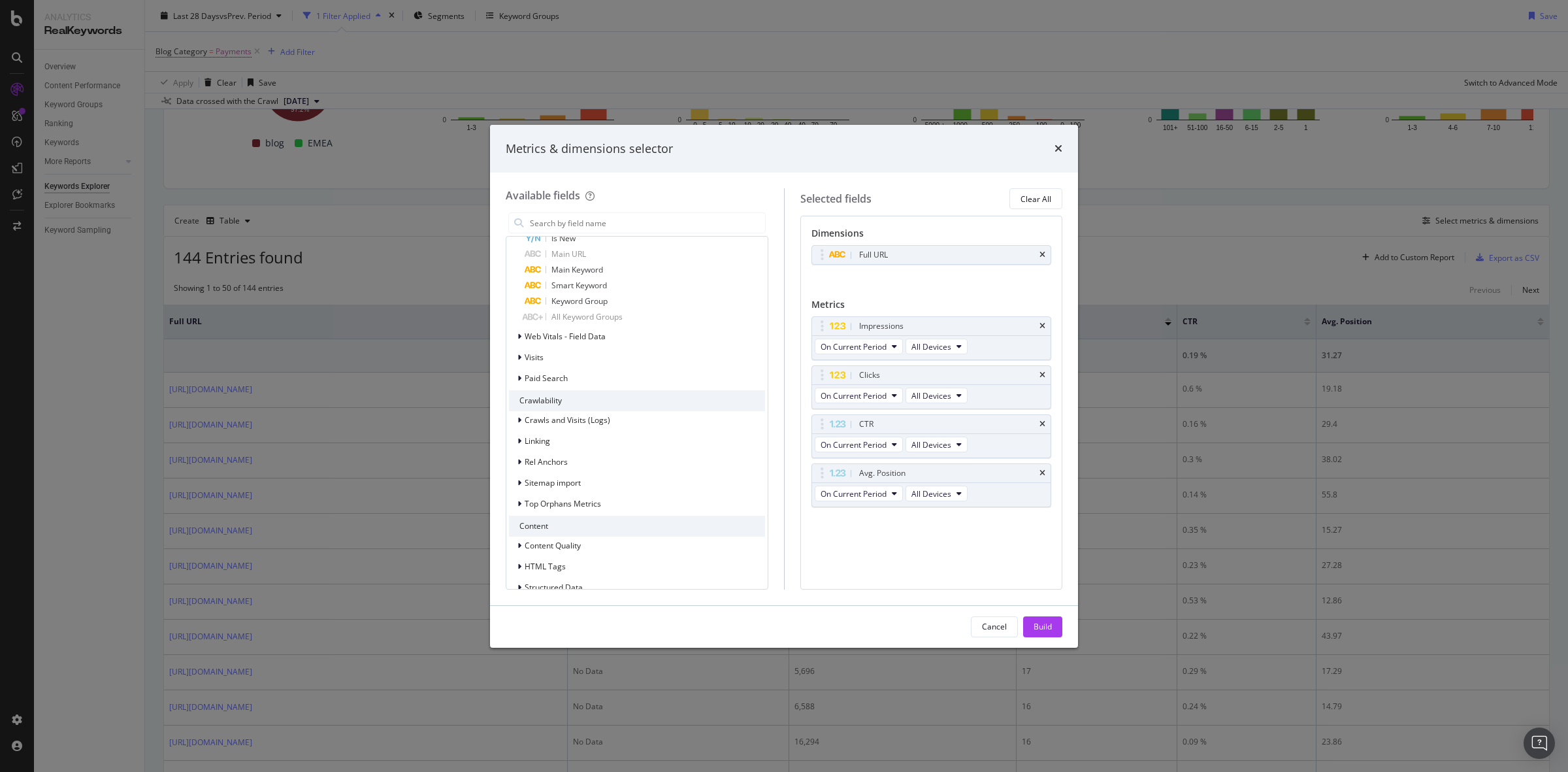
scroll to position [1164, 0]
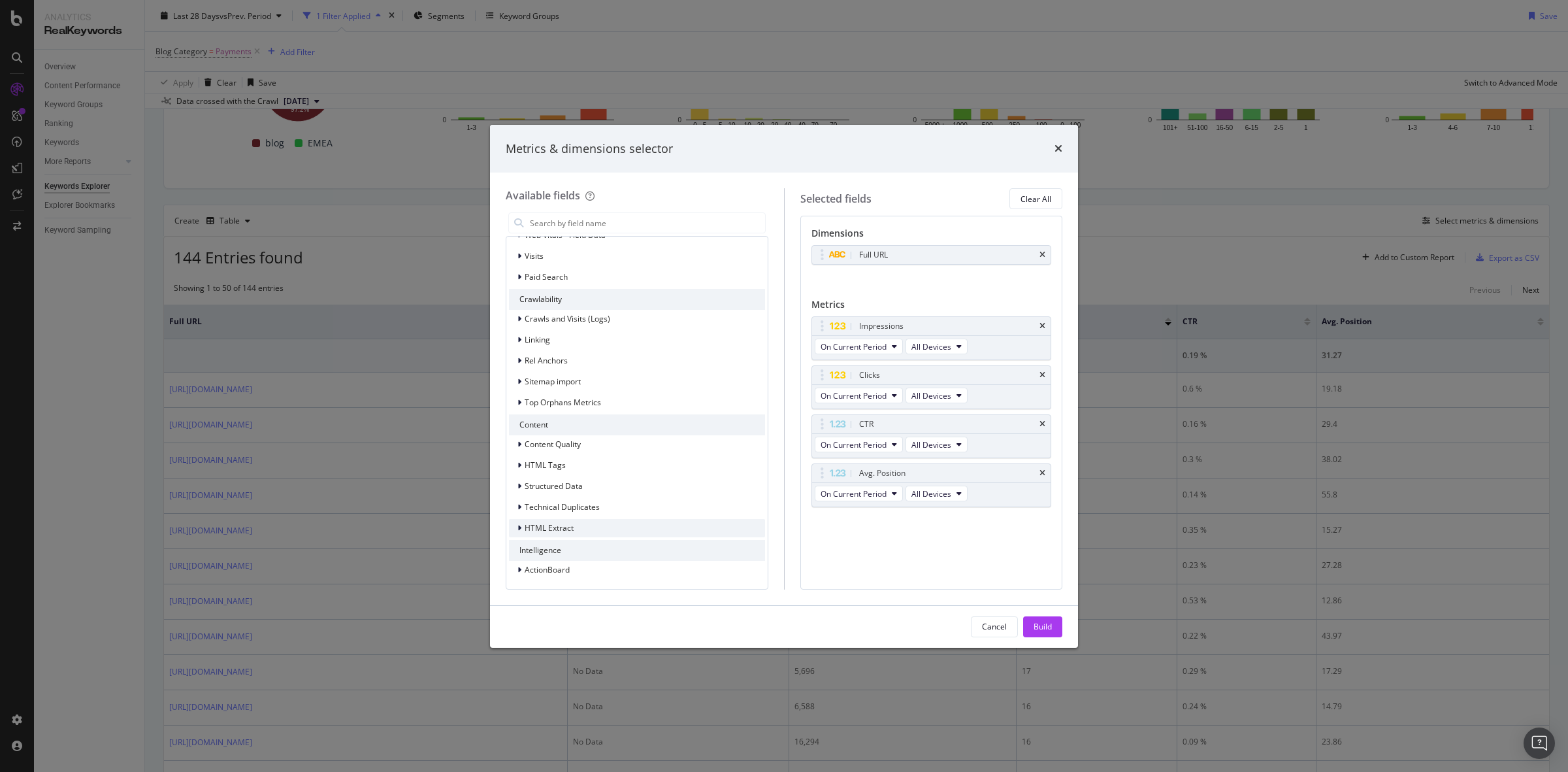
click at [586, 531] on div "HTML Extract" at bounding box center [637, 528] width 256 height 18
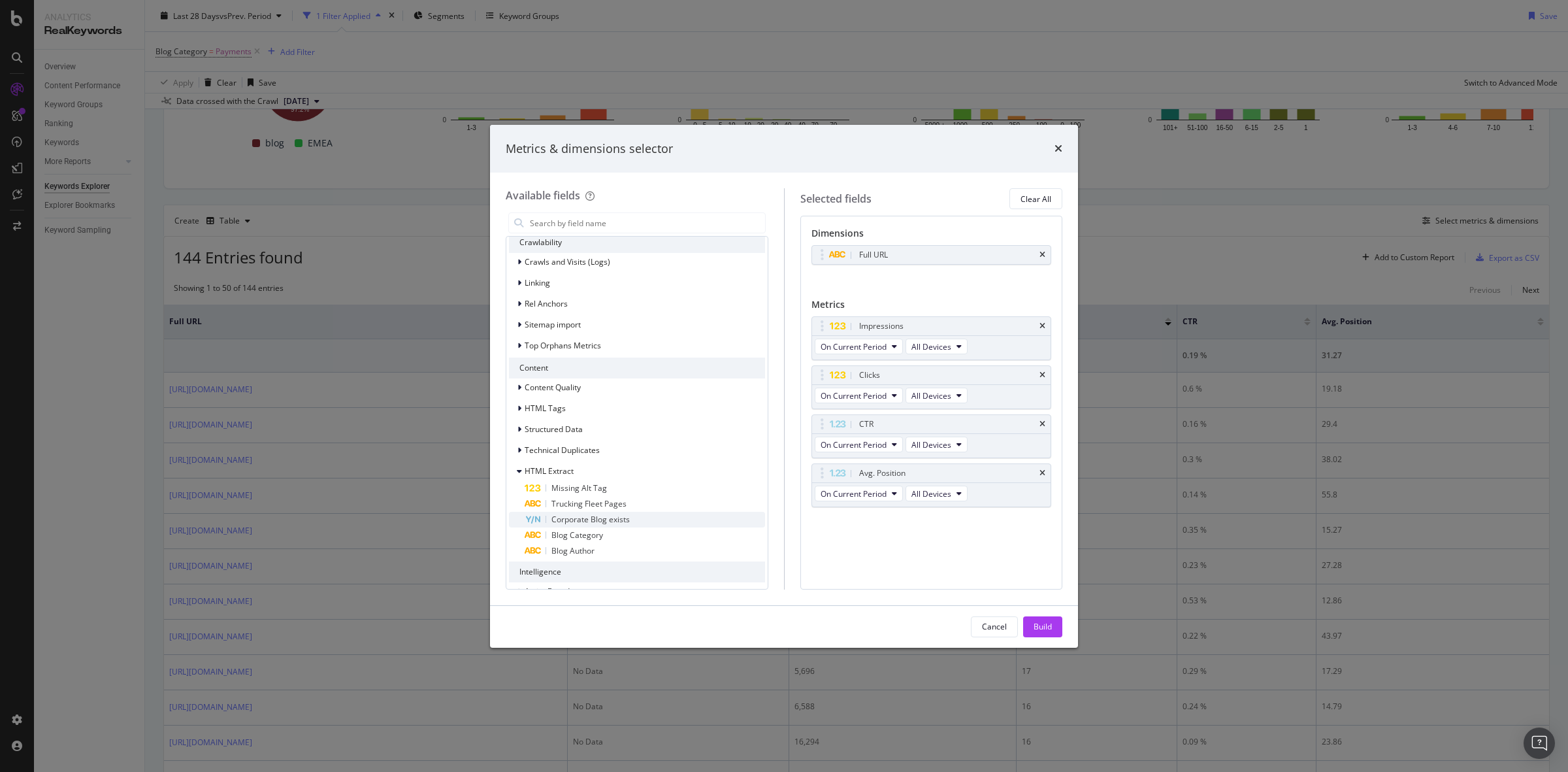
scroll to position [1242, 0]
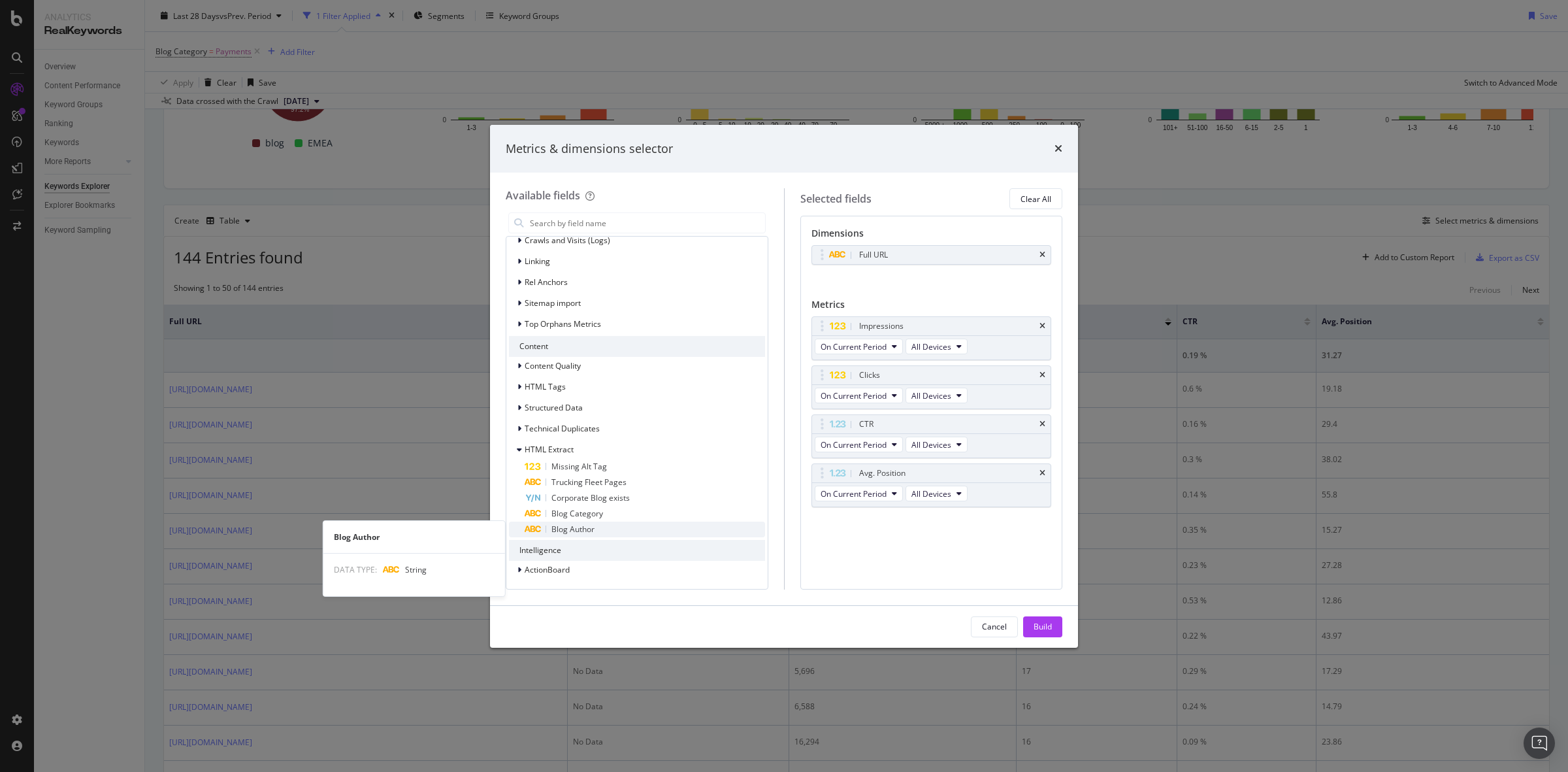
click at [608, 524] on div "Blog Author" at bounding box center [645, 529] width 241 height 16
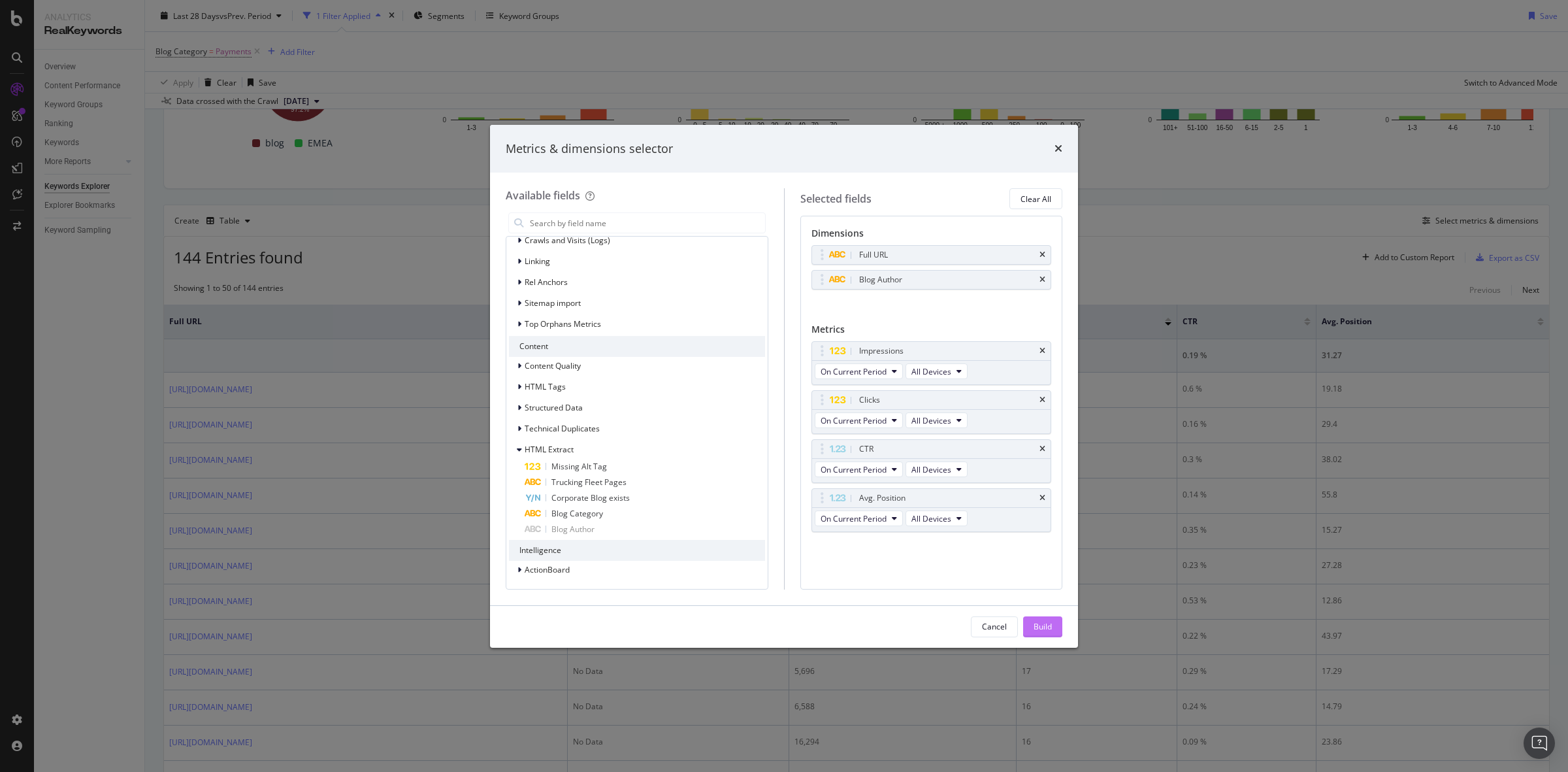
click at [1047, 617] on div "Build" at bounding box center [1042, 627] width 18 height 19
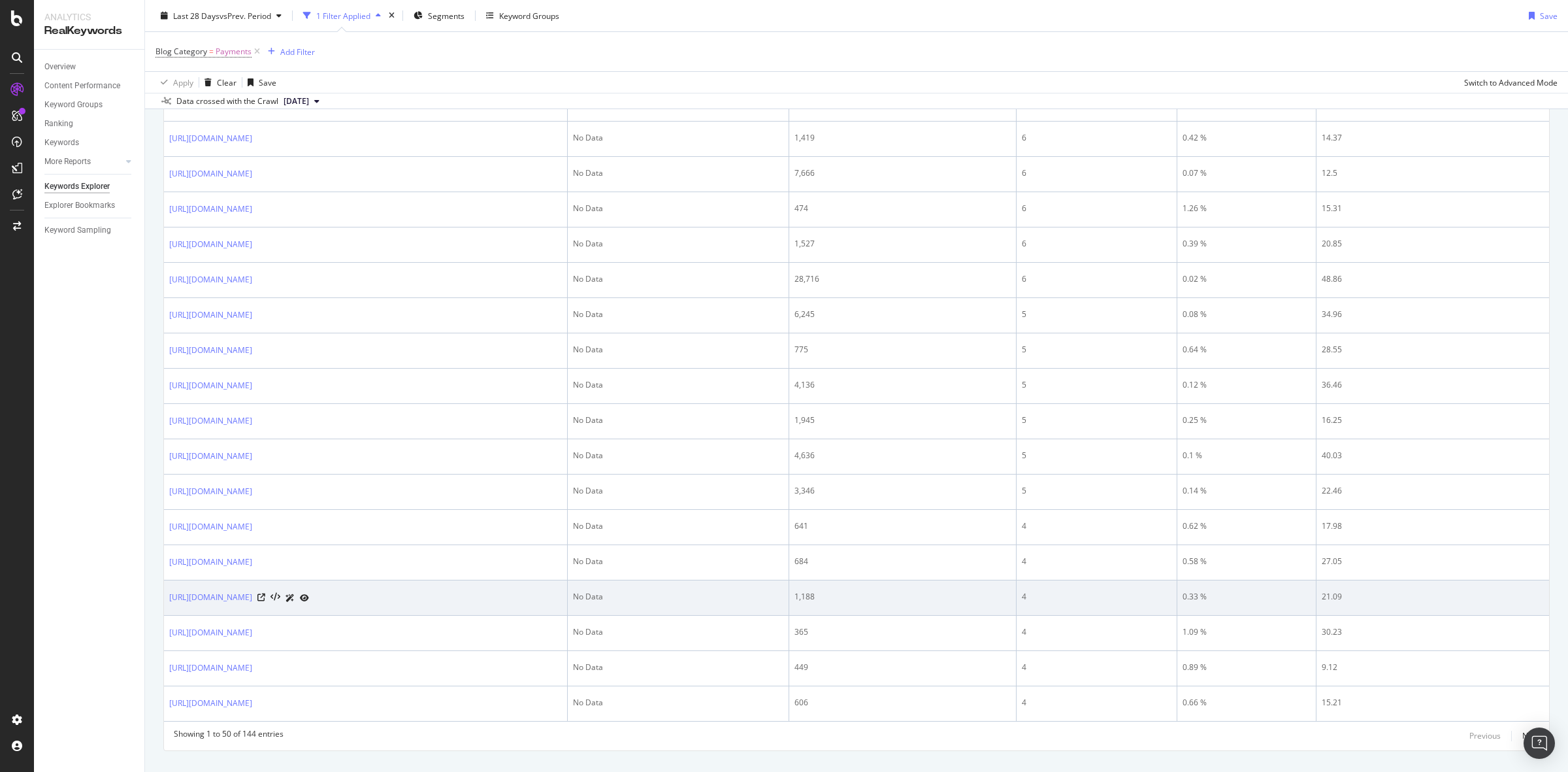
scroll to position [1695, 0]
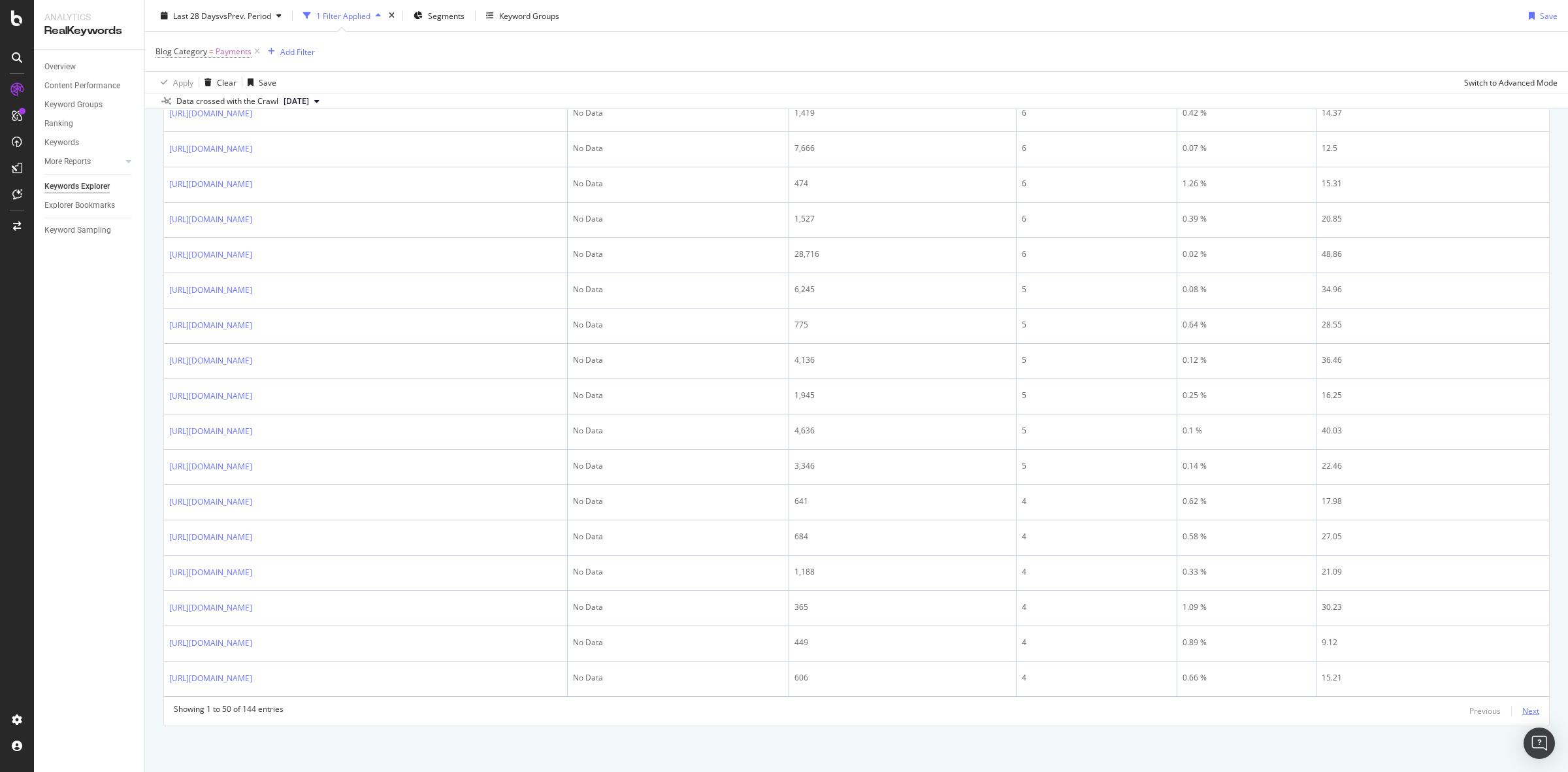
click at [1254, 617] on div "Next" at bounding box center [1530, 711] width 17 height 11
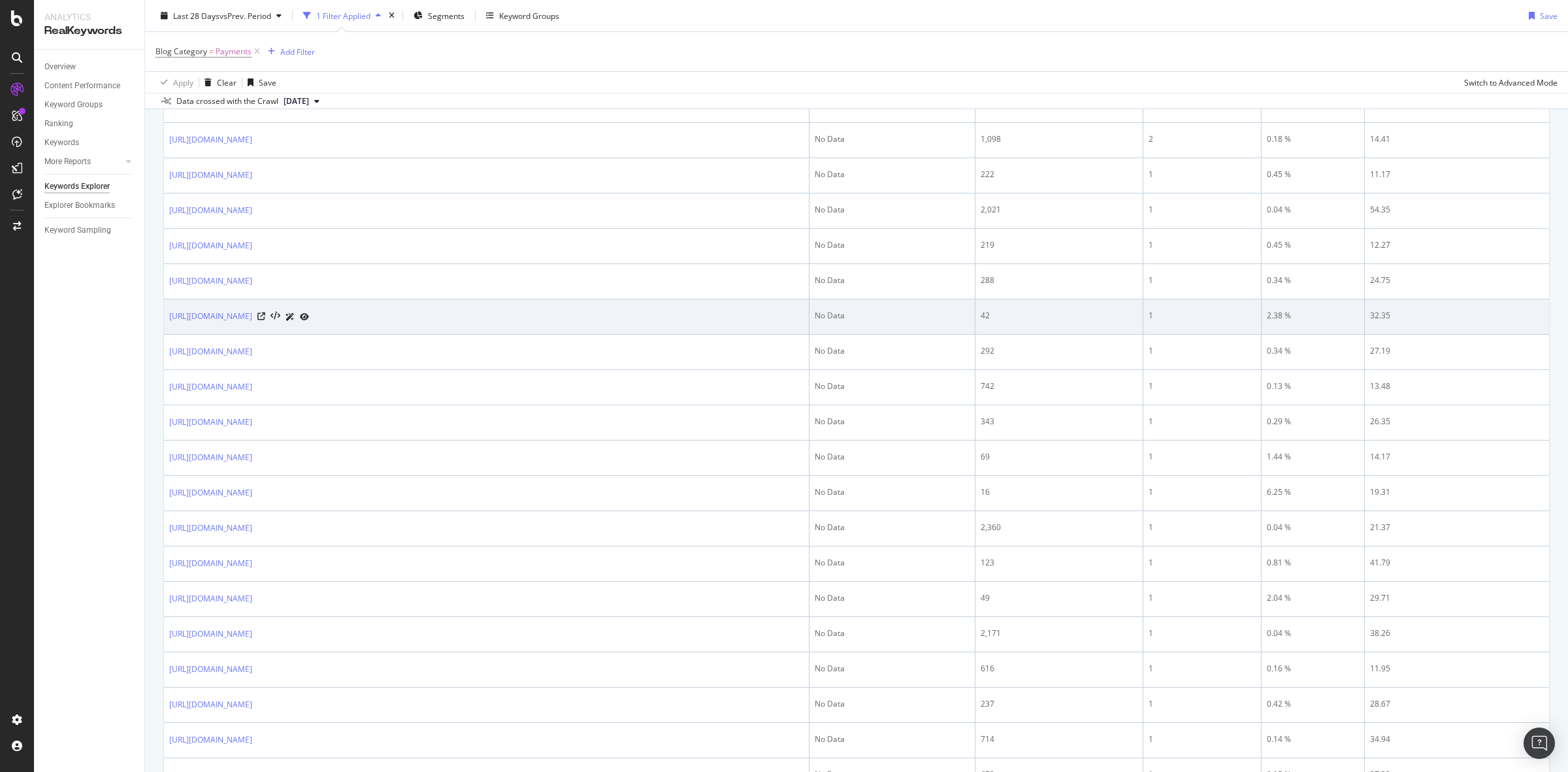
scroll to position [1707, 0]
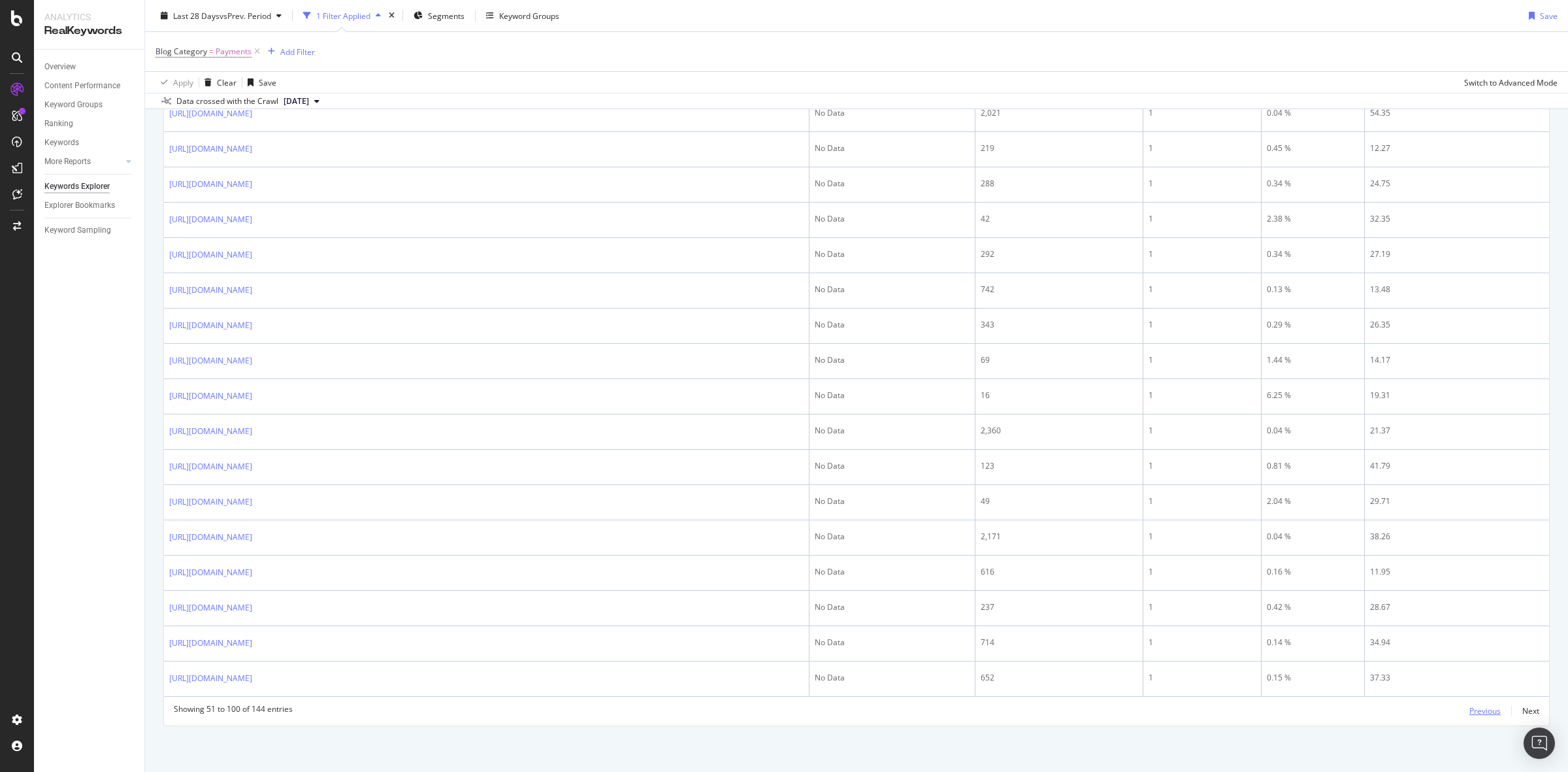
click at [1254, 617] on div "Previous" at bounding box center [1486, 711] width 32 height 11
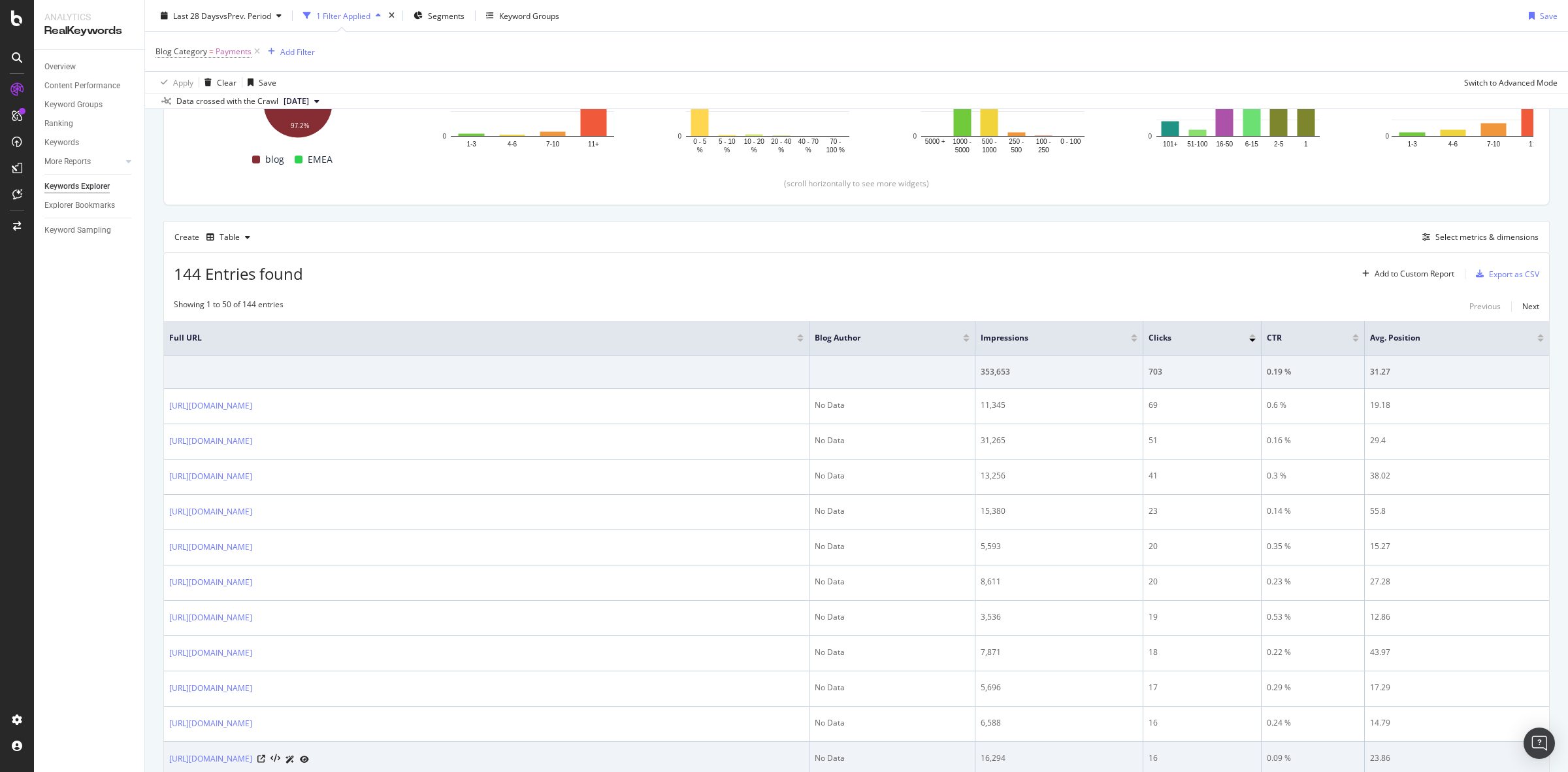
scroll to position [0, 0]
